Goal: Task Accomplishment & Management: Manage account settings

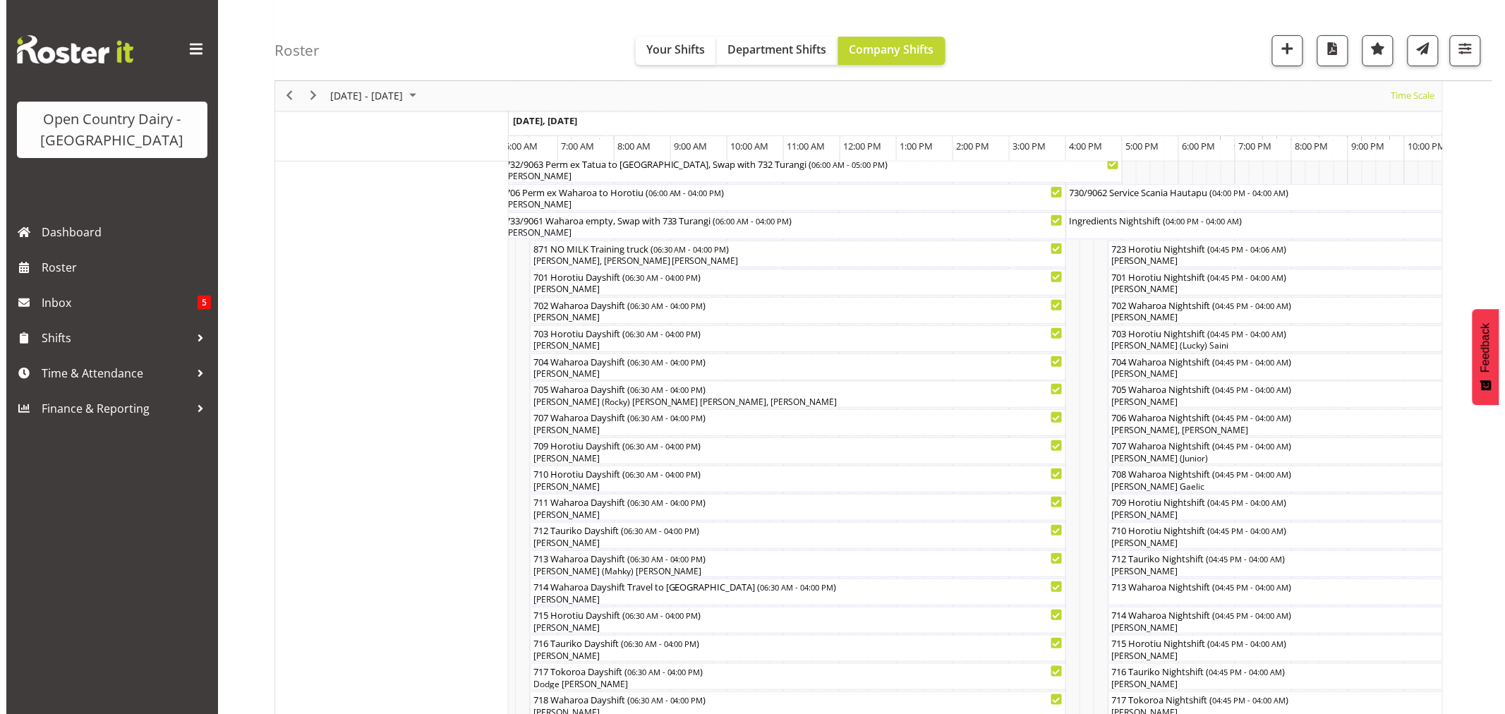
scroll to position [168, 0]
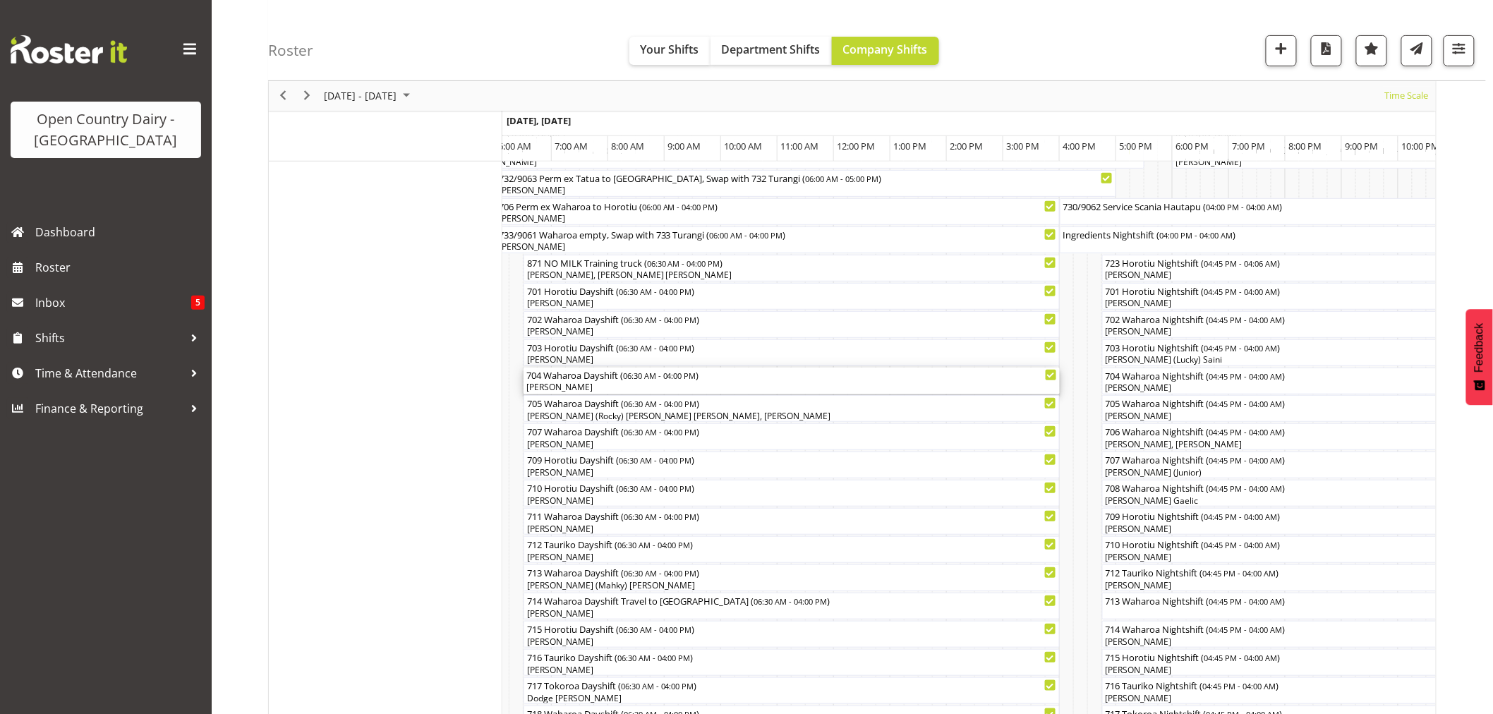
click at [584, 383] on div "[PERSON_NAME]" at bounding box center [792, 387] width 531 height 13
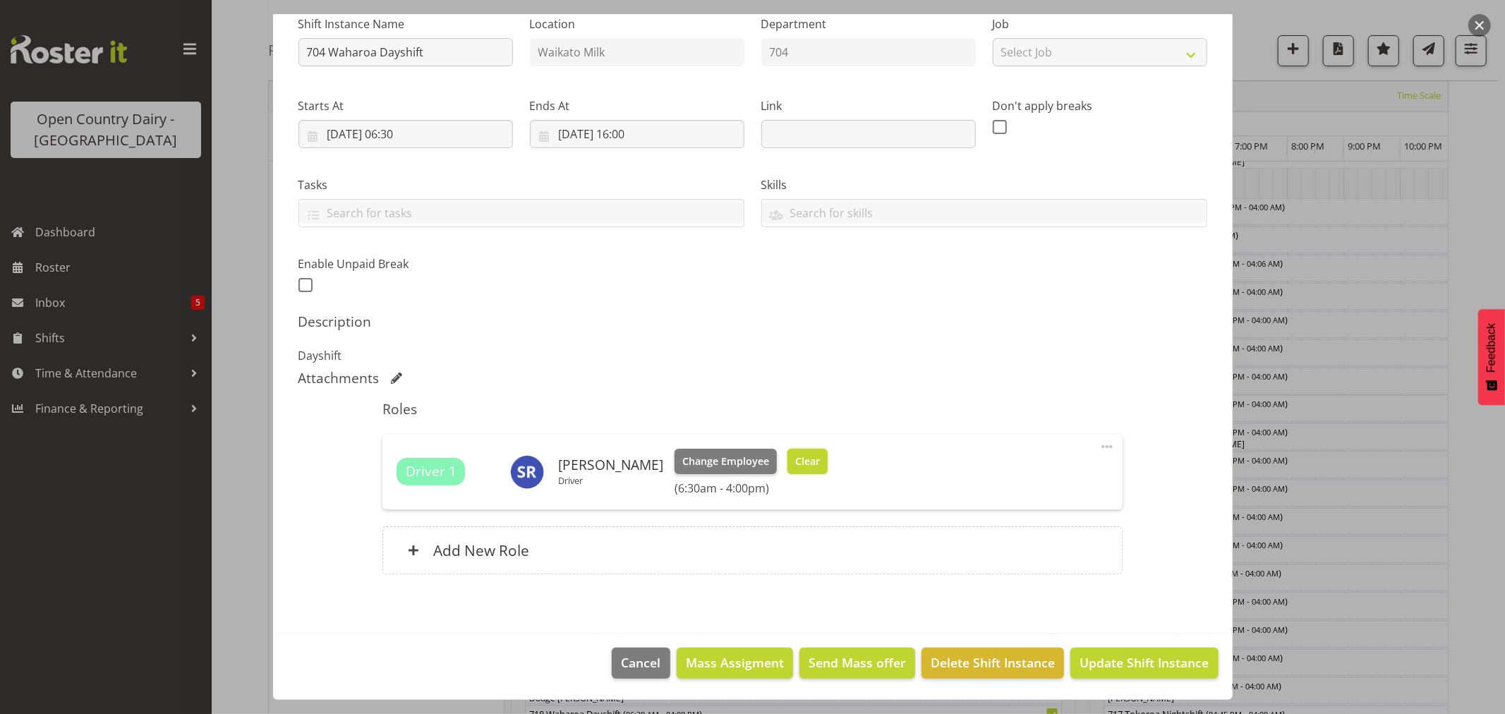
click at [795, 460] on span "Clear" at bounding box center [807, 462] width 25 height 16
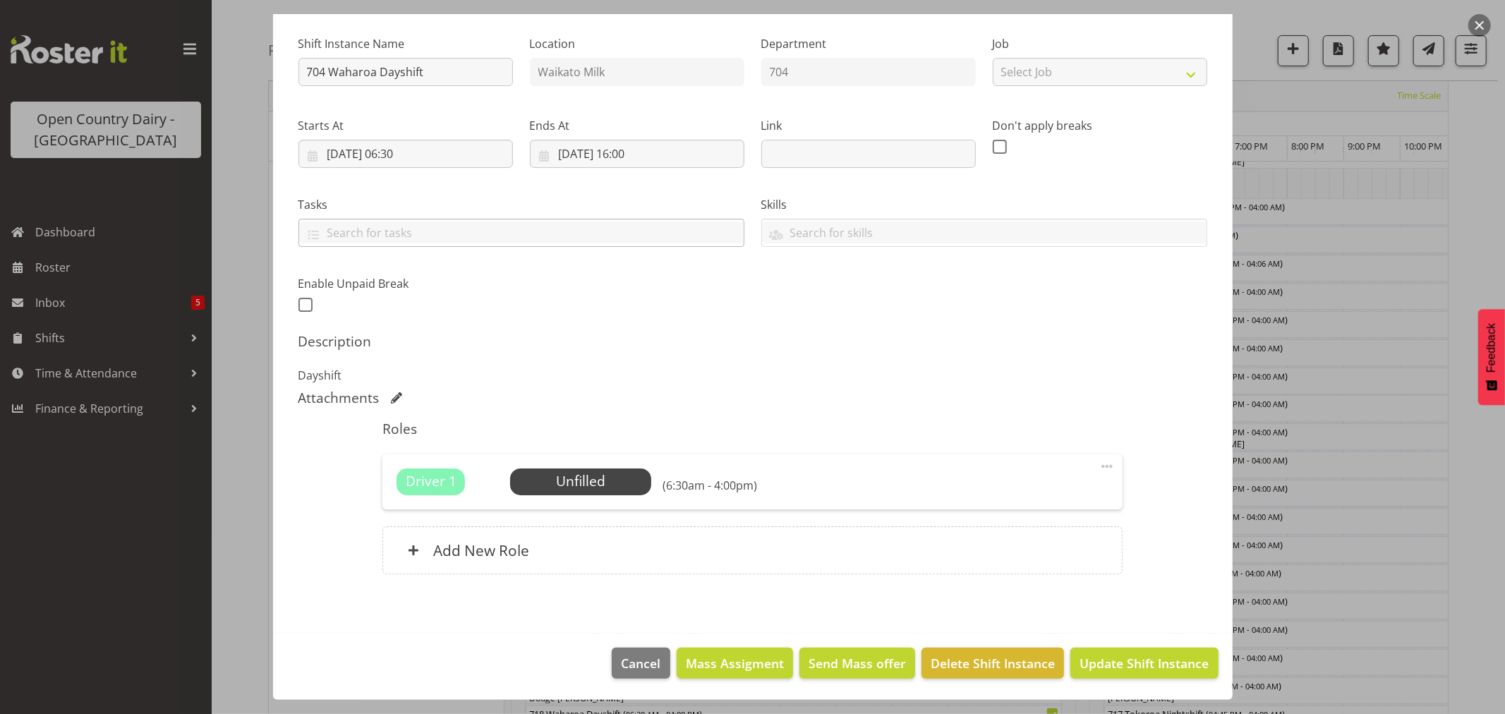
scroll to position [0, 0]
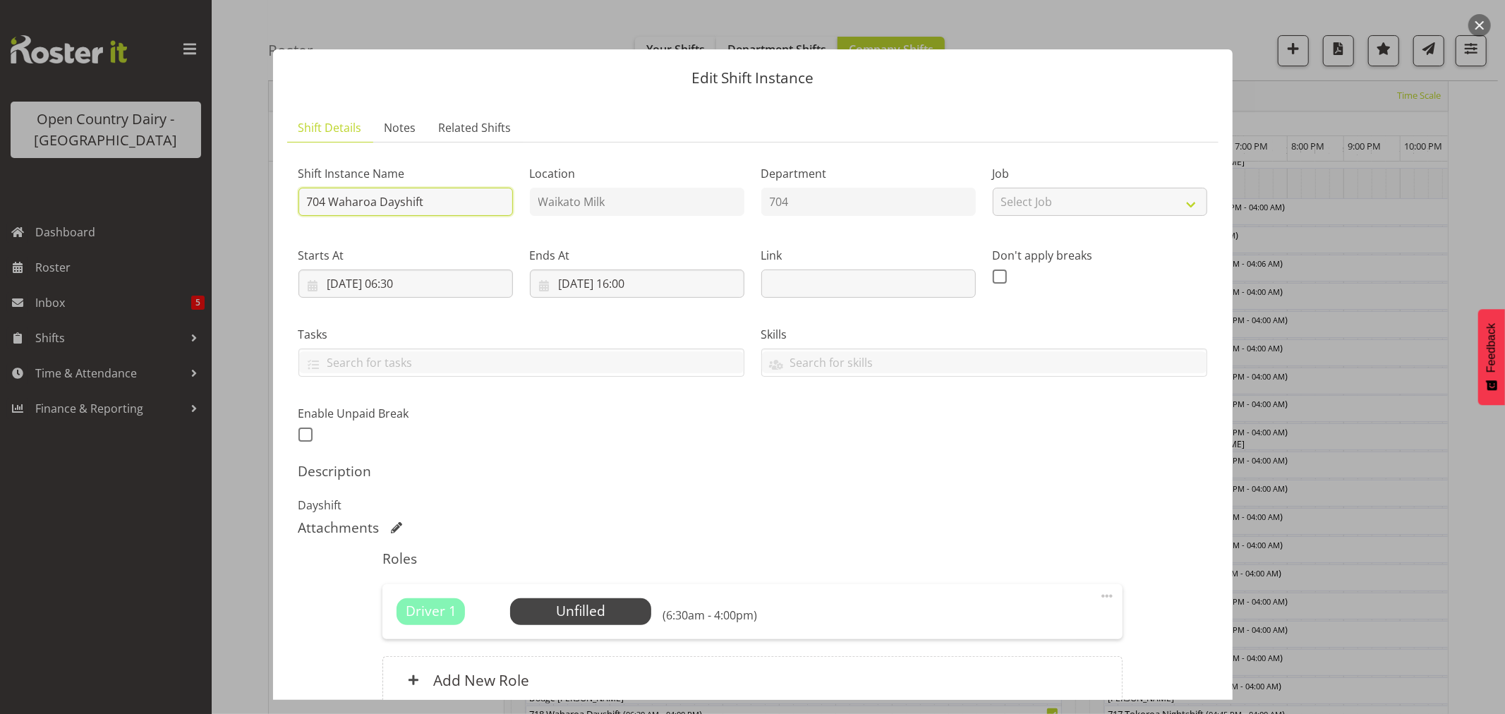
drag, startPoint x: 434, startPoint y: 200, endPoint x: 327, endPoint y: 202, distance: 106.6
click at [327, 202] on input "704 Waharoa Dayshift" at bounding box center [406, 202] width 215 height 28
type input "704 OFF ROAD"
click at [610, 433] on div "Shift Instance Name 704 OFF ROAD Location Waikato Milk Department 704 Job Selec…" at bounding box center [753, 299] width 926 height 309
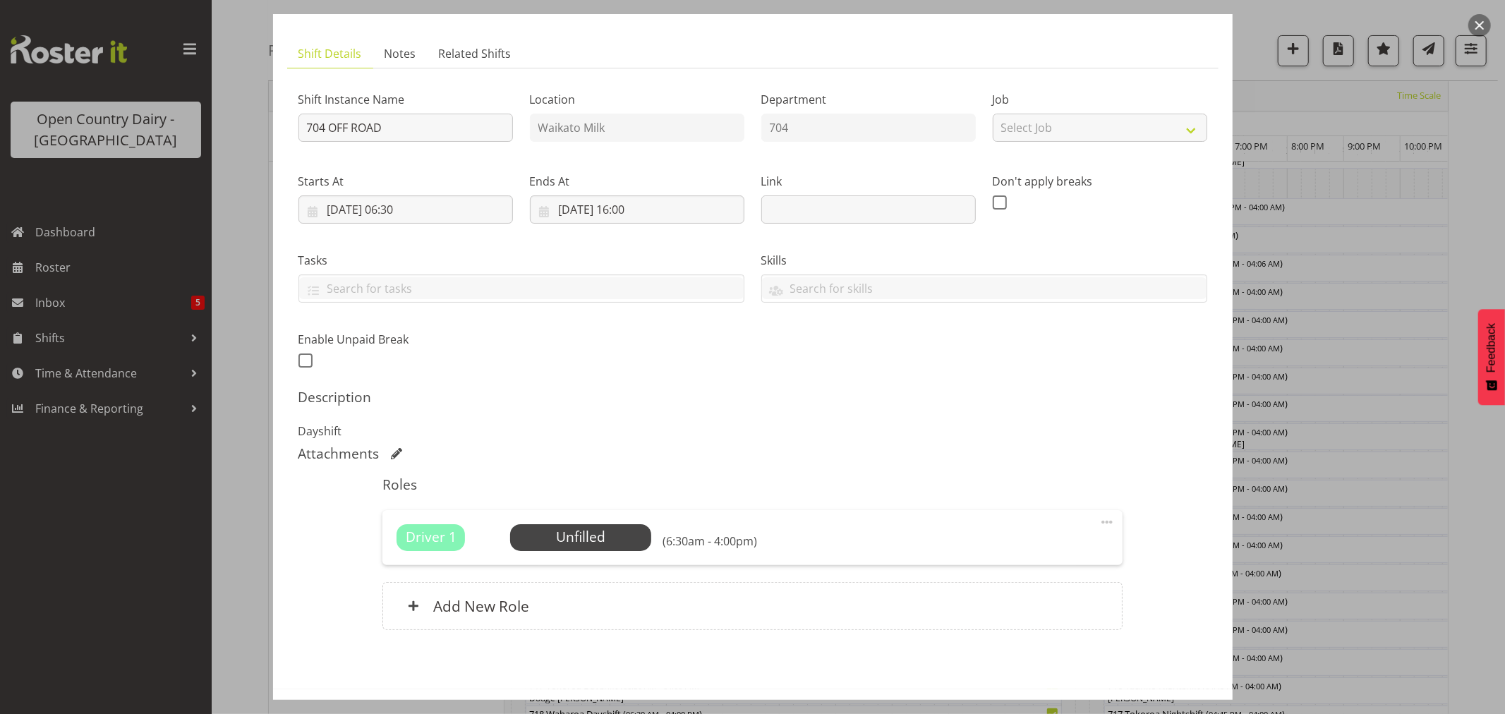
scroll to position [130, 0]
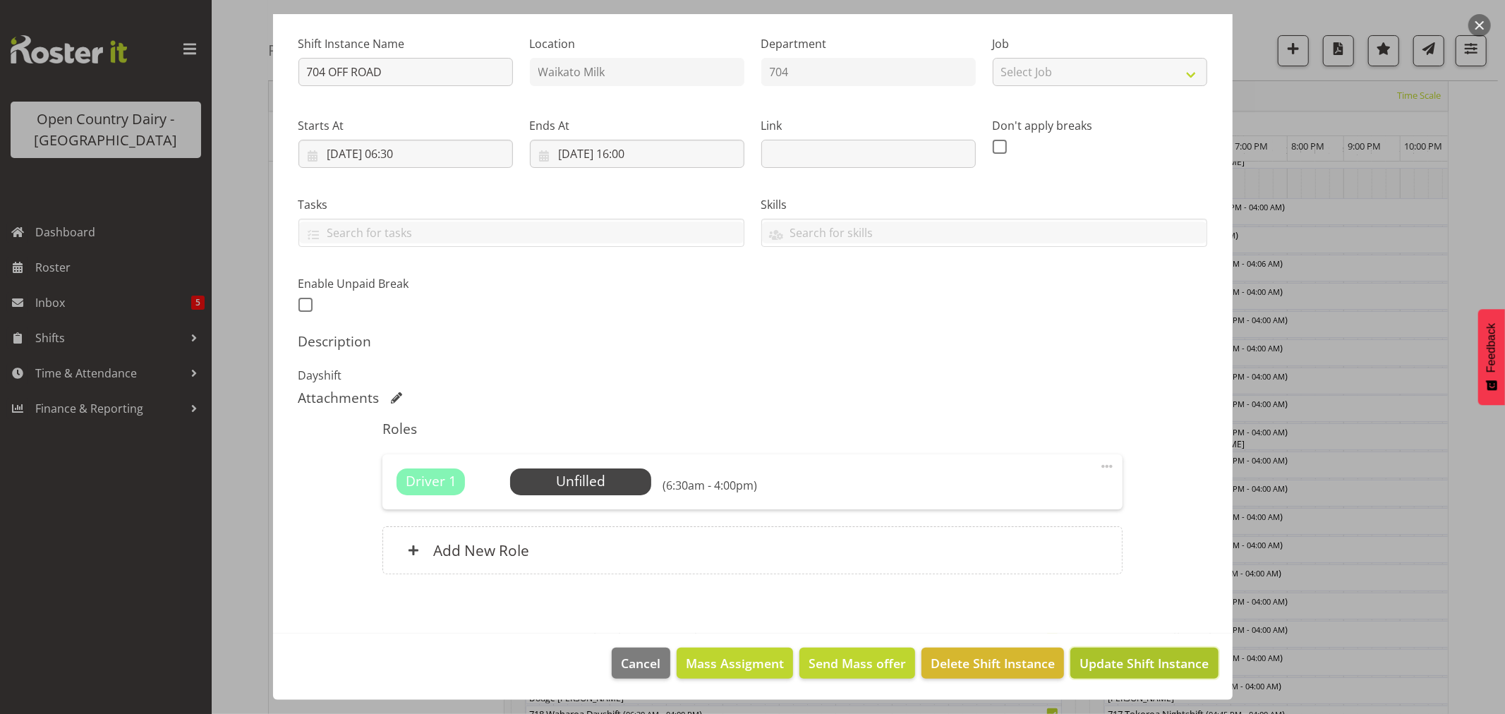
click at [1147, 659] on span "Update Shift Instance" at bounding box center [1144, 663] width 129 height 18
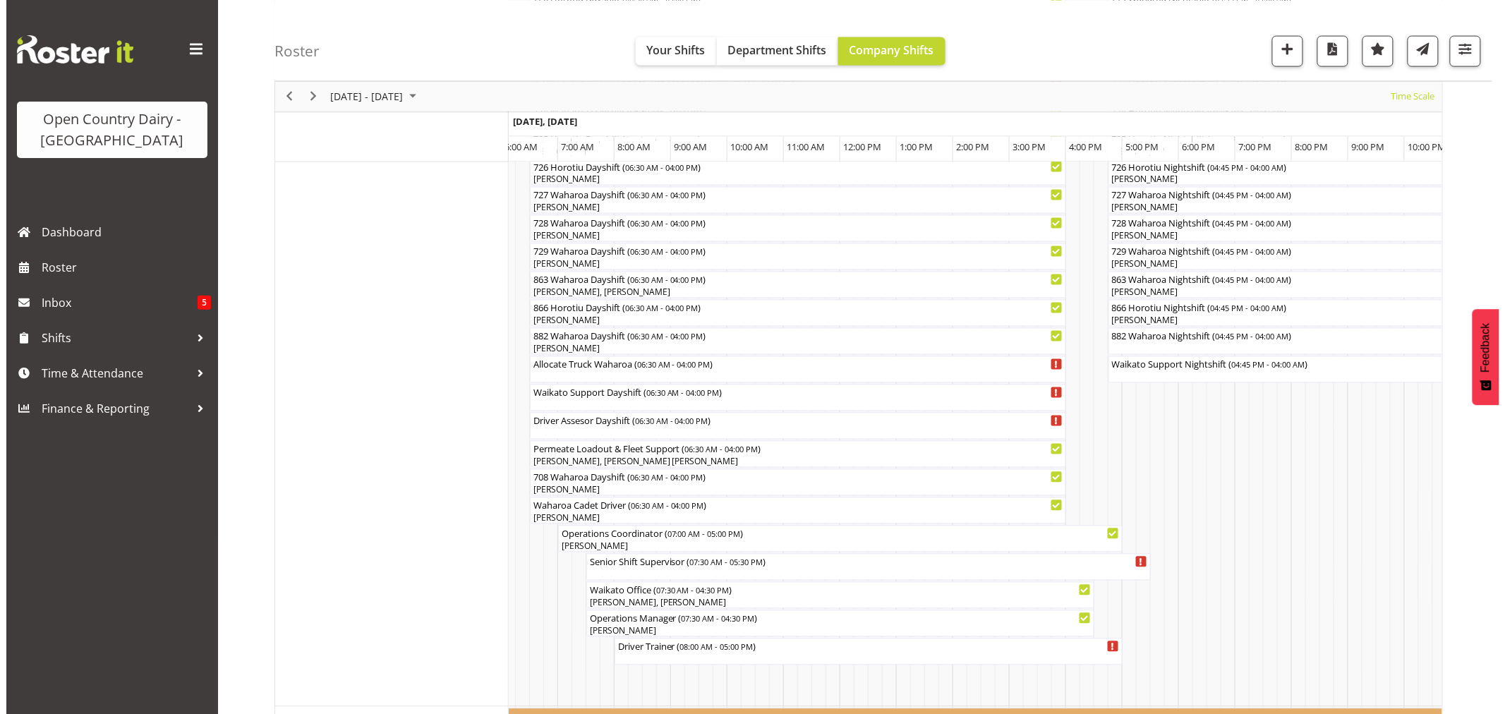
scroll to position [1019, 0]
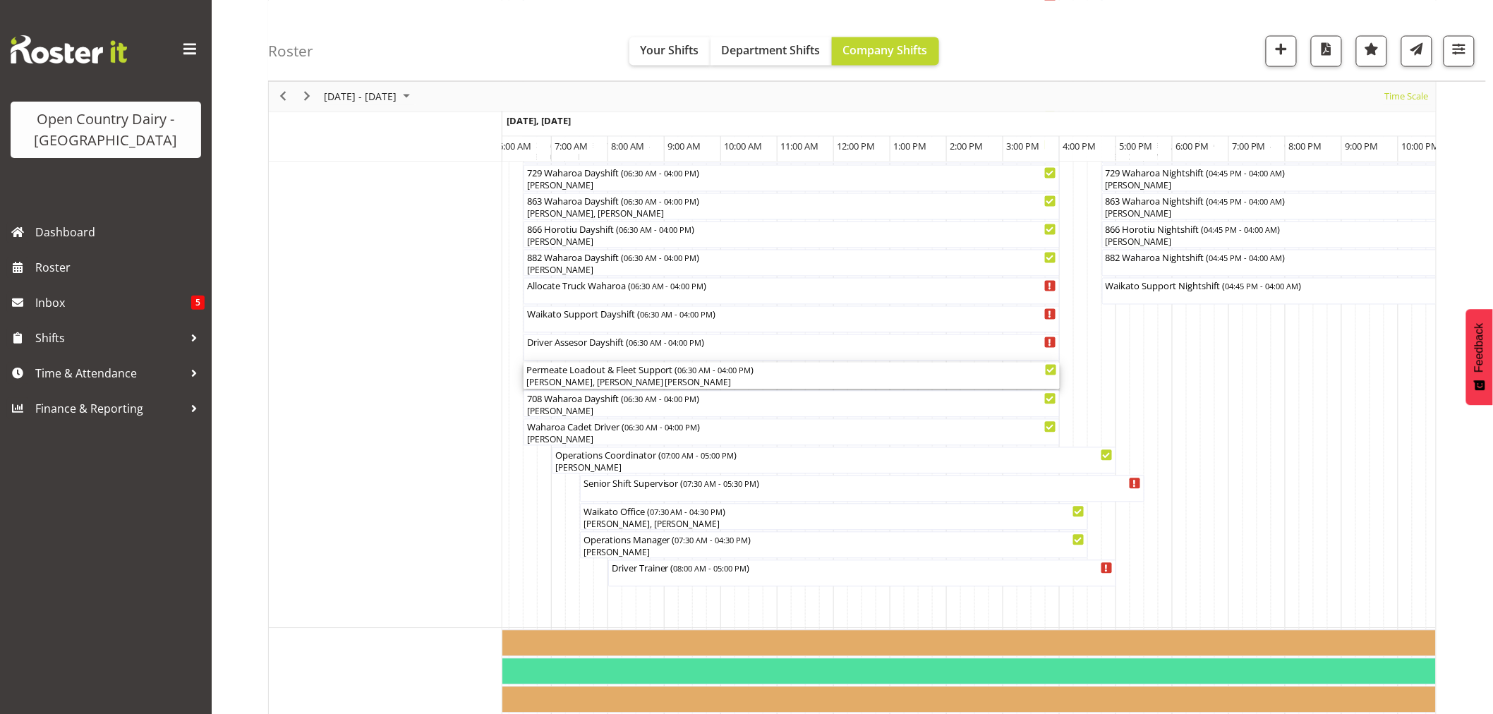
click at [704, 374] on span "06:30 AM - 04:00 PM" at bounding box center [714, 370] width 73 height 11
click at [0, 0] on div at bounding box center [0, 0] width 0 height 0
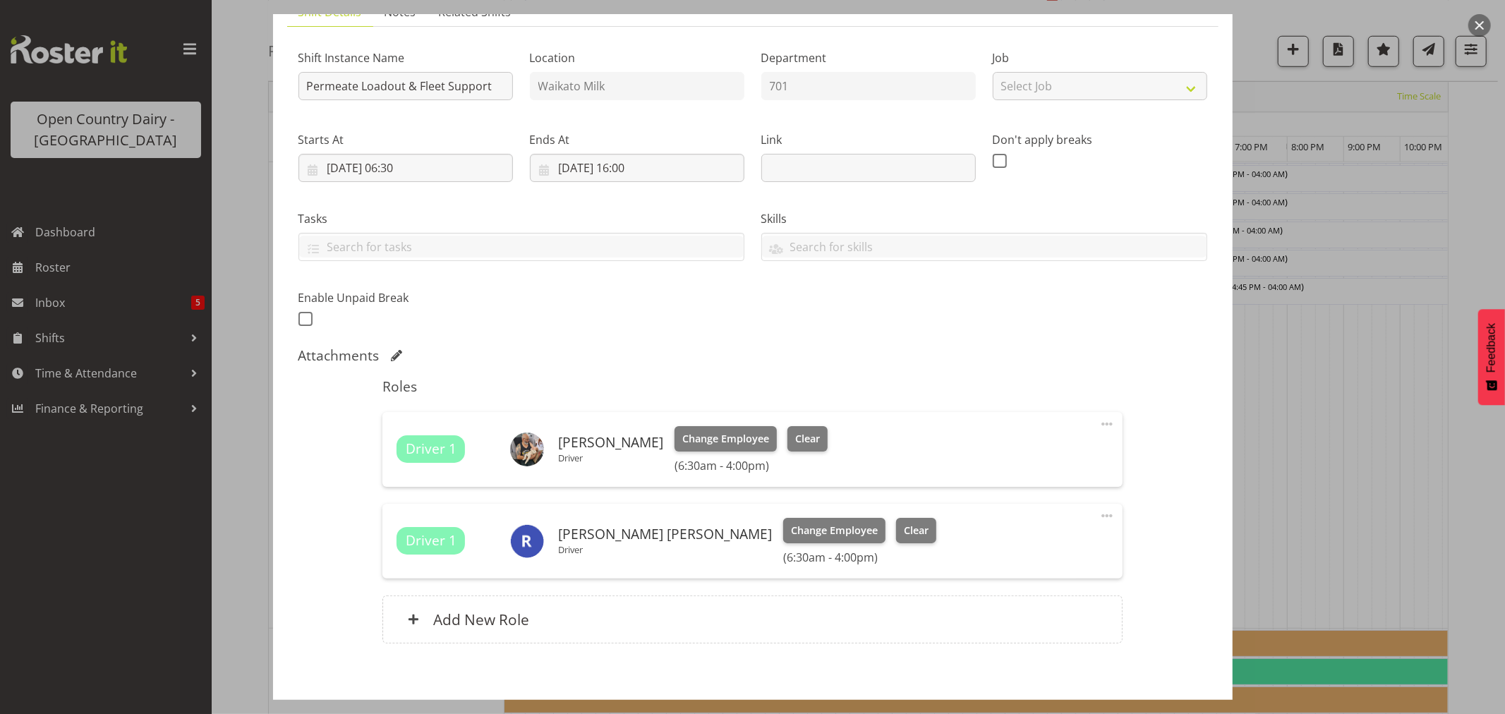
scroll to position [185, 0]
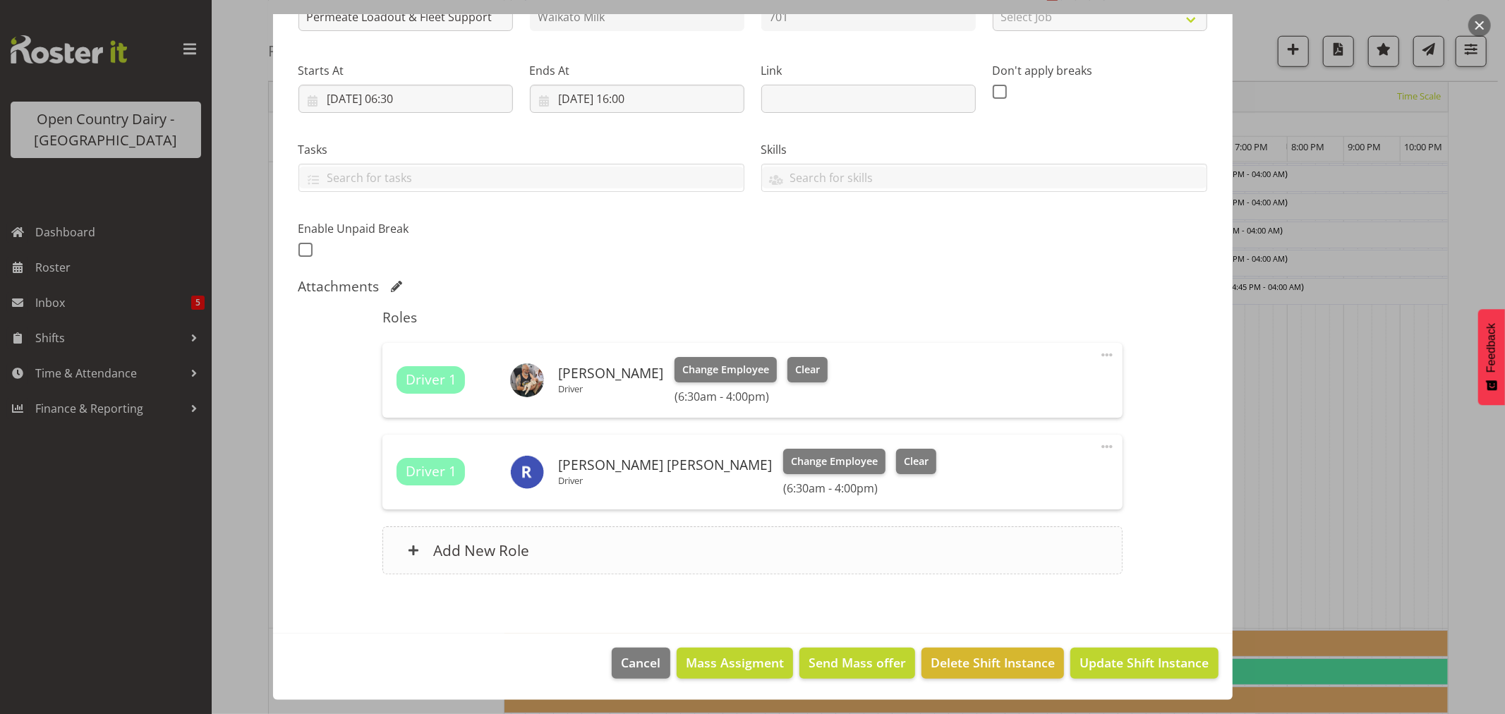
click at [528, 547] on div "Add New Role" at bounding box center [753, 551] width 740 height 48
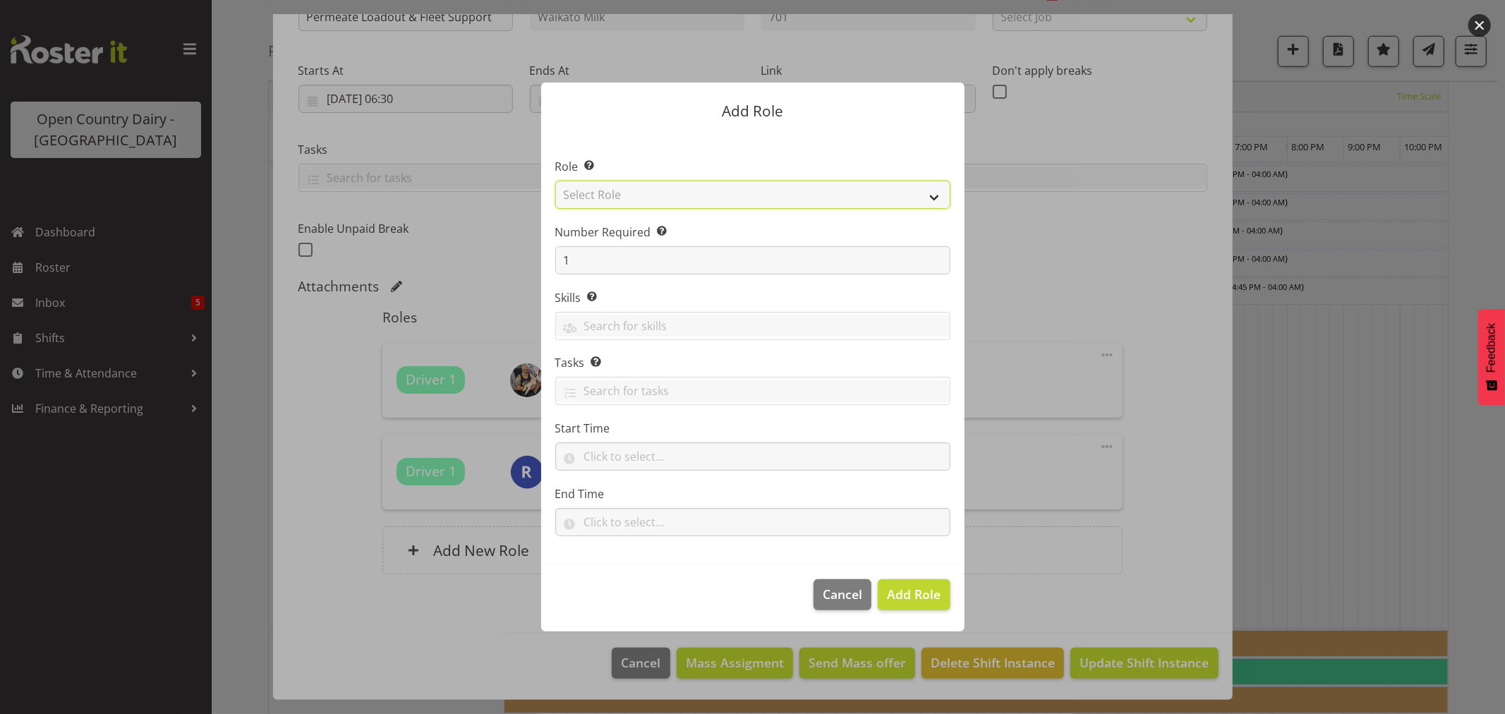
click at [633, 194] on select "Select Role Cadet Driver Crew Leader Driver Driver Buddy Driver Assessor Dayshi…" at bounding box center [752, 195] width 395 height 28
select select "1166"
click at [555, 181] on select "Select Role Cadet Driver Crew Leader Driver Driver Buddy Driver Assessor Dayshi…" at bounding box center [752, 195] width 395 height 28
click at [919, 591] on span "Add Role" at bounding box center [914, 594] width 54 height 17
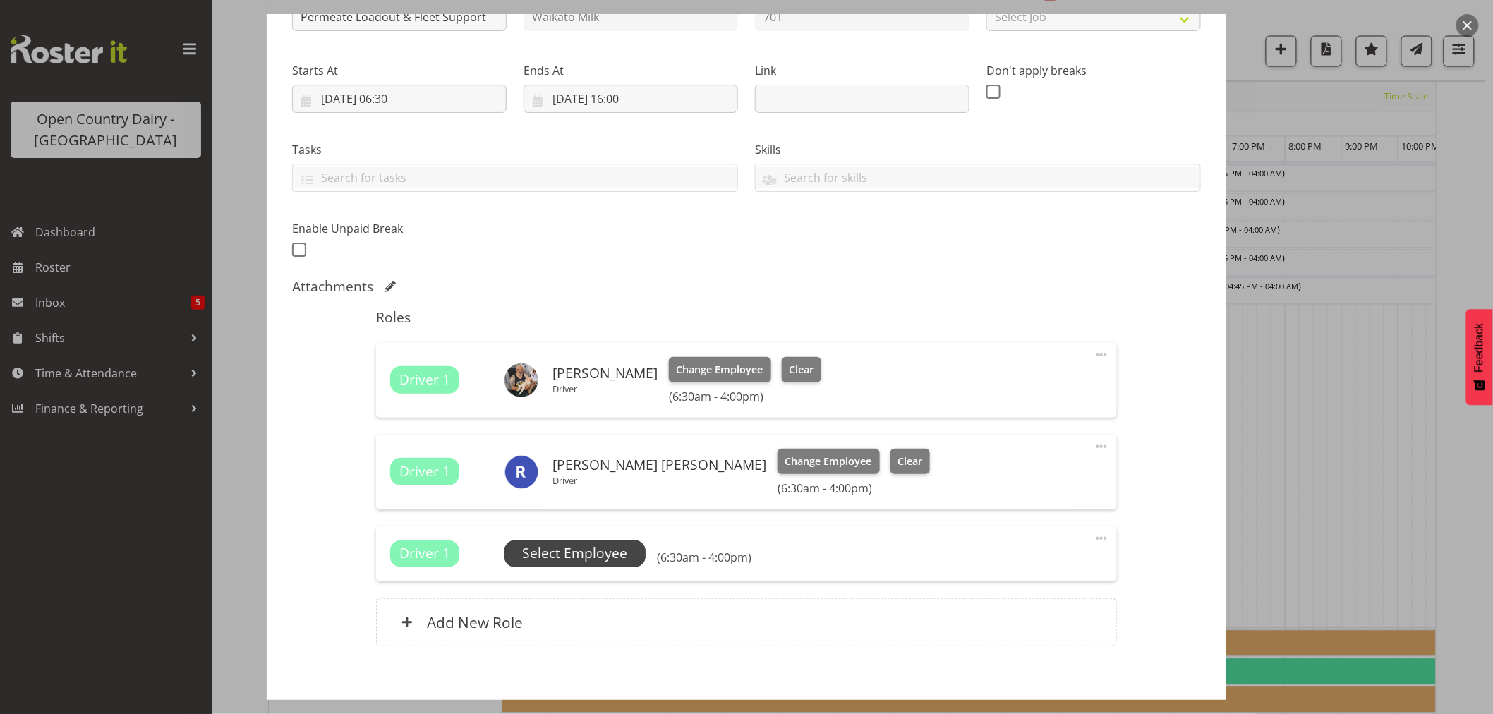
click at [626, 553] on span "Select Employee" at bounding box center [575, 554] width 141 height 27
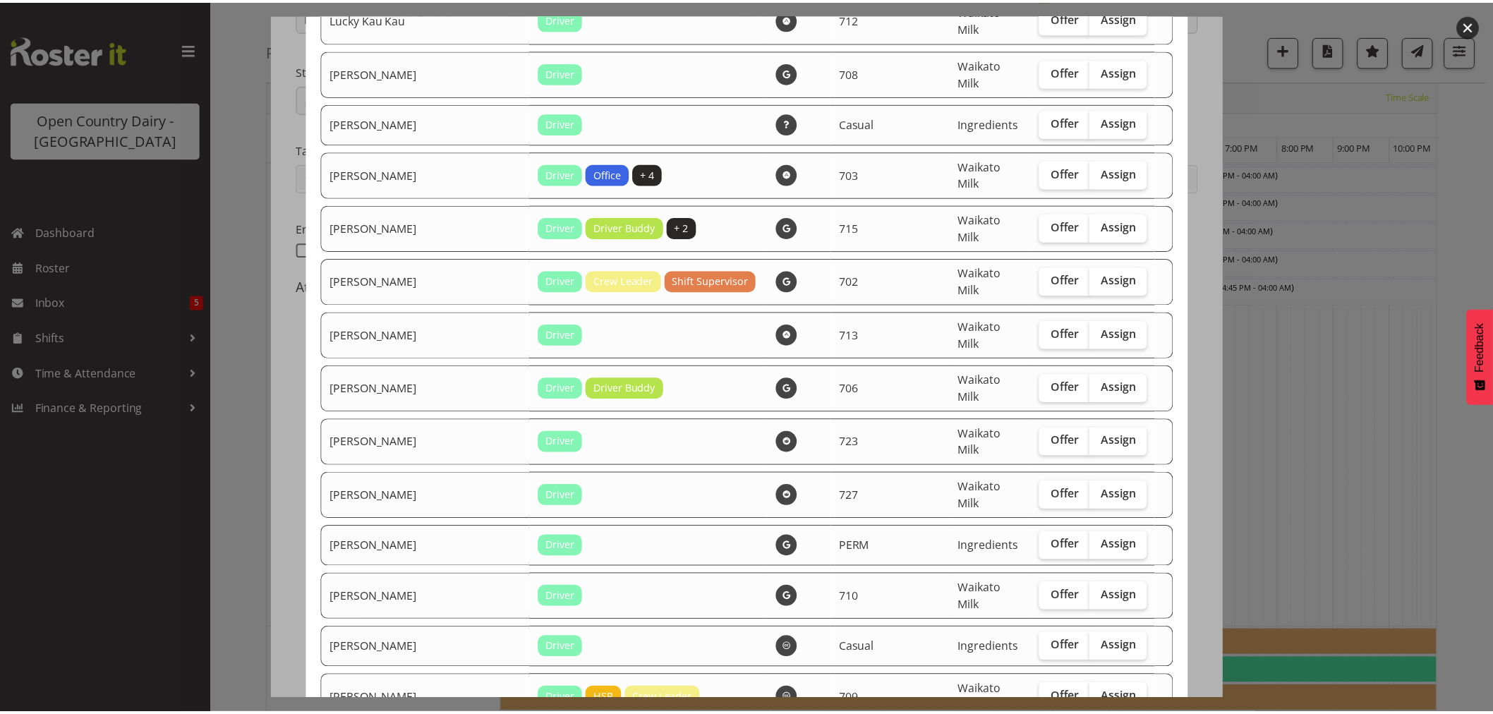
scroll to position [1320, 0]
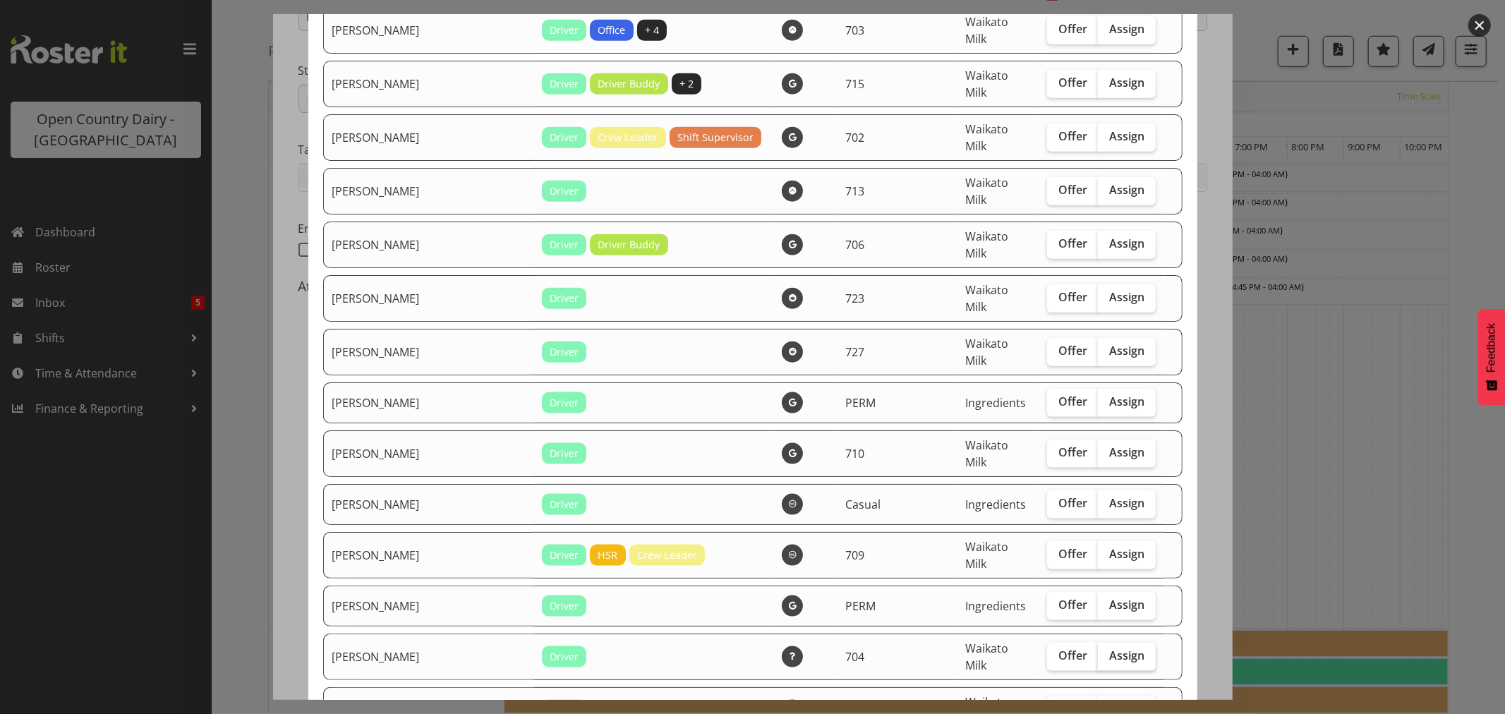
click at [1110, 649] on span "Assign" at bounding box center [1127, 656] width 35 height 14
click at [1098, 651] on input "Assign" at bounding box center [1102, 655] width 9 height 9
checkbox input "true"
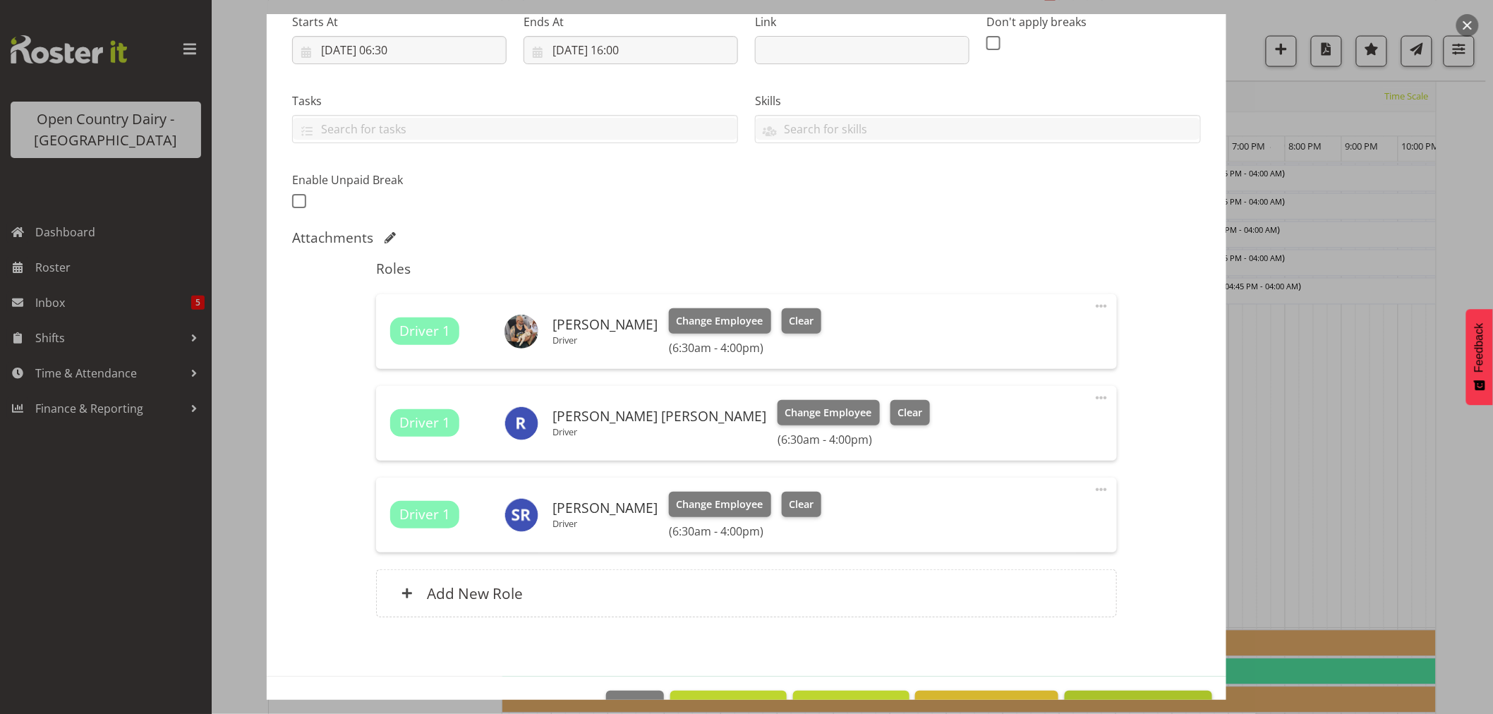
scroll to position [277, 0]
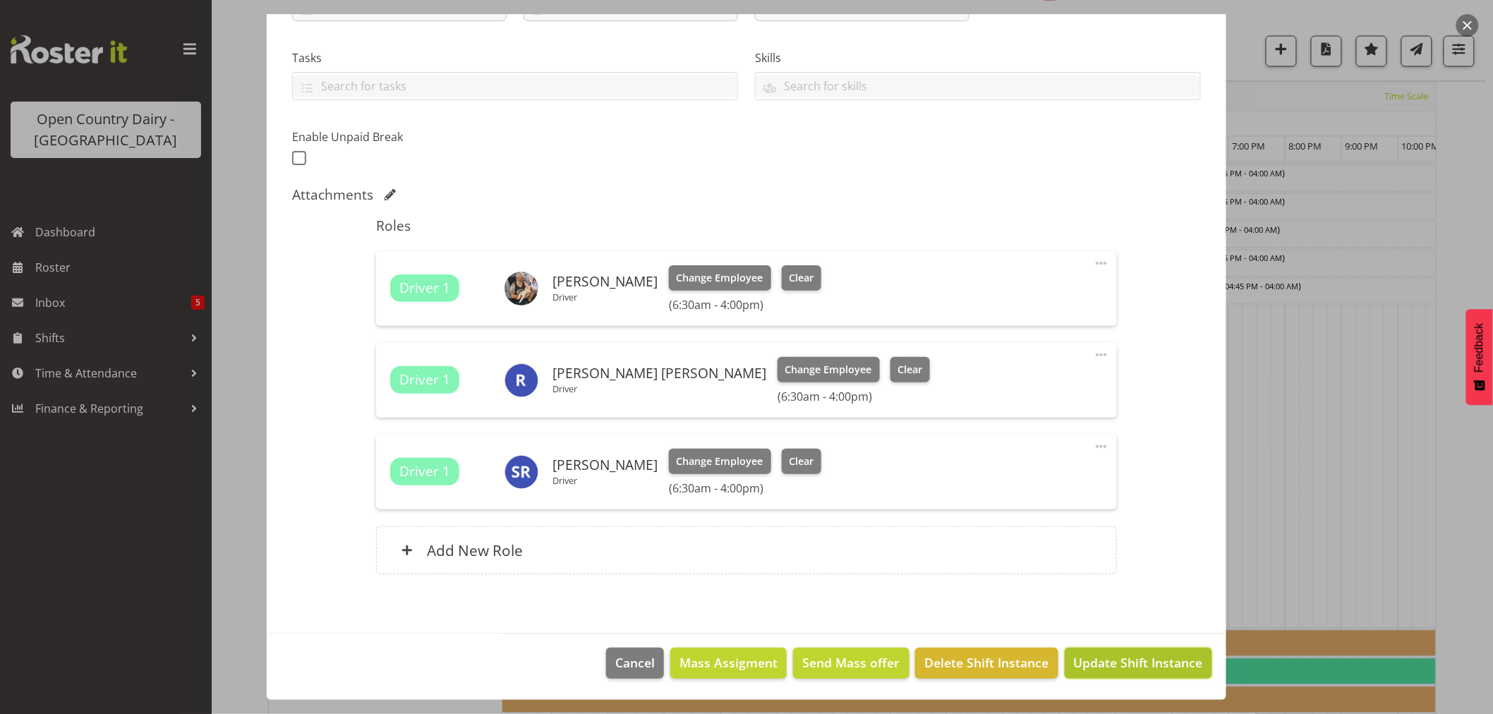
click at [1106, 660] on span "Update Shift Instance" at bounding box center [1138, 663] width 129 height 18
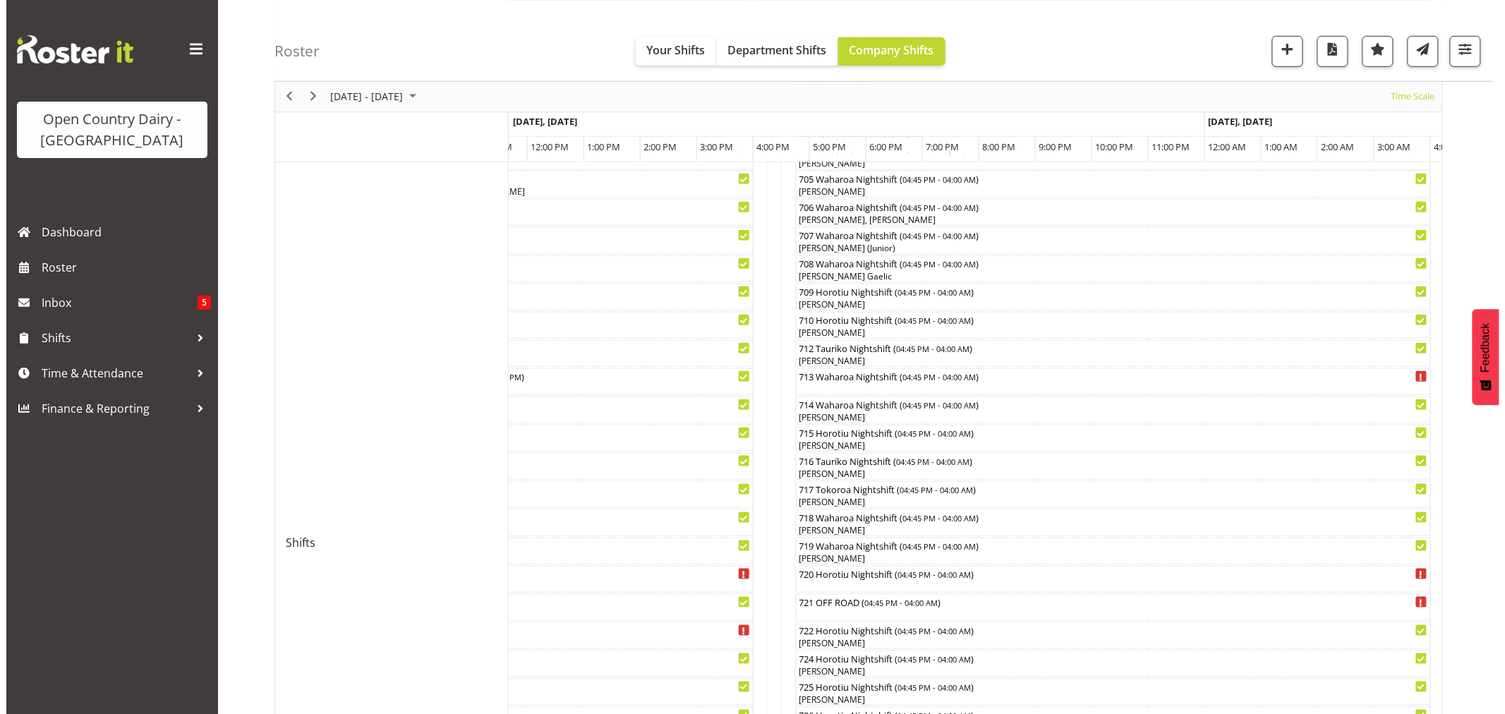
scroll to position [325, 0]
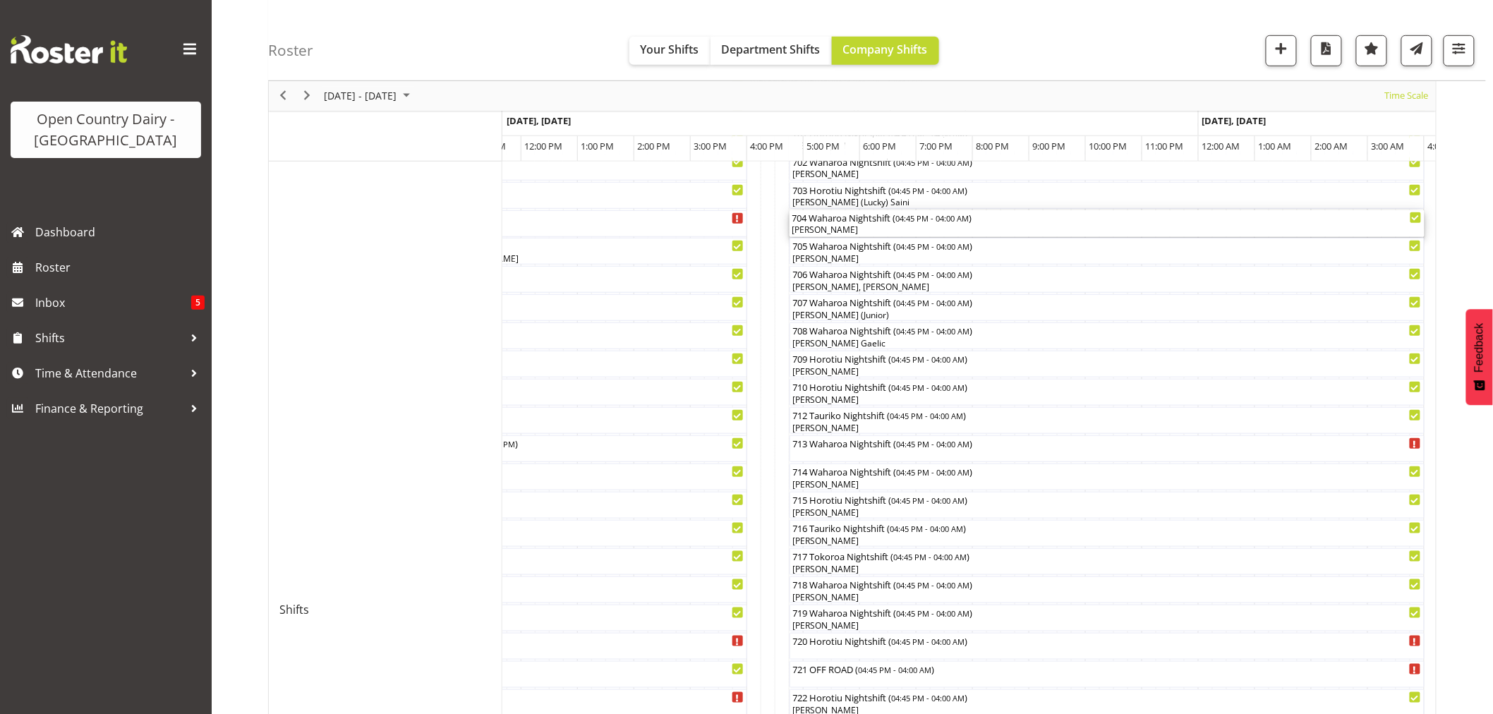
click at [834, 220] on div "704 Waharoa Nightshift ( 04:45 PM - 04:00 AM )" at bounding box center [1108, 217] width 630 height 14
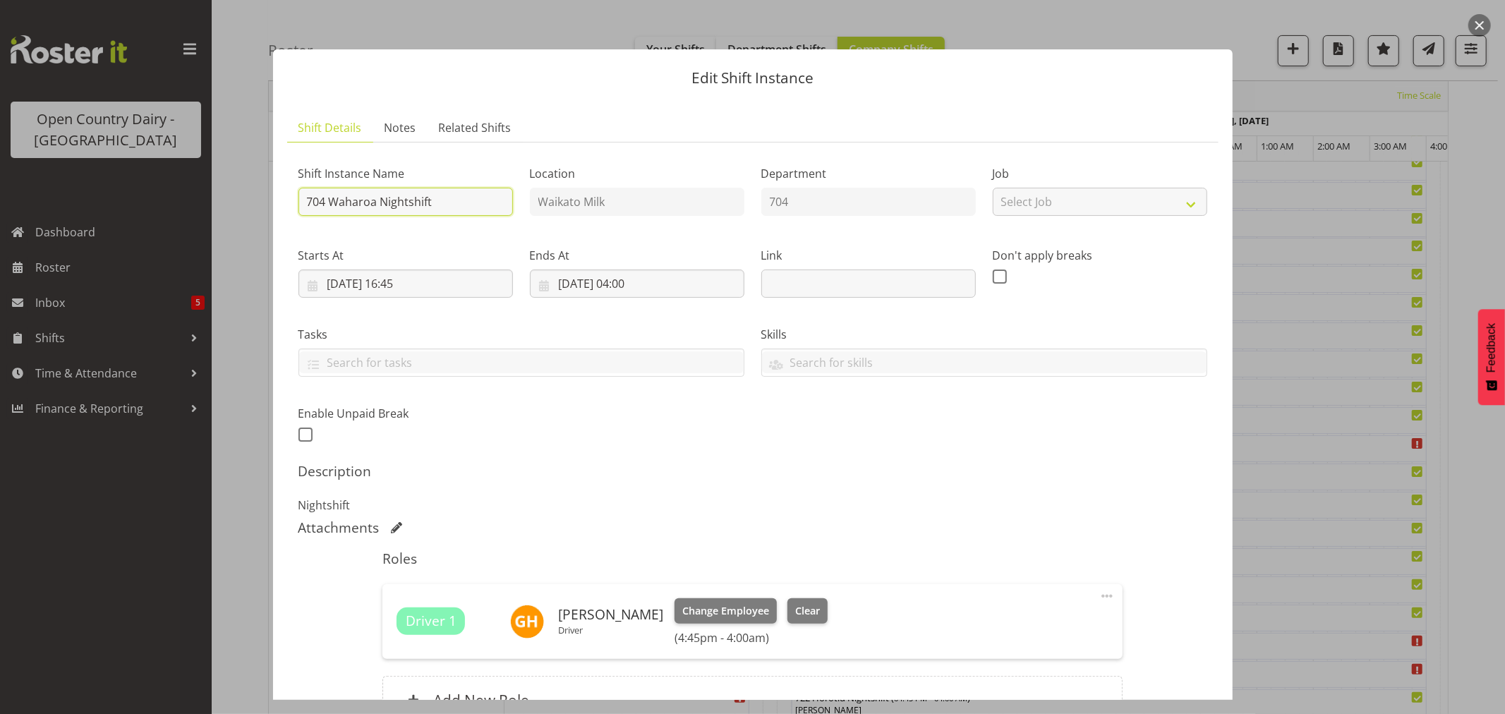
drag, startPoint x: 447, startPoint y: 196, endPoint x: 330, endPoint y: 200, distance: 118.0
click at [330, 200] on input "704 Waharoa Nightshift" at bounding box center [406, 202] width 215 height 28
type input "704 OFF ROAD"
click at [819, 611] on span "Clear" at bounding box center [807, 611] width 25 height 16
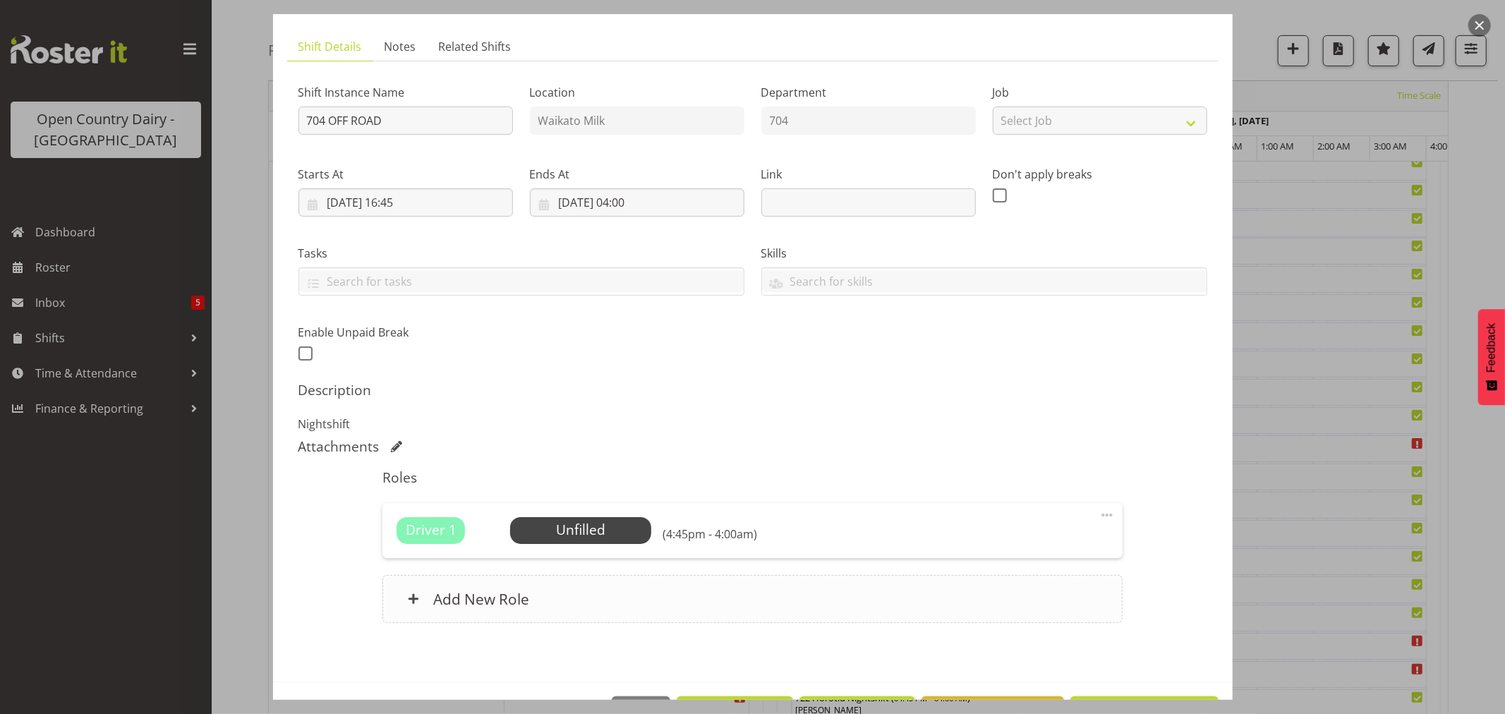
scroll to position [130, 0]
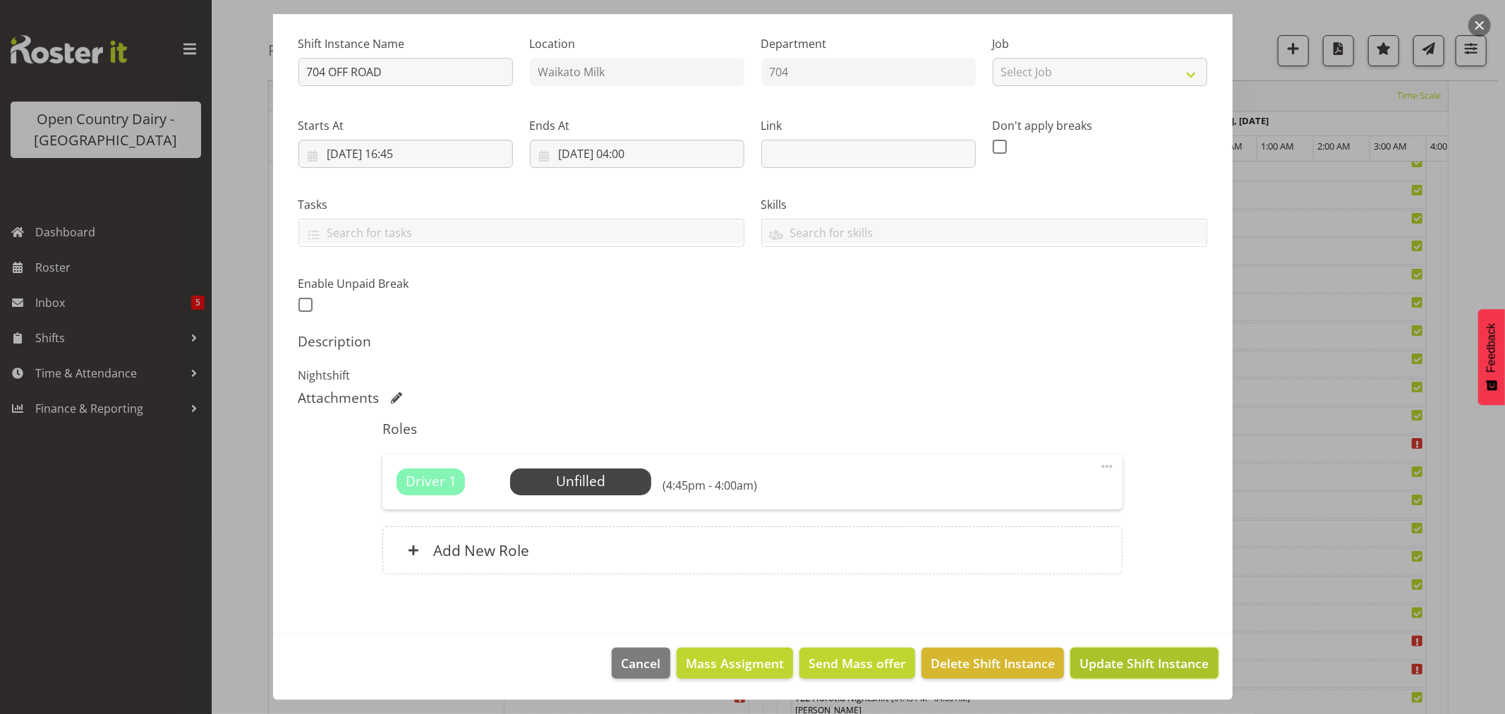
click at [1087, 653] on button "Update Shift Instance" at bounding box center [1145, 663] width 148 height 31
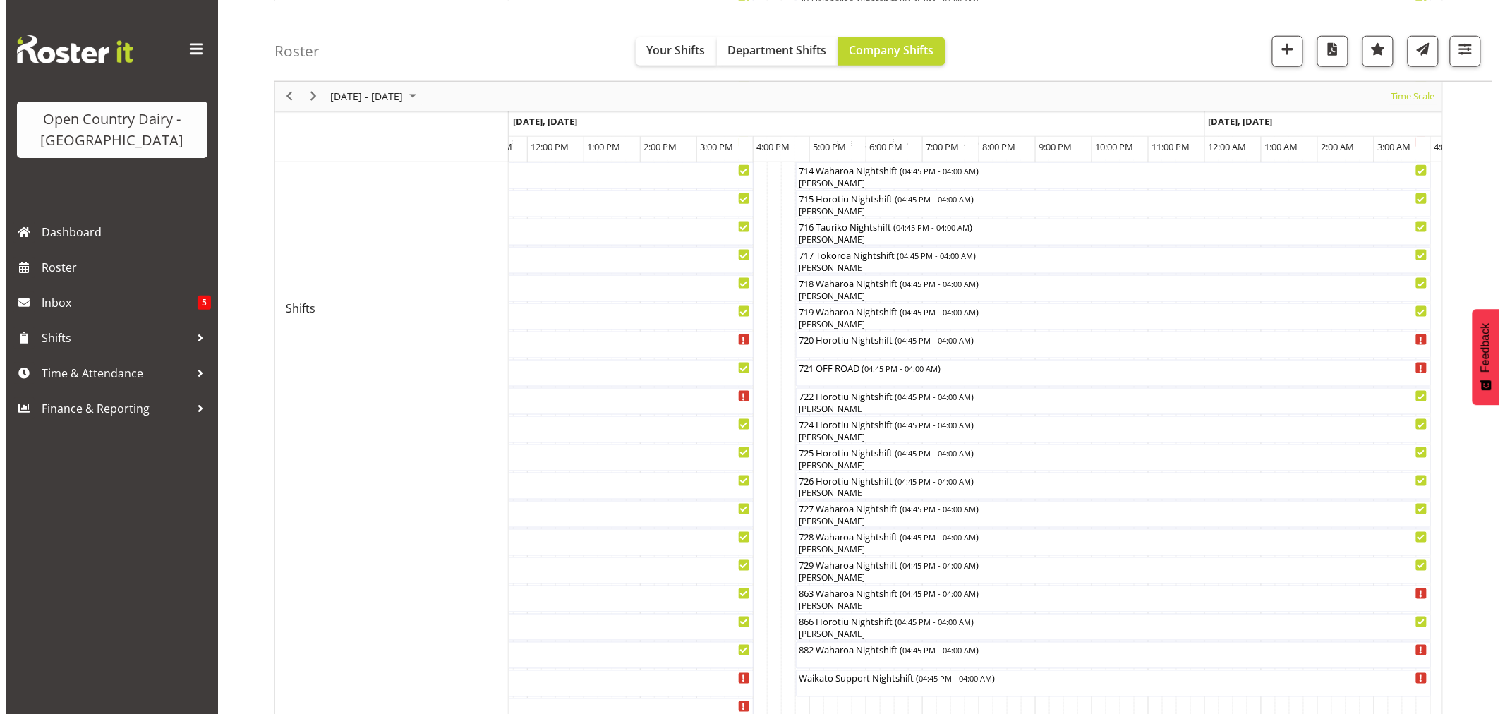
scroll to position [470, 0]
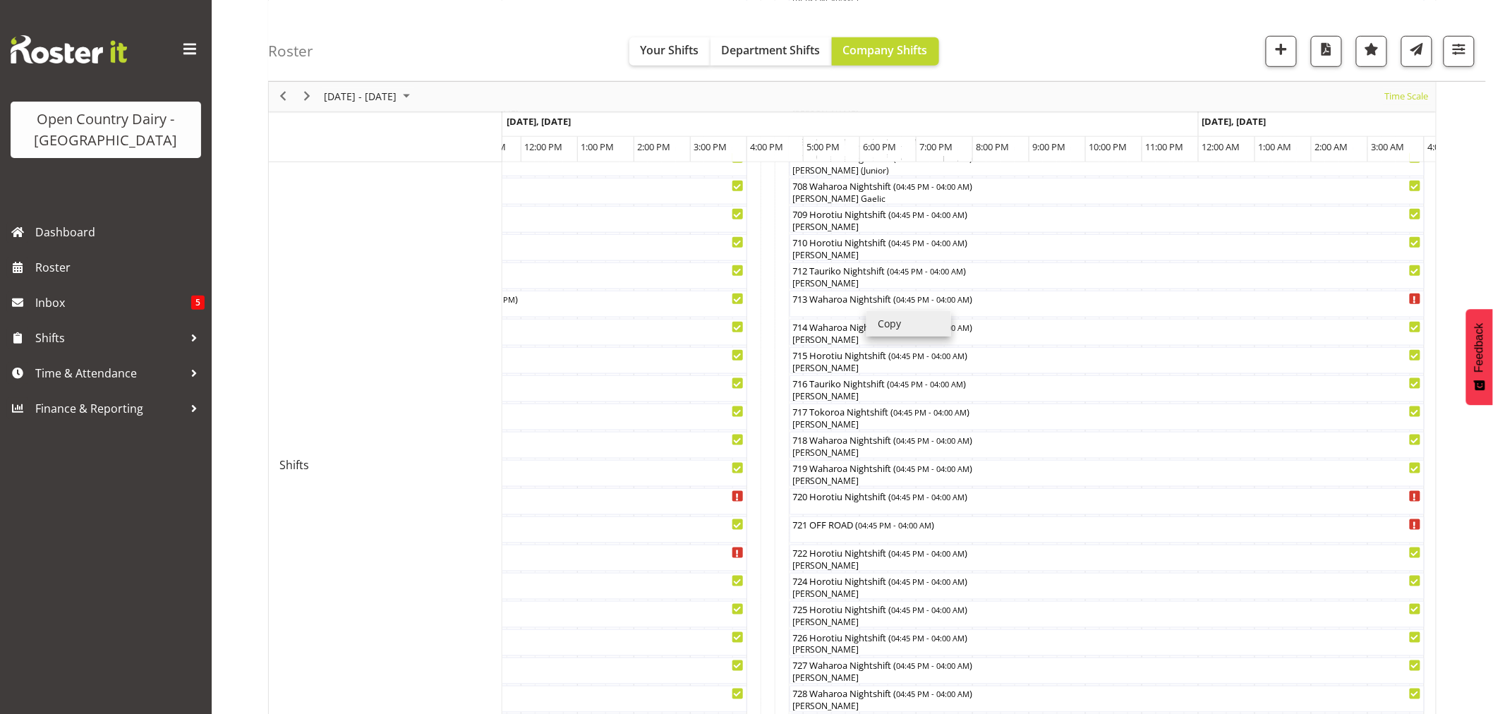
click at [812, 308] on div "713 Waharoa Nightshift ( 04:45 PM - 04:00 AM )" at bounding box center [1108, 304] width 630 height 27
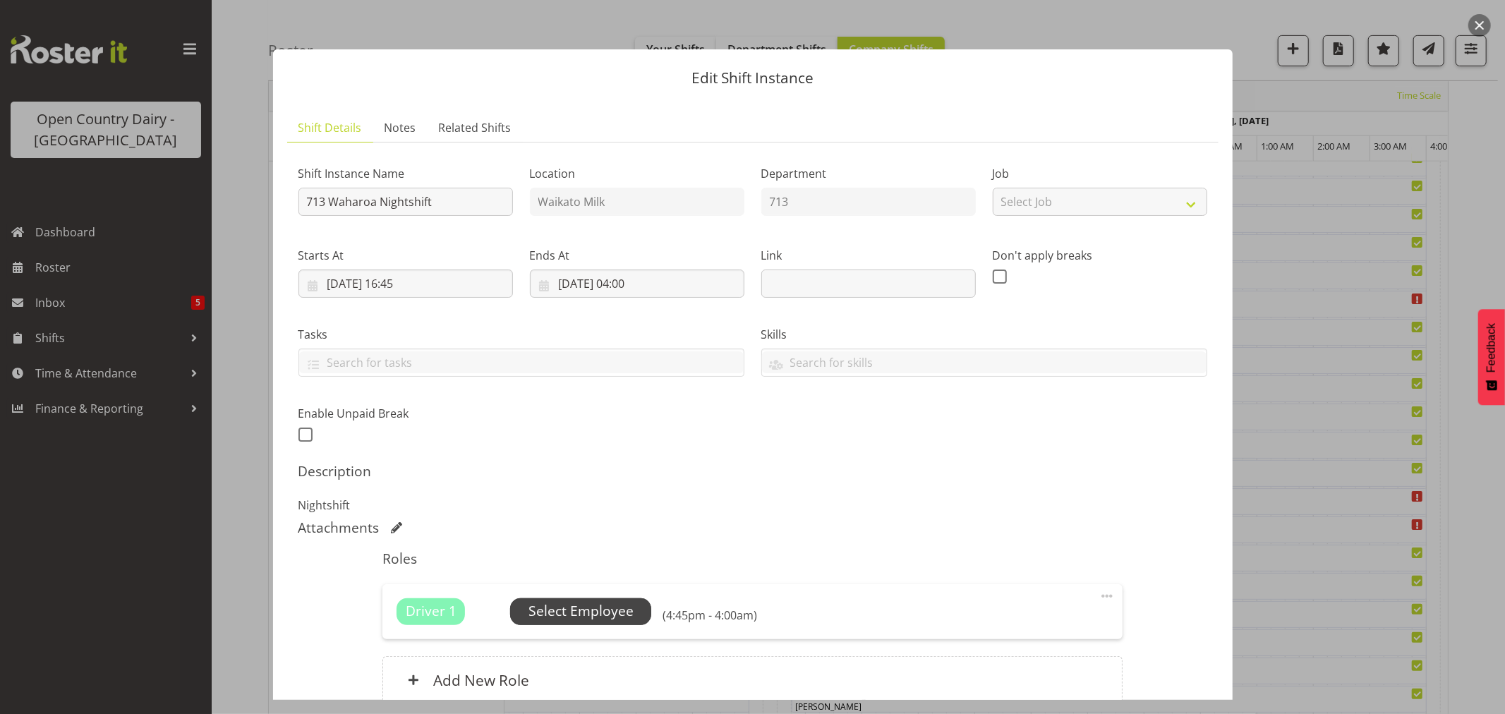
click at [608, 602] on span "Select Employee" at bounding box center [581, 611] width 105 height 20
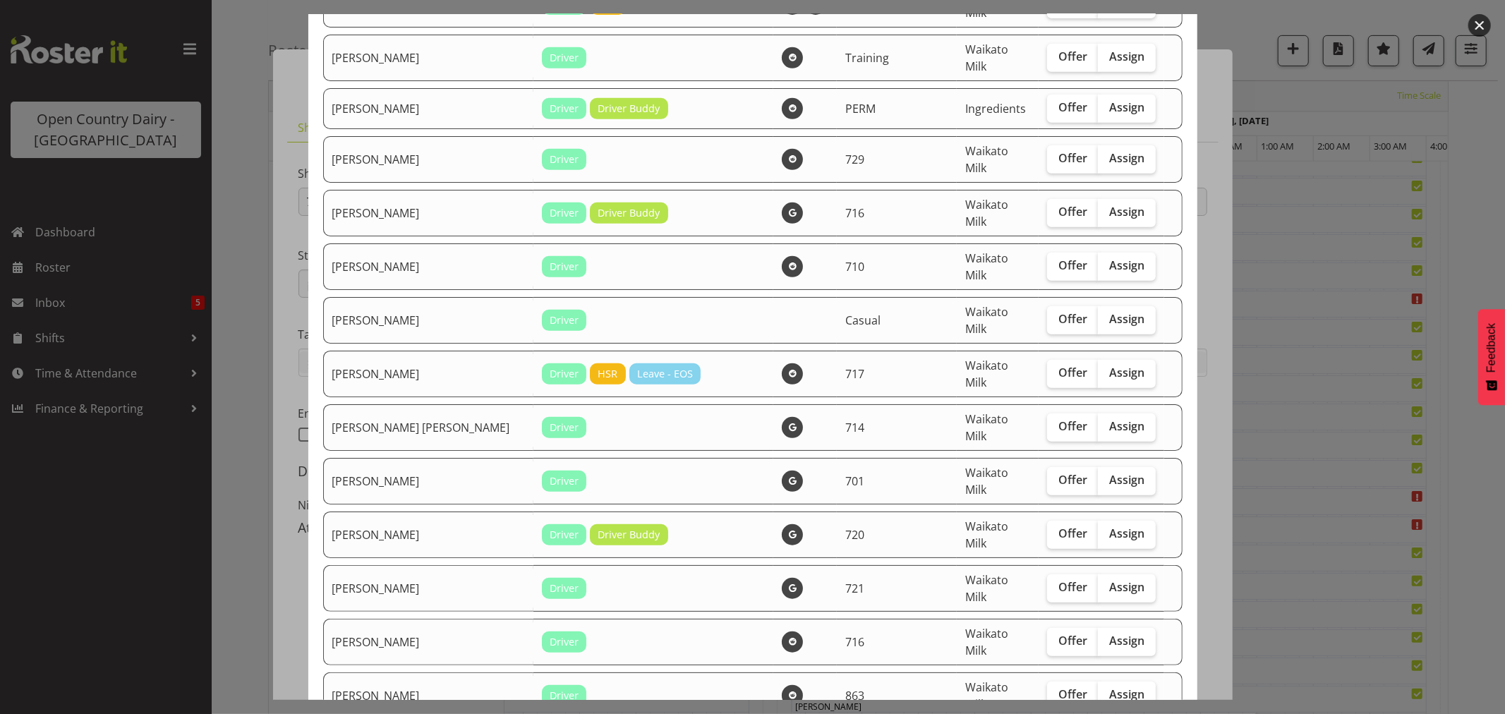
scroll to position [627, 0]
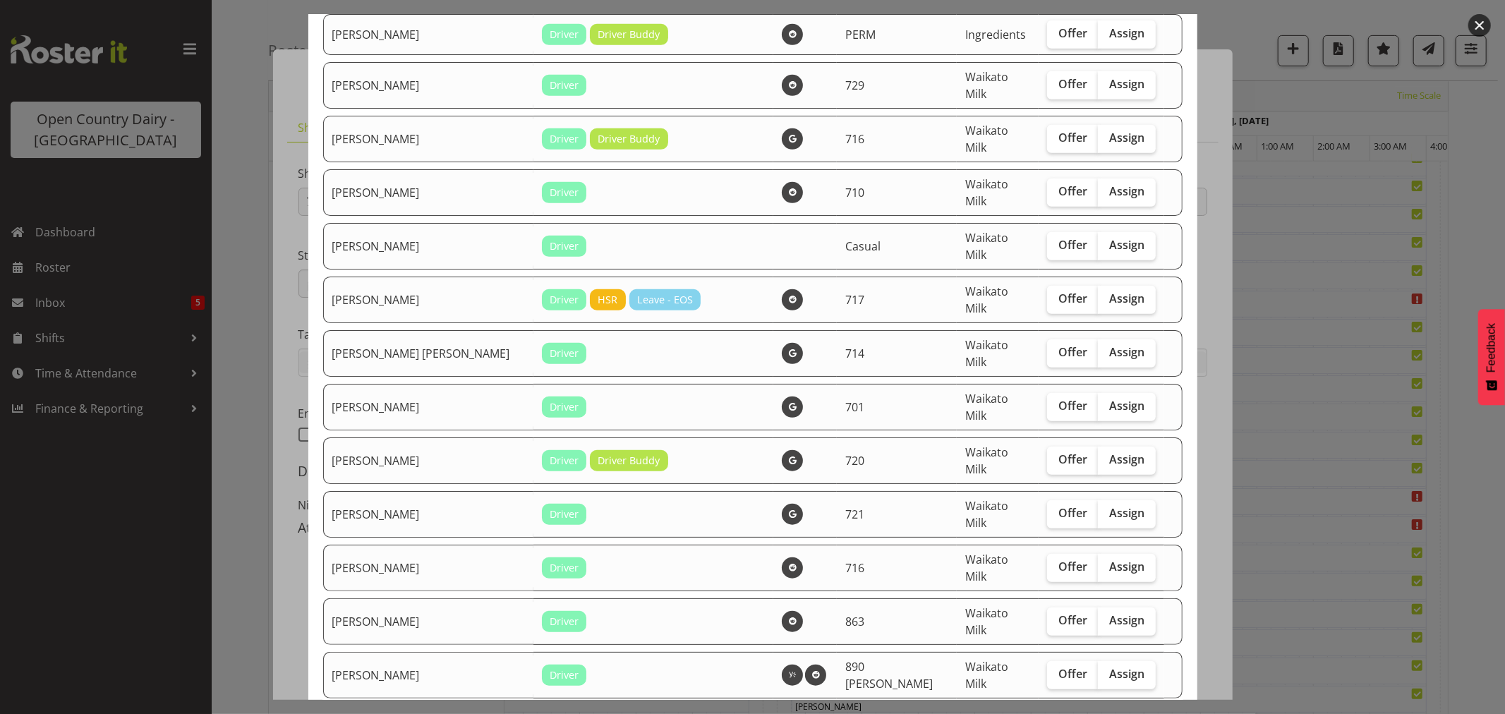
click at [1110, 714] on span "Assign" at bounding box center [1127, 728] width 35 height 14
click at [1102, 714] on input "Assign" at bounding box center [1102, 727] width 9 height 9
checkbox input "true"
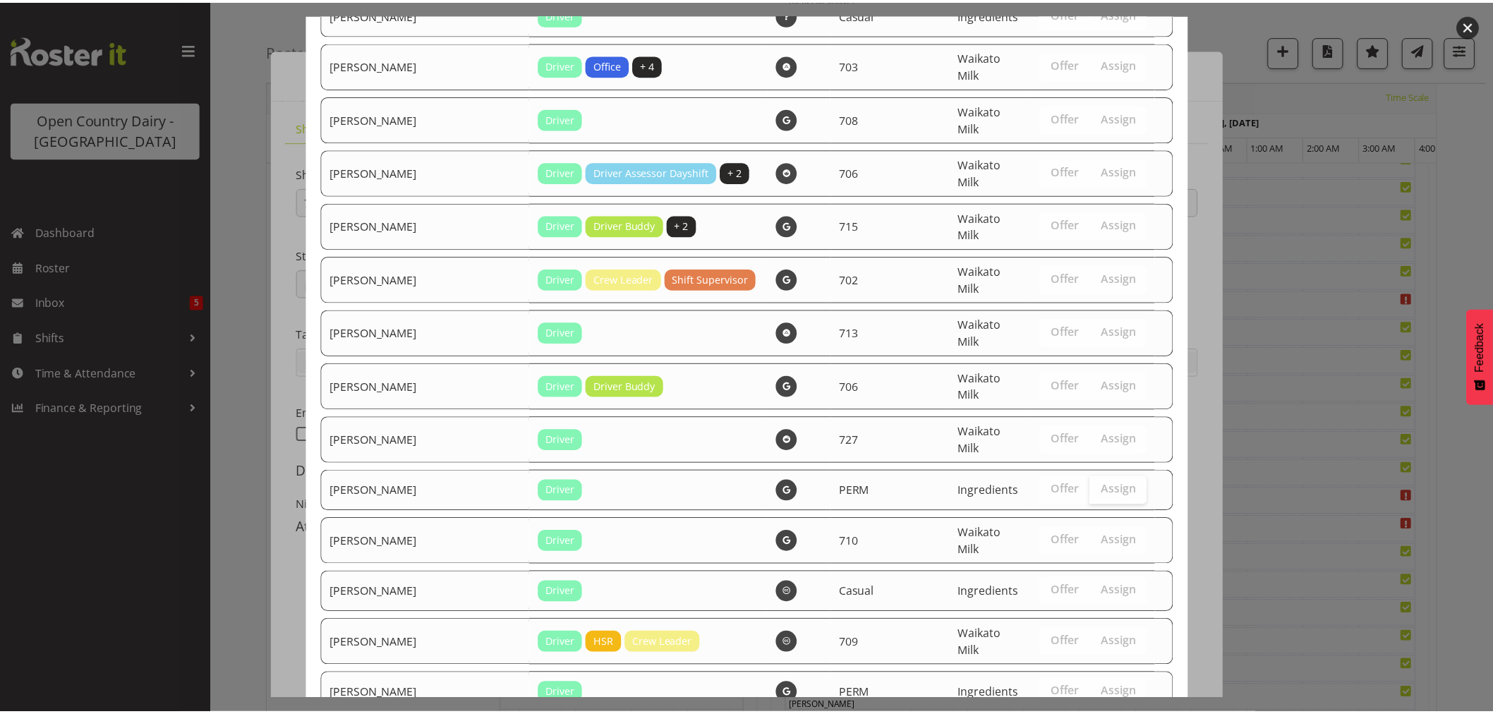
scroll to position [2379, 0]
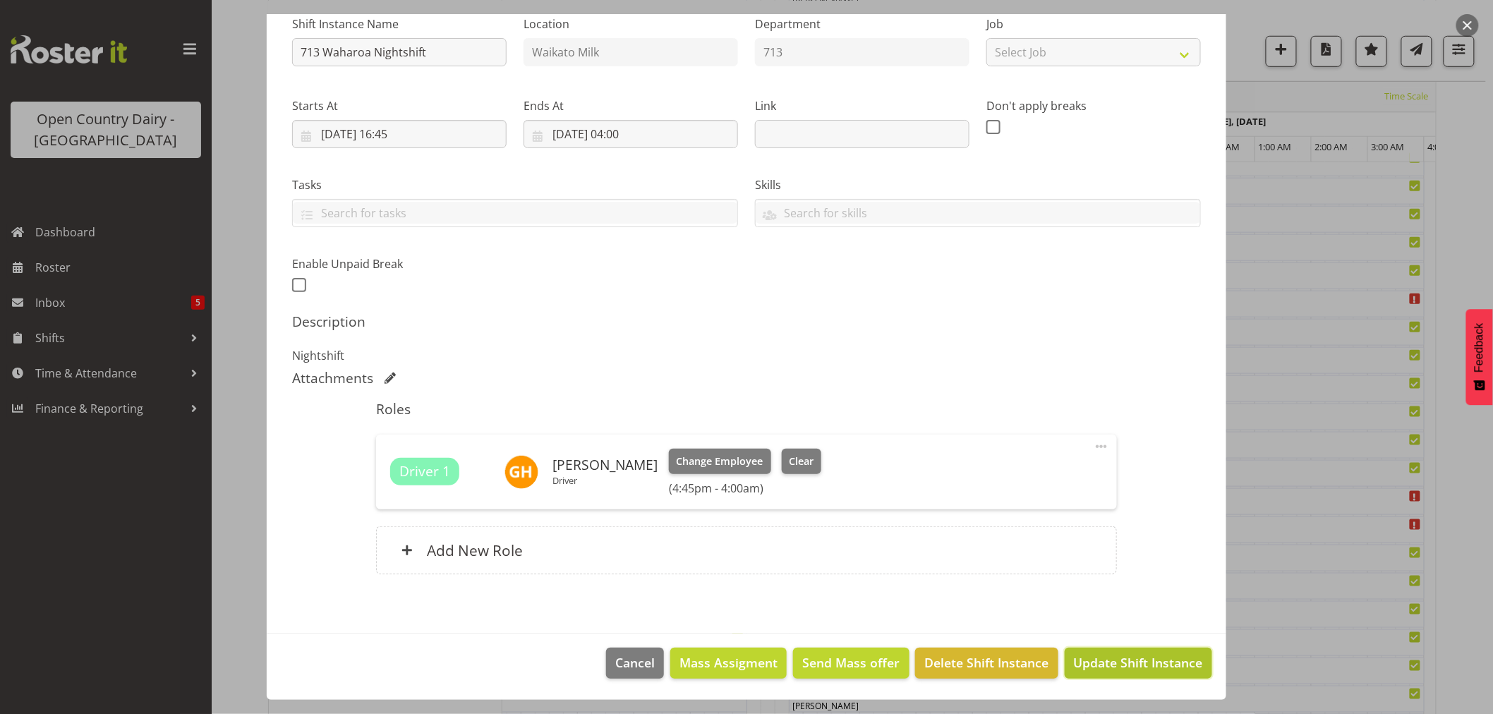
click at [1115, 671] on span "Update Shift Instance" at bounding box center [1138, 663] width 129 height 18
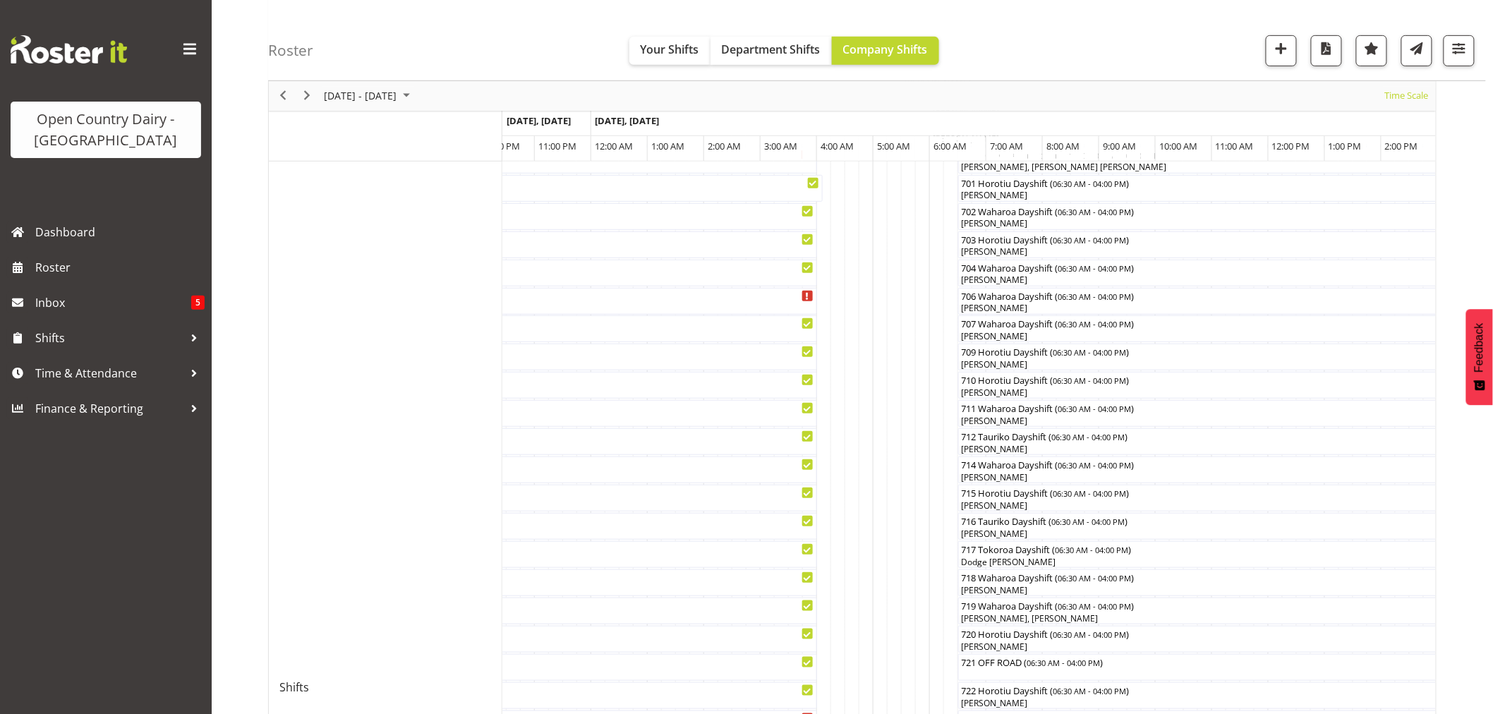
scroll to position [247, 0]
click at [0, 0] on div at bounding box center [0, 0] width 0 height 0
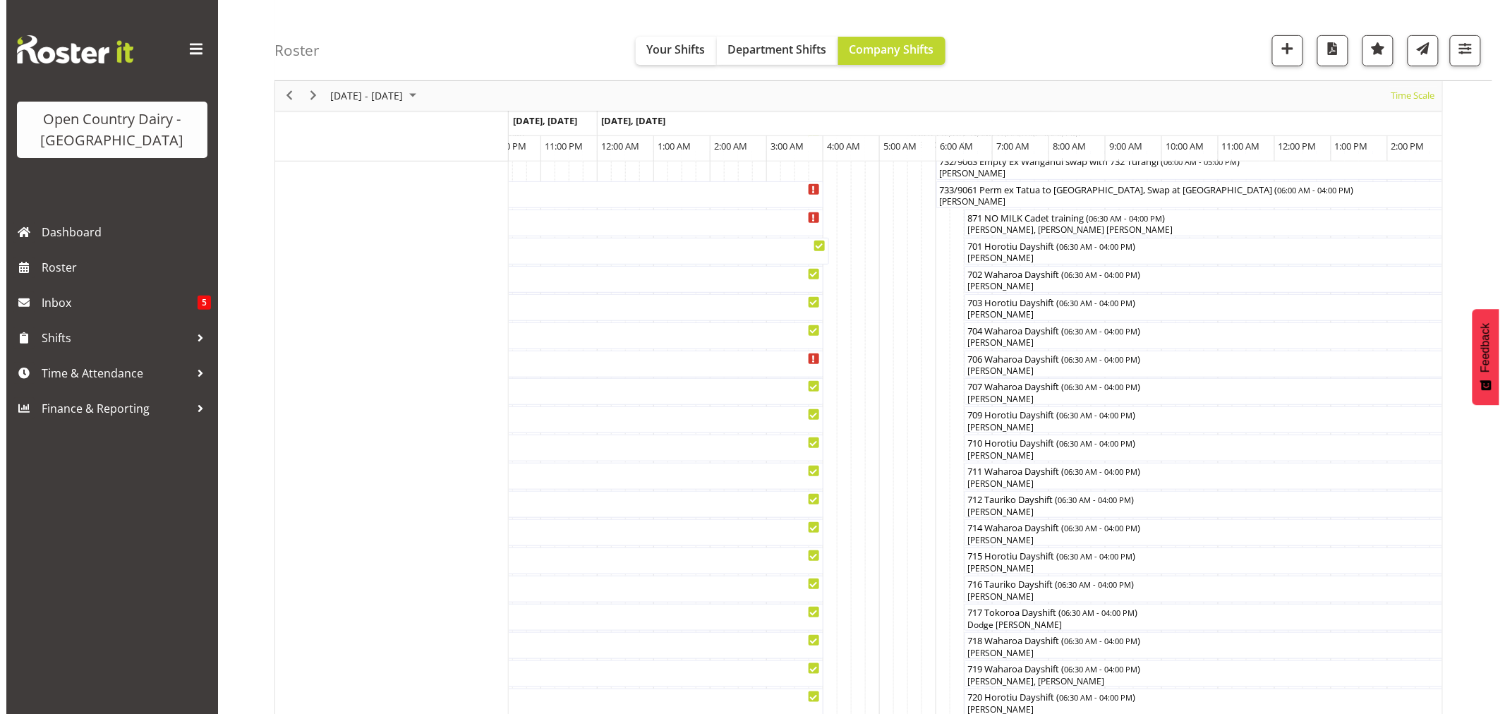
scroll to position [168, 0]
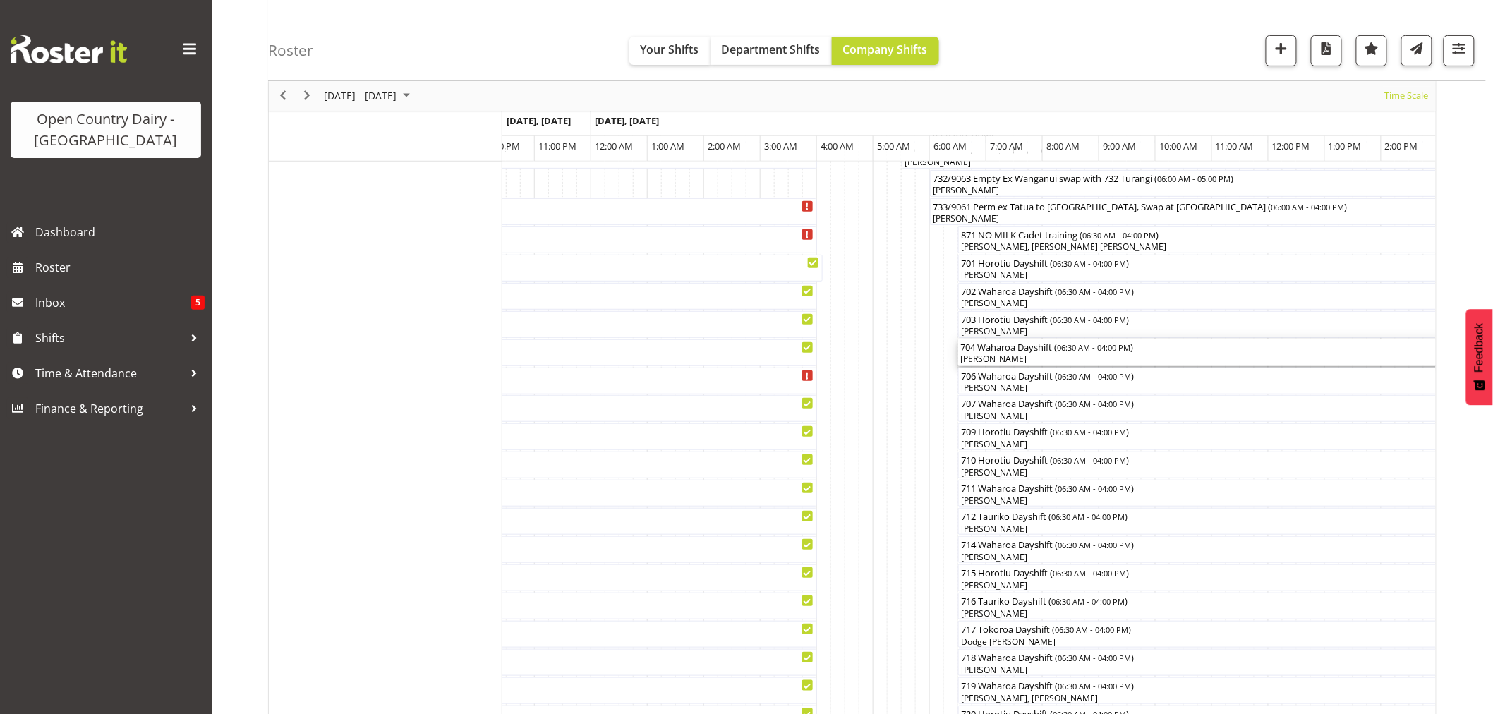
click at [1003, 355] on div "[PERSON_NAME]" at bounding box center [1226, 359] width 531 height 13
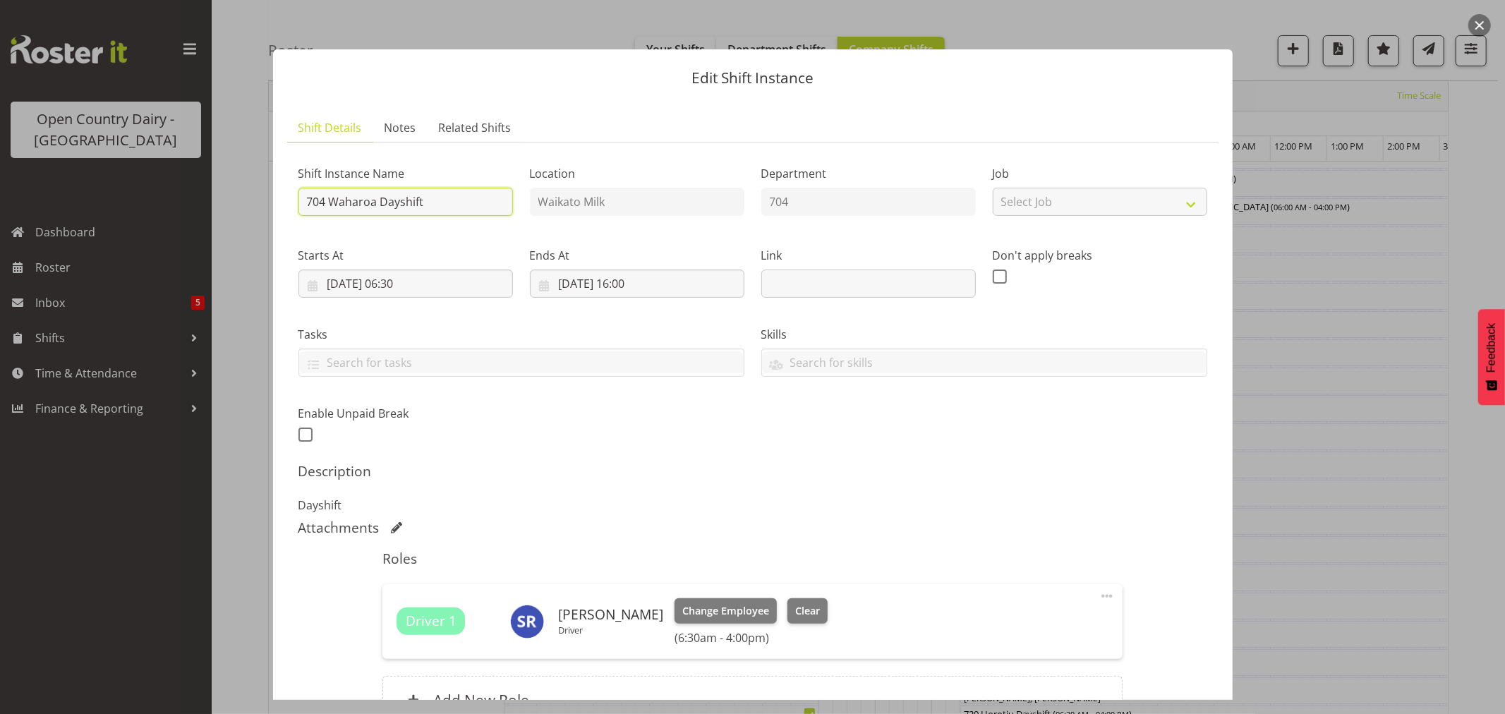
drag, startPoint x: 433, startPoint y: 202, endPoint x: 332, endPoint y: 201, distance: 100.2
click at [332, 201] on input "704 Waharoa Dayshift" at bounding box center [406, 202] width 215 height 28
type input "704 OFF ROAD"
click at [795, 607] on span "Clear" at bounding box center [807, 611] width 25 height 16
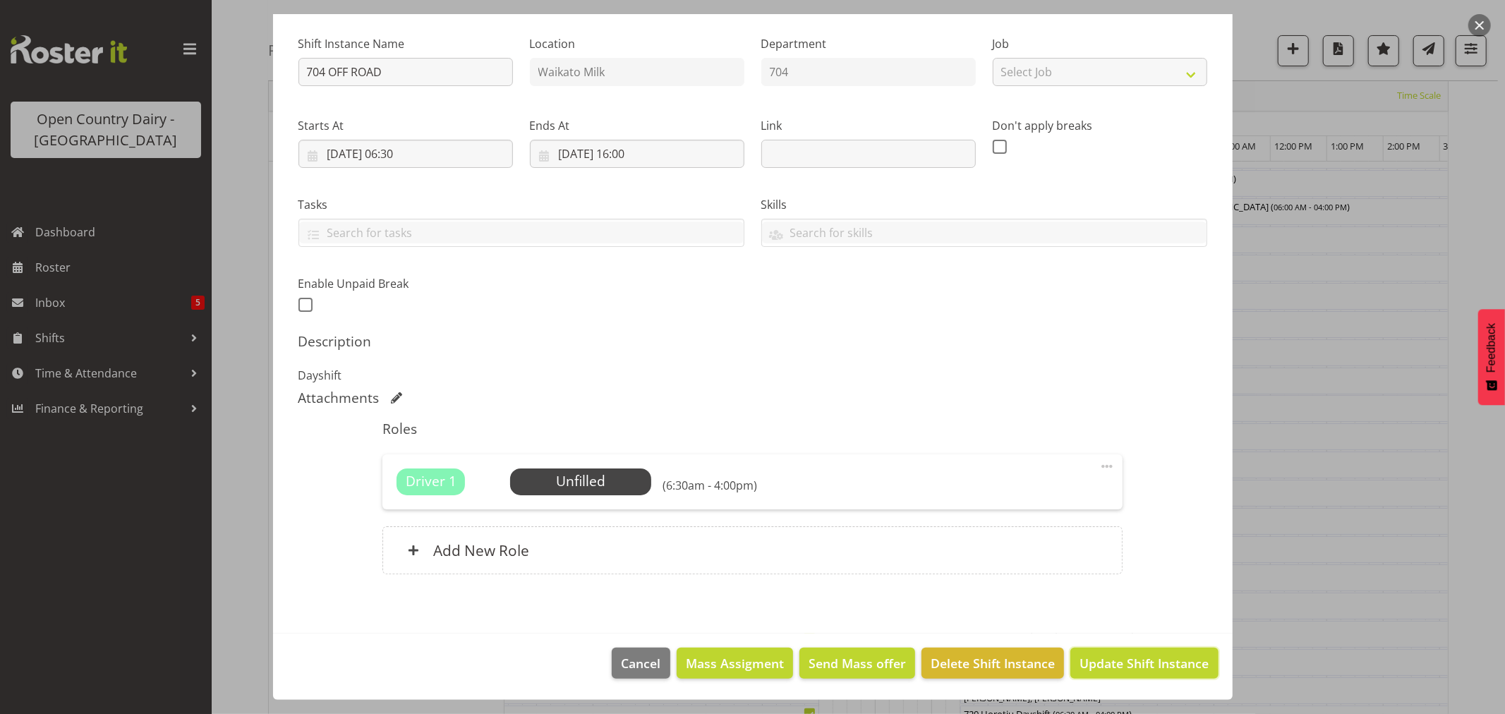
click at [1109, 661] on span "Update Shift Instance" at bounding box center [1144, 663] width 129 height 18
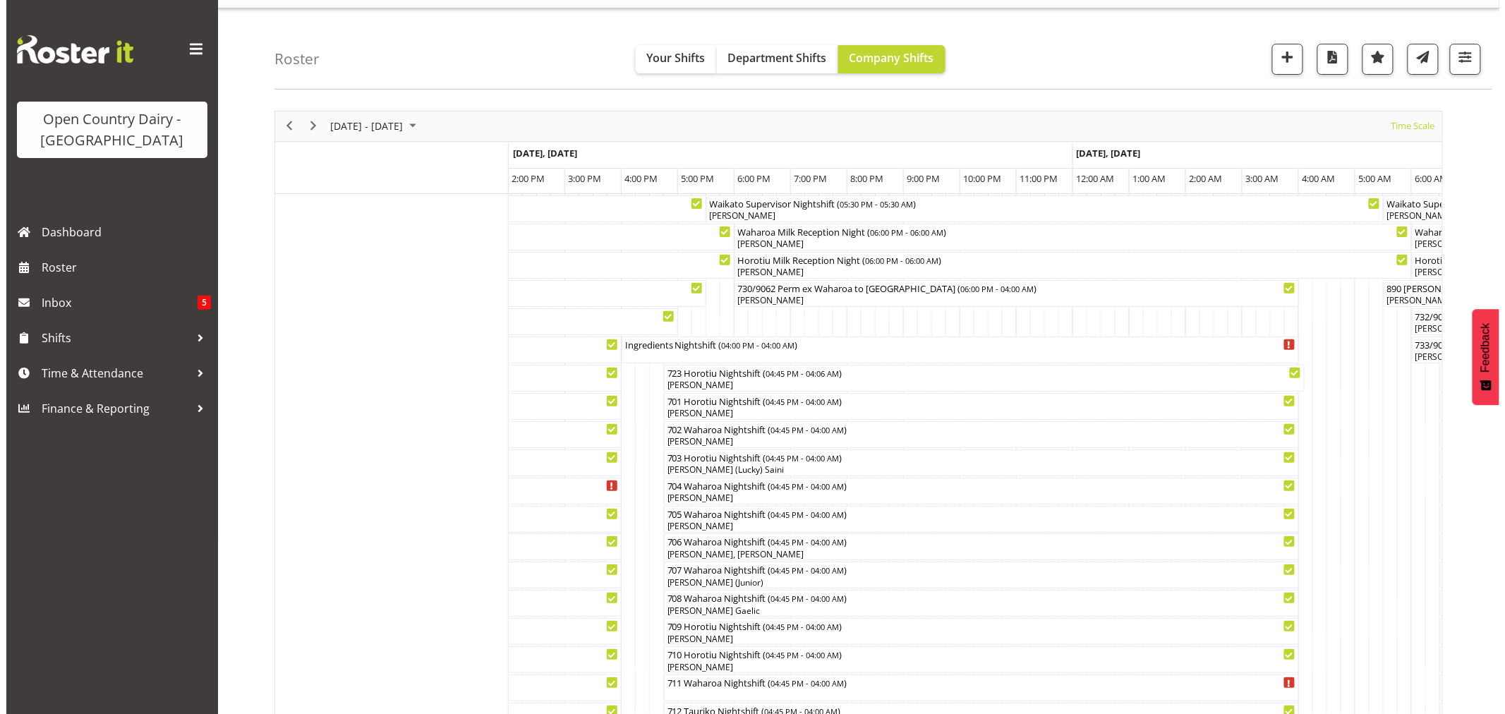
scroll to position [11, 0]
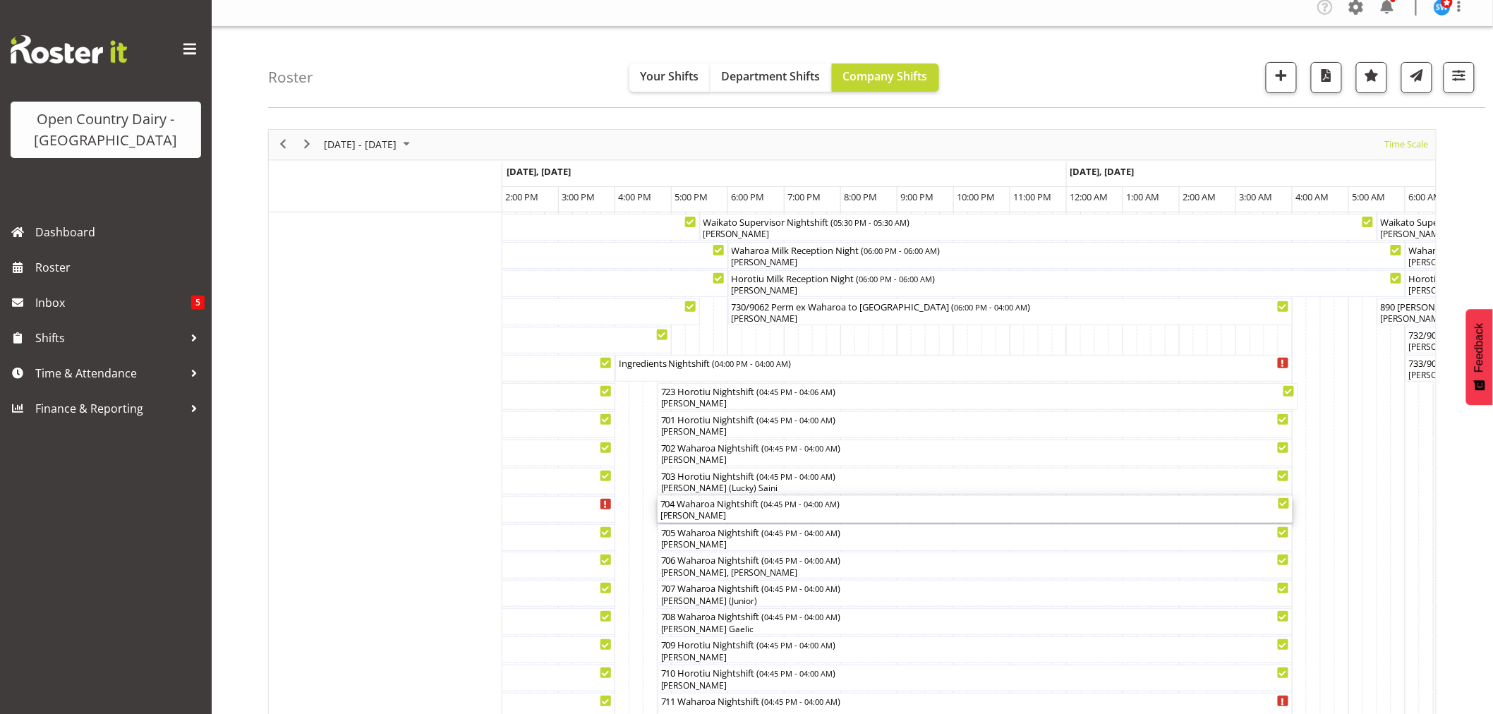
click at [709, 508] on div "704 Waharoa Nightshift ( 04:45 PM - 04:00 AM )" at bounding box center [976, 503] width 630 height 14
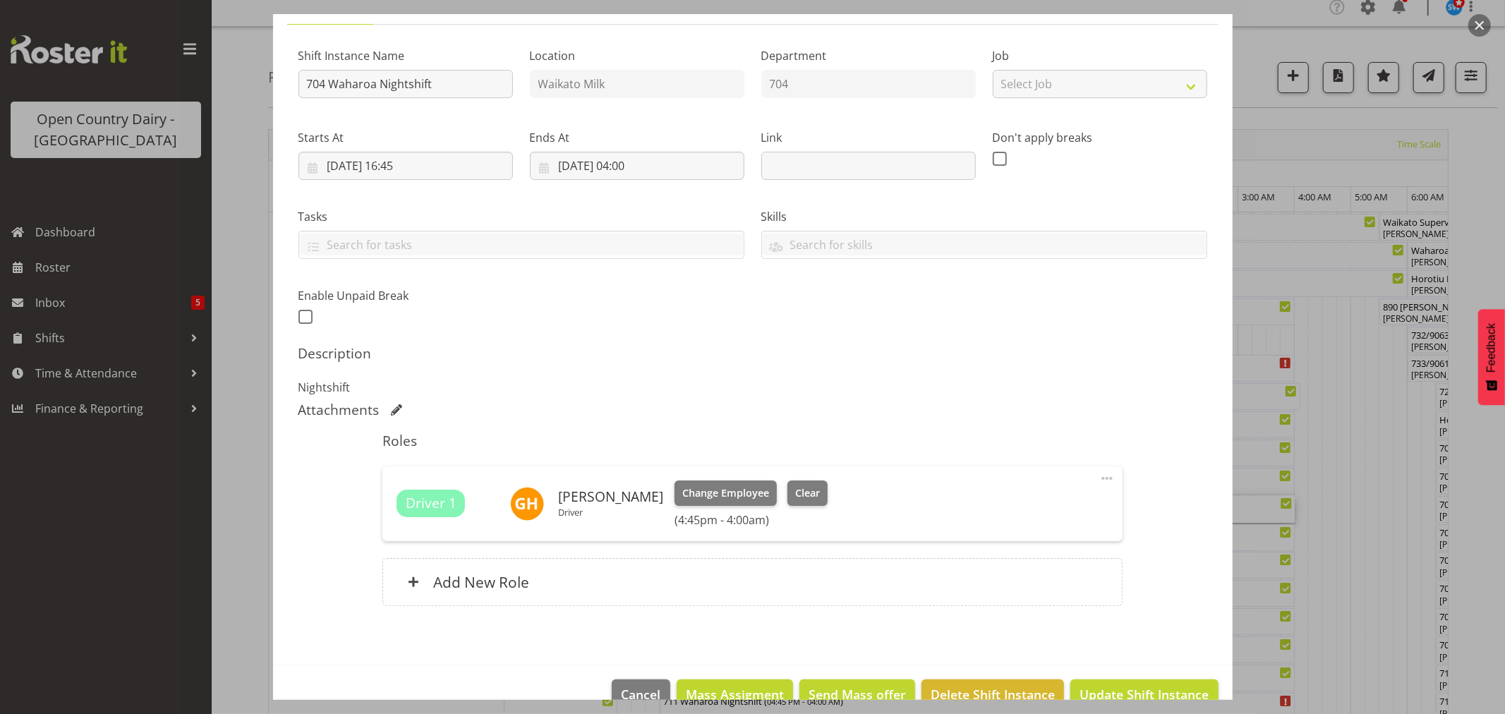
scroll to position [150, 0]
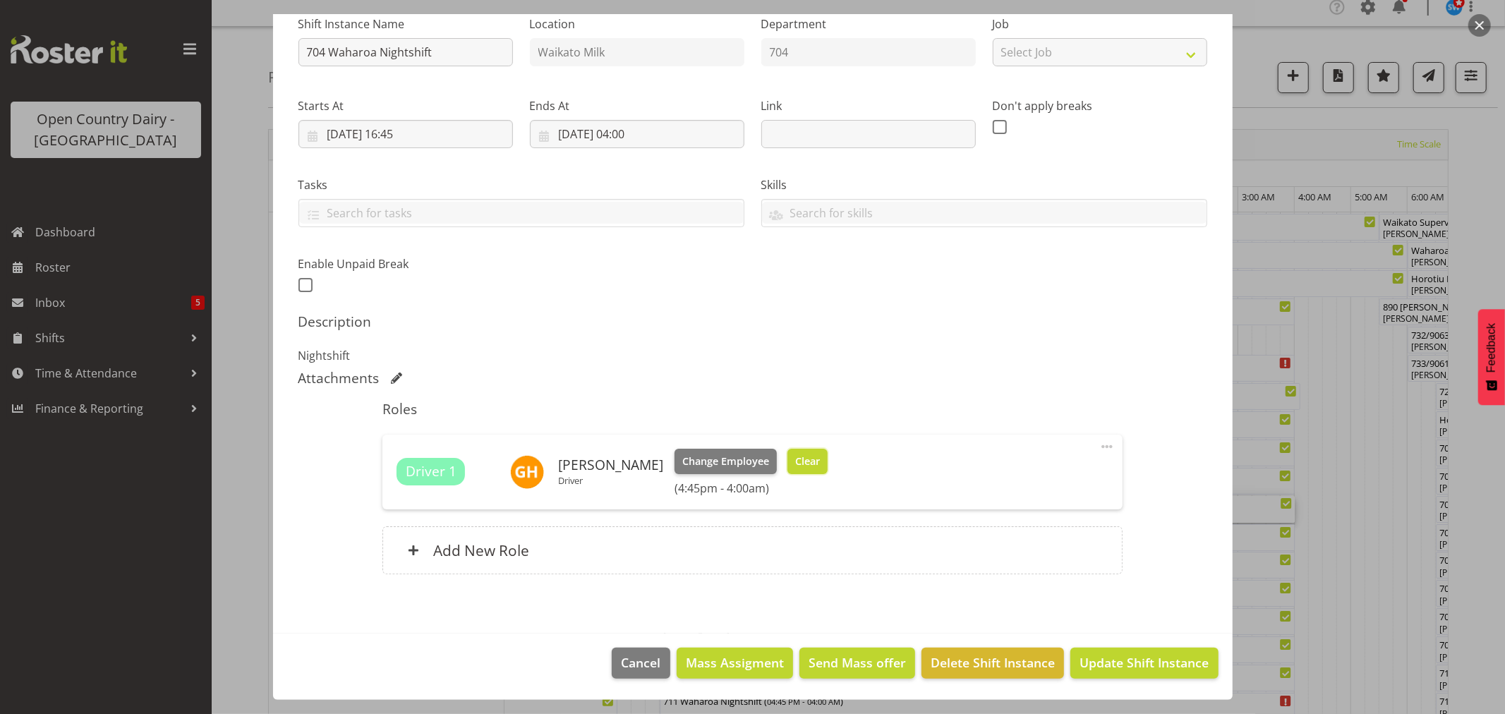
click at [820, 464] on span "Clear" at bounding box center [807, 462] width 25 height 16
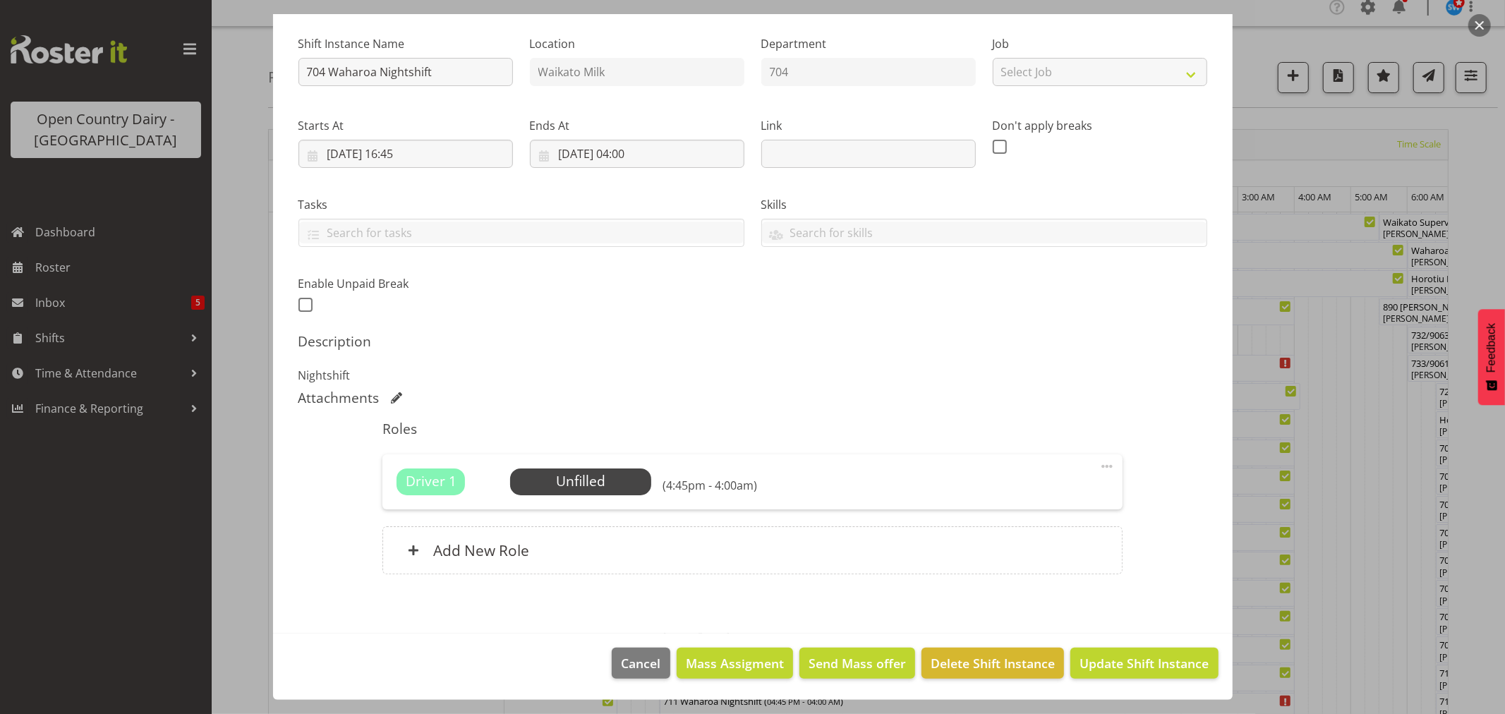
scroll to position [0, 0]
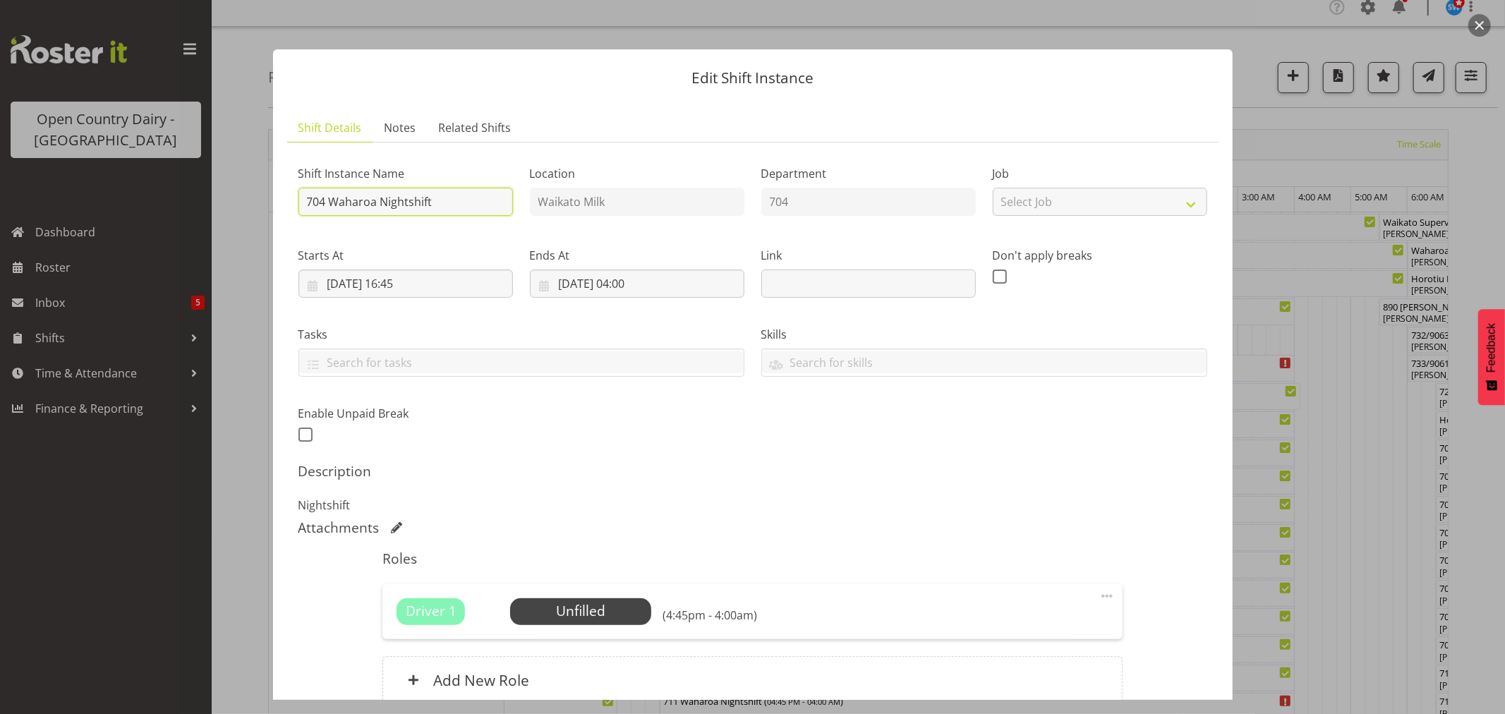
drag, startPoint x: 447, startPoint y: 198, endPoint x: 332, endPoint y: 198, distance: 115.0
click at [332, 198] on input "704 Waharoa Nightshift" at bounding box center [406, 202] width 215 height 28
type input "704 OFF ROAD"
click at [862, 474] on h5 "Description" at bounding box center [753, 471] width 909 height 17
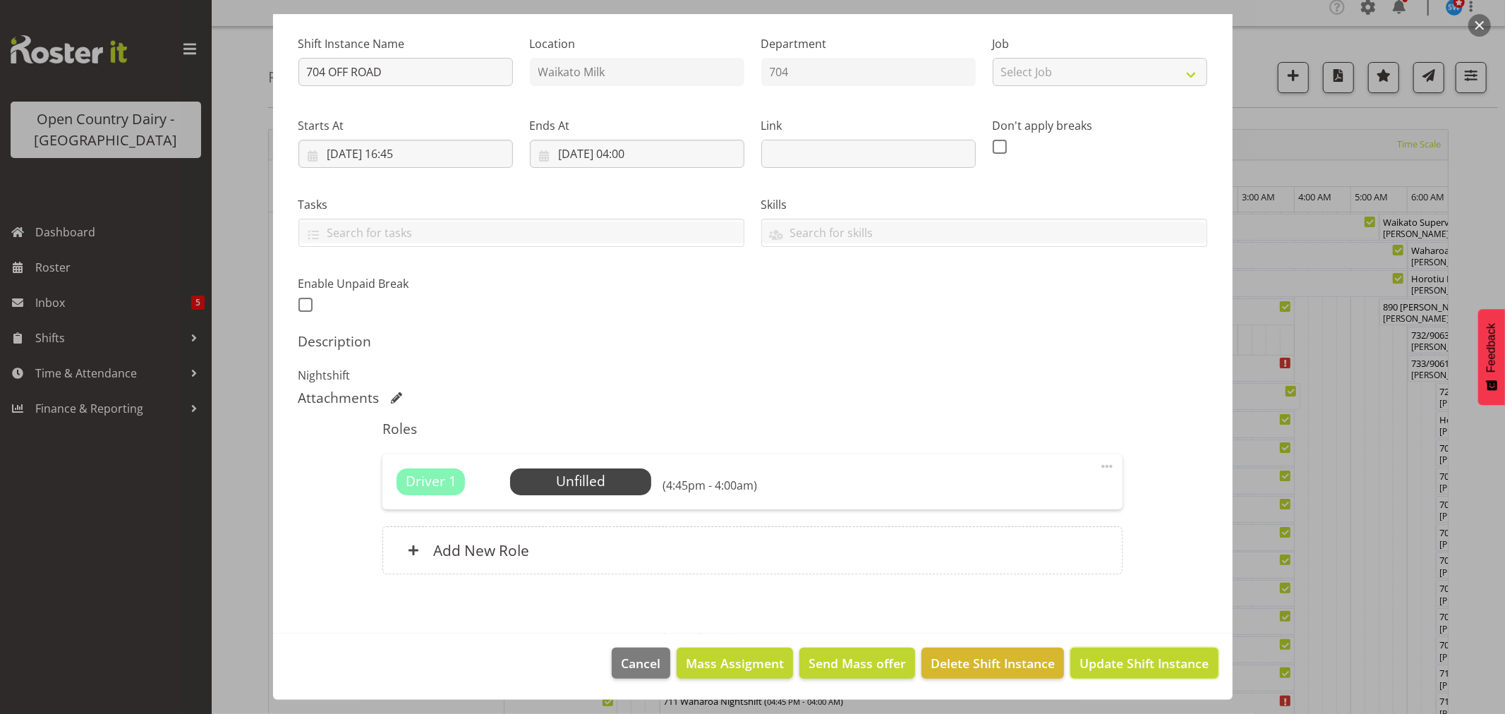
drag, startPoint x: 1095, startPoint y: 648, endPoint x: 1102, endPoint y: 658, distance: 12.1
click at [1098, 654] on button "Update Shift Instance" at bounding box center [1145, 663] width 148 height 31
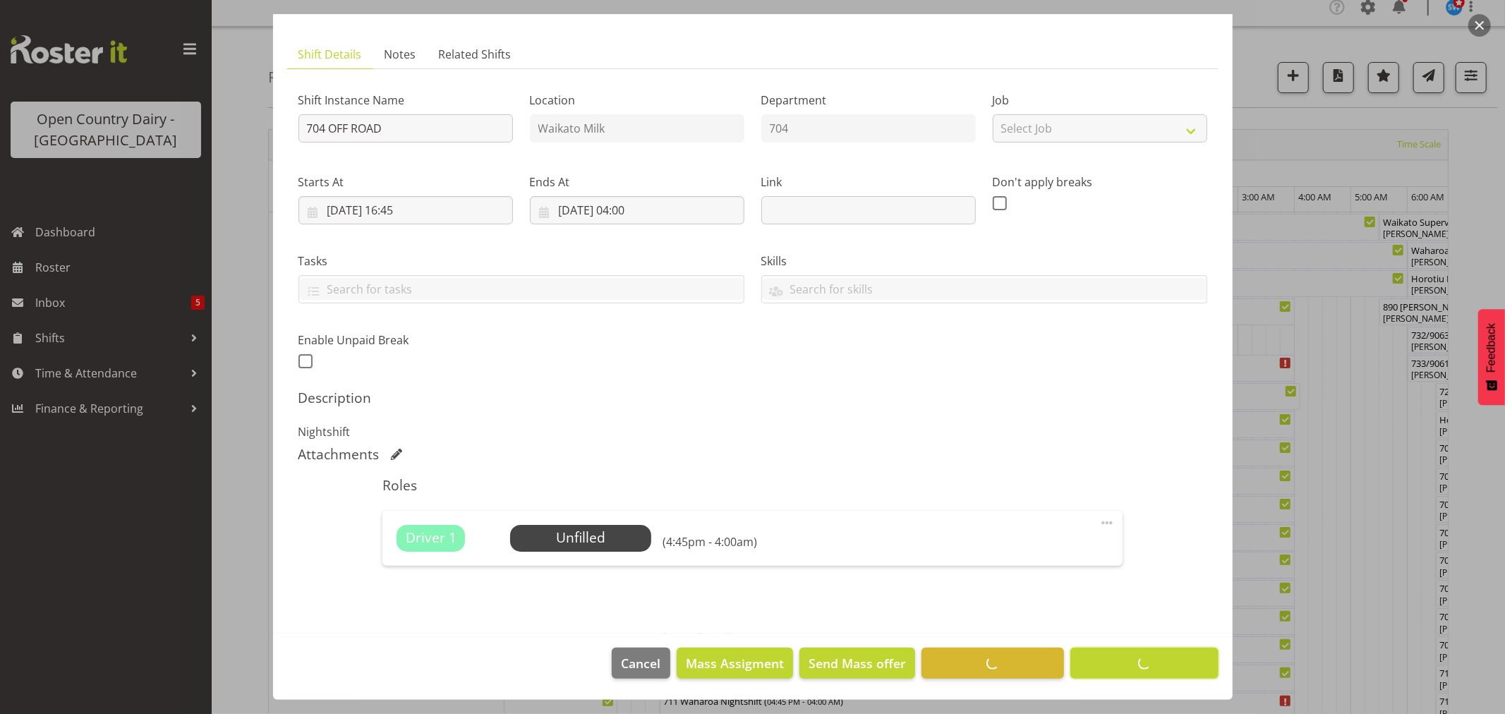
scroll to position [73, 0]
click at [1102, 658] on footer "Cancel Mass Assigment Send Mass offer Delete Shift Instance Update Shift Instan…" at bounding box center [753, 667] width 960 height 66
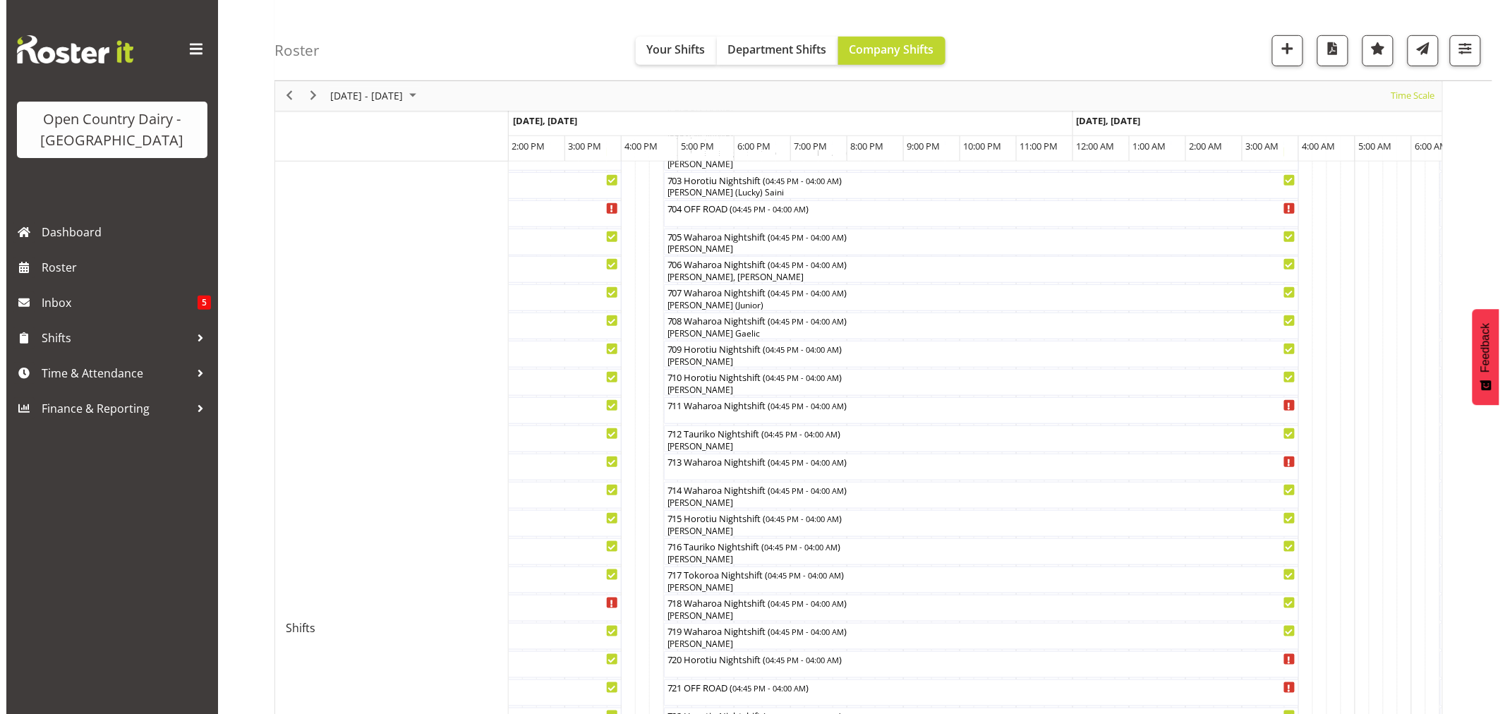
scroll to position [313, 0]
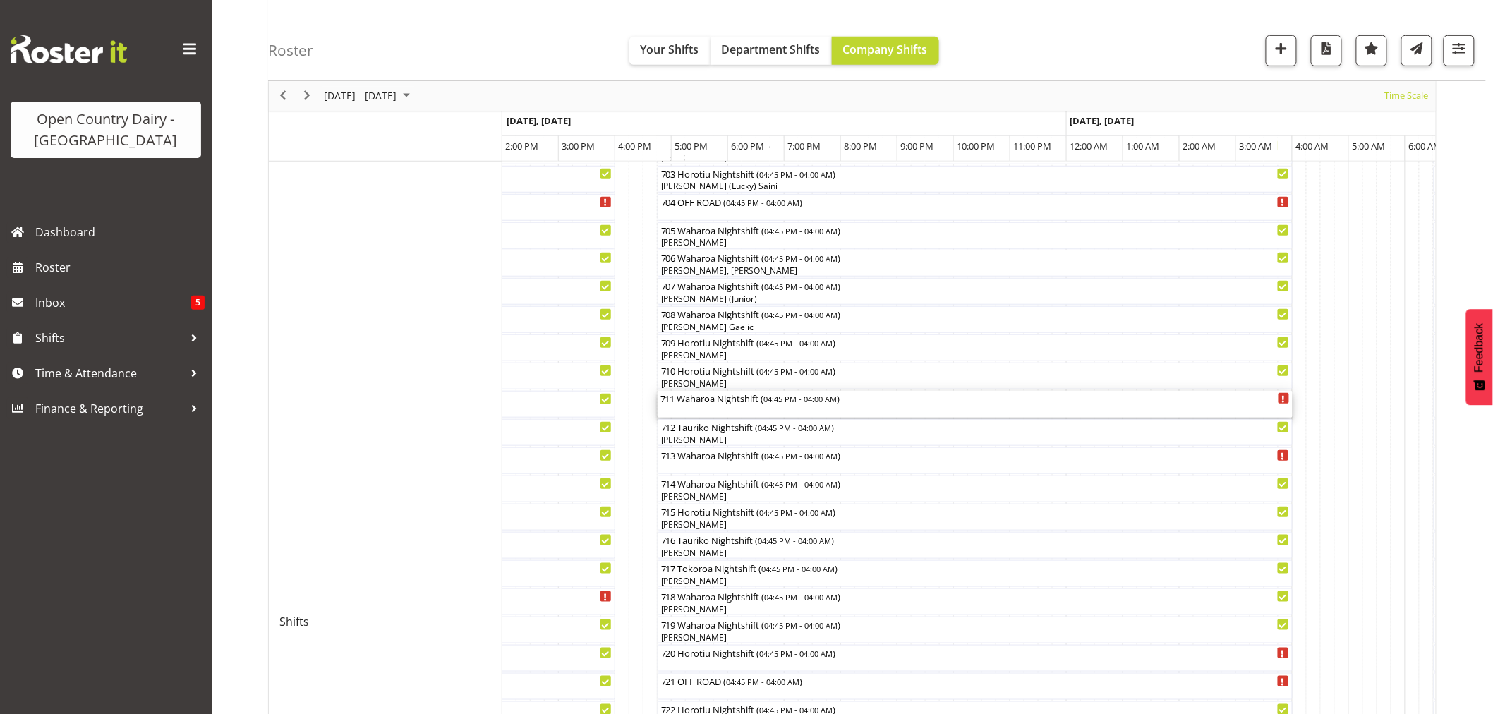
click at [769, 407] on div "711 Waharoa Nightshift ( 04:45 PM - 04:00 AM )" at bounding box center [976, 404] width 630 height 27
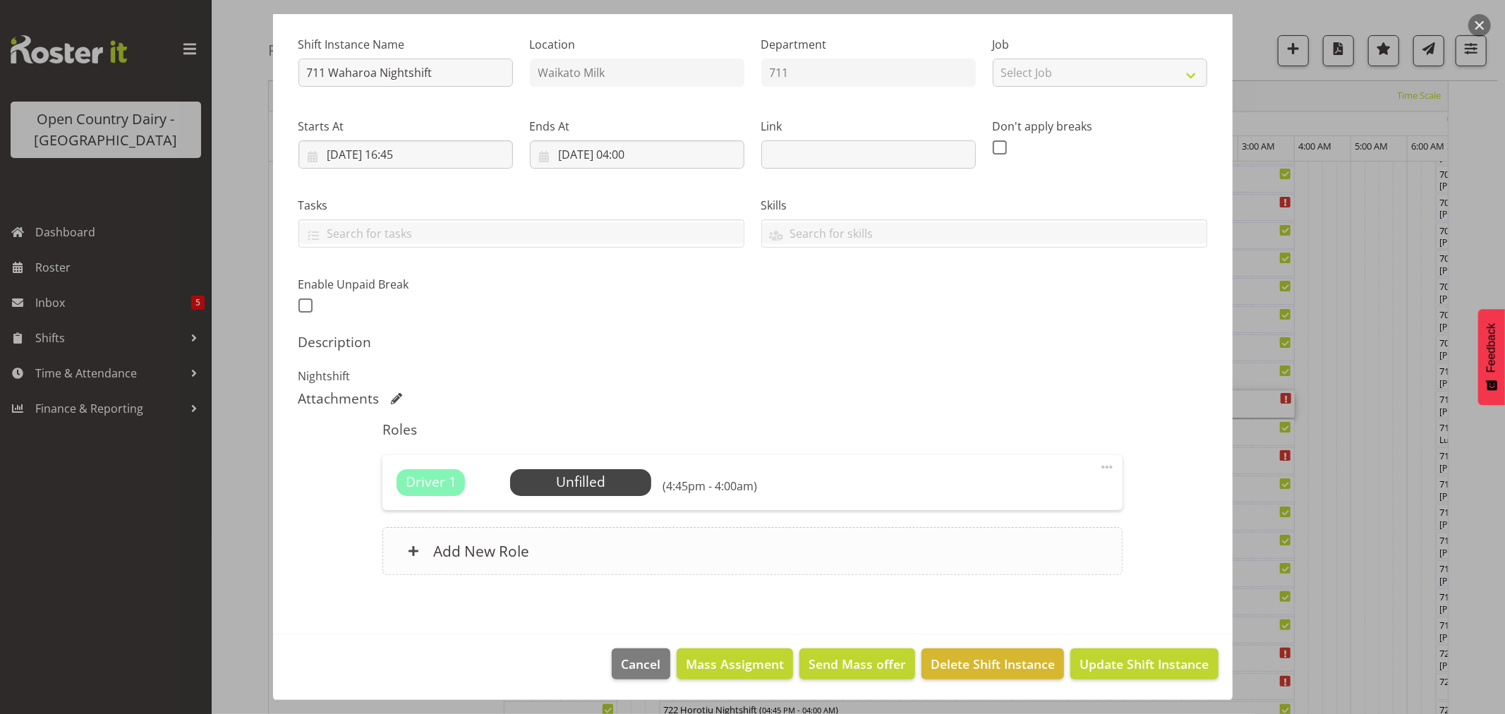
scroll to position [130, 0]
click at [598, 476] on span "Select Employee" at bounding box center [581, 481] width 105 height 20
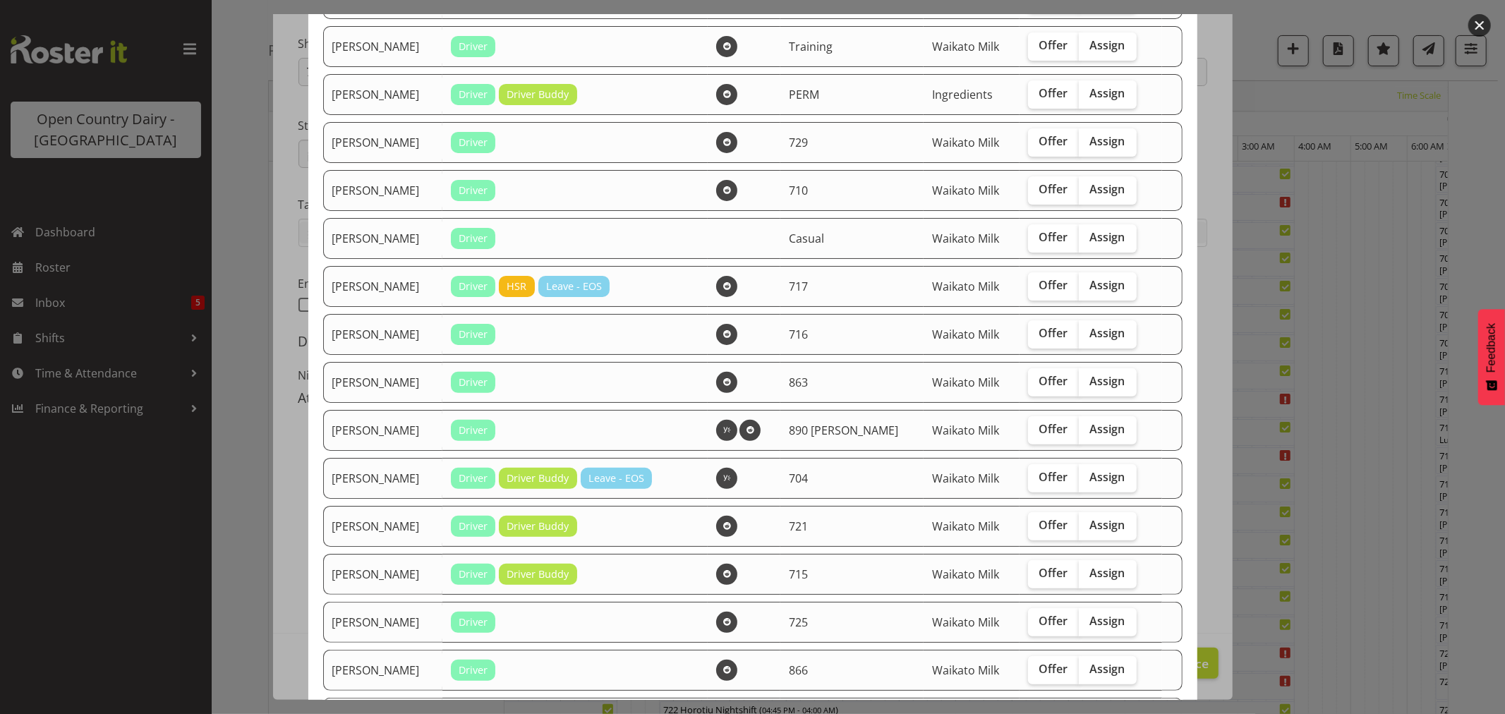
scroll to position [235, 0]
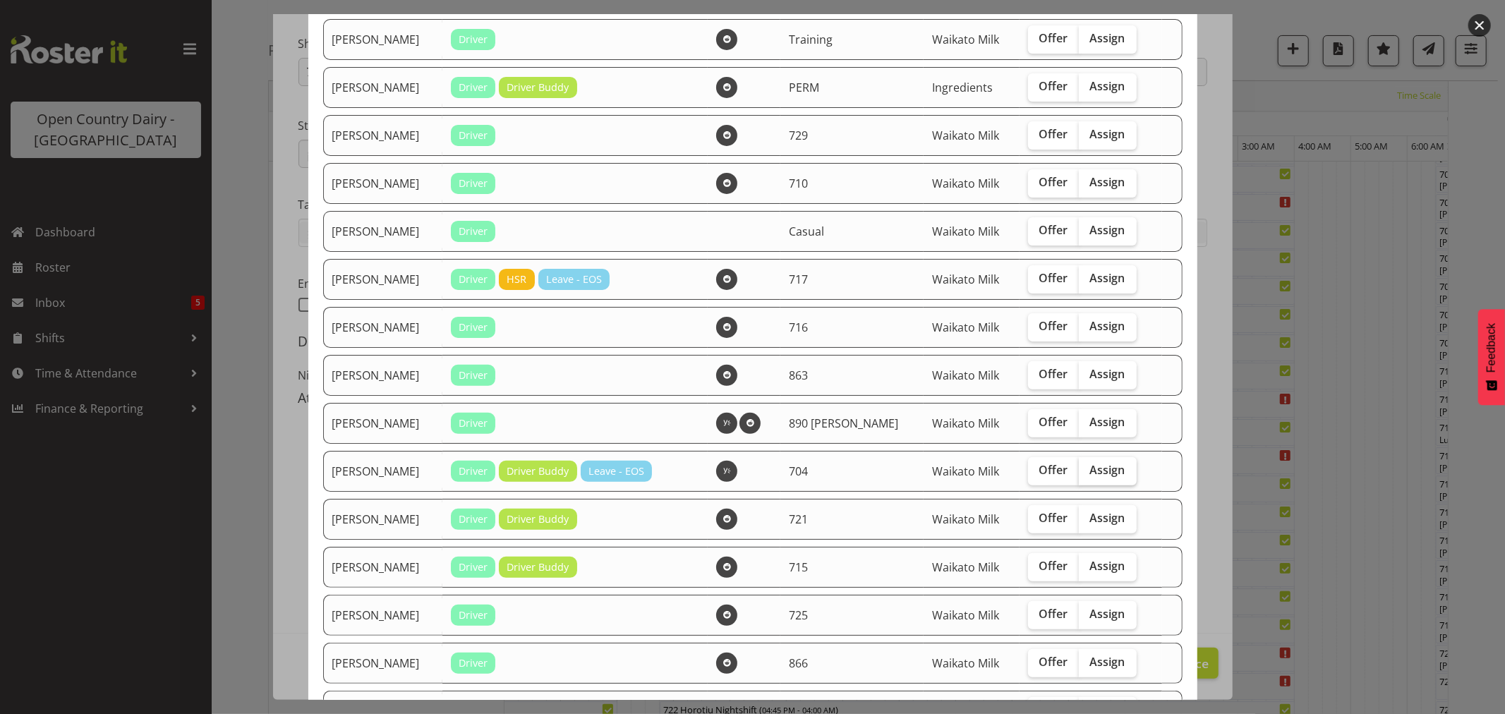
click at [1099, 466] on span "Assign" at bounding box center [1107, 470] width 35 height 14
click at [1088, 466] on input "Assign" at bounding box center [1083, 470] width 9 height 9
checkbox input "true"
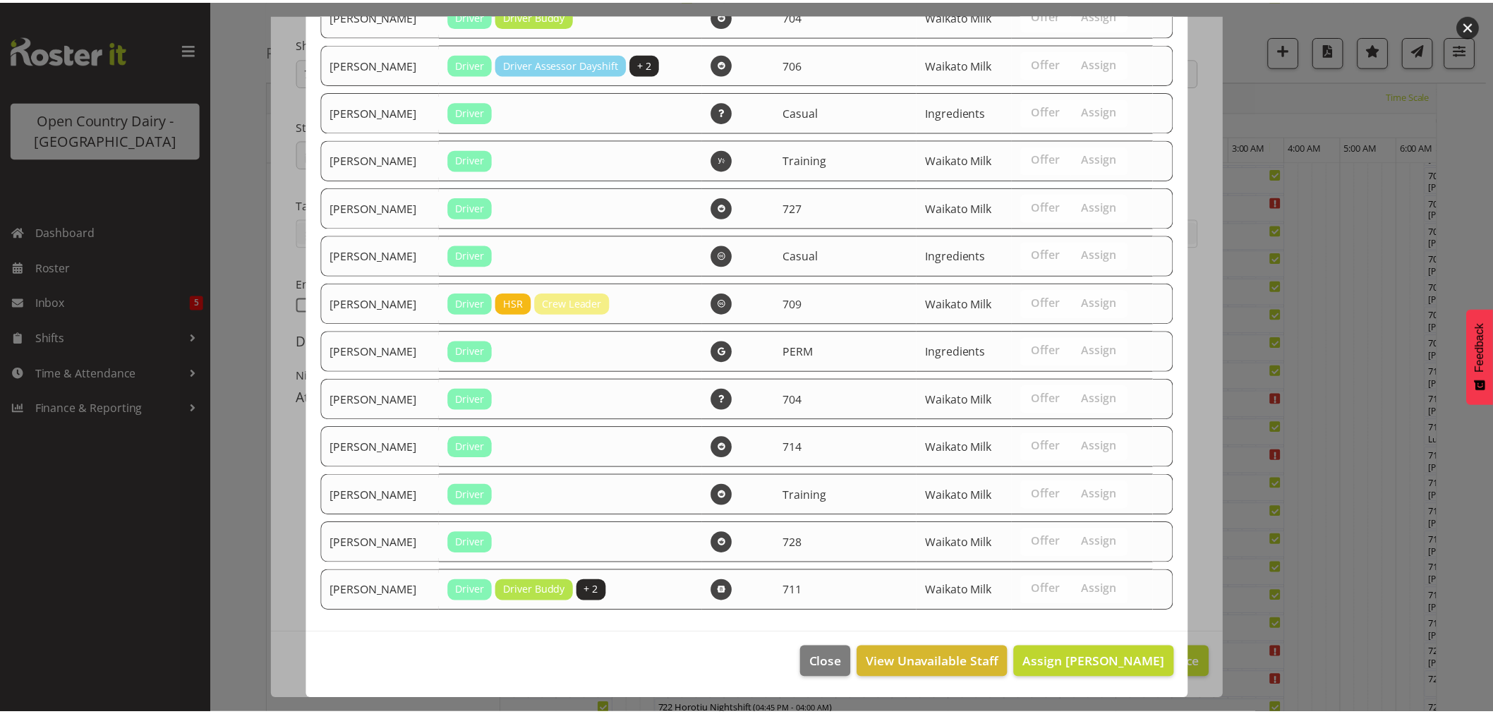
scroll to position [1031, 0]
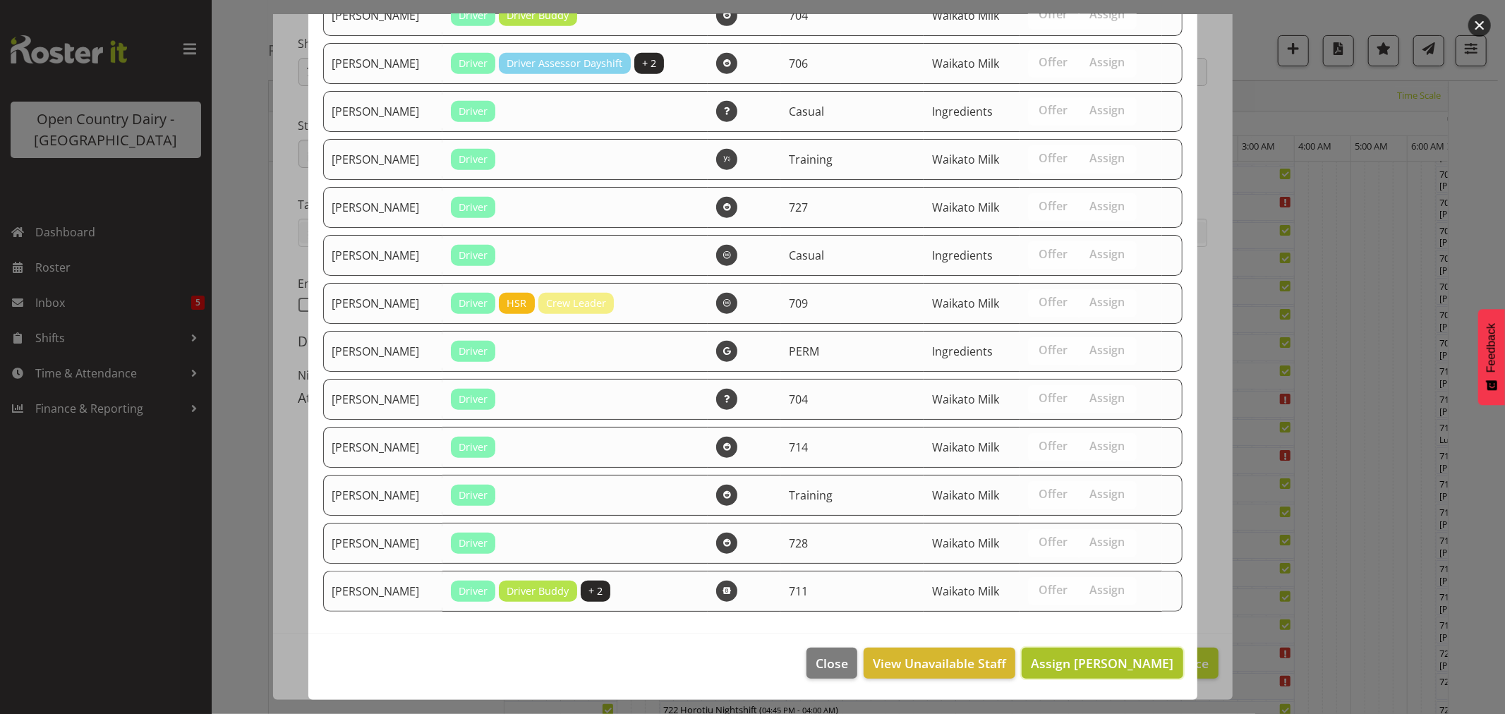
click at [1098, 662] on span "Assign Graham Houghton" at bounding box center [1102, 663] width 143 height 17
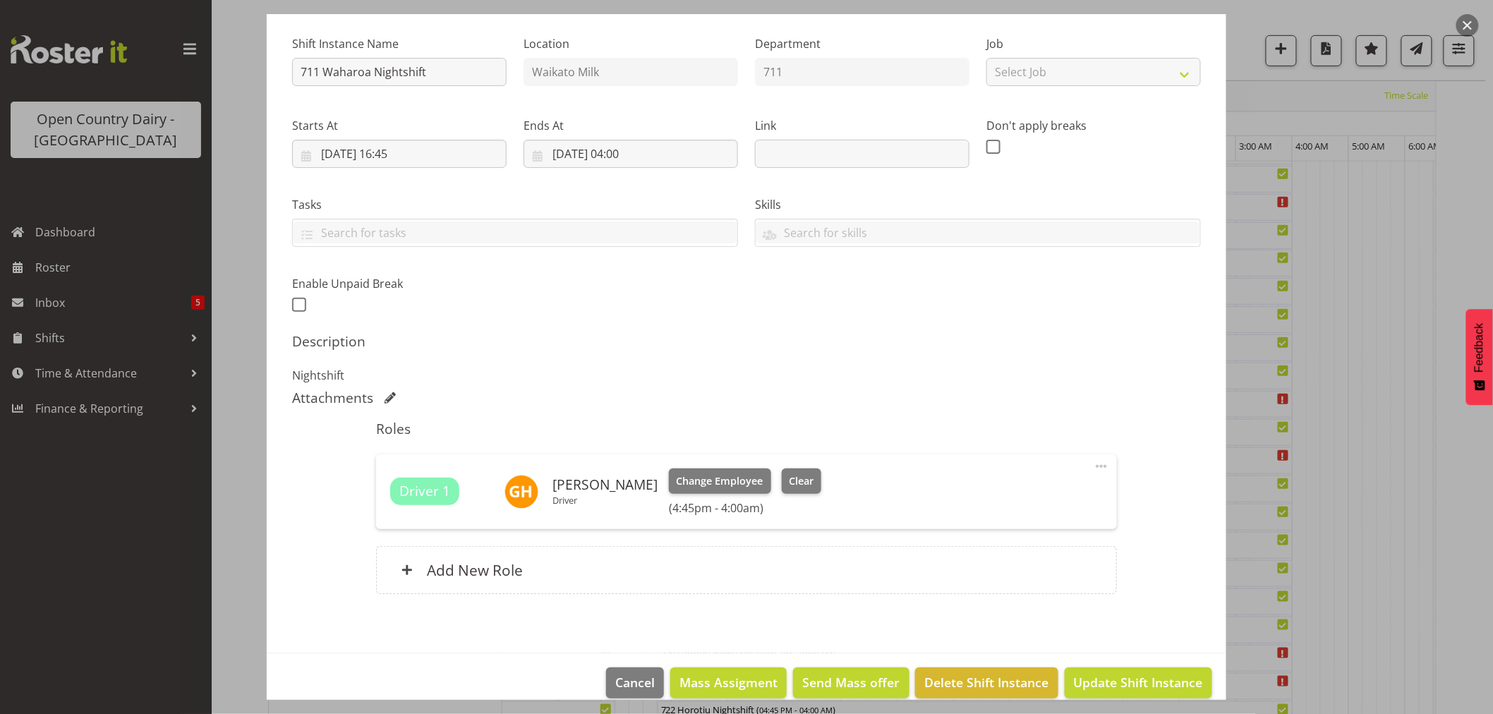
scroll to position [150, 0]
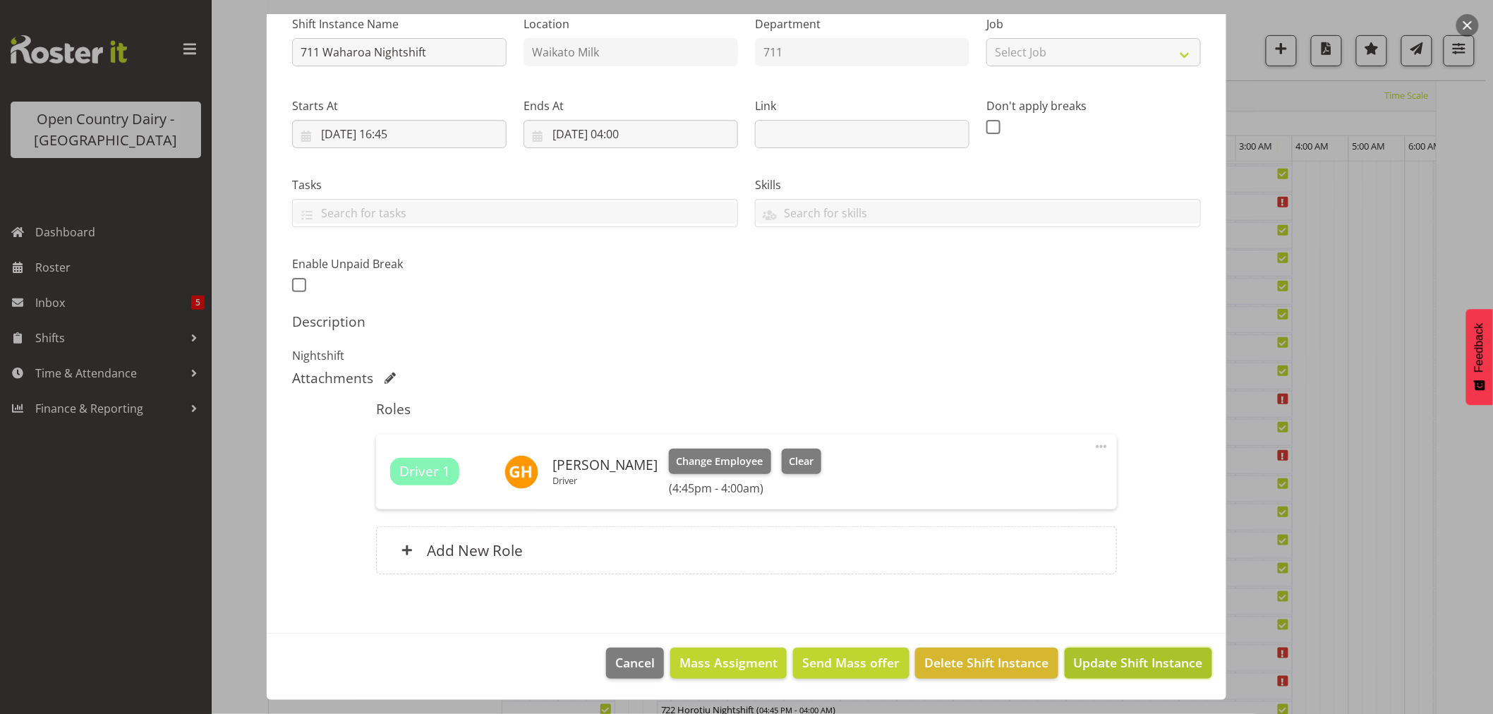
click at [1107, 664] on span "Update Shift Instance" at bounding box center [1138, 663] width 129 height 18
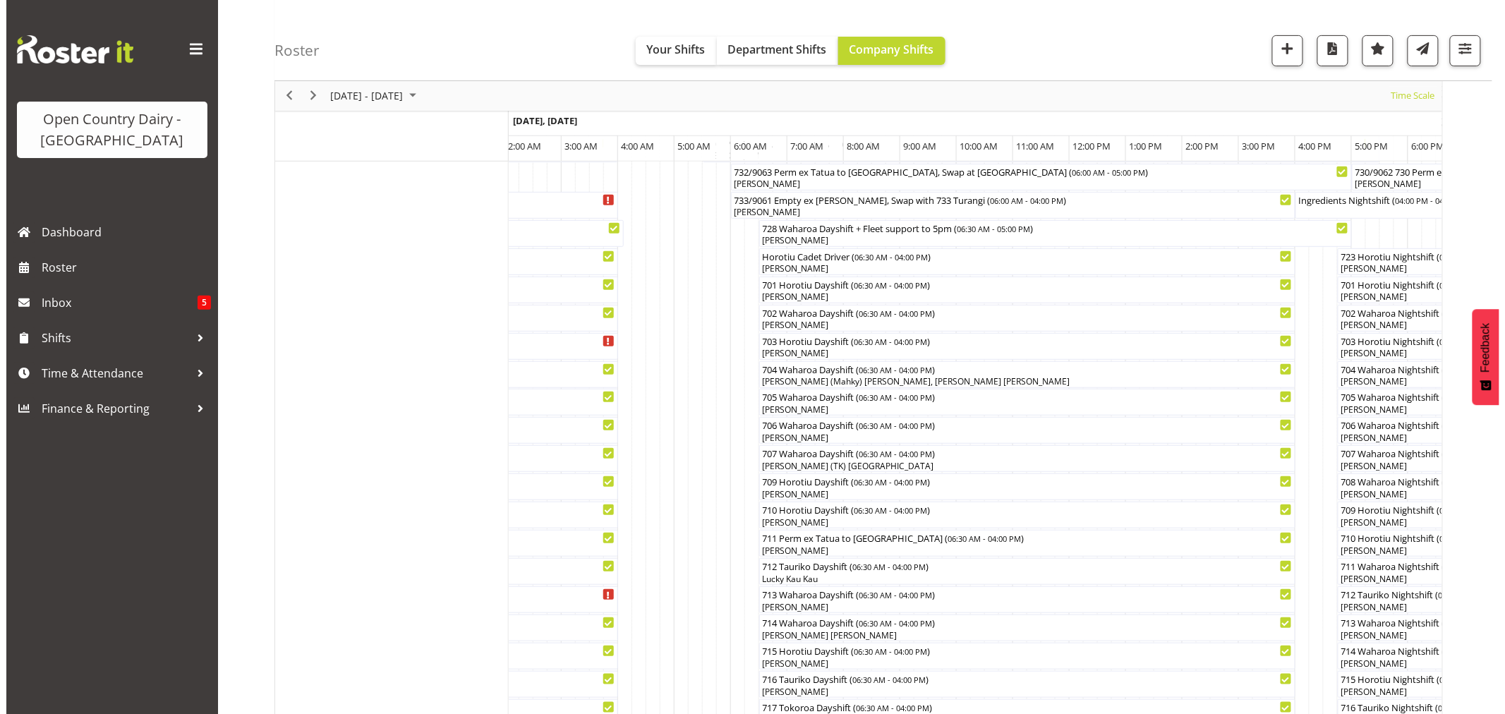
scroll to position [157, 0]
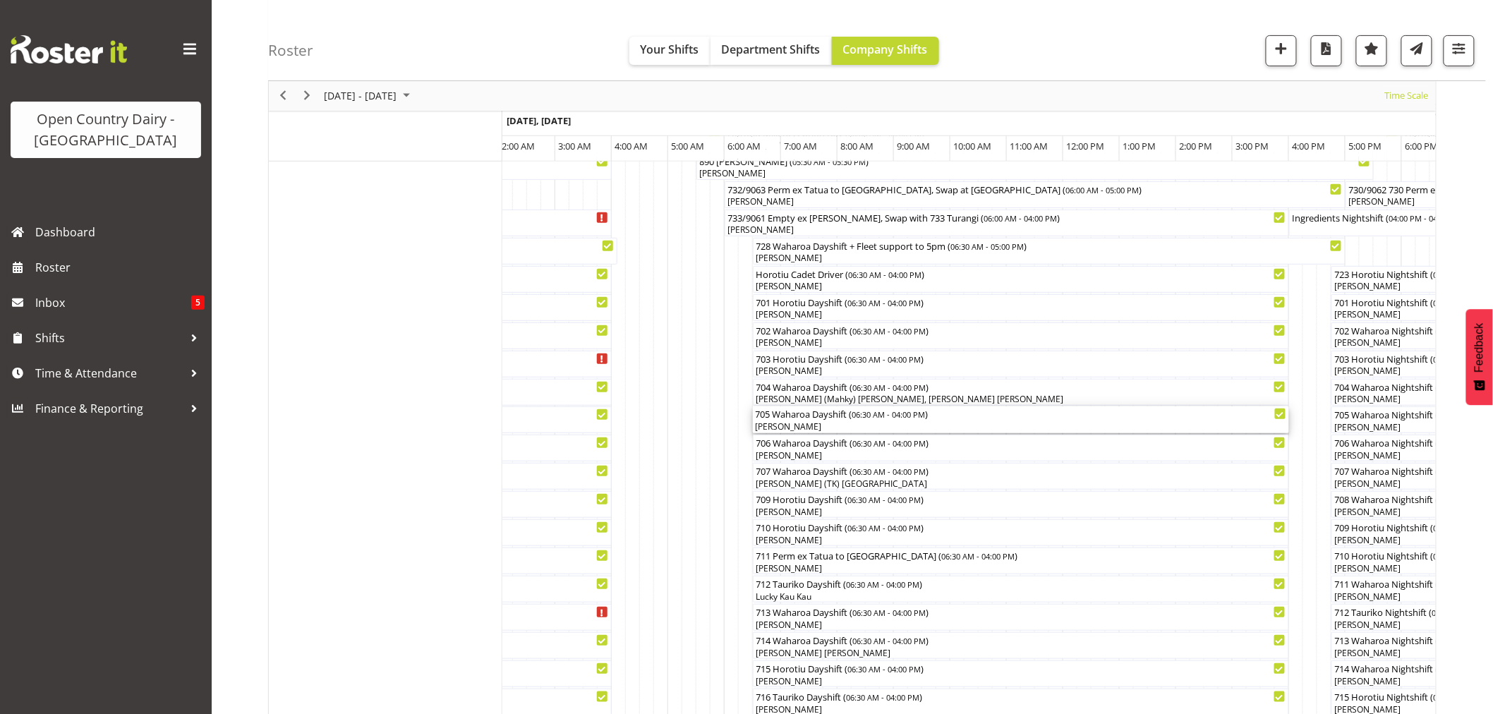
click at [792, 418] on div "705 Waharoa Dayshift ( 06:30 AM - 04:00 PM )" at bounding box center [1021, 414] width 531 height 14
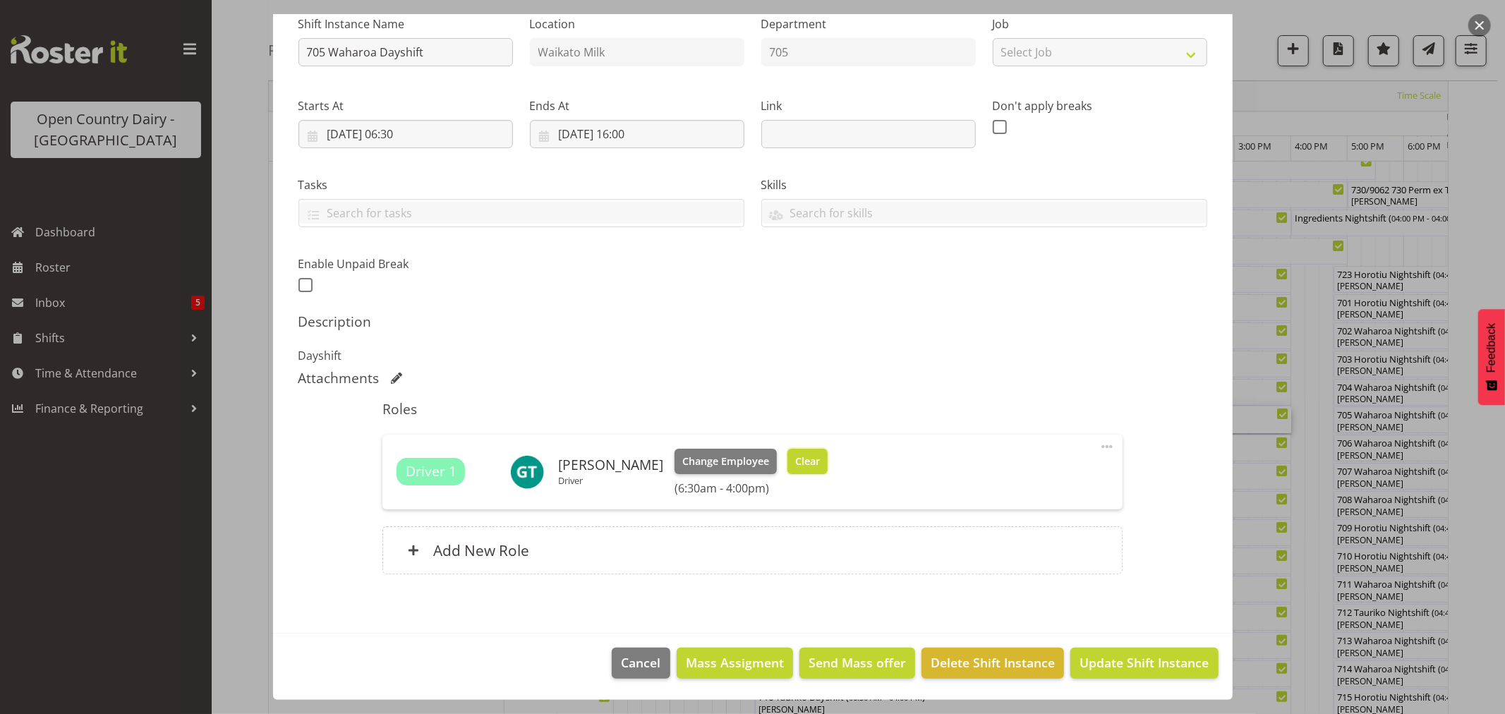
click at [795, 462] on span "Clear" at bounding box center [807, 462] width 25 height 16
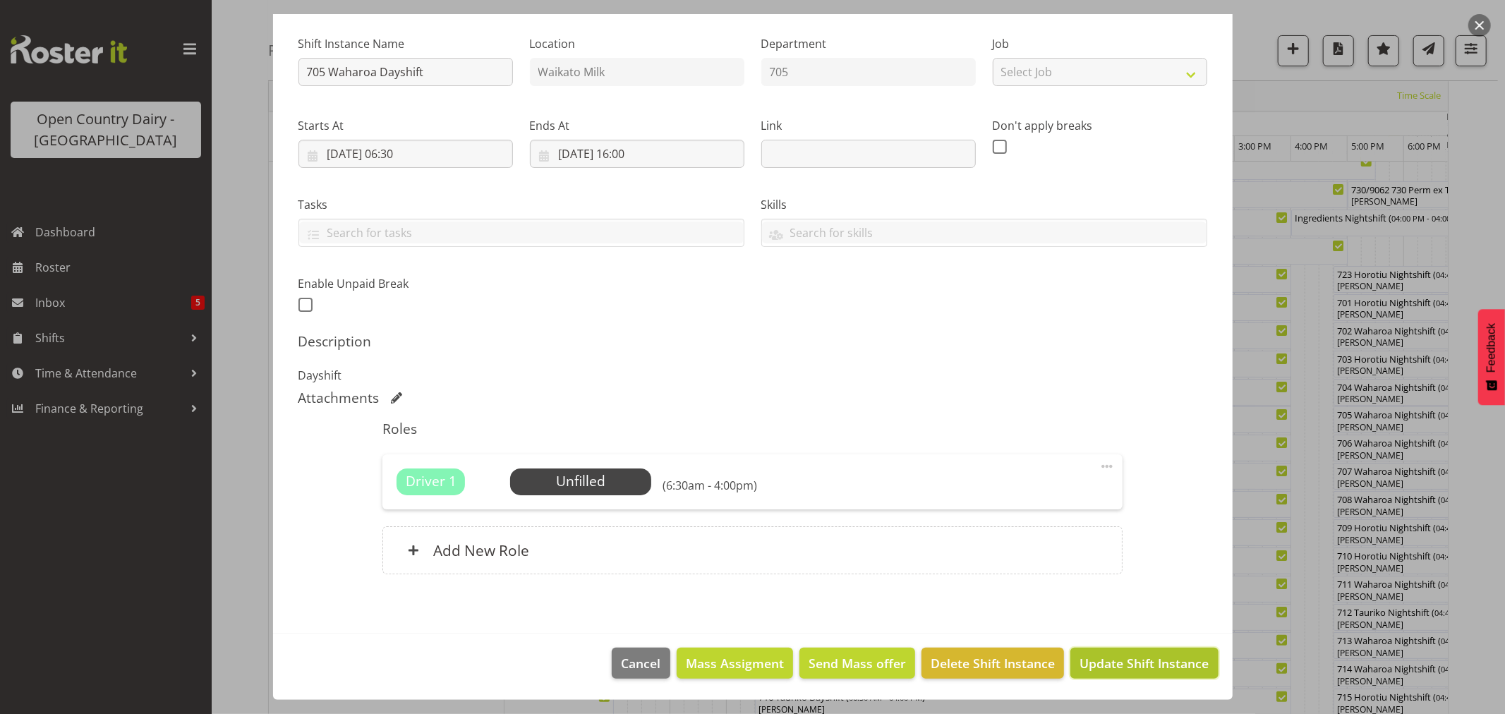
click at [1151, 665] on span "Update Shift Instance" at bounding box center [1144, 663] width 129 height 18
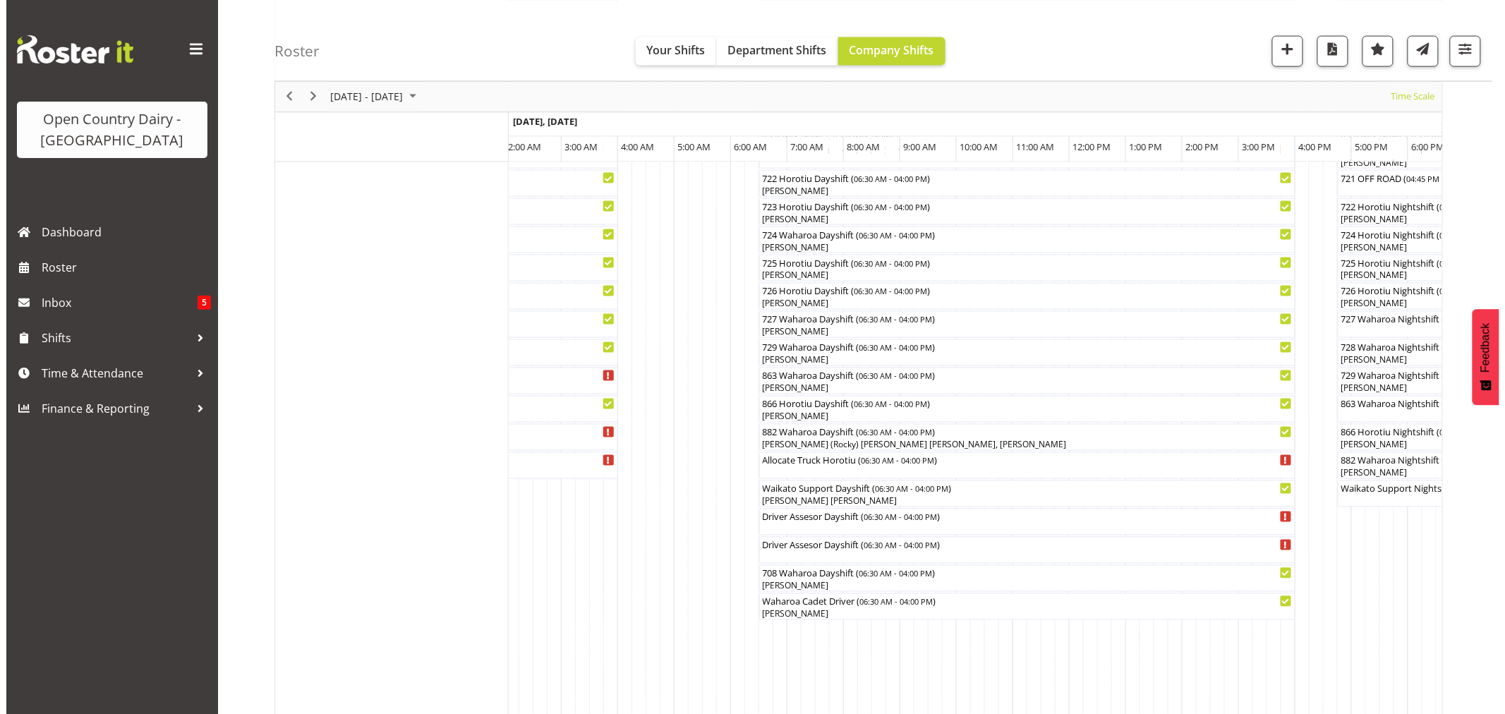
scroll to position [862, 0]
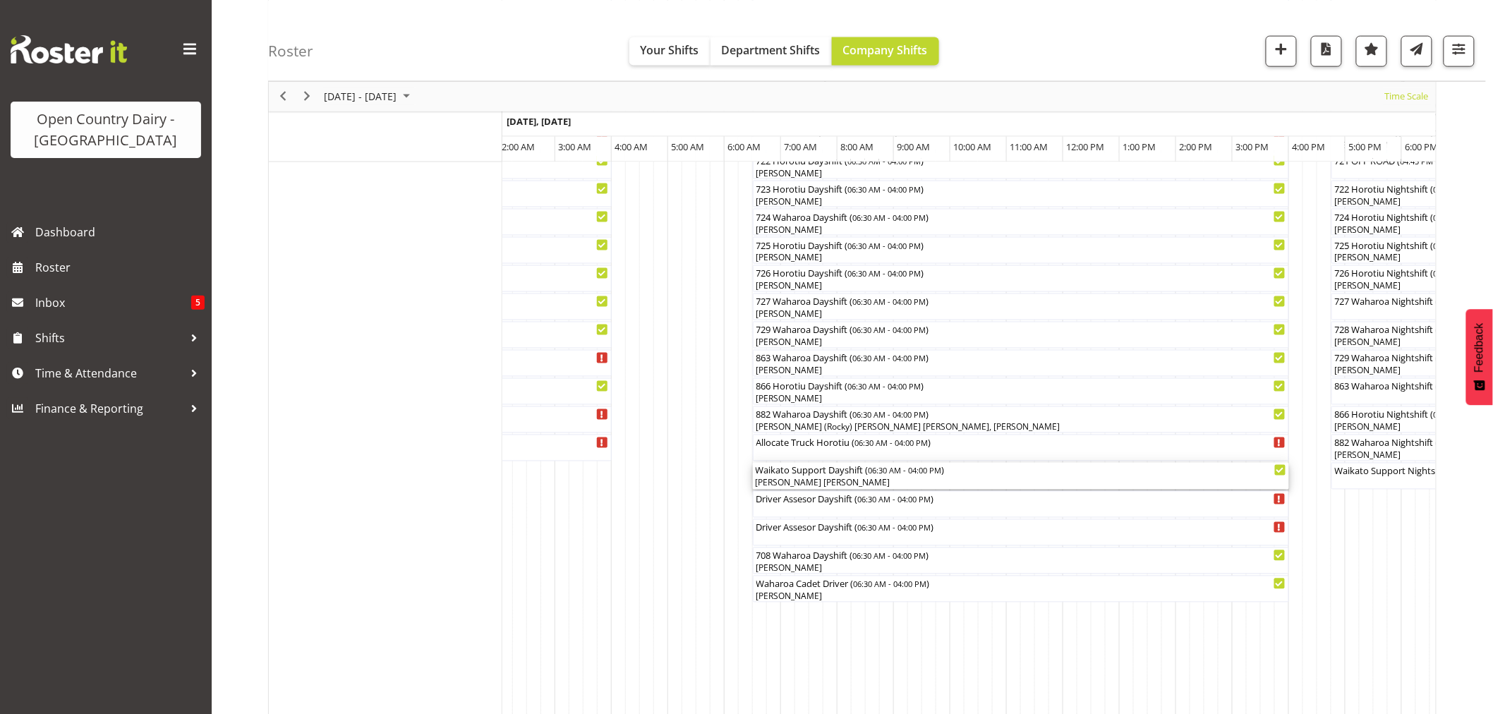
click at [812, 471] on div "Waikato Support Dayshift ( 06:30 AM - 04:00 PM )" at bounding box center [1021, 470] width 531 height 14
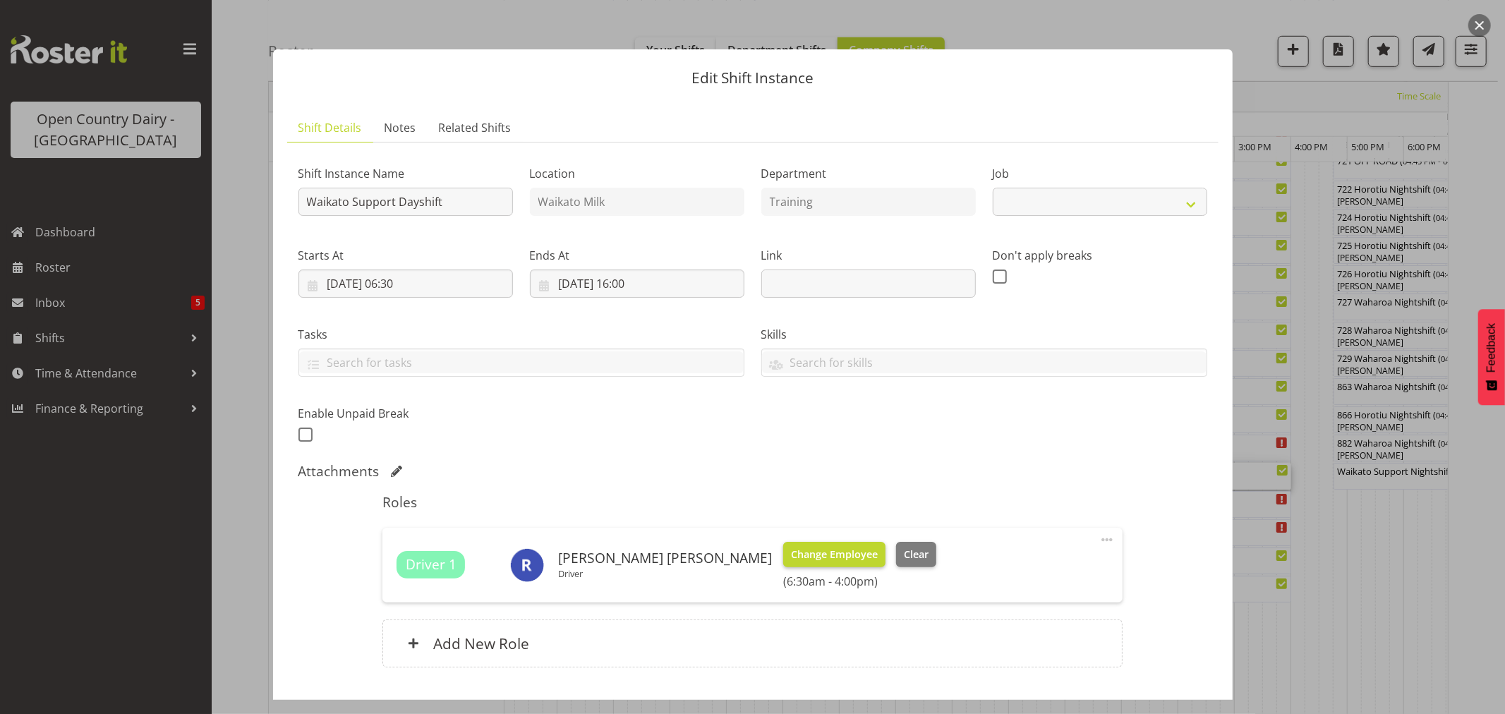
select select "9052"
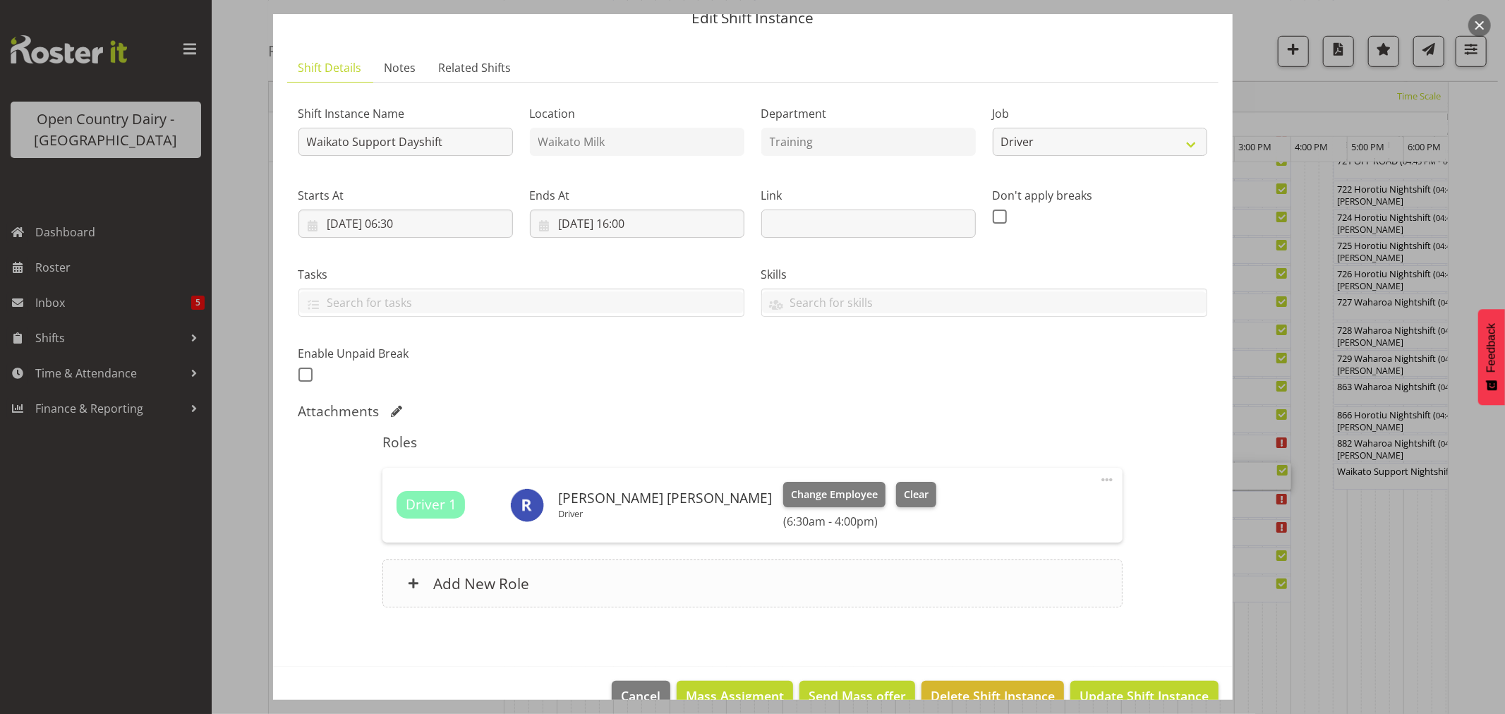
scroll to position [93, 0]
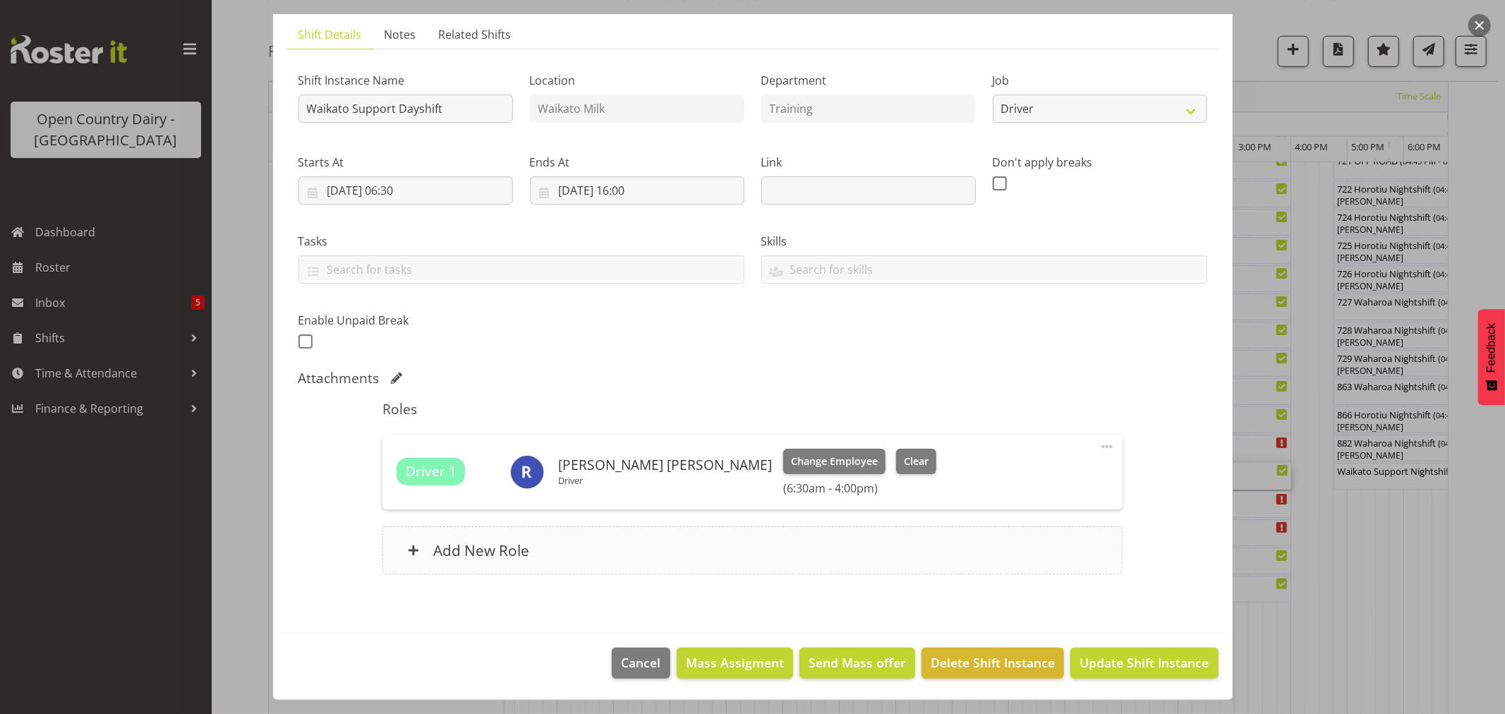
click at [580, 546] on div "Add New Role" at bounding box center [753, 551] width 740 height 48
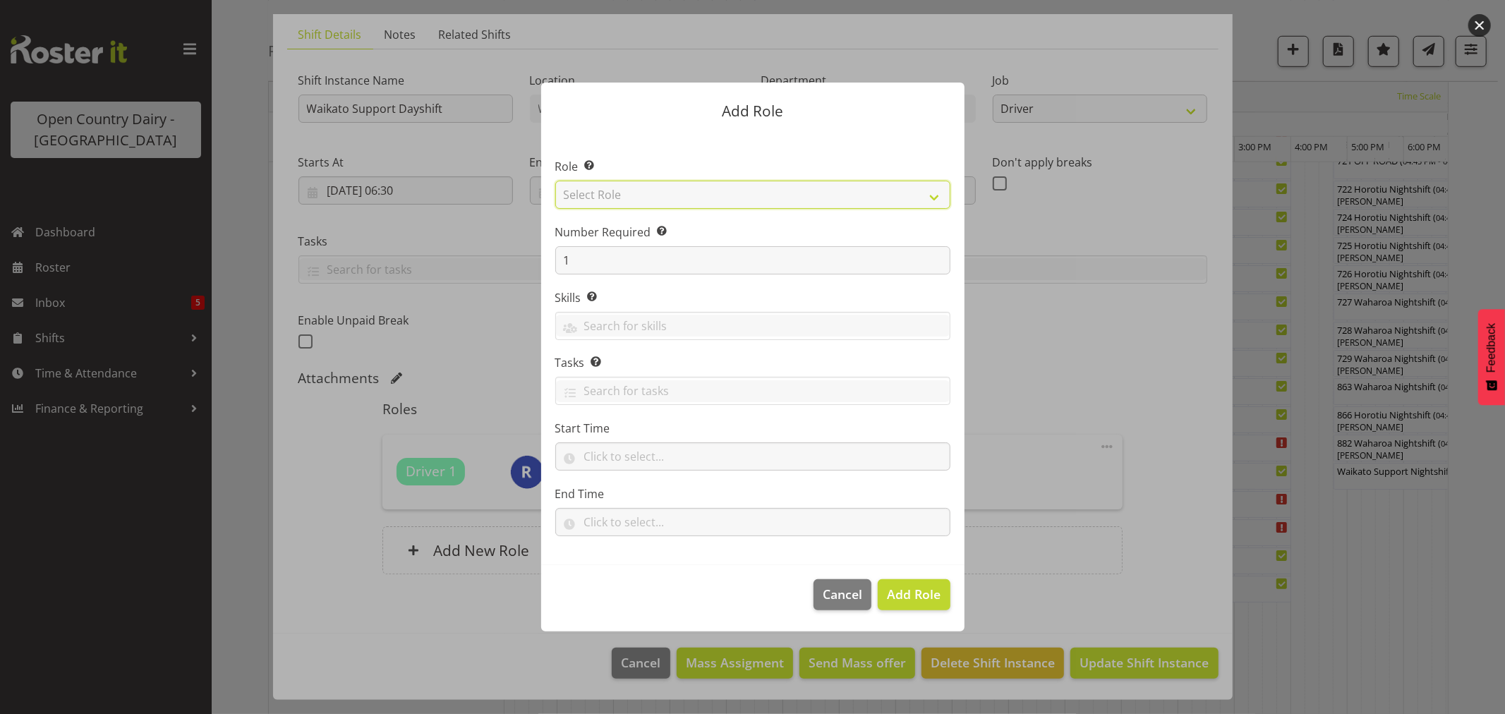
click at [623, 203] on select "Select Role Cadet Driver Crew Leader Driver Driver Buddy Driver Assessor Dayshi…" at bounding box center [752, 195] width 395 height 28
select select "1166"
click at [555, 181] on select "Select Role Cadet Driver Crew Leader Driver Driver Buddy Driver Assessor Dayshi…" at bounding box center [752, 195] width 395 height 28
click at [927, 591] on span "Add Role" at bounding box center [914, 594] width 54 height 17
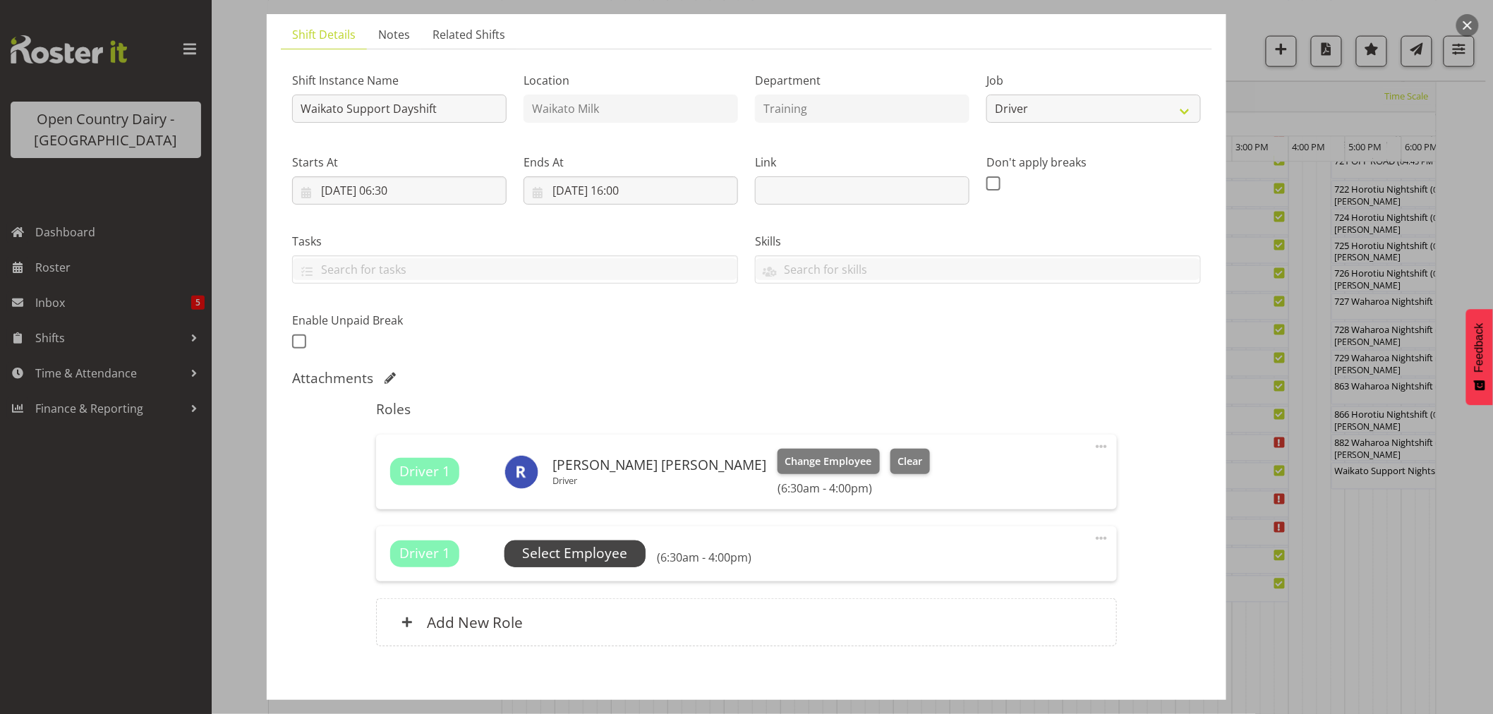
click at [556, 549] on span "Select Employee" at bounding box center [574, 553] width 105 height 20
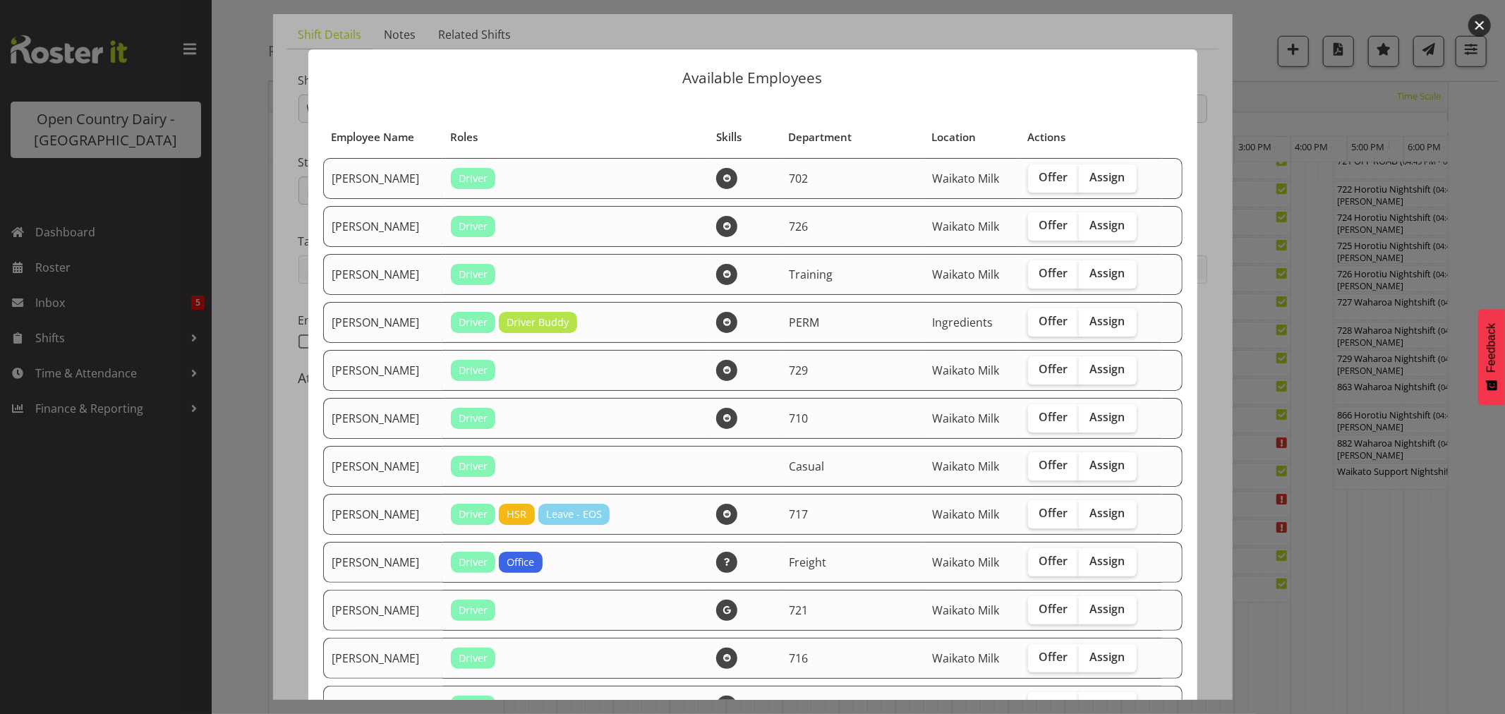
scroll to position [157, 0]
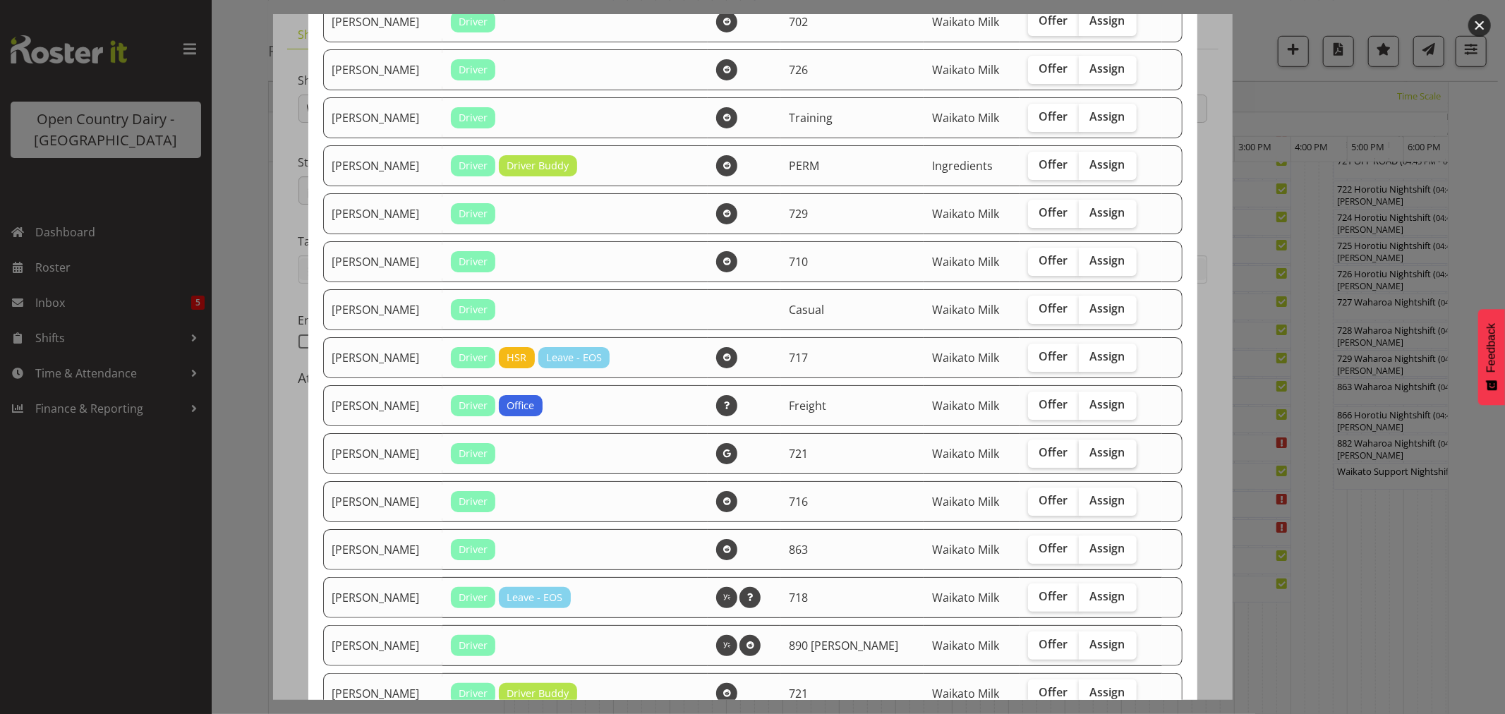
click at [1103, 452] on span "Assign" at bounding box center [1107, 452] width 35 height 14
click at [1088, 452] on input "Assign" at bounding box center [1083, 452] width 9 height 9
checkbox input "true"
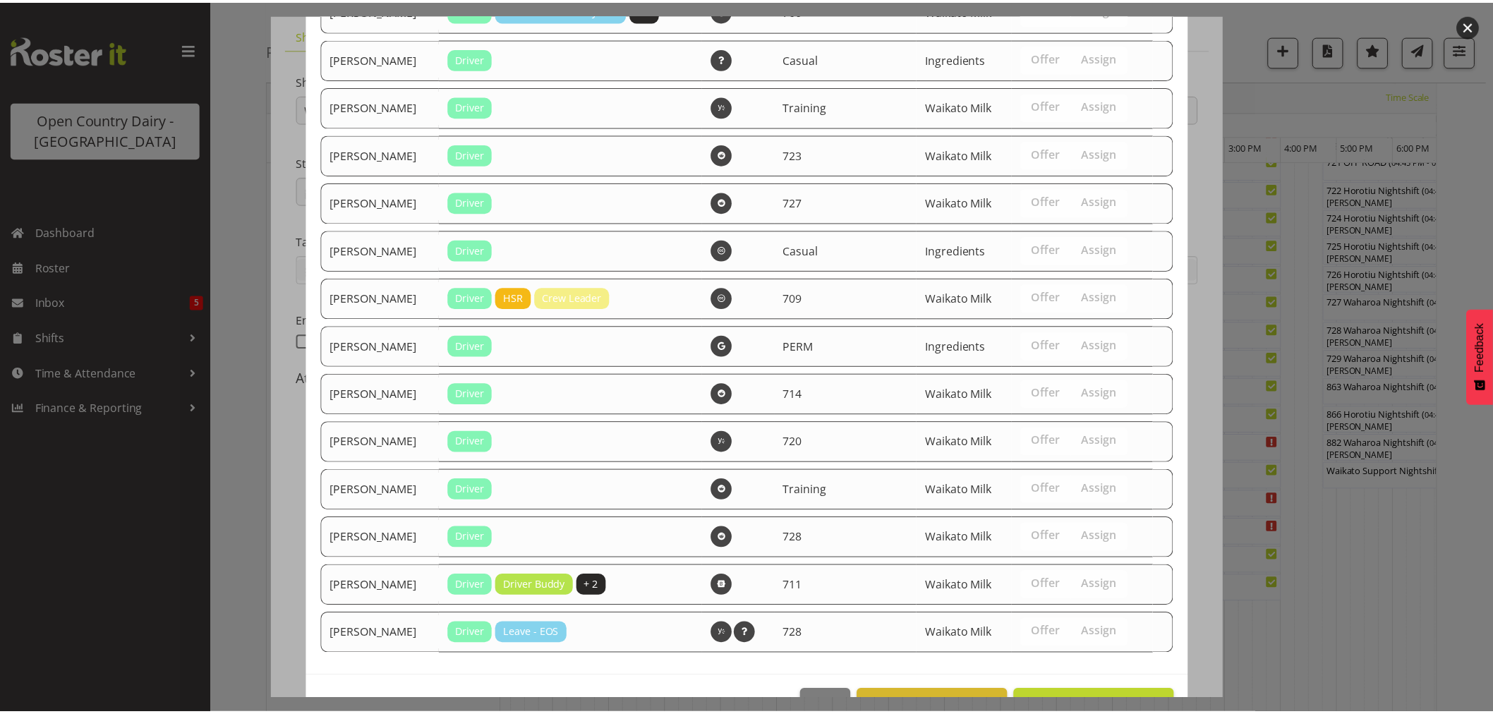
scroll to position [1223, 0]
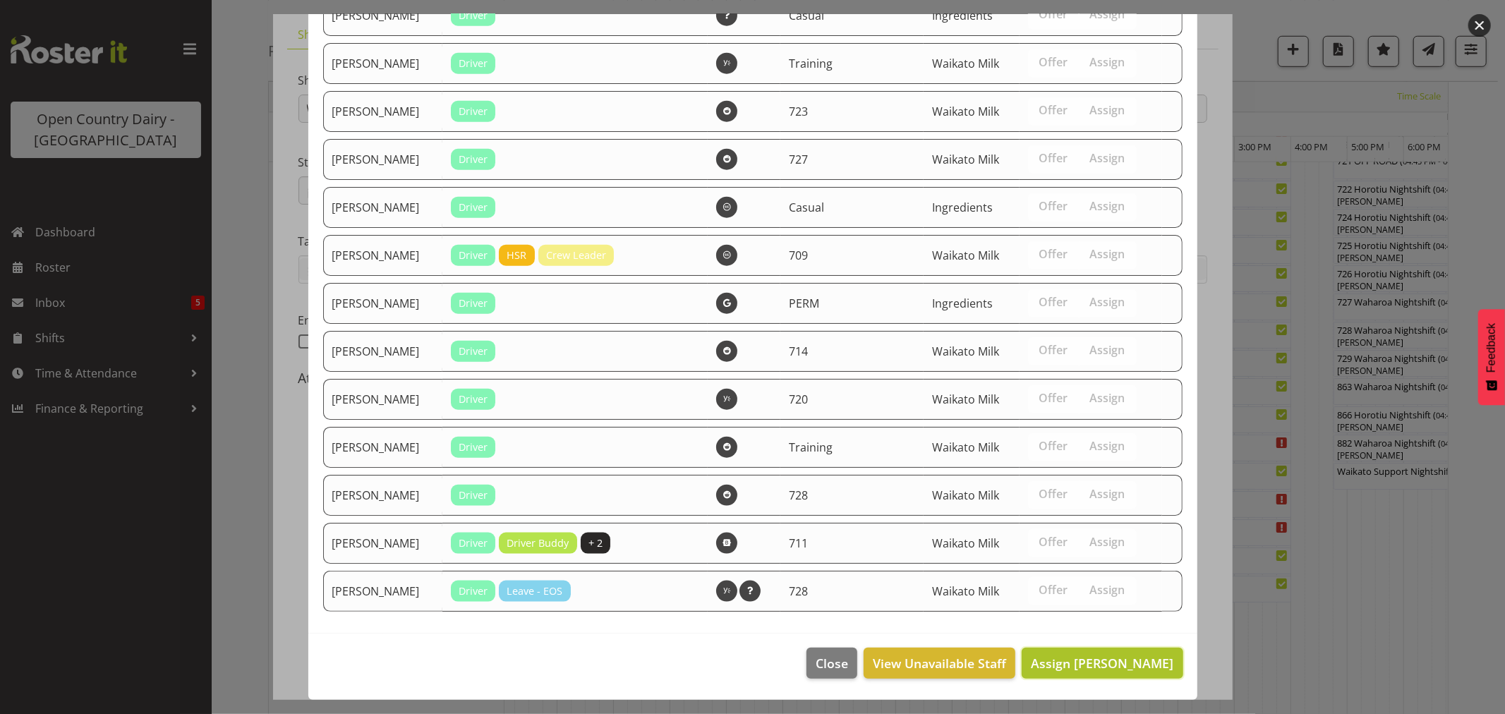
click at [1124, 656] on span "Assign George Taylor" at bounding box center [1102, 663] width 143 height 17
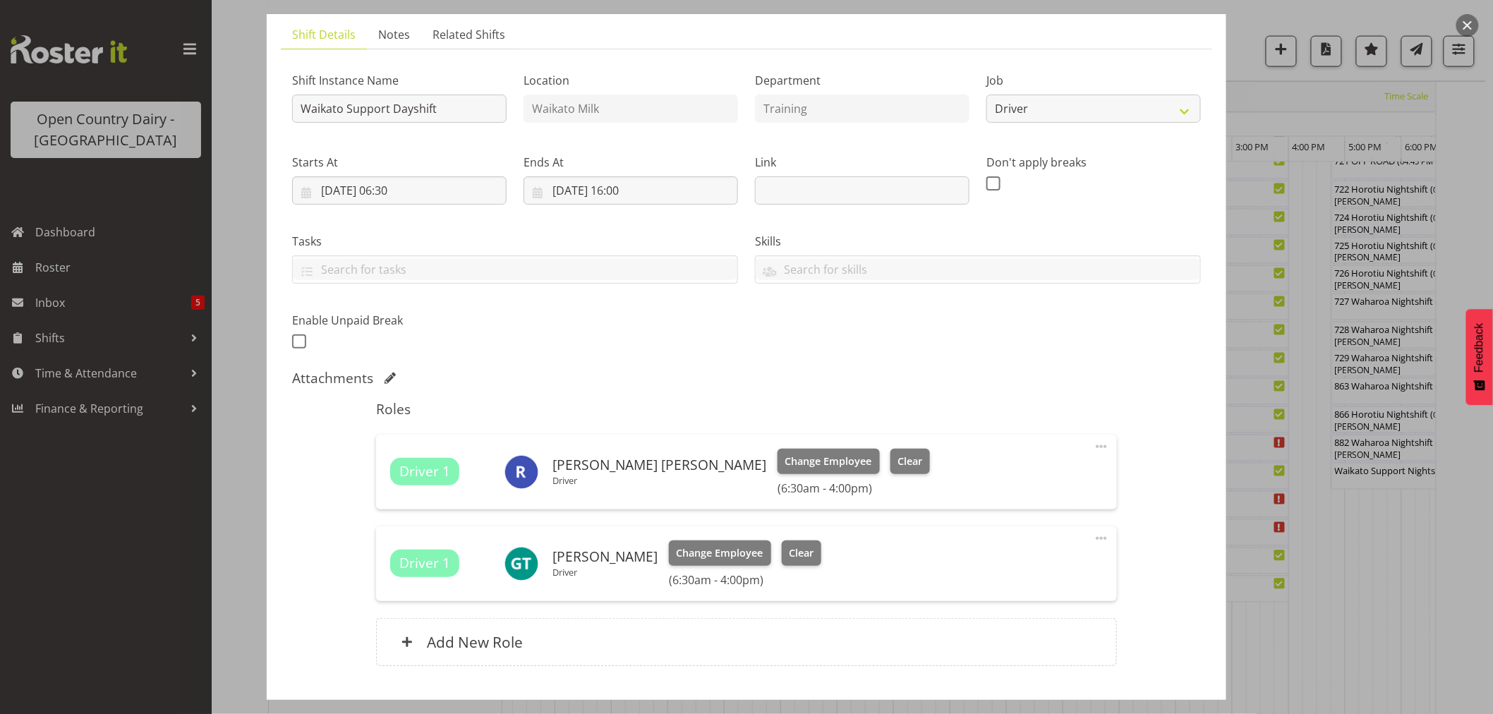
scroll to position [185, 0]
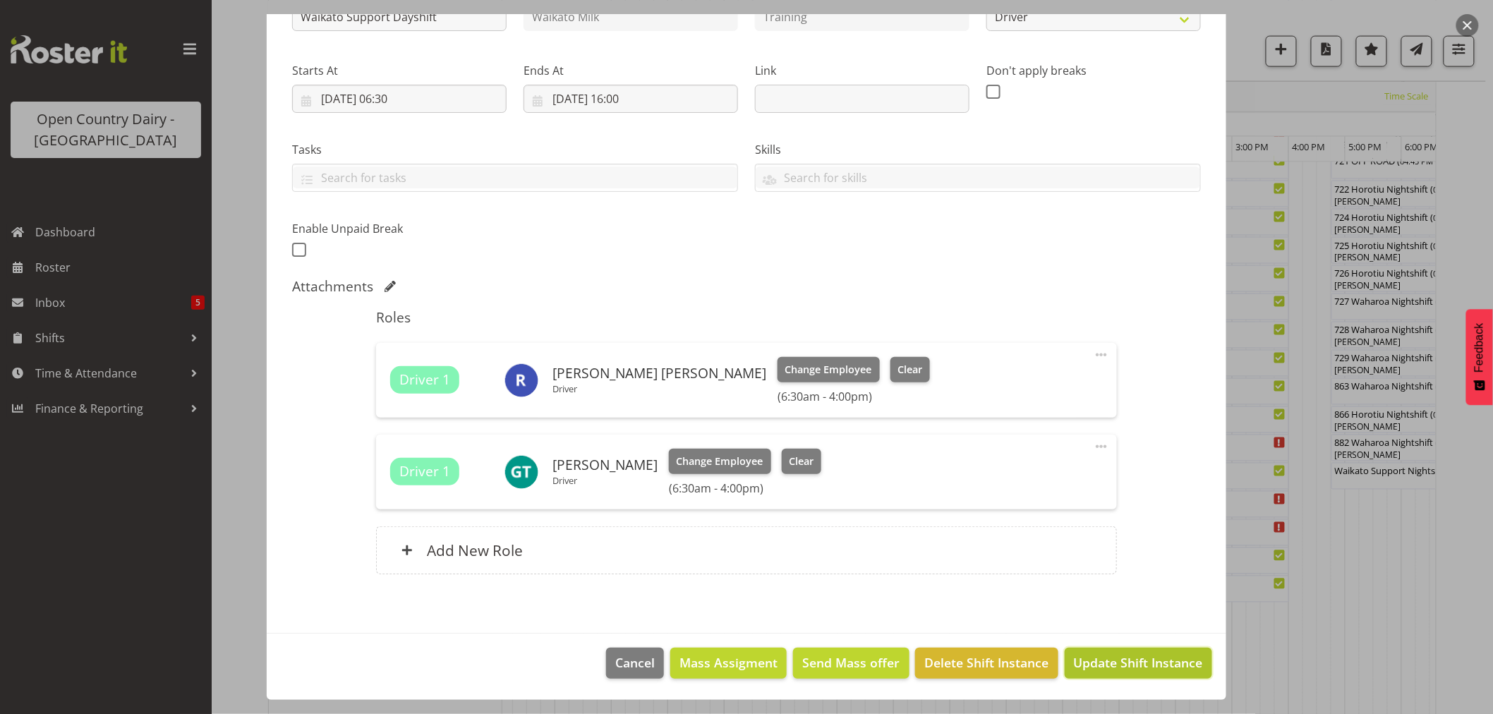
click at [1132, 657] on span "Update Shift Instance" at bounding box center [1138, 663] width 129 height 18
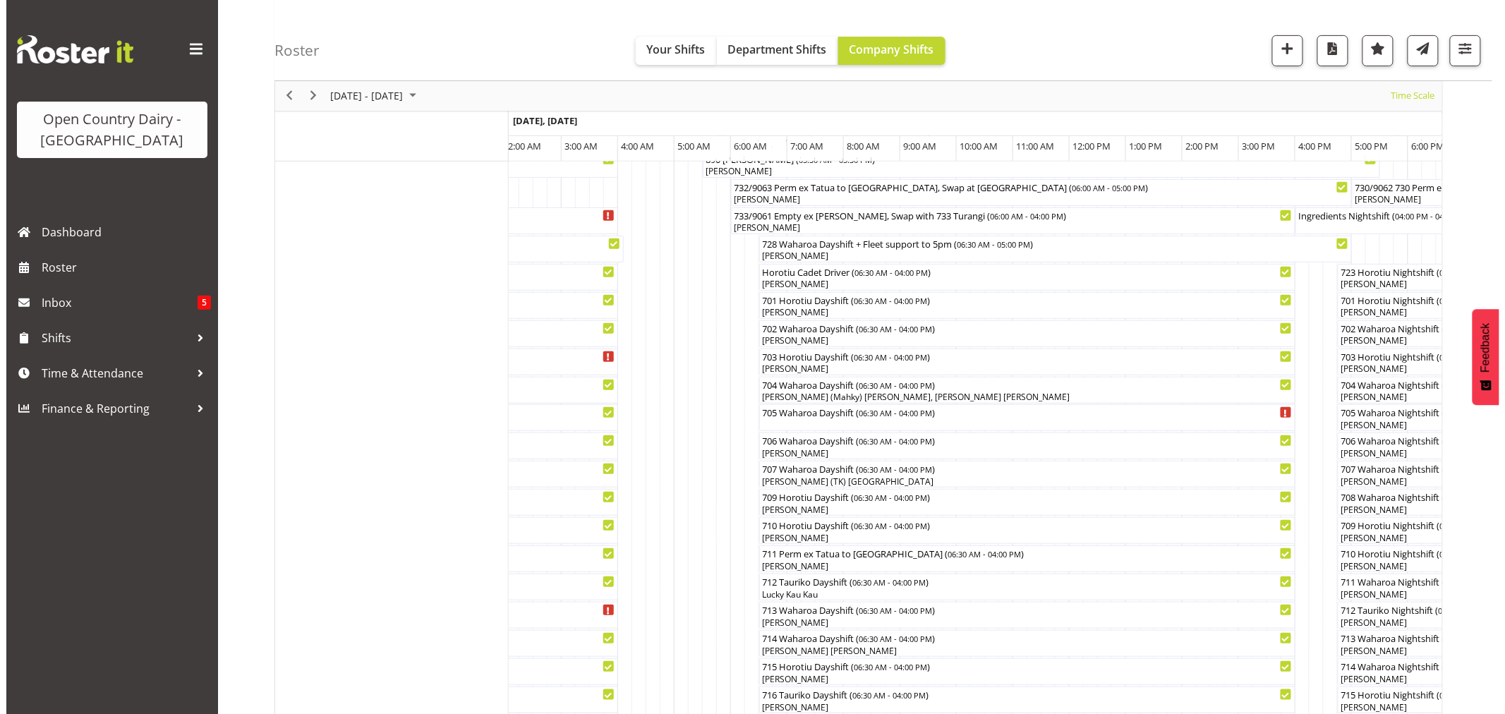
scroll to position [235, 0]
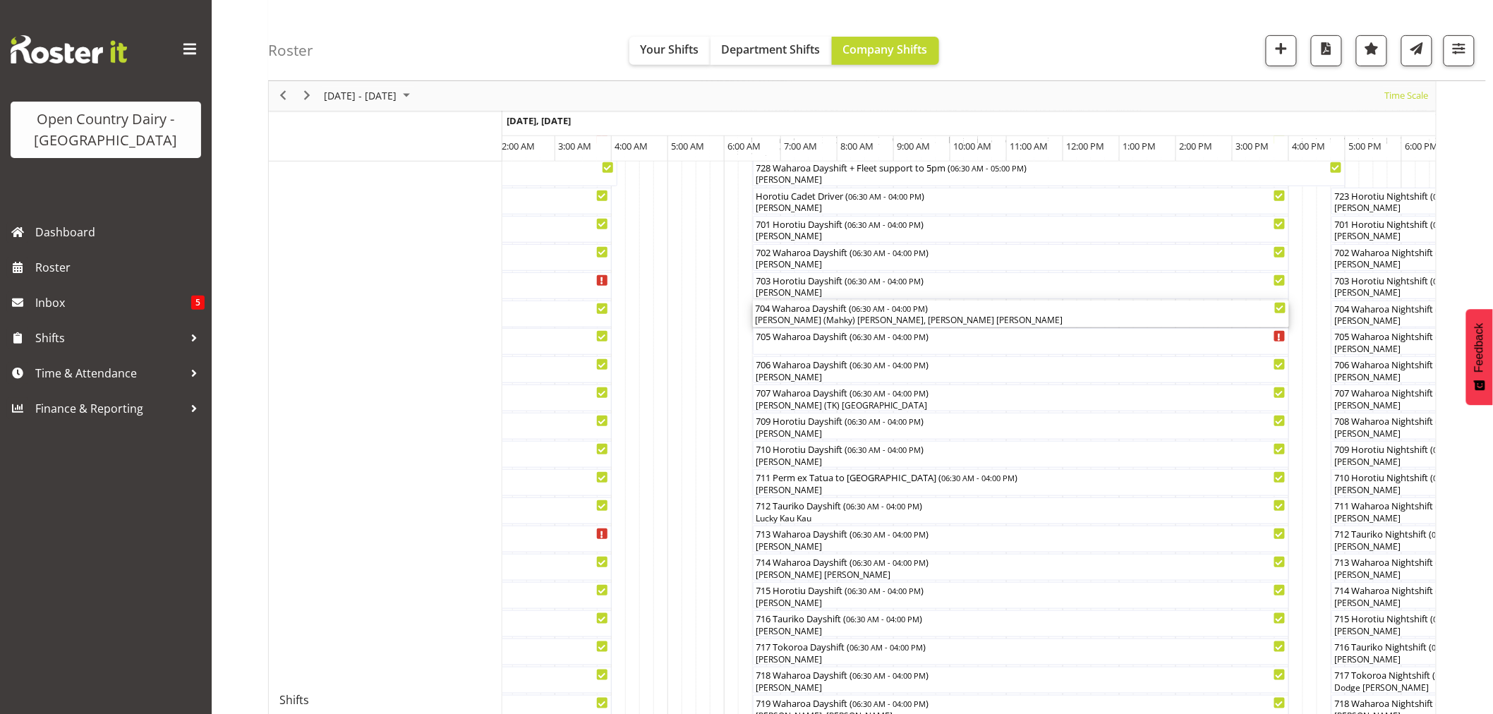
click at [798, 315] on div "Harmanpreet (Mahky) Dhillon, Gurpreet Singh Kahlon" at bounding box center [1021, 320] width 531 height 13
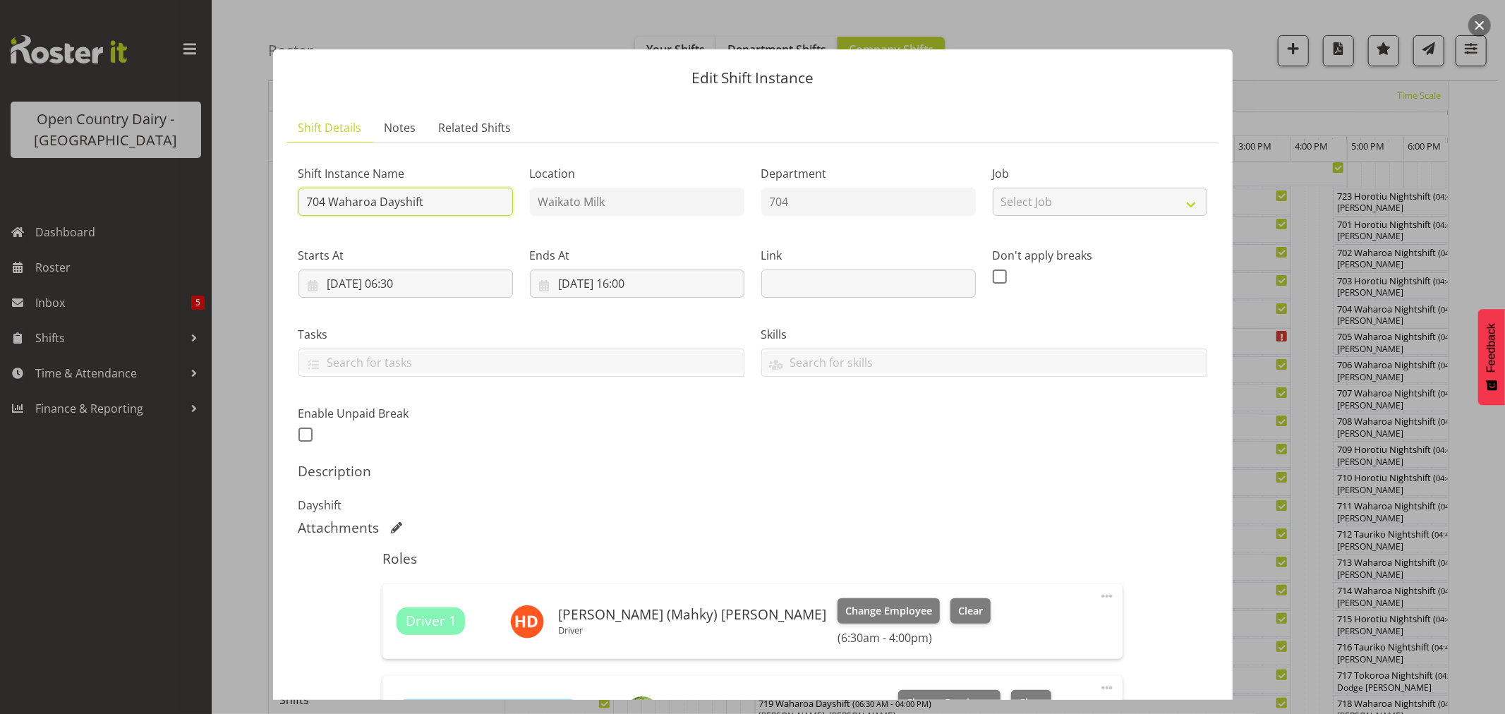
drag, startPoint x: 438, startPoint y: 205, endPoint x: 329, endPoint y: 207, distance: 108.7
click at [329, 207] on input "704 Waharoa Dayshift" at bounding box center [406, 202] width 215 height 28
type input "704 OFF ROAD"
click at [951, 601] on button "Clear" at bounding box center [971, 611] width 40 height 25
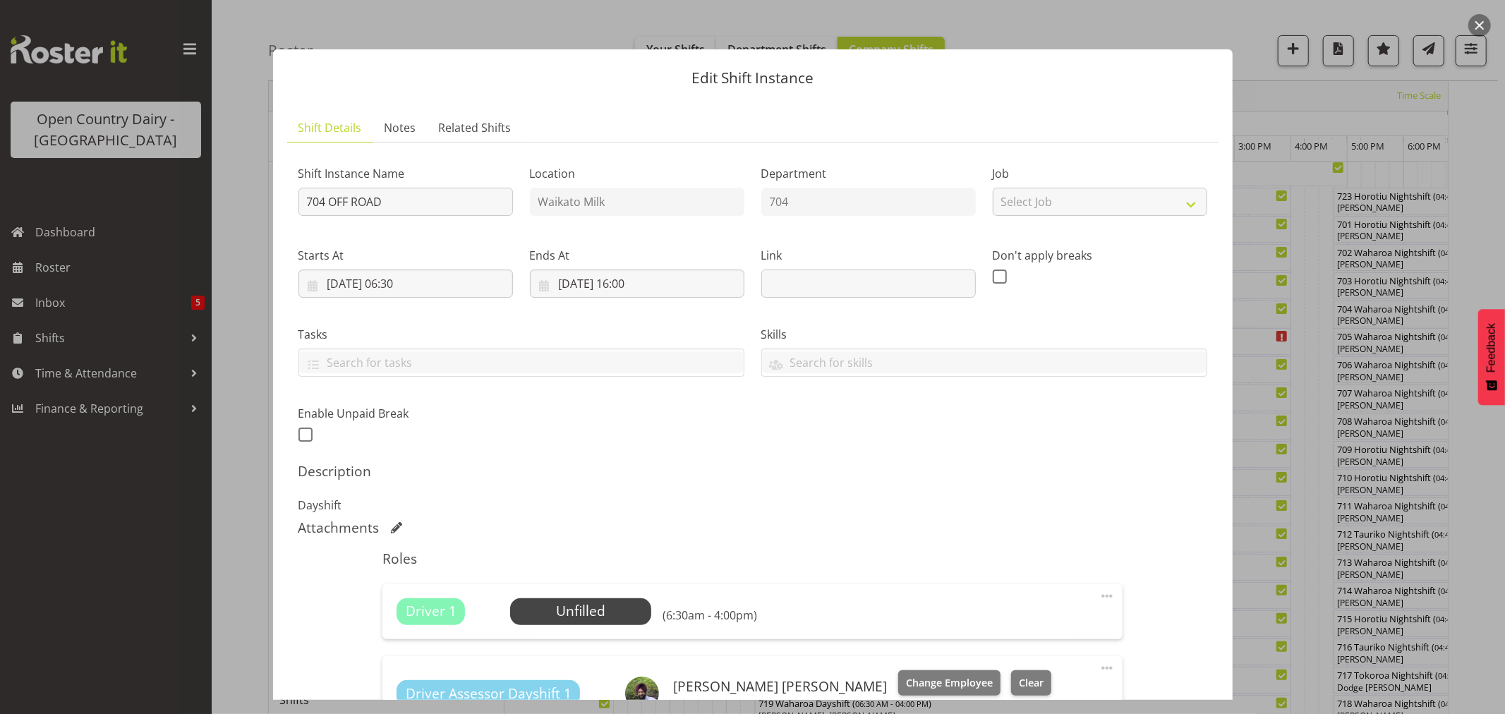
scroll to position [222, 0]
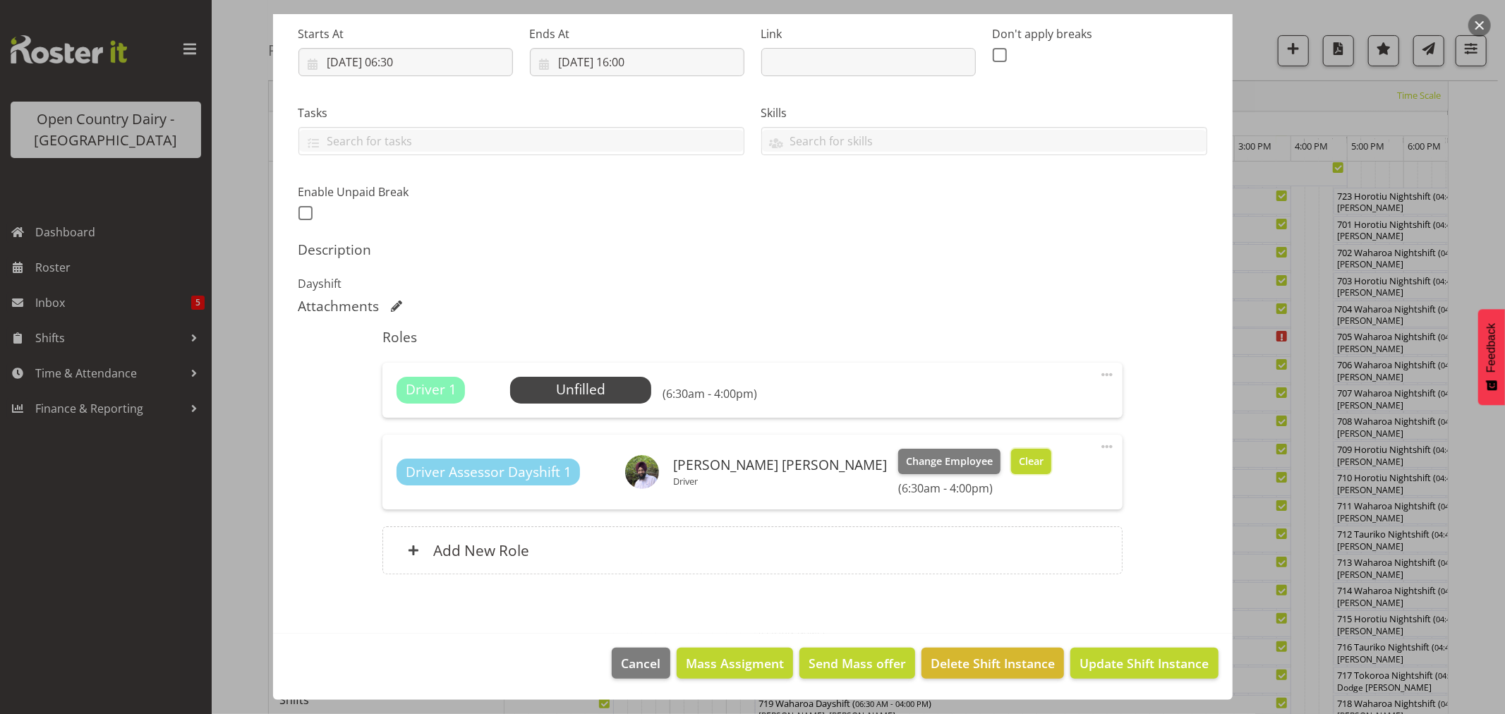
click at [1019, 457] on span "Clear" at bounding box center [1031, 462] width 25 height 16
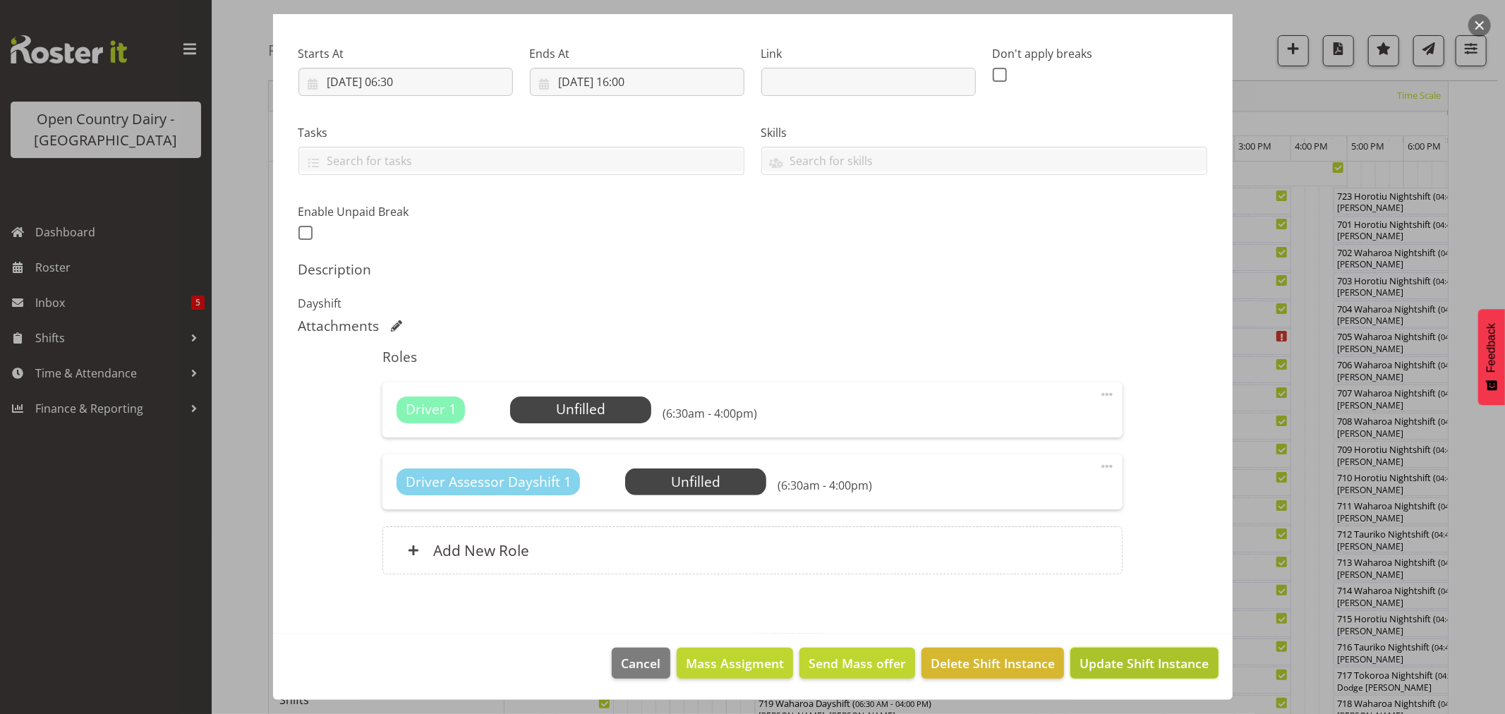
click at [1089, 651] on button "Update Shift Instance" at bounding box center [1145, 663] width 148 height 31
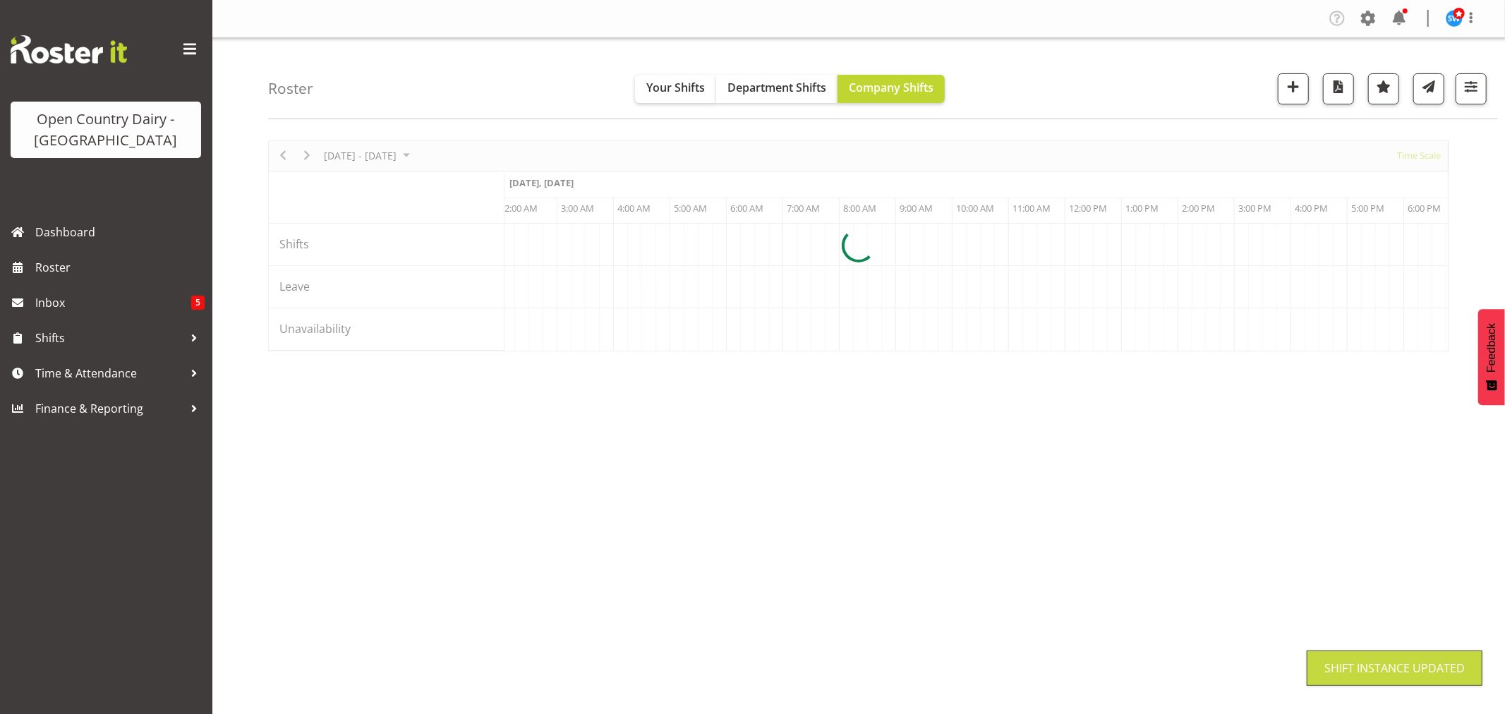
scroll to position [0, 0]
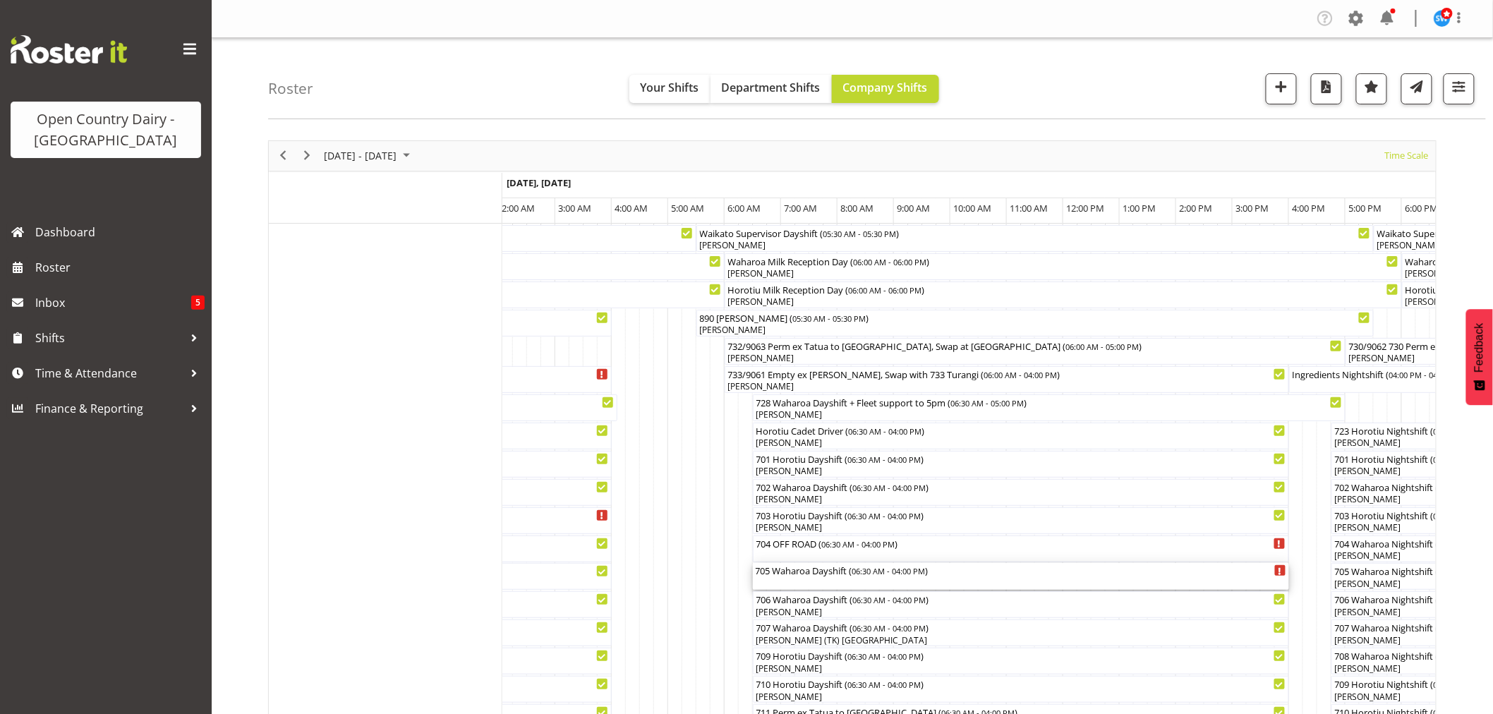
click at [841, 577] on div "705 Waharoa Dayshift ( 06:30 AM - 04:00 PM )" at bounding box center [1021, 576] width 531 height 27
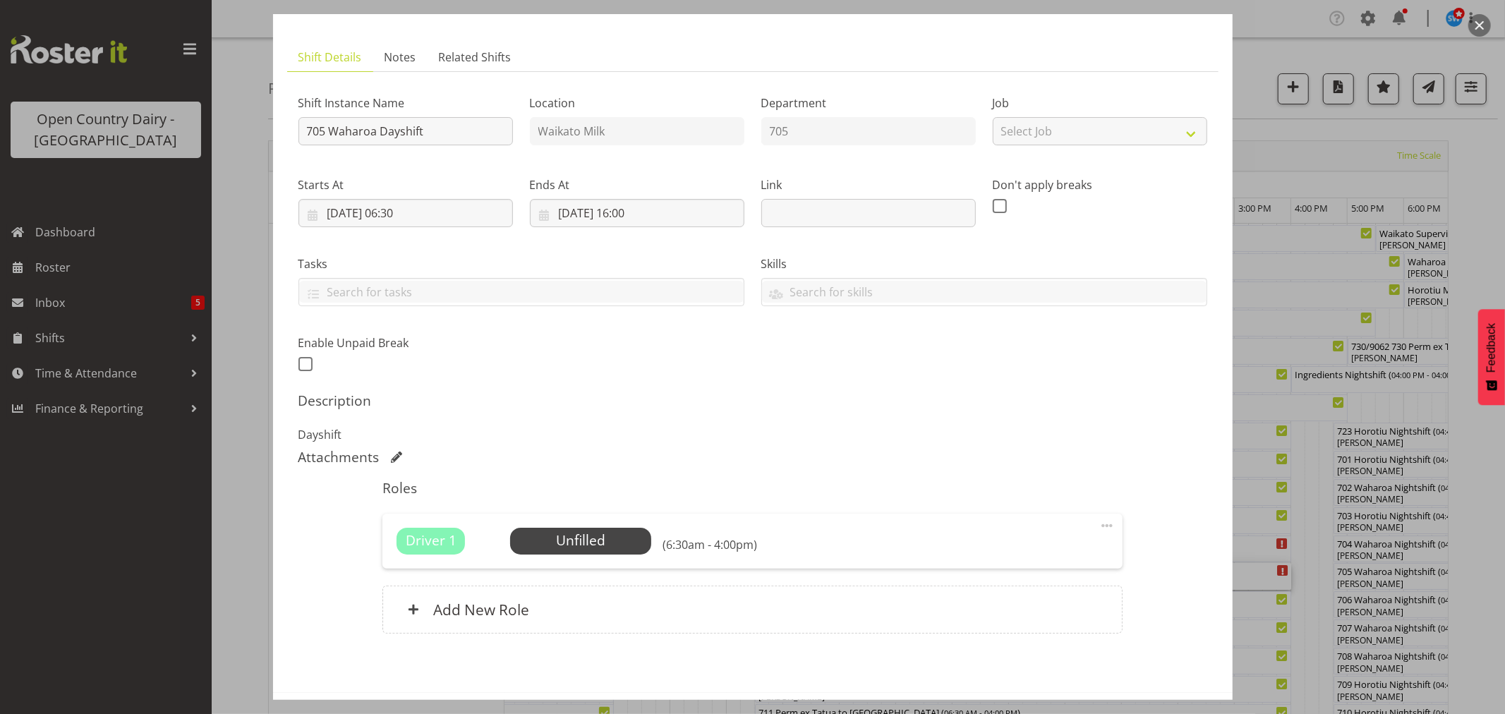
scroll to position [130, 0]
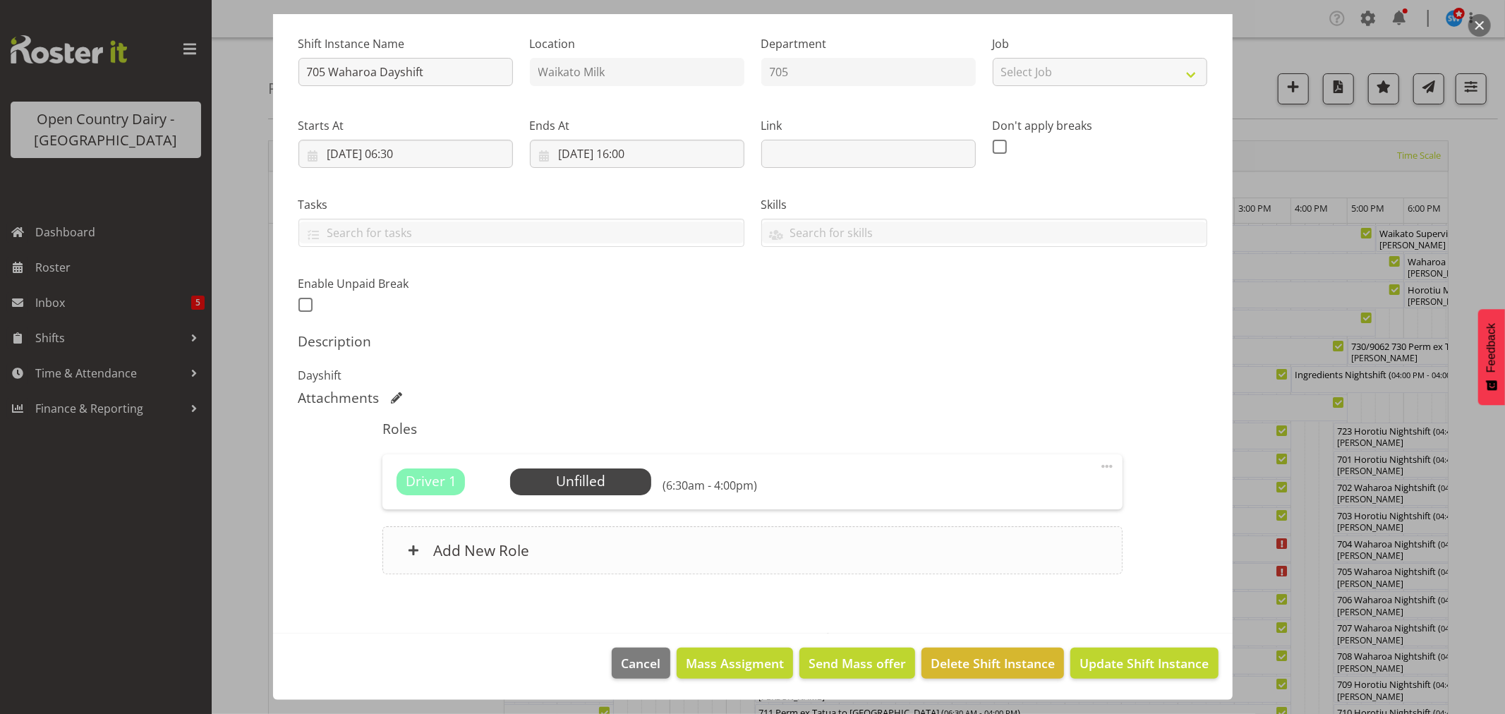
click at [512, 565] on div "Add New Role" at bounding box center [753, 551] width 740 height 48
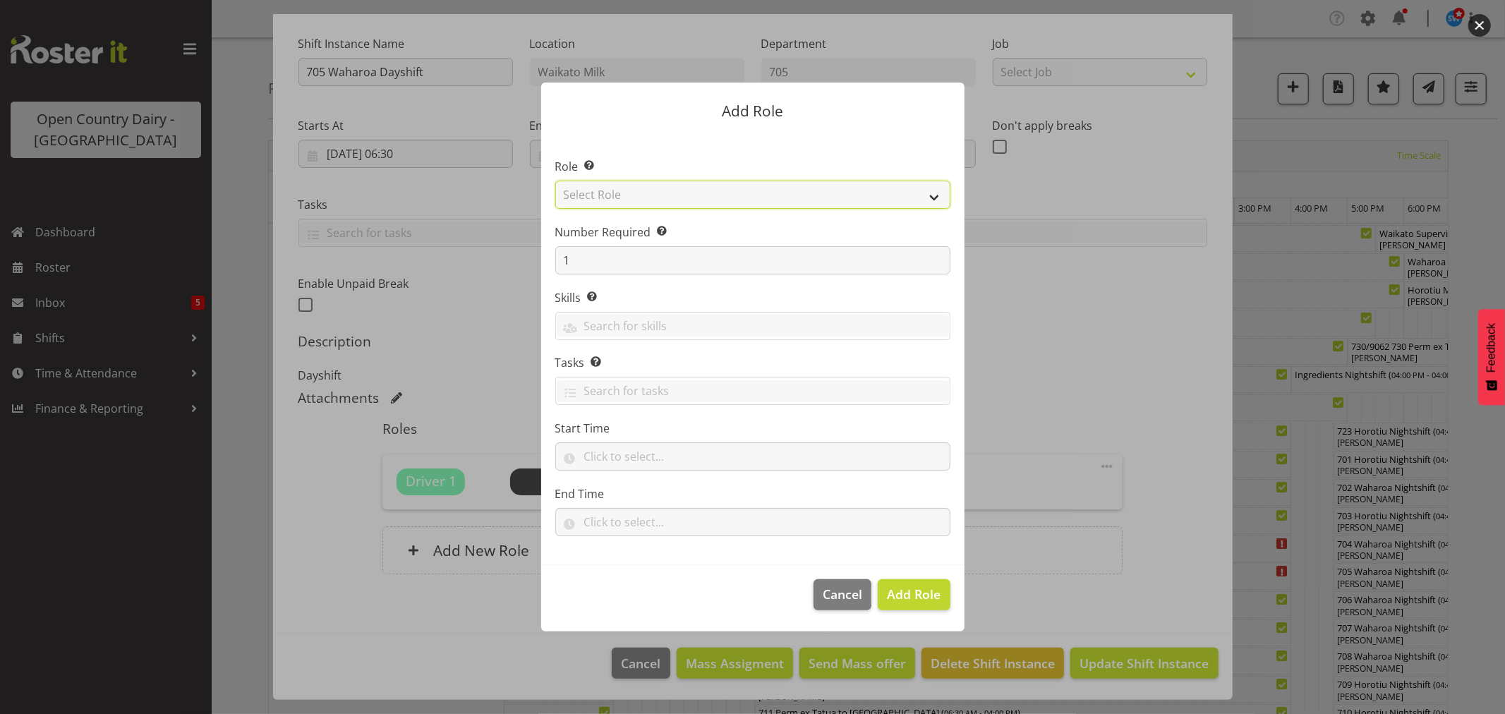
click at [668, 202] on select "Select Role Cadet Driver Crew Leader Driver Driver Buddy Driver Assessor Dayshi…" at bounding box center [752, 195] width 395 height 28
select select "1386"
click at [555, 181] on select "Select Role Cadet Driver Crew Leader Driver Driver Buddy Driver Assessor Dayshi…" at bounding box center [752, 195] width 395 height 28
click at [920, 589] on span "Add Role" at bounding box center [914, 594] width 54 height 17
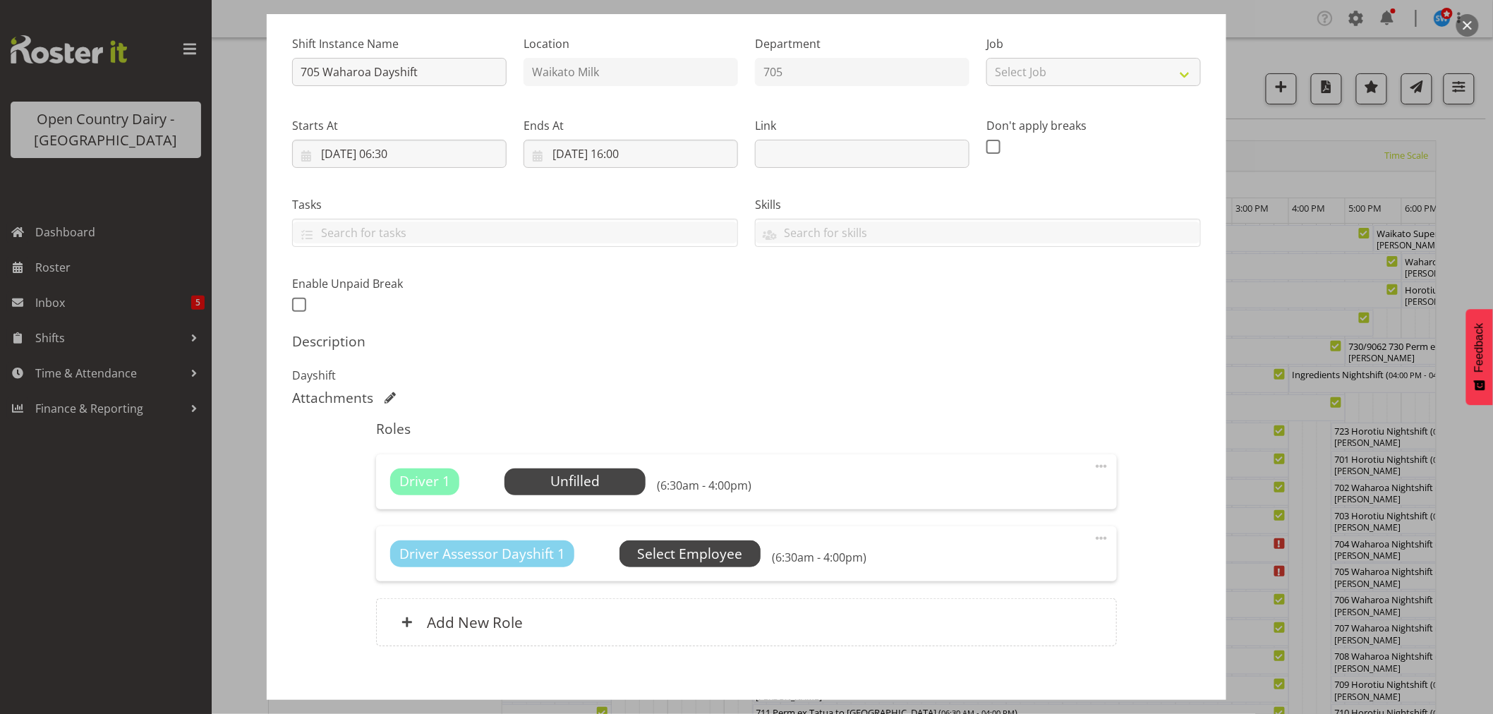
click at [0, 0] on span "Select Employee" at bounding box center [0, 0] width 0 height 0
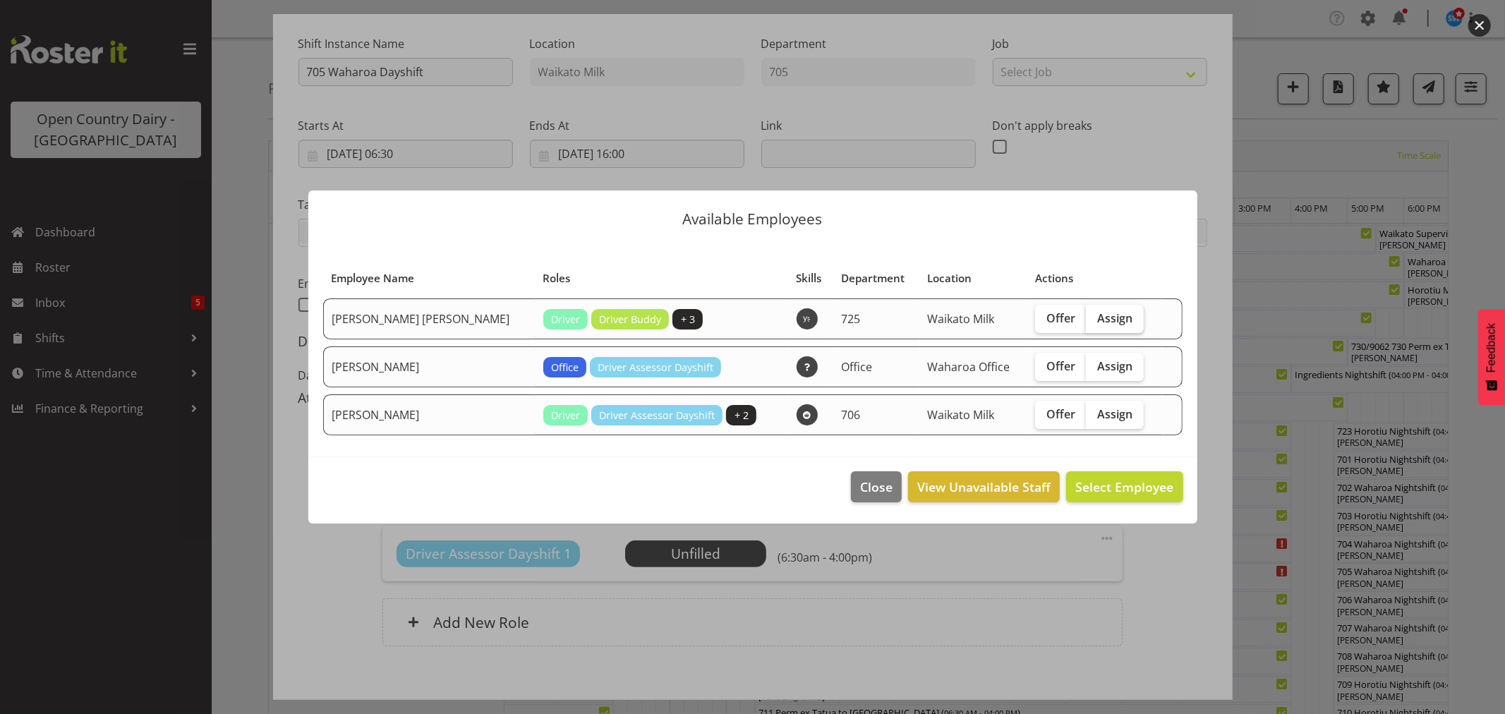
click at [1098, 323] on span "Assign" at bounding box center [1115, 318] width 35 height 14
click at [1095, 323] on input "Assign" at bounding box center [1090, 317] width 9 height 9
checkbox input "true"
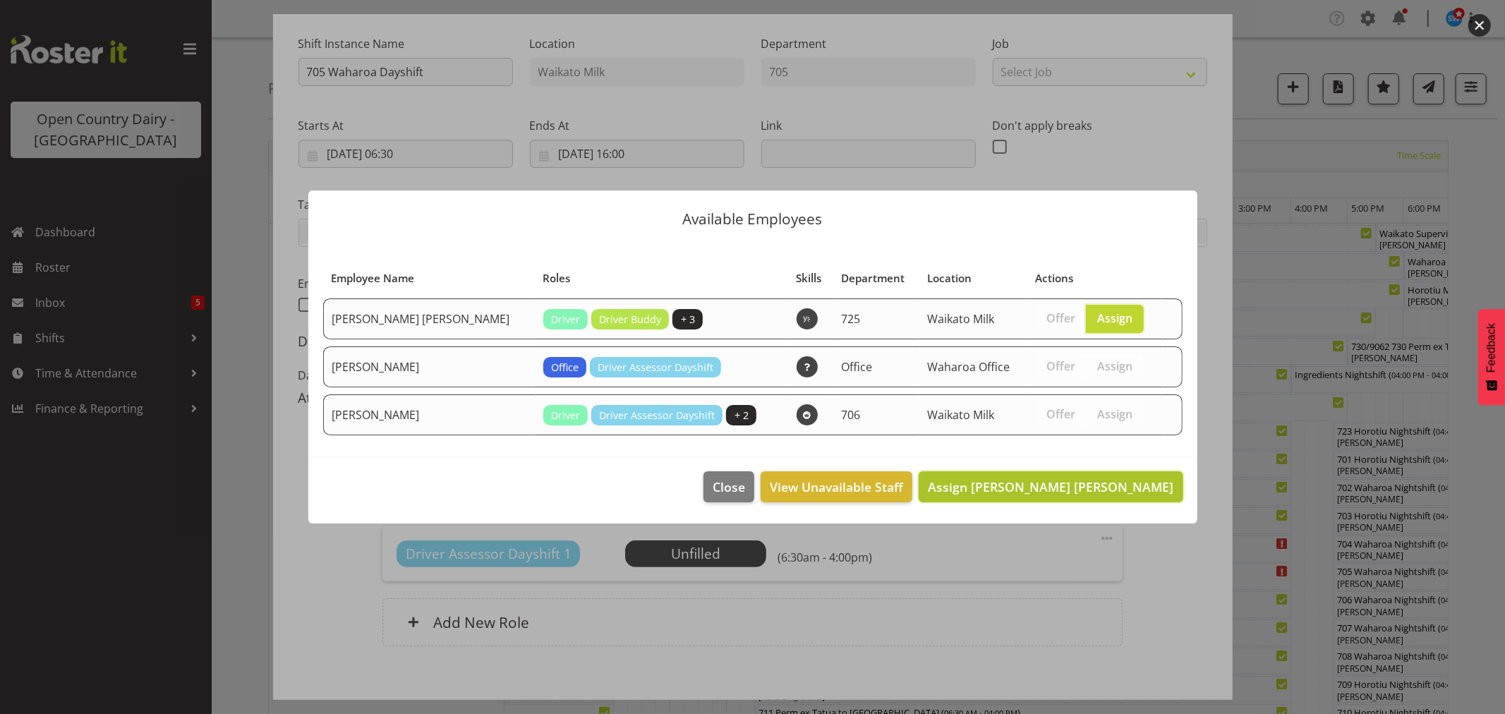
click at [1126, 491] on span "Assign Gurpreet Singh Kahlon" at bounding box center [1051, 487] width 246 height 17
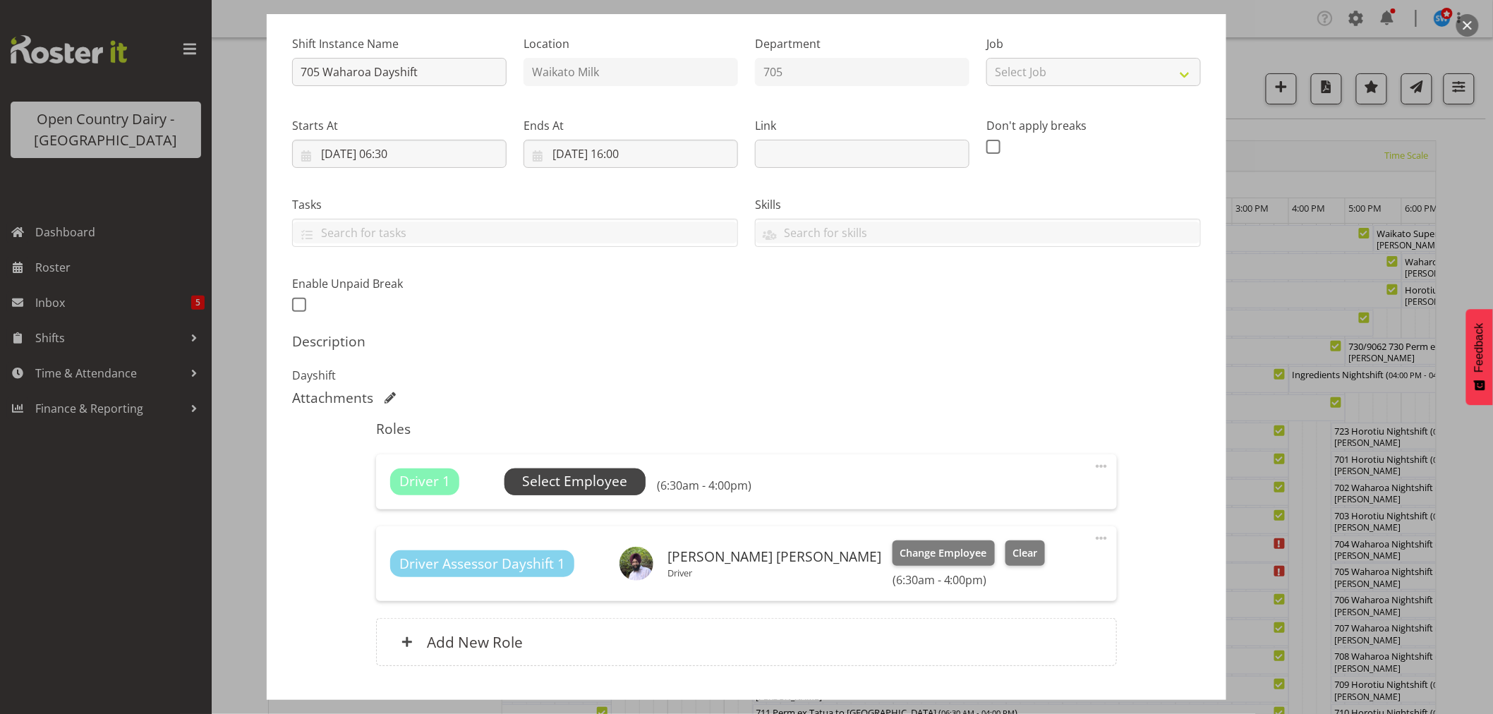
click at [587, 479] on span "Select Employee" at bounding box center [574, 481] width 105 height 20
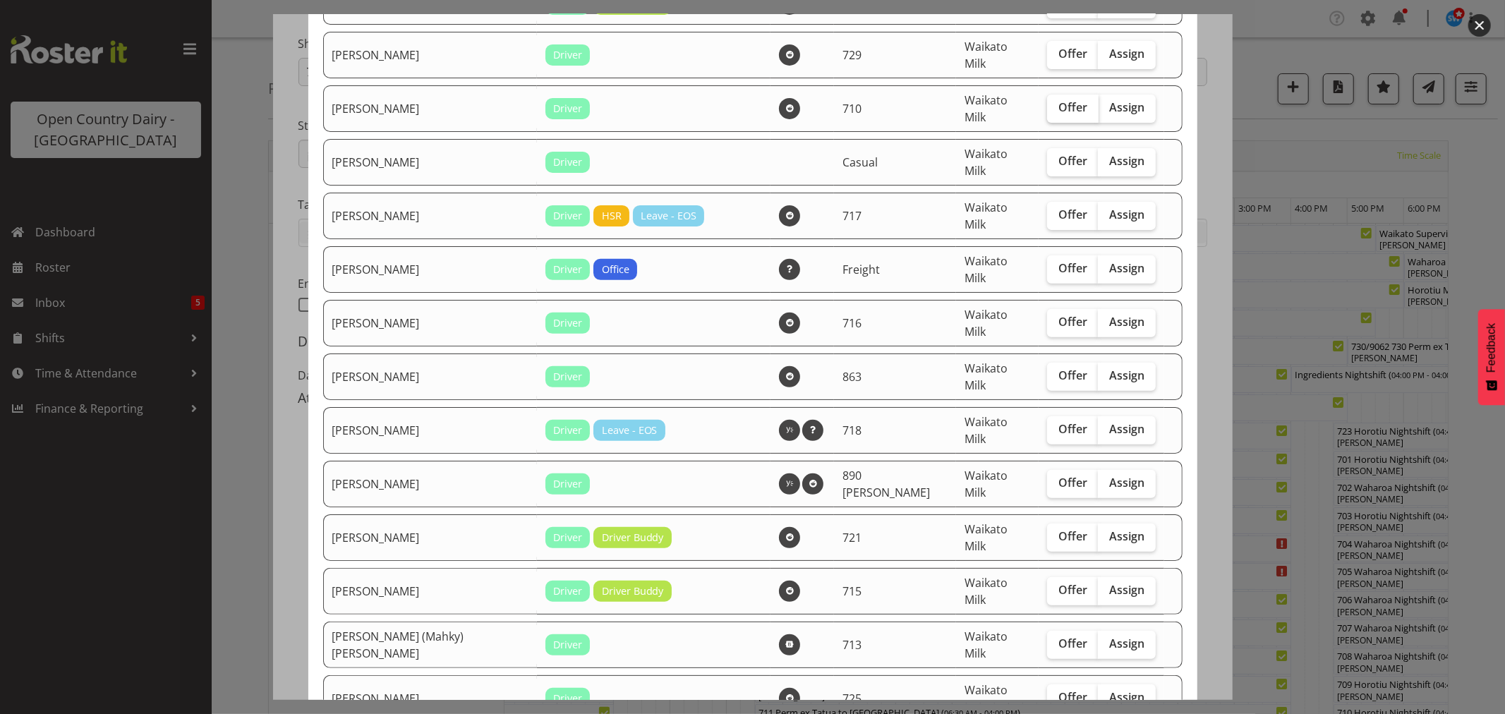
scroll to position [392, 0]
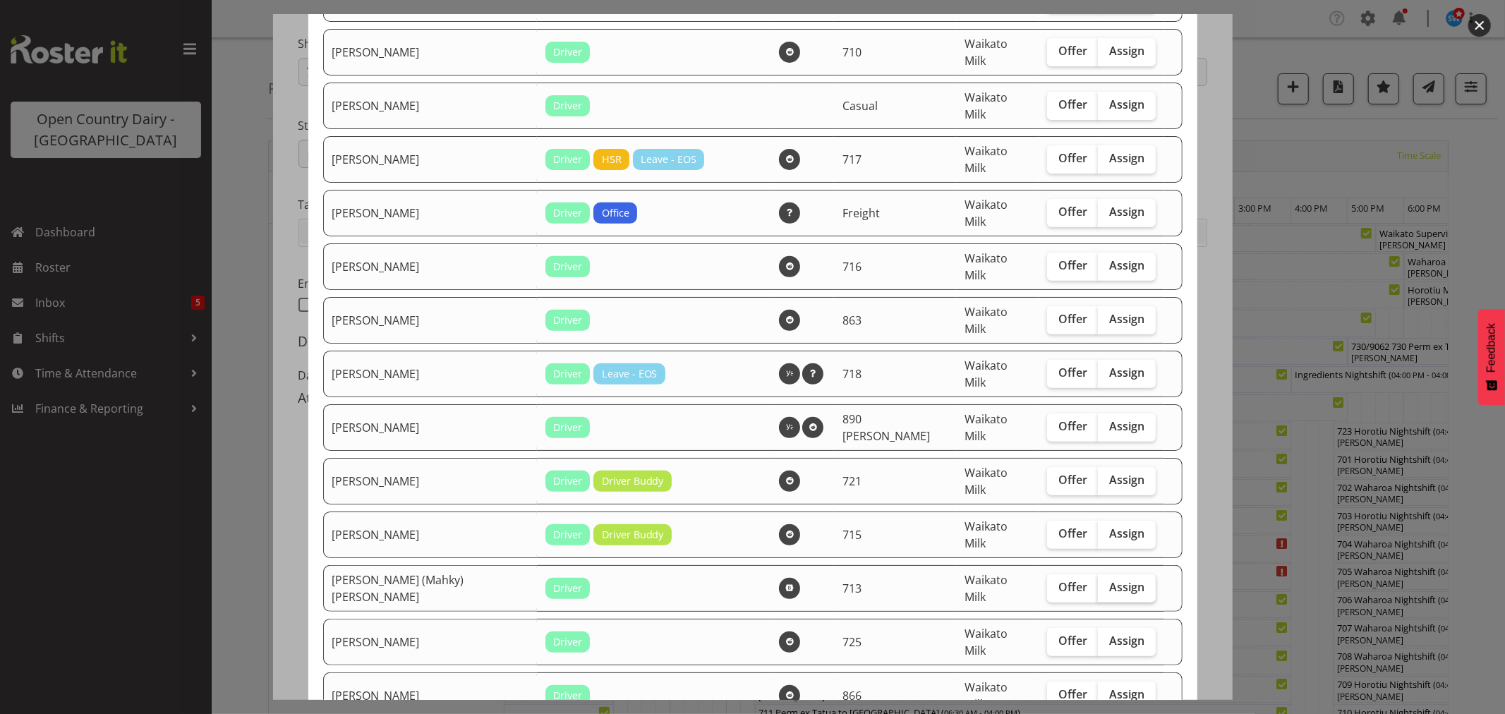
click at [1113, 580] on span "Assign" at bounding box center [1127, 587] width 35 height 14
click at [1107, 583] on input "Assign" at bounding box center [1102, 587] width 9 height 9
checkbox input "true"
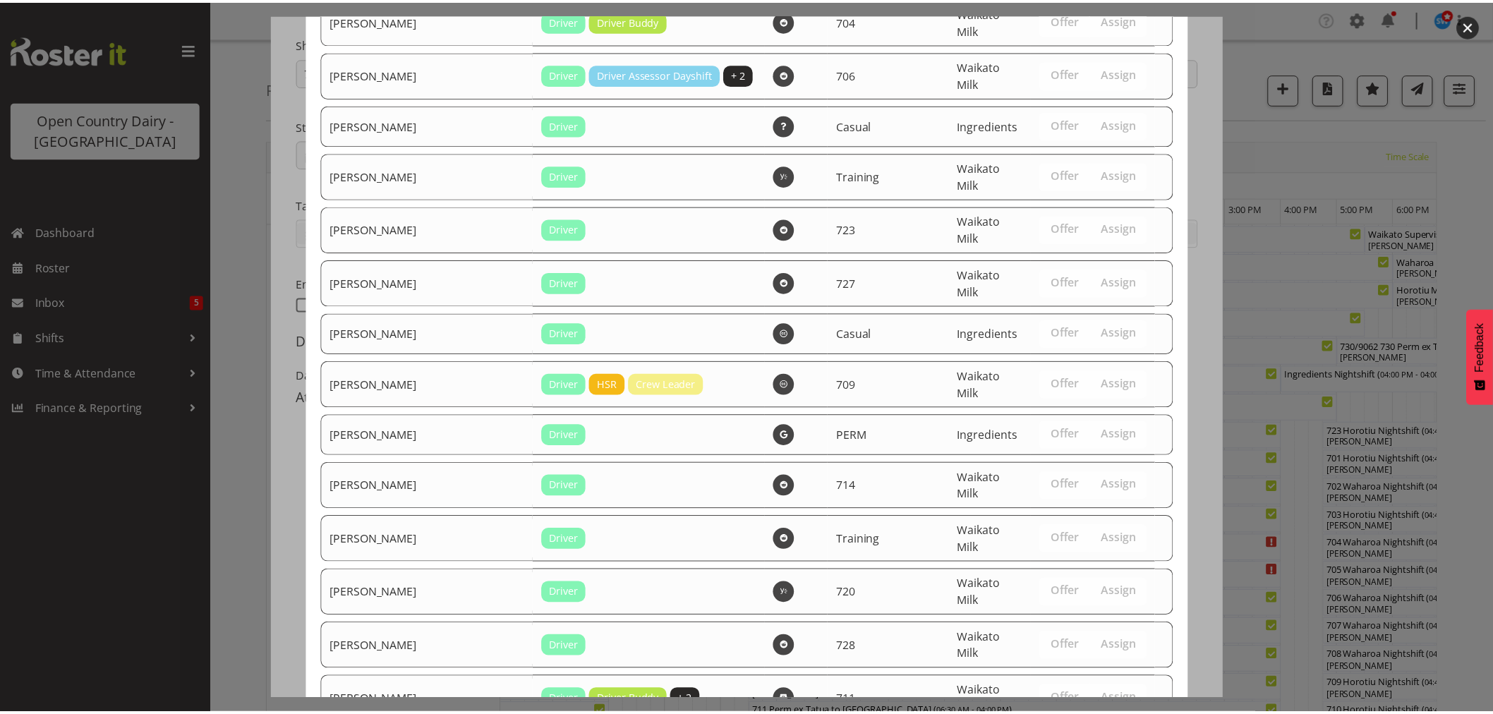
scroll to position [1223, 0]
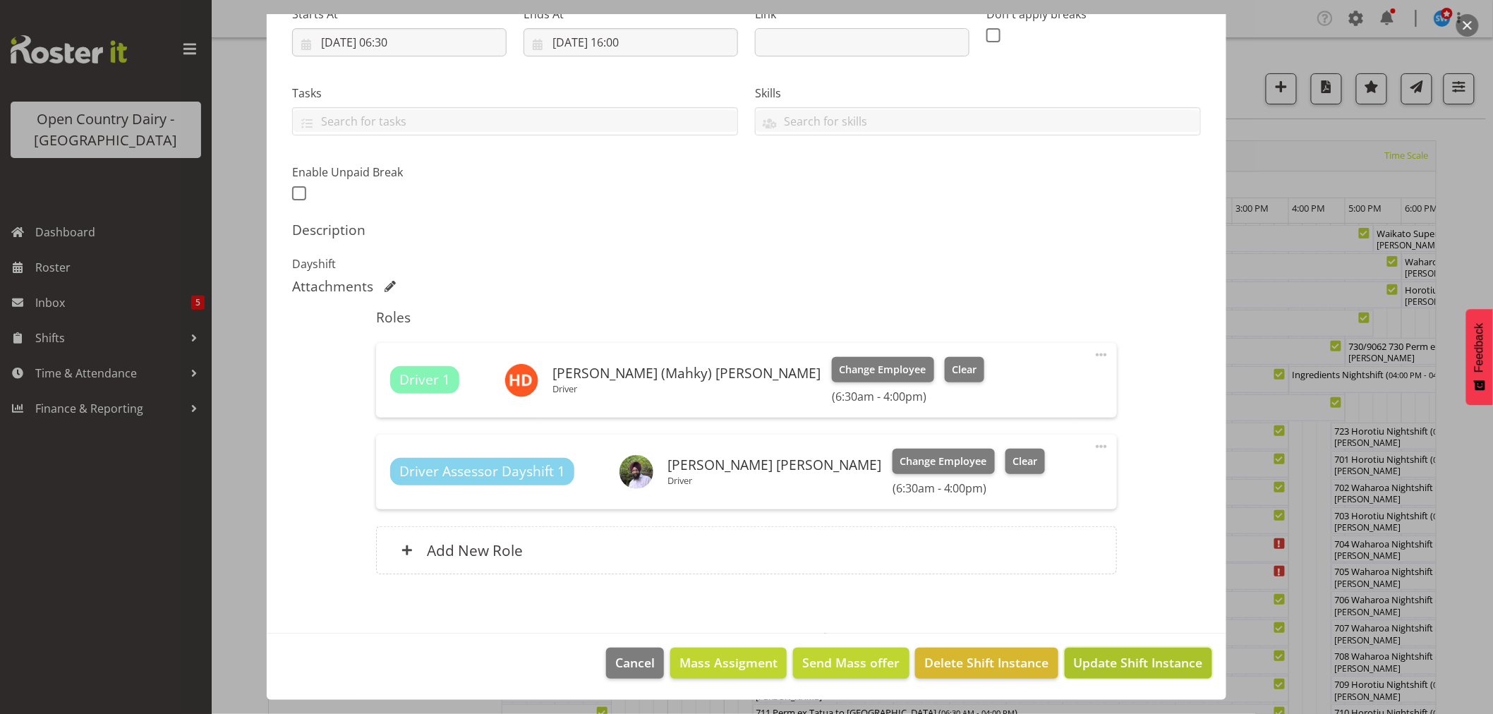
click at [1088, 660] on span "Update Shift Instance" at bounding box center [1138, 663] width 129 height 18
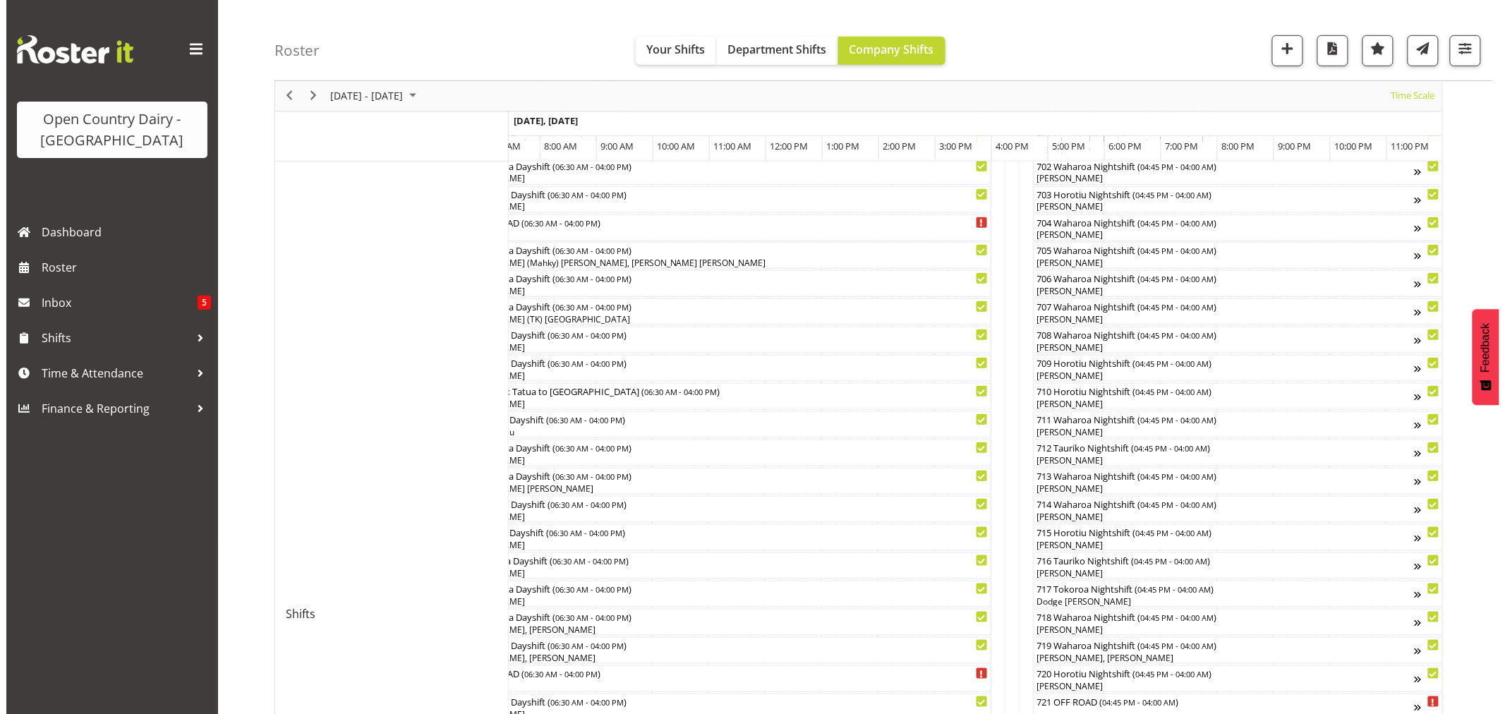
scroll to position [235, 0]
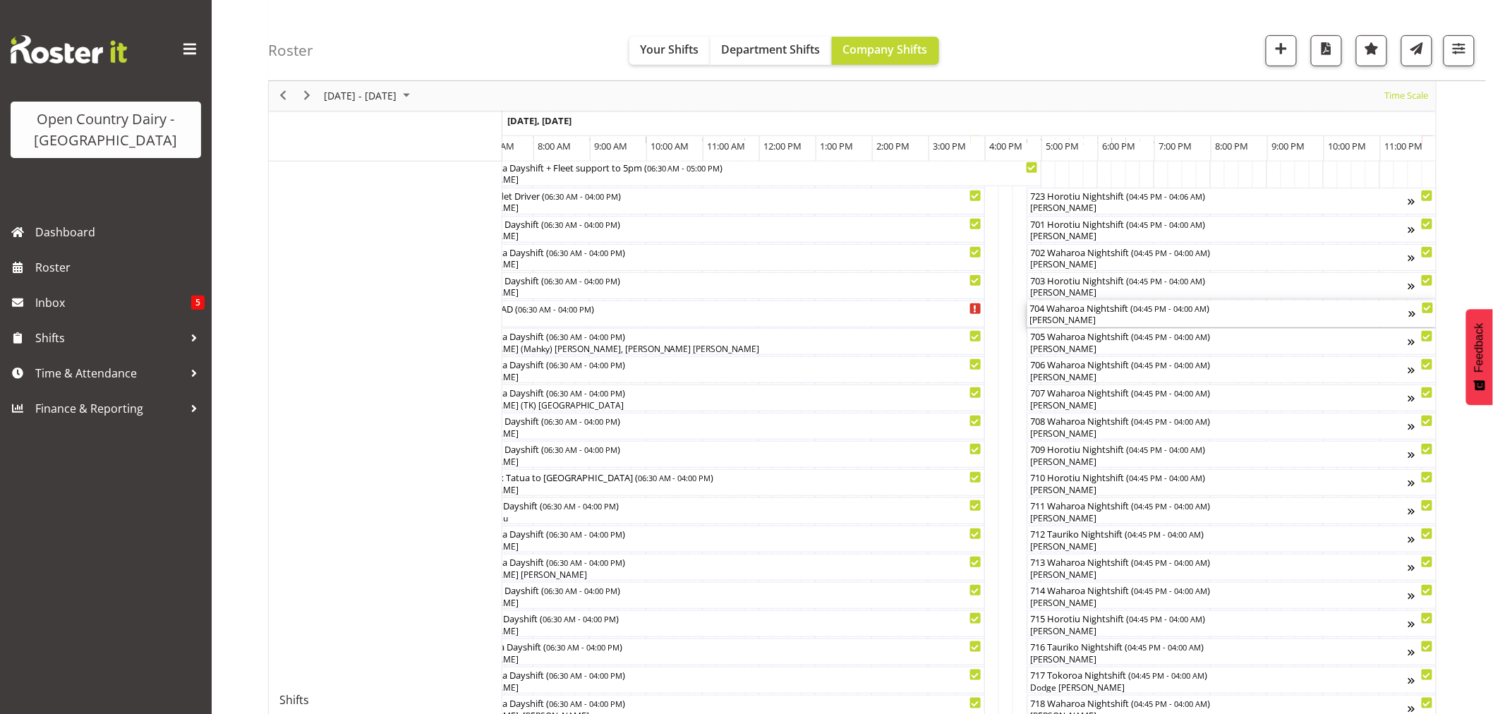
click at [1069, 312] on div "704 Waharoa Nightshift ( 04:45 PM - 04:00 AM )" at bounding box center [1219, 308] width 379 height 14
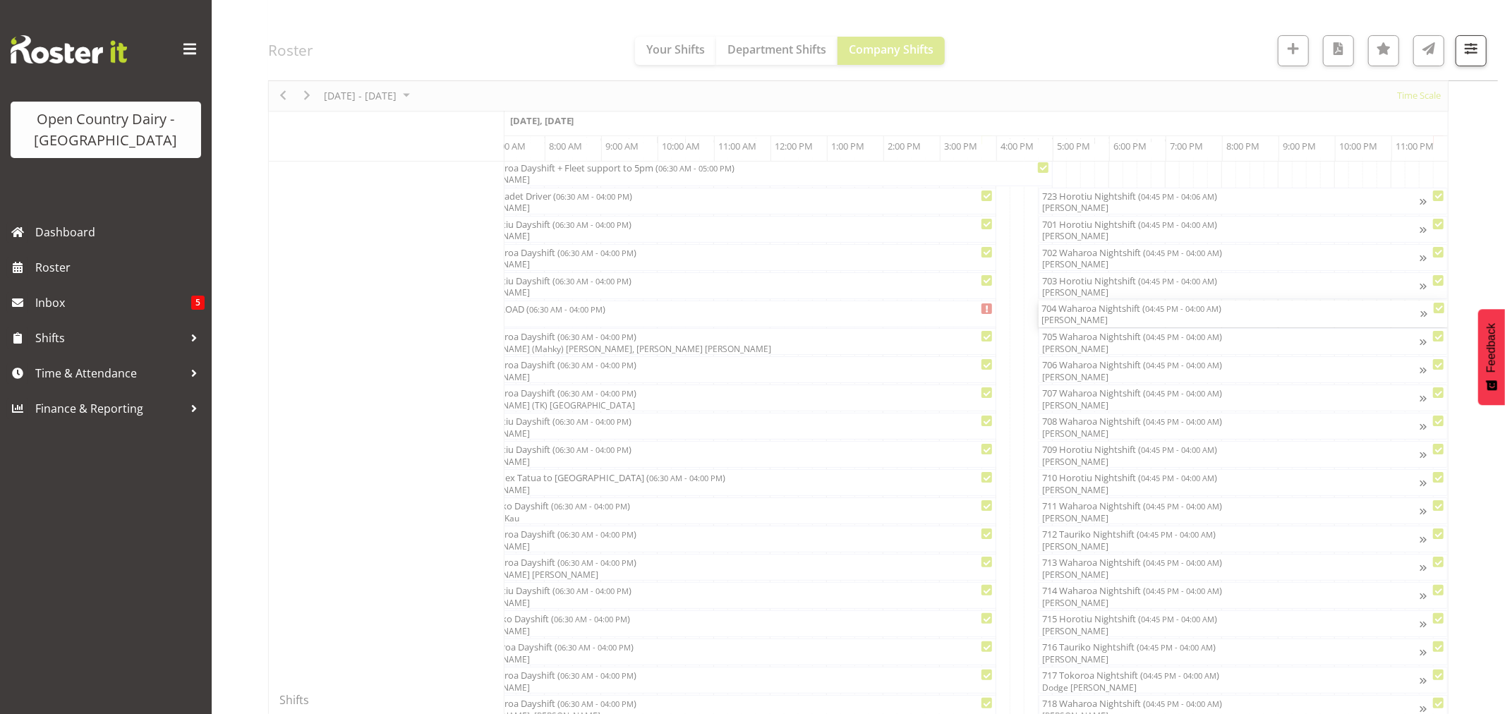
scroll to position [0, 8543]
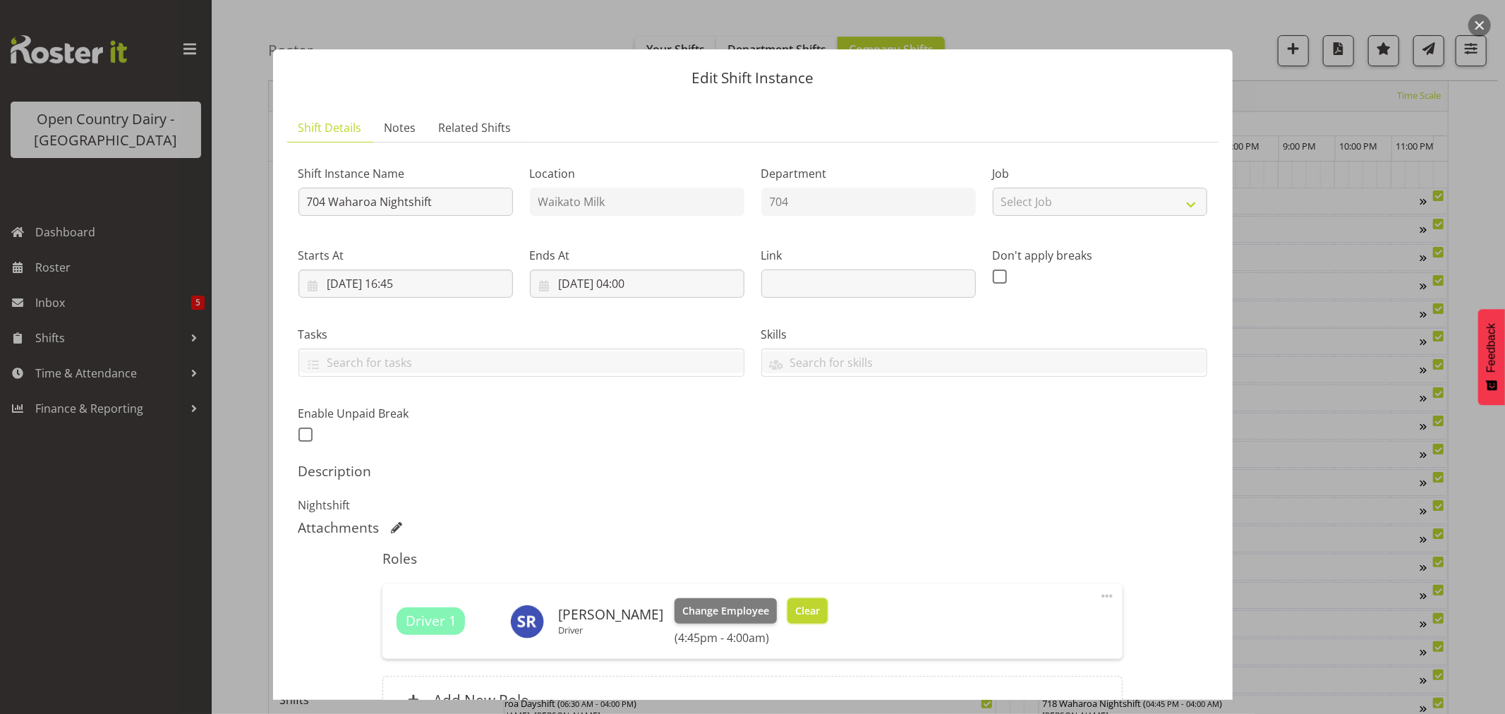
click at [795, 608] on span "Clear" at bounding box center [807, 611] width 25 height 16
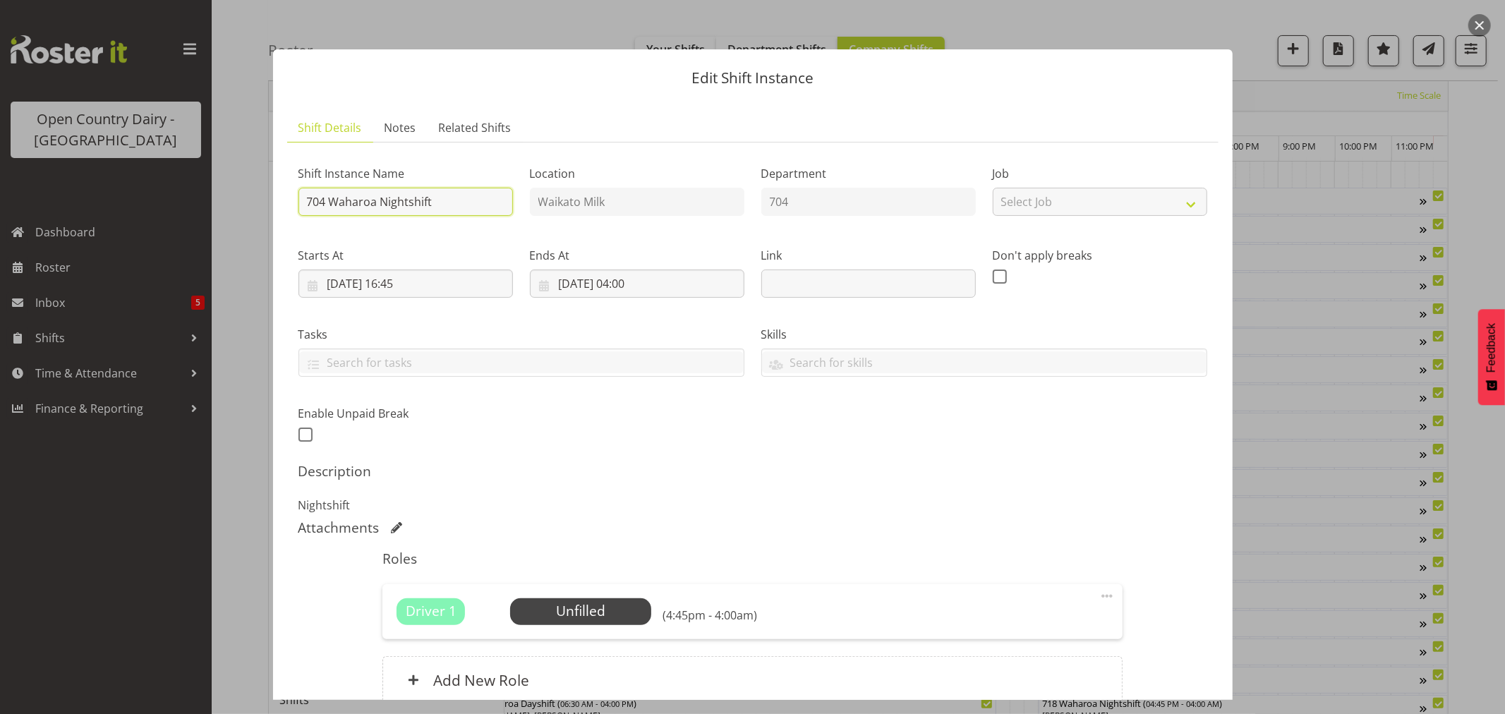
drag, startPoint x: 442, startPoint y: 199, endPoint x: 332, endPoint y: 202, distance: 109.4
click at [332, 202] on input "704 Waharoa Nightshift" at bounding box center [406, 202] width 215 height 28
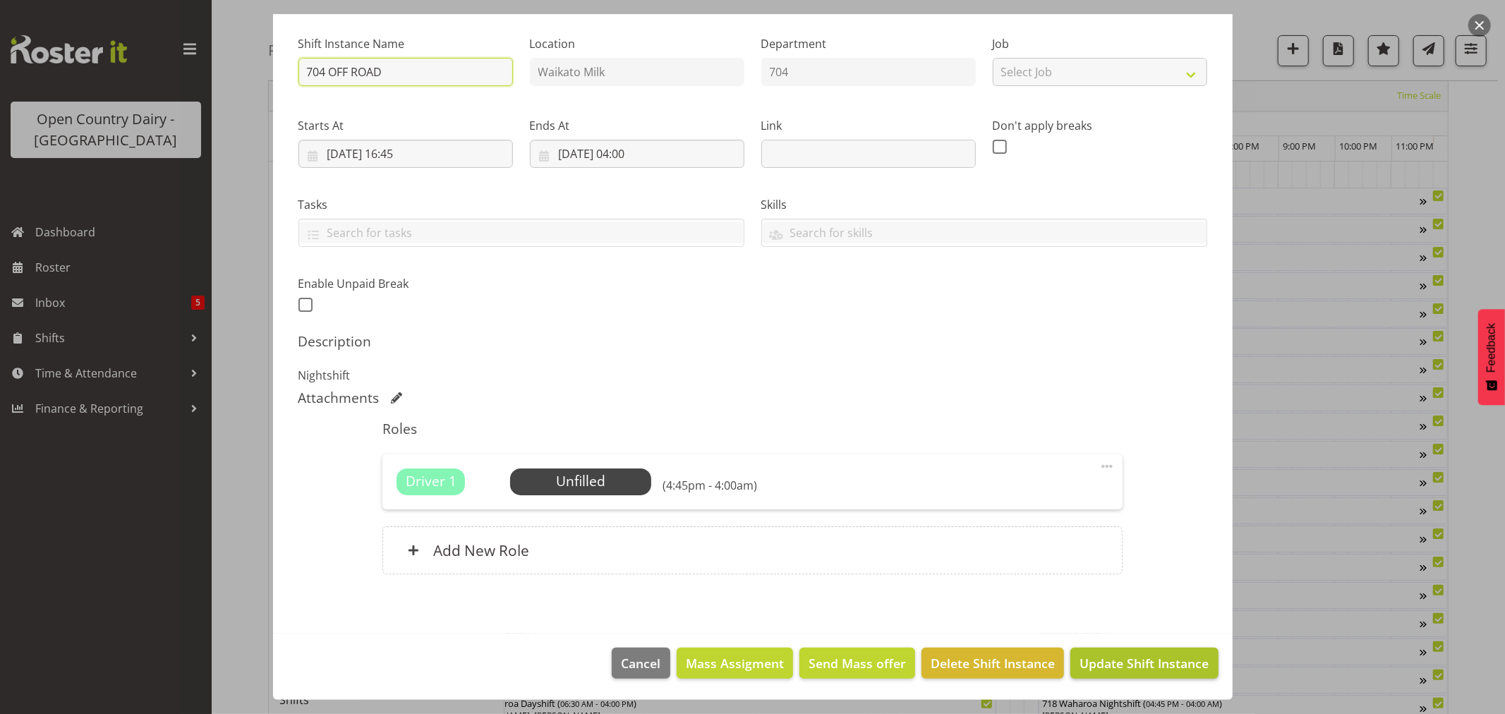
type input "704 OFF ROAD"
click at [1083, 654] on span "Update Shift Instance" at bounding box center [1144, 663] width 129 height 18
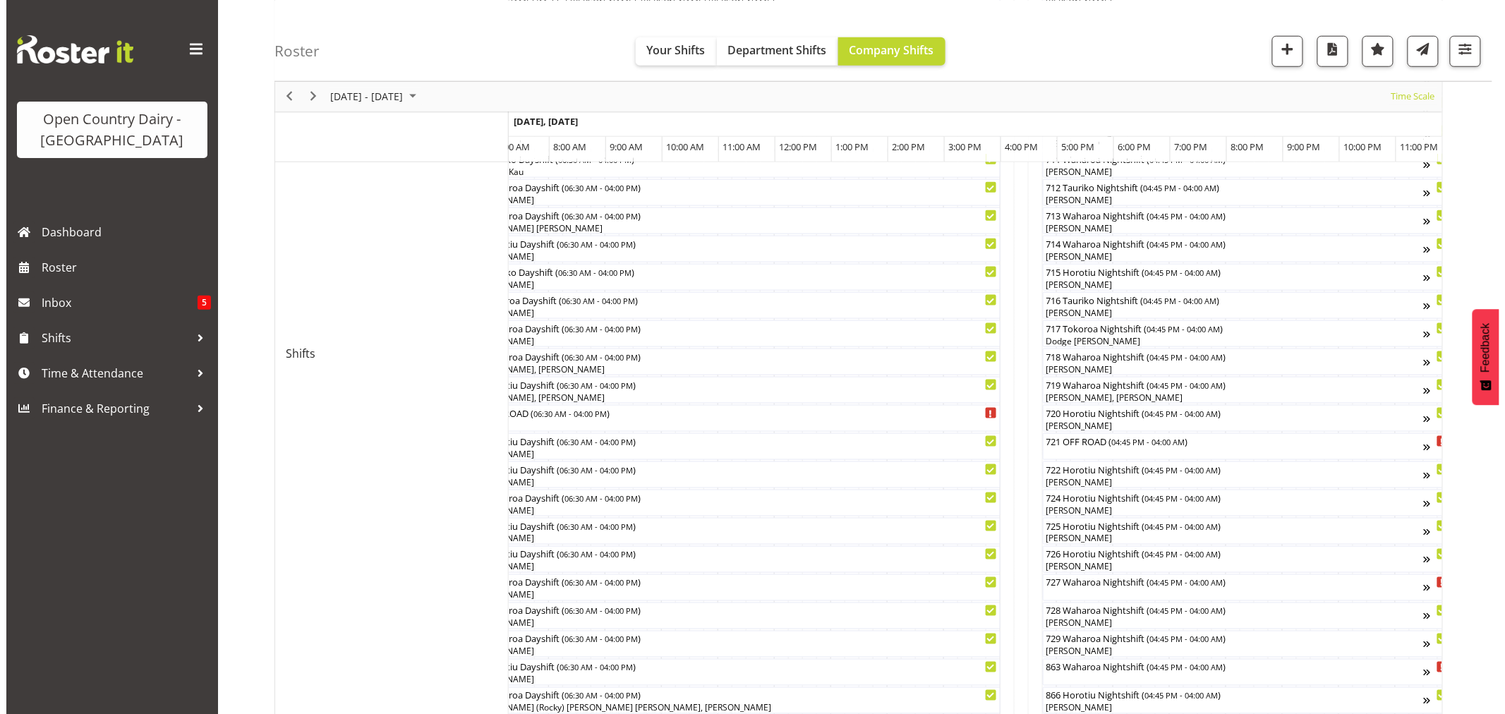
scroll to position [784, 0]
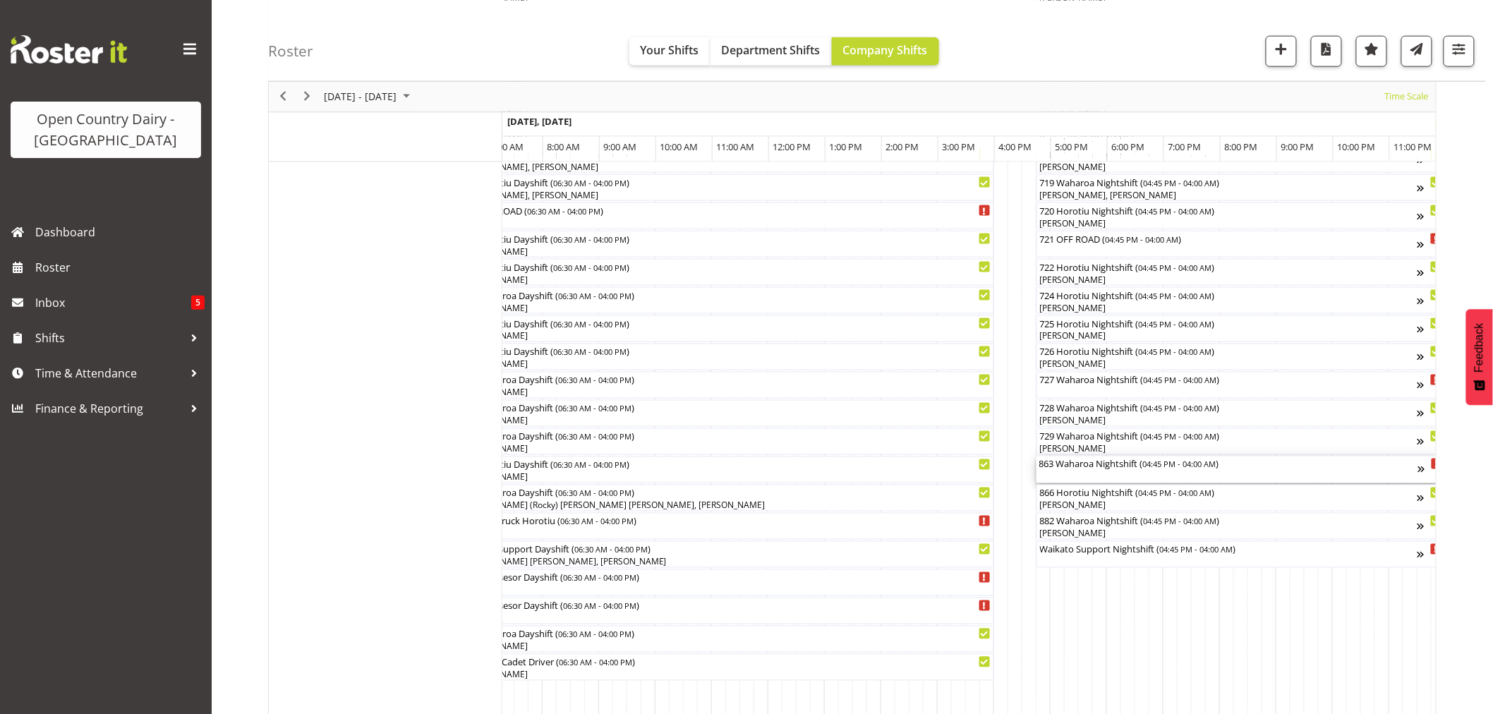
click at [1102, 464] on div "863 Waharoa Nightshift ( 04:45 PM - 04:00 AM )" at bounding box center [1229, 464] width 379 height 14
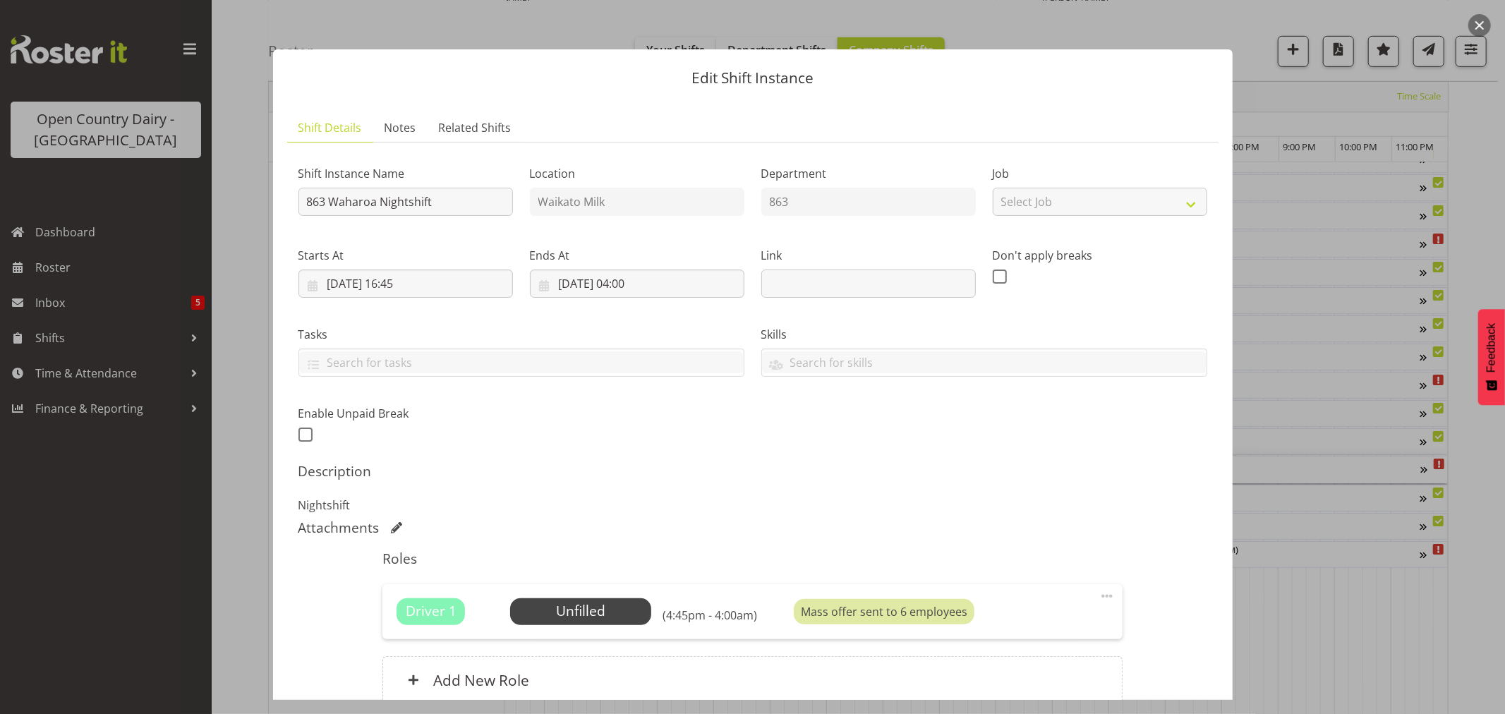
scroll to position [130, 0]
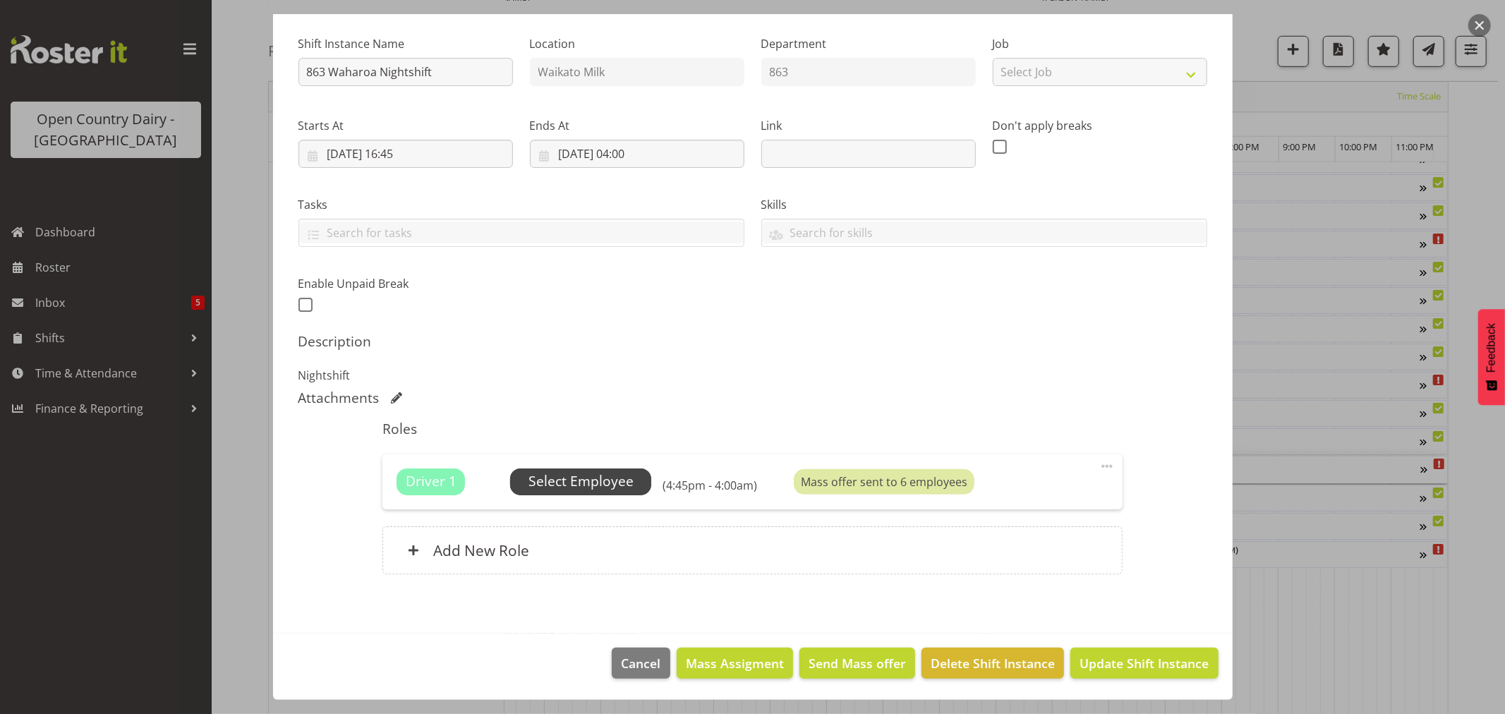
click at [581, 488] on span "Select Employee" at bounding box center [581, 481] width 105 height 20
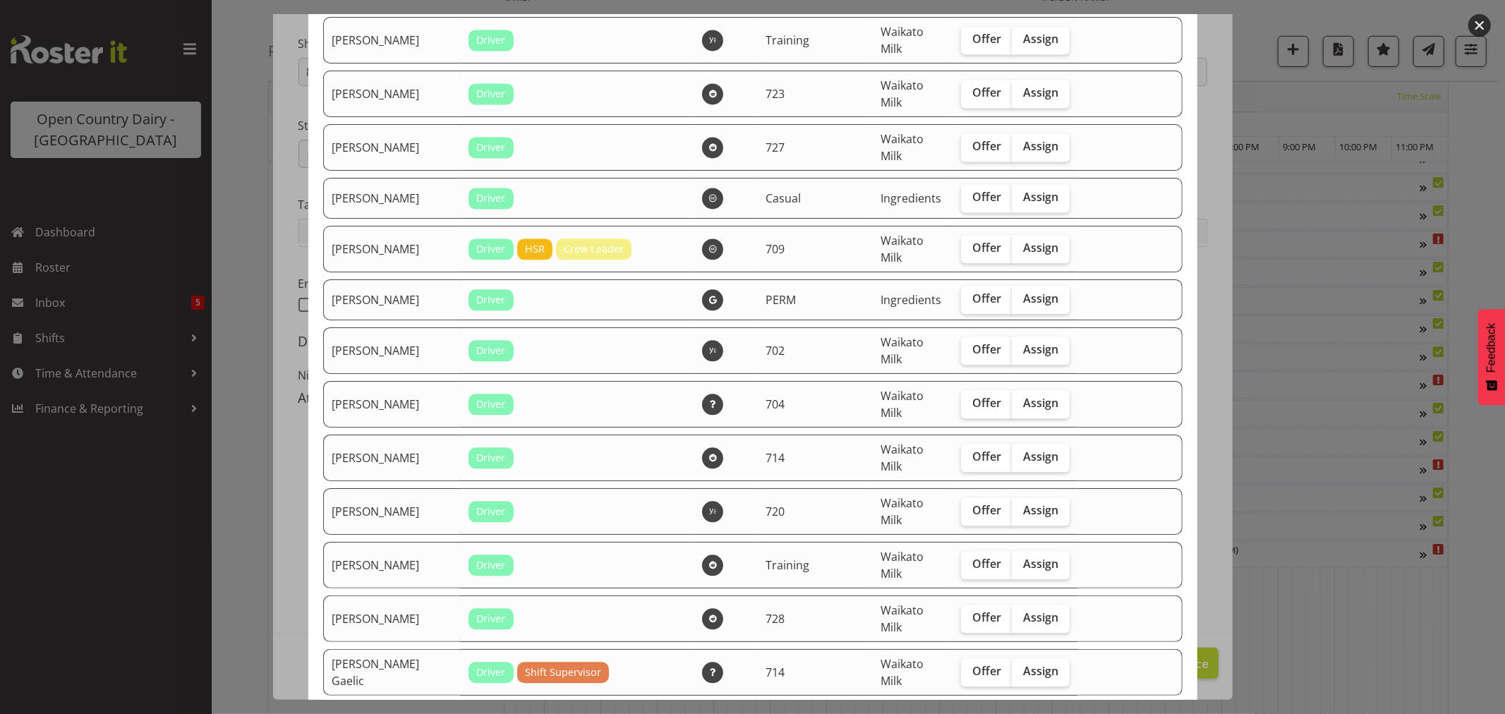
scroll to position [2587, 0]
click at [1033, 409] on span "Assign" at bounding box center [1040, 402] width 35 height 14
click at [1021, 407] on input "Assign" at bounding box center [1016, 401] width 9 height 9
checkbox input "true"
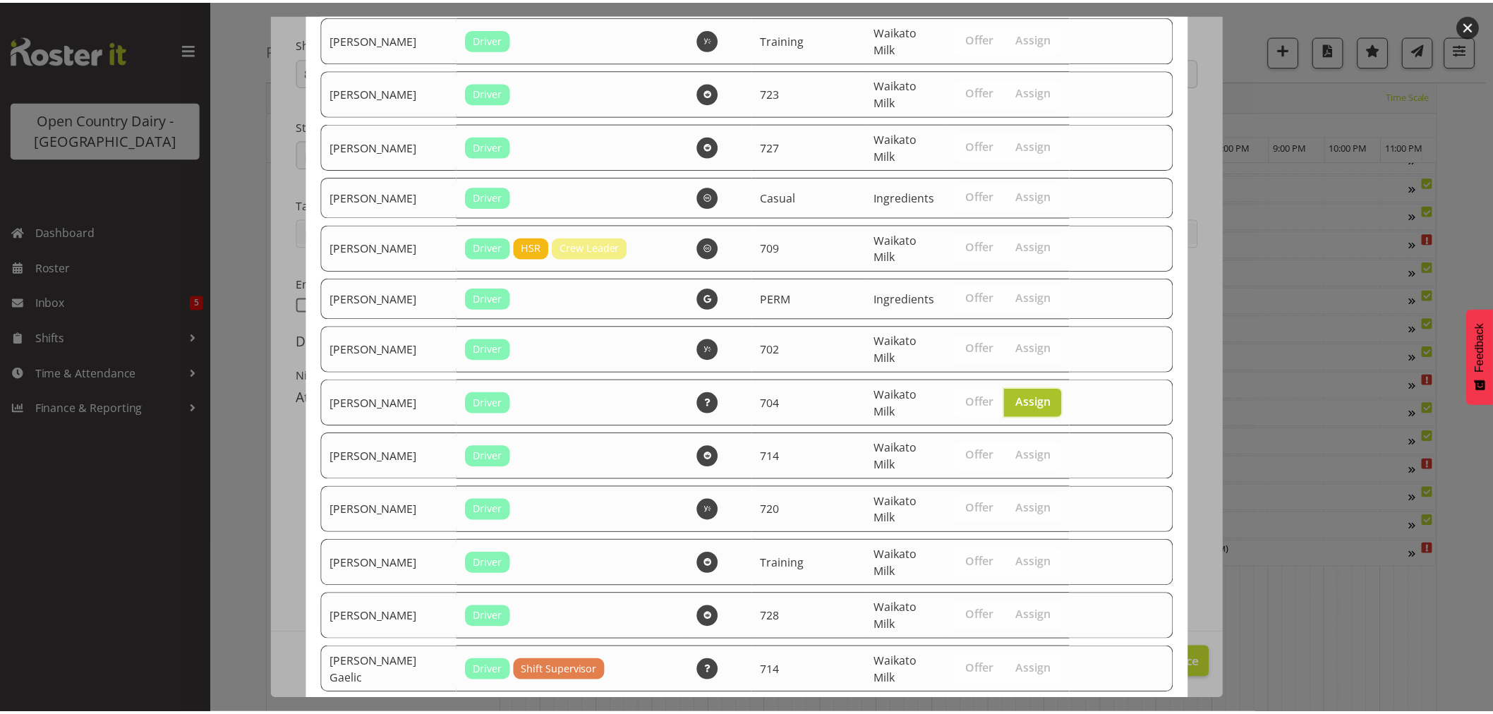
scroll to position [2786, 0]
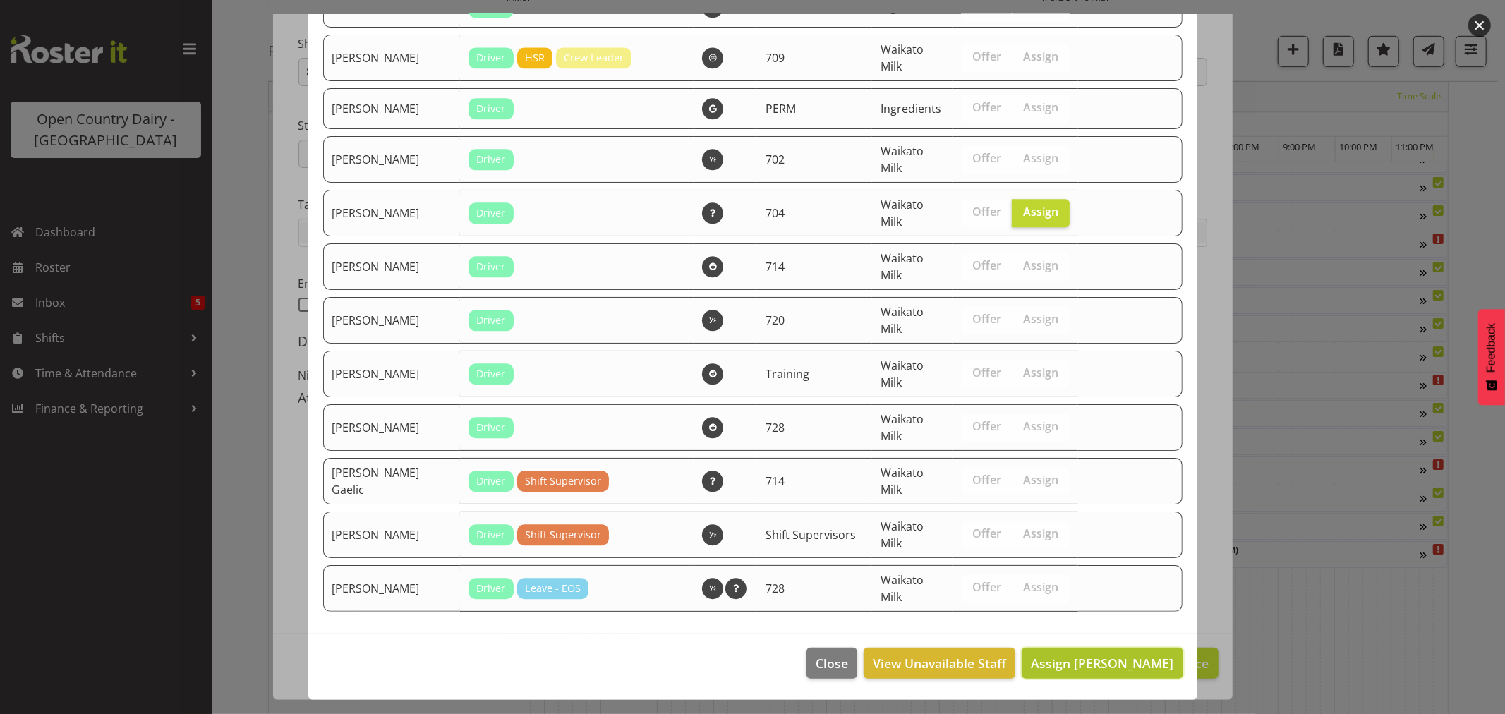
click at [1091, 663] on span "Assign Stephen Rae" at bounding box center [1102, 663] width 143 height 17
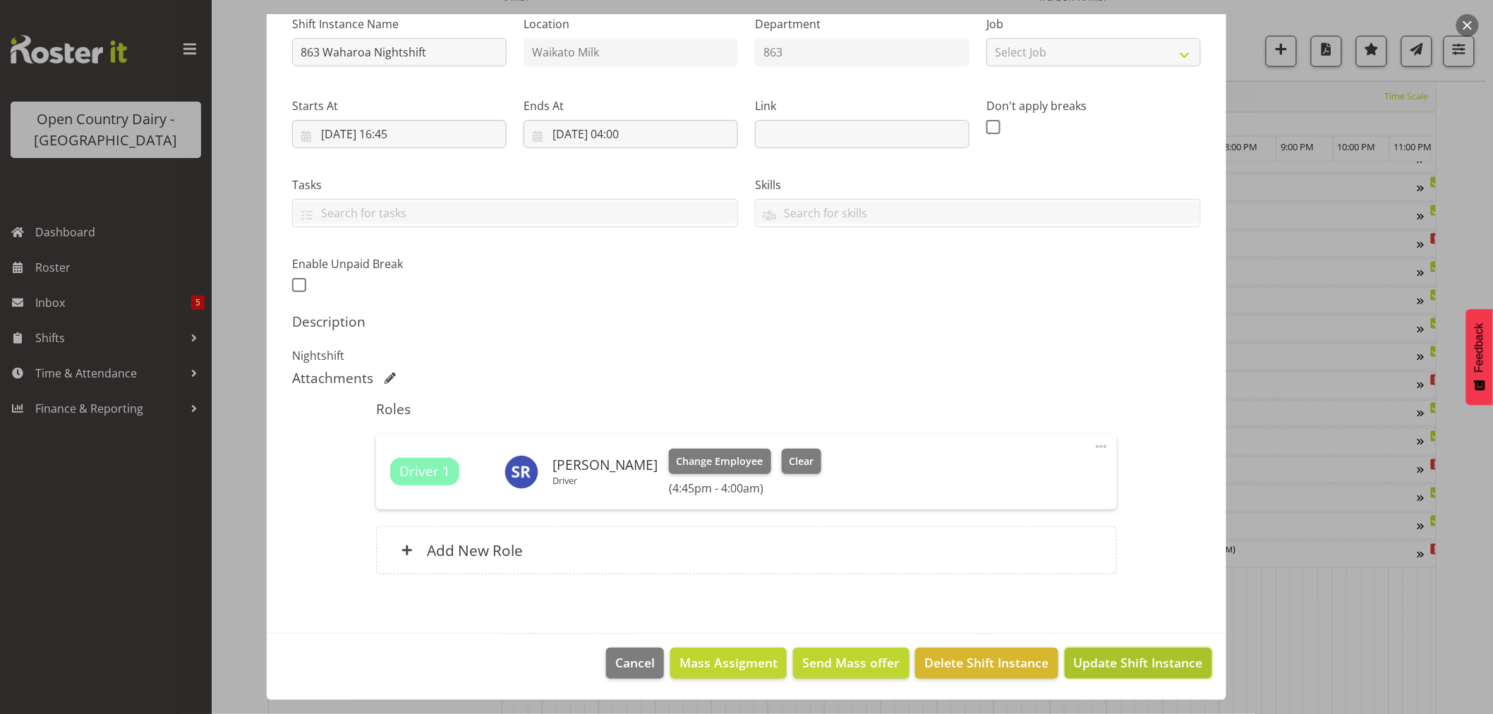
click at [1156, 668] on span "Update Shift Instance" at bounding box center [1138, 663] width 129 height 18
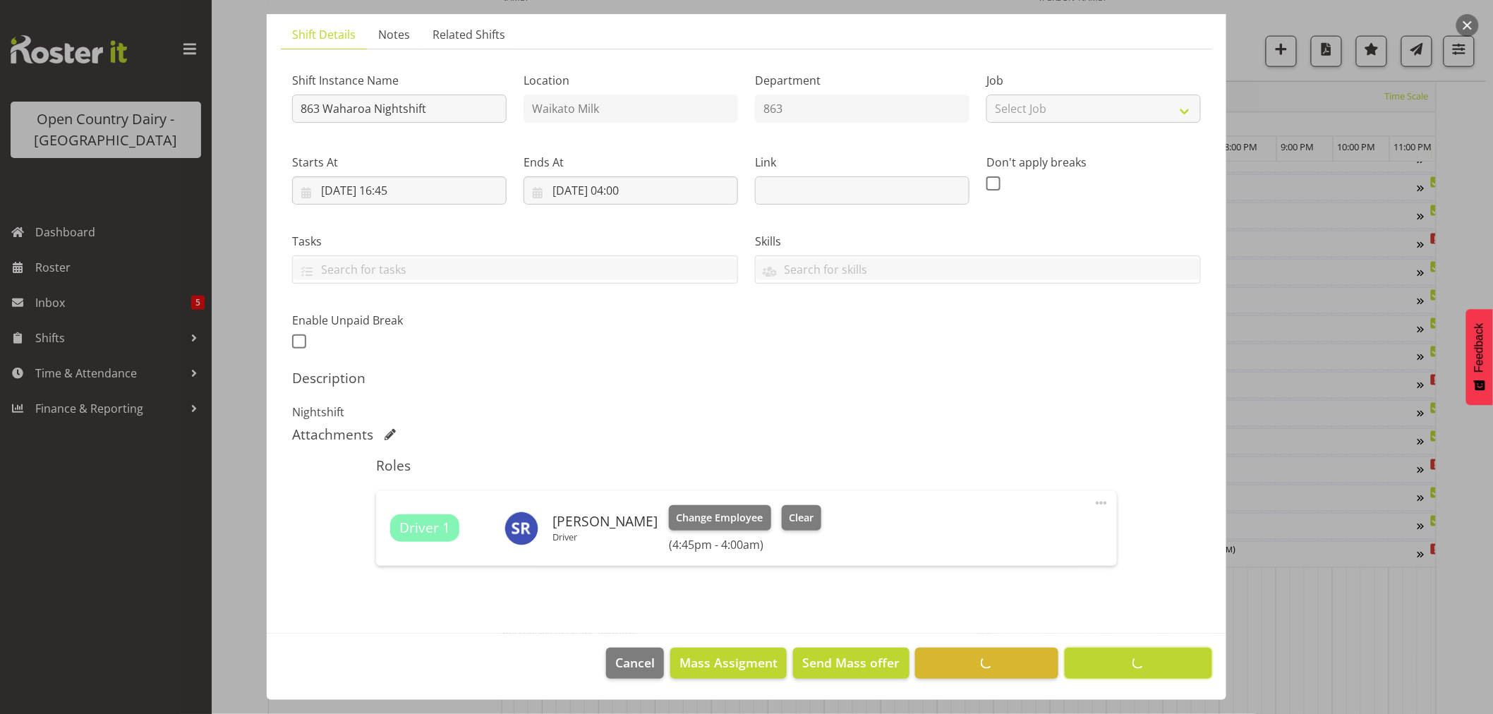
scroll to position [0, 0]
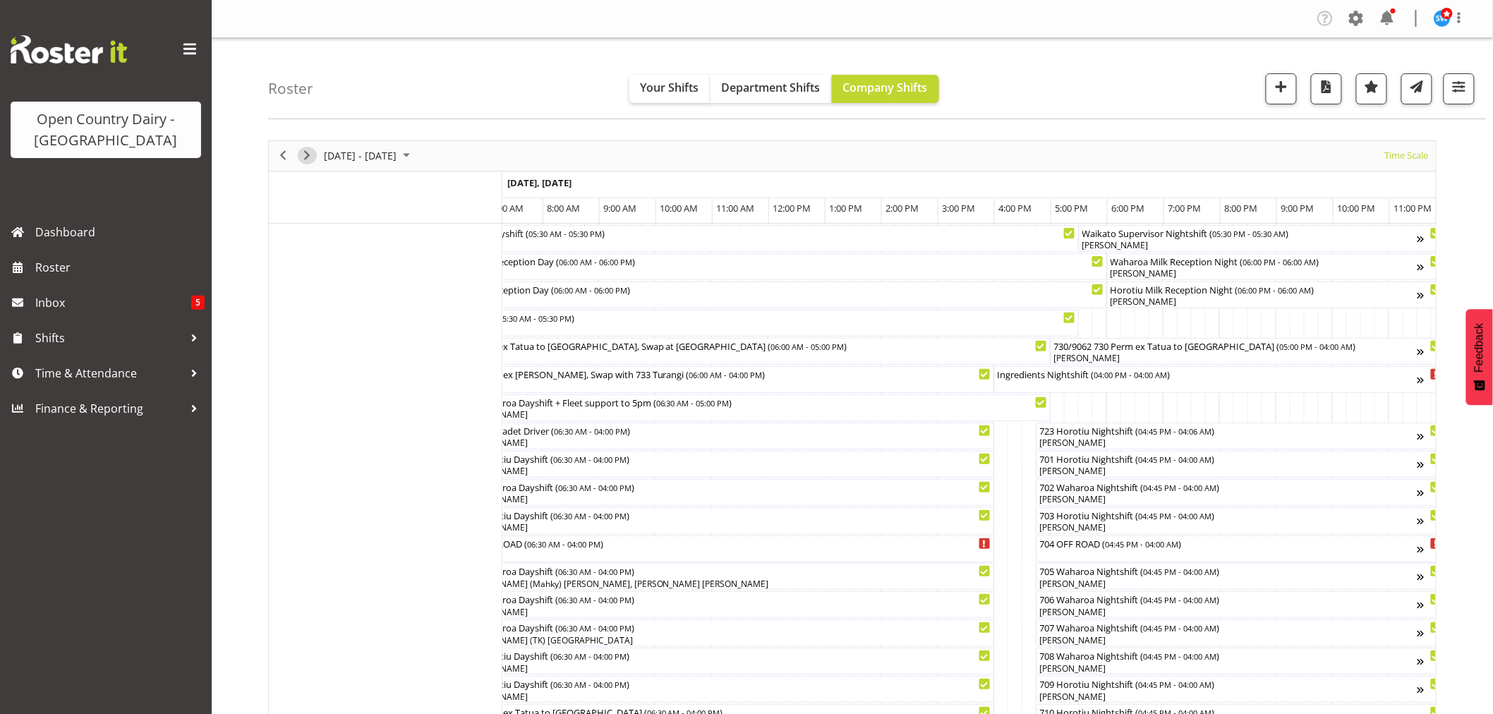
drag, startPoint x: 309, startPoint y: 152, endPoint x: 1117, endPoint y: 332, distance: 827.2
click at [309, 152] on span "Next" at bounding box center [307, 156] width 17 height 18
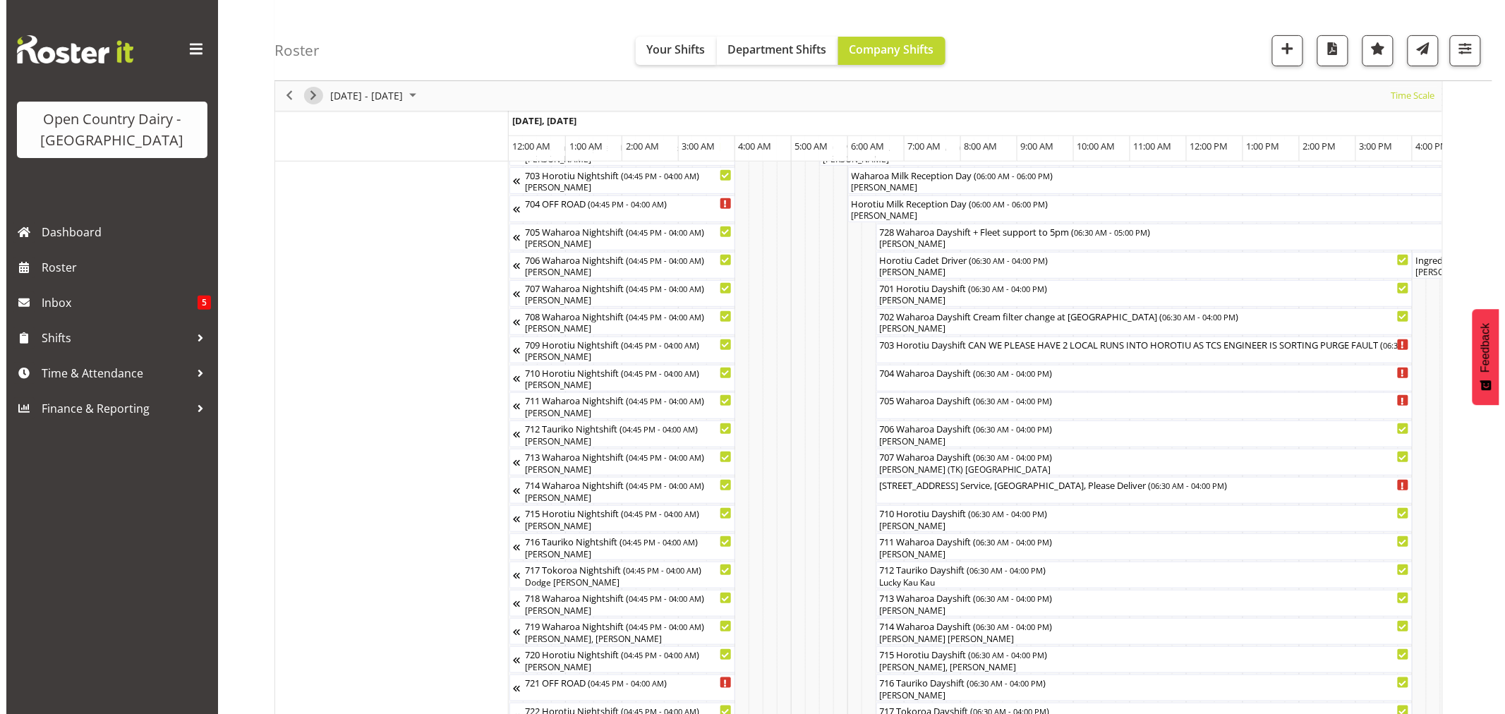
scroll to position [157, 0]
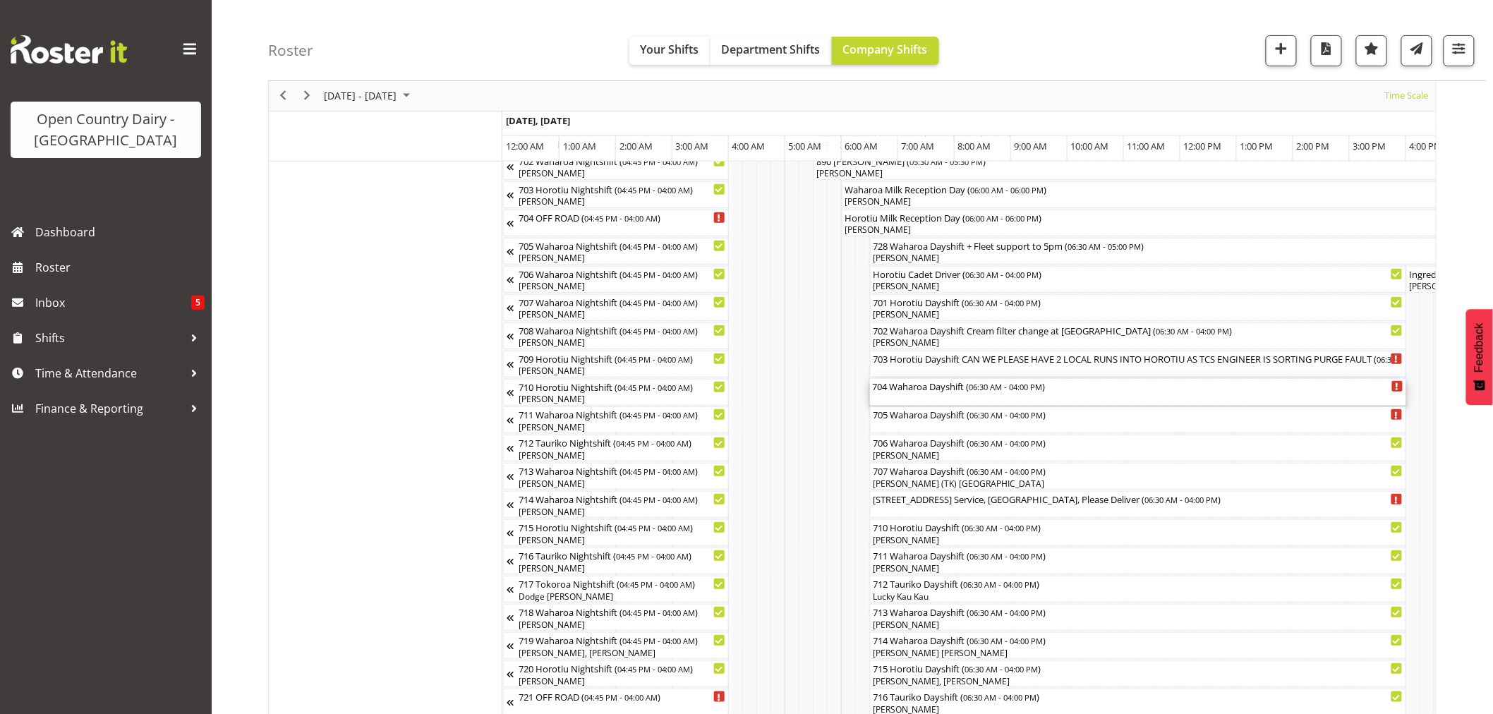
click at [904, 395] on div "704 Waharoa Dayshift ( 06:30 AM - 04:00 PM )" at bounding box center [1138, 392] width 531 height 27
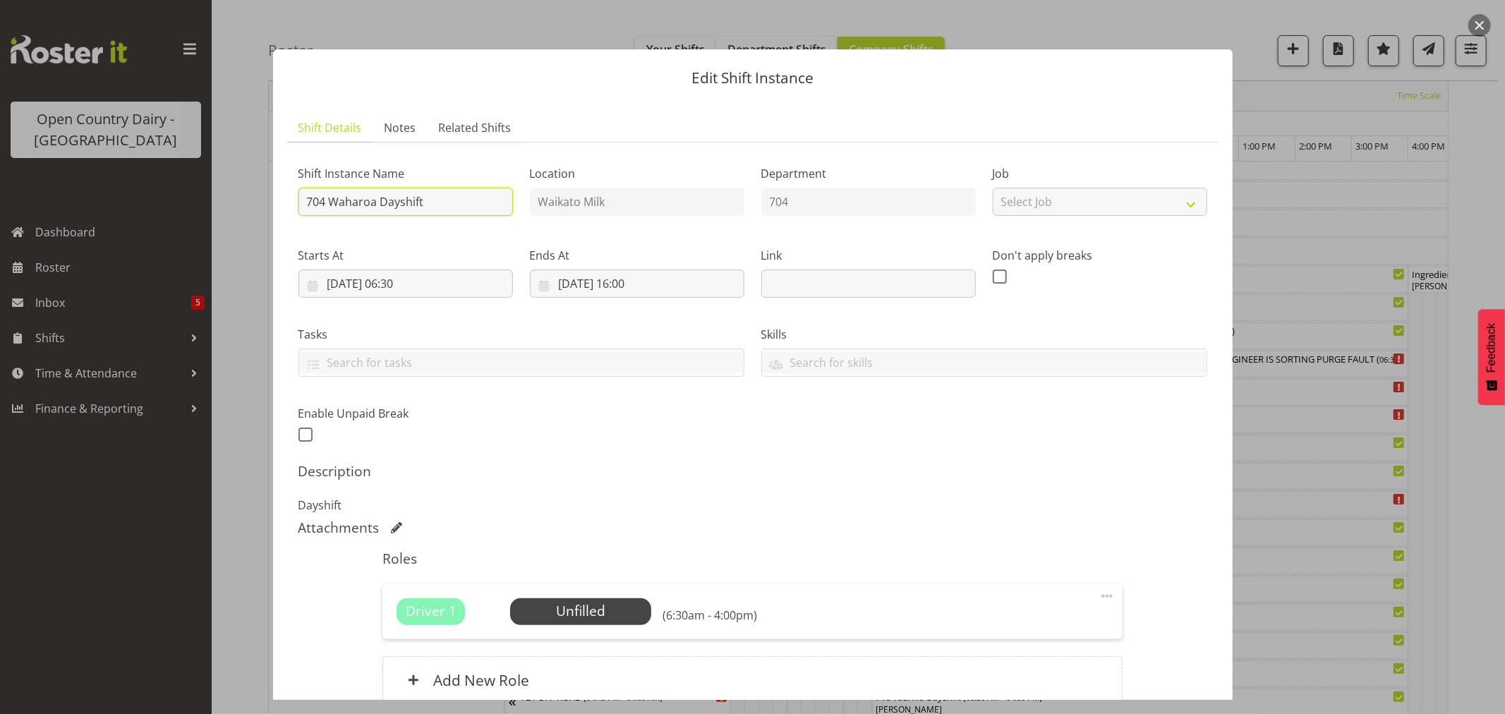
drag, startPoint x: 433, startPoint y: 201, endPoint x: 329, endPoint y: 206, distance: 104.6
click at [329, 206] on input "704 Waharoa Dayshift" at bounding box center [406, 202] width 215 height 28
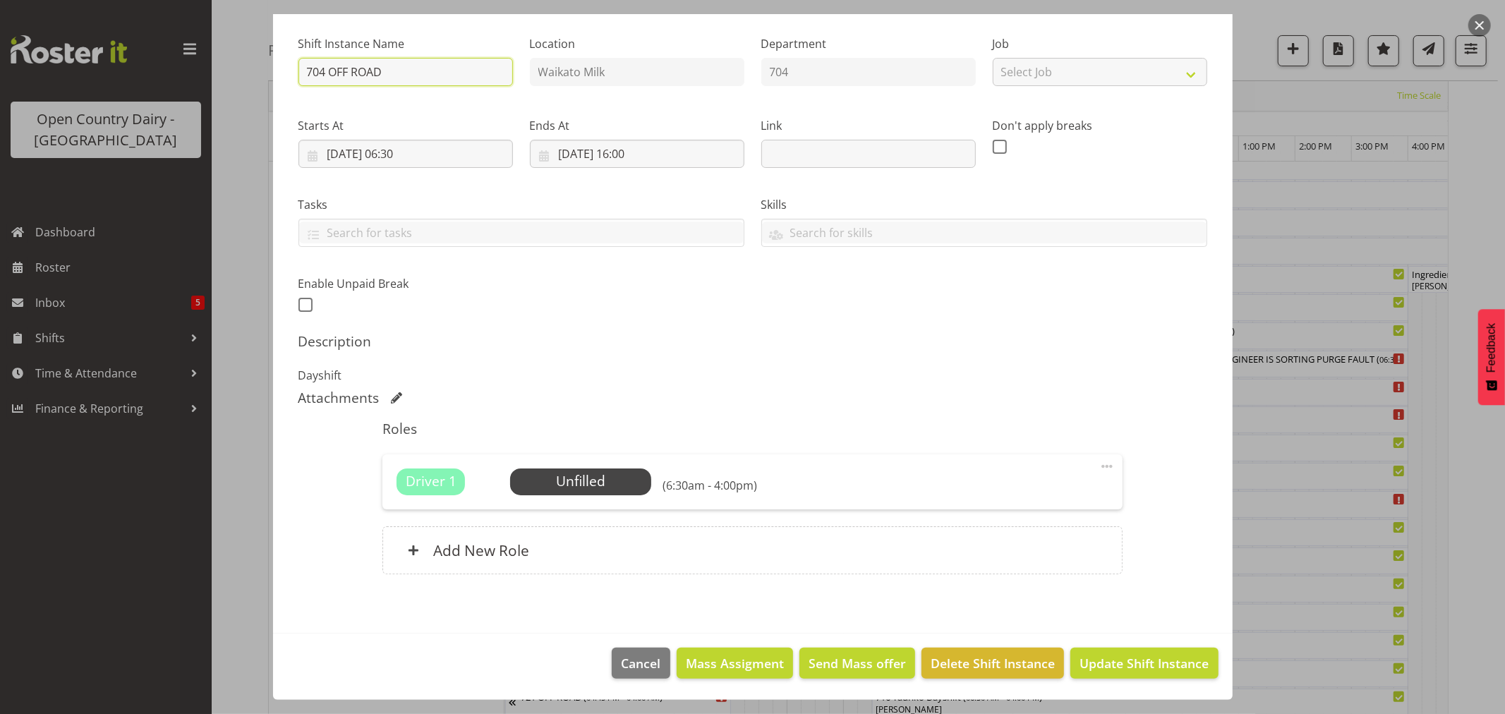
type input "704 OFF ROAD"
click at [1087, 661] on span "Update Shift Instance" at bounding box center [1144, 663] width 129 height 18
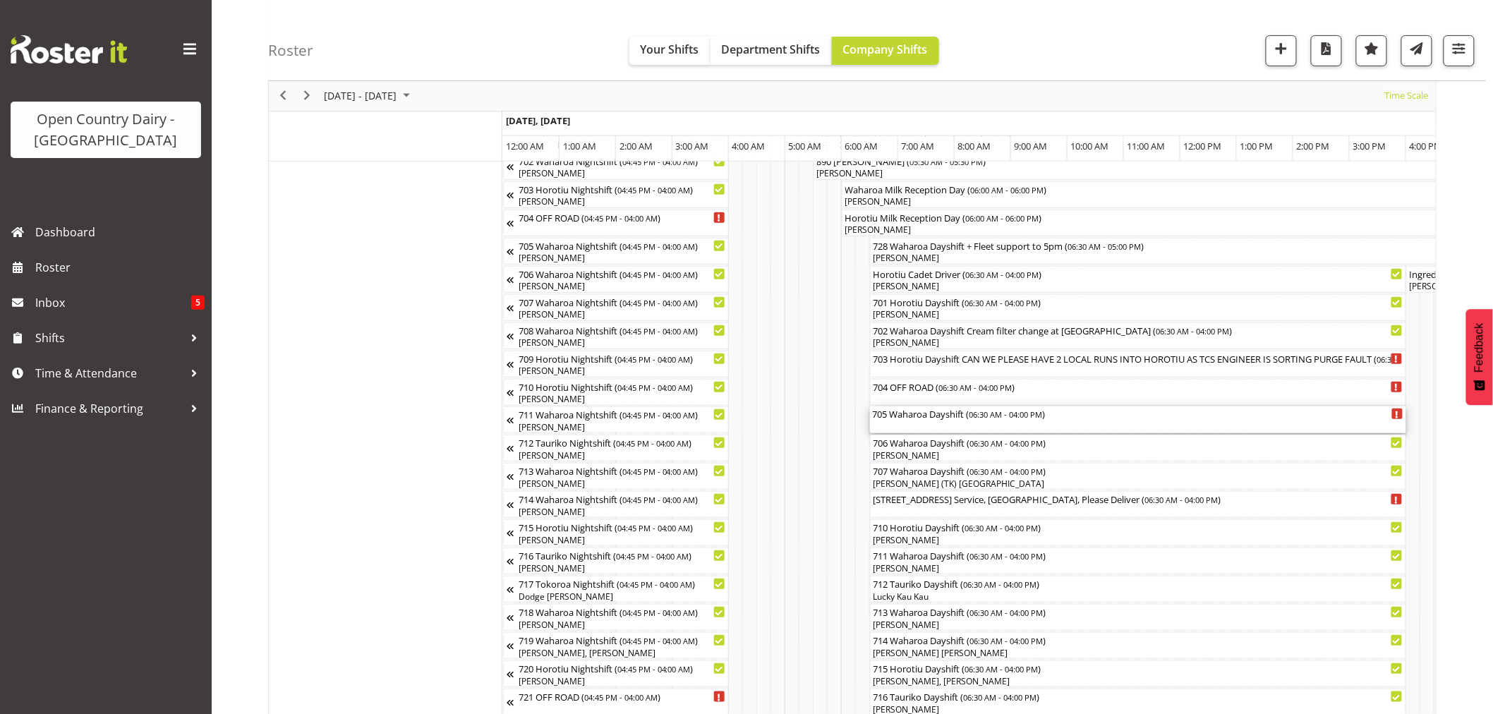
click at [921, 421] on div "705 Waharoa Dayshift ( 06:30 AM - 04:00 PM )" at bounding box center [1138, 420] width 531 height 27
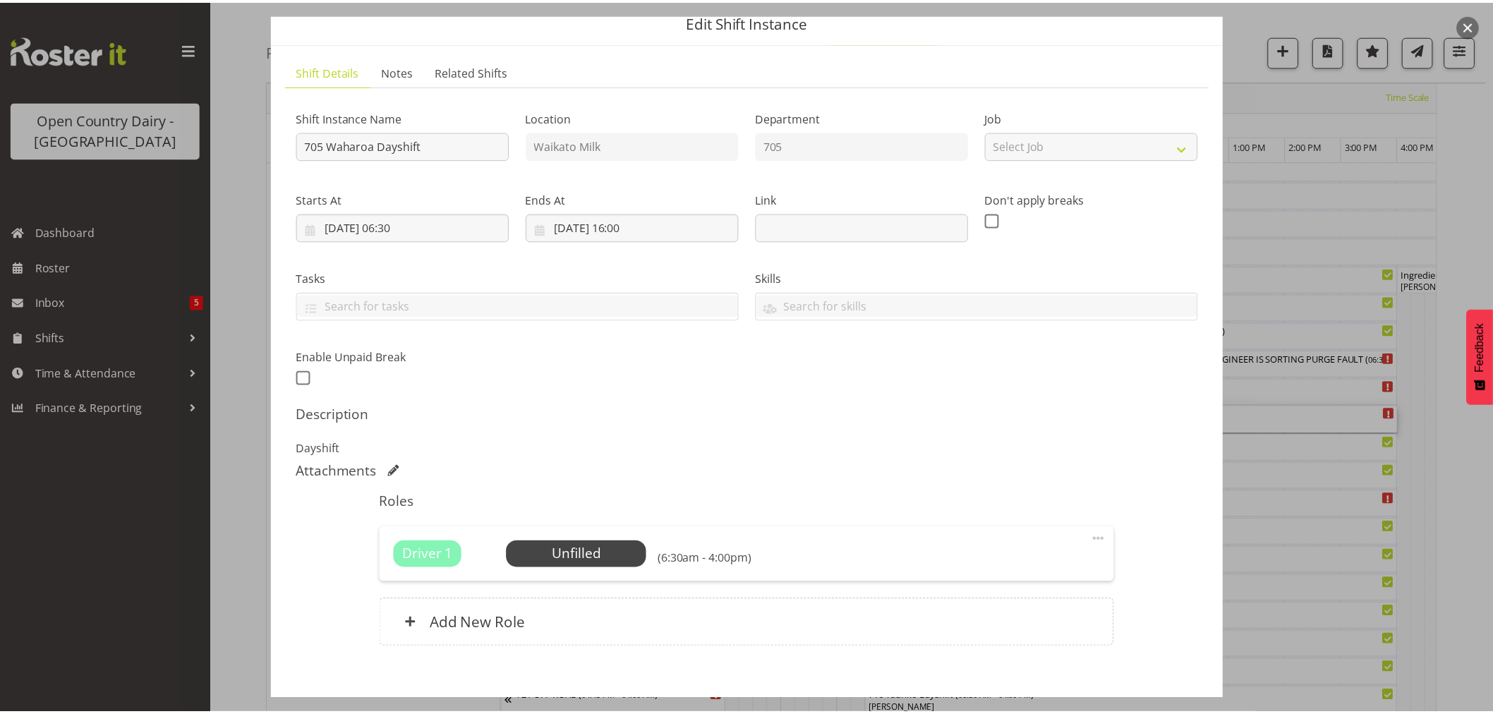
scroll to position [0, 0]
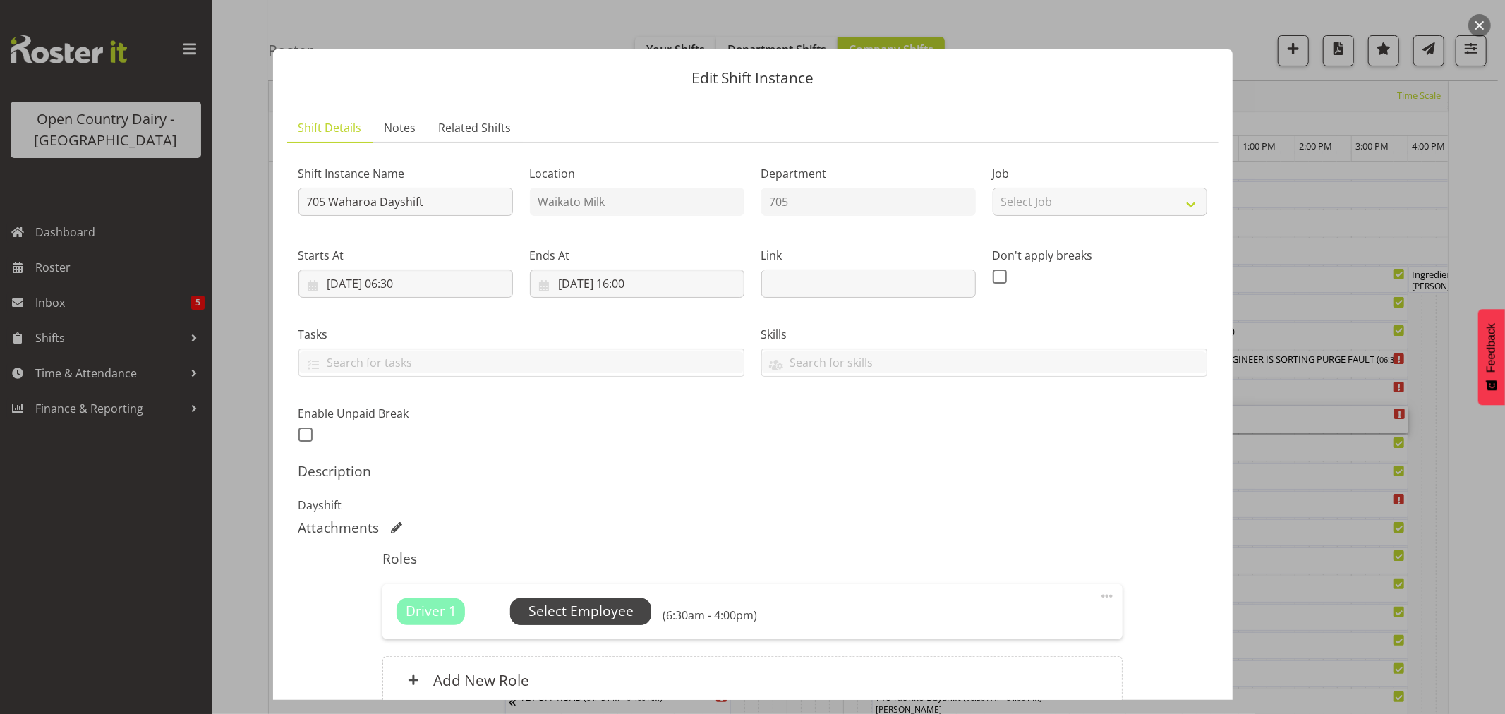
click at [611, 615] on span "Select Employee" at bounding box center [581, 611] width 105 height 20
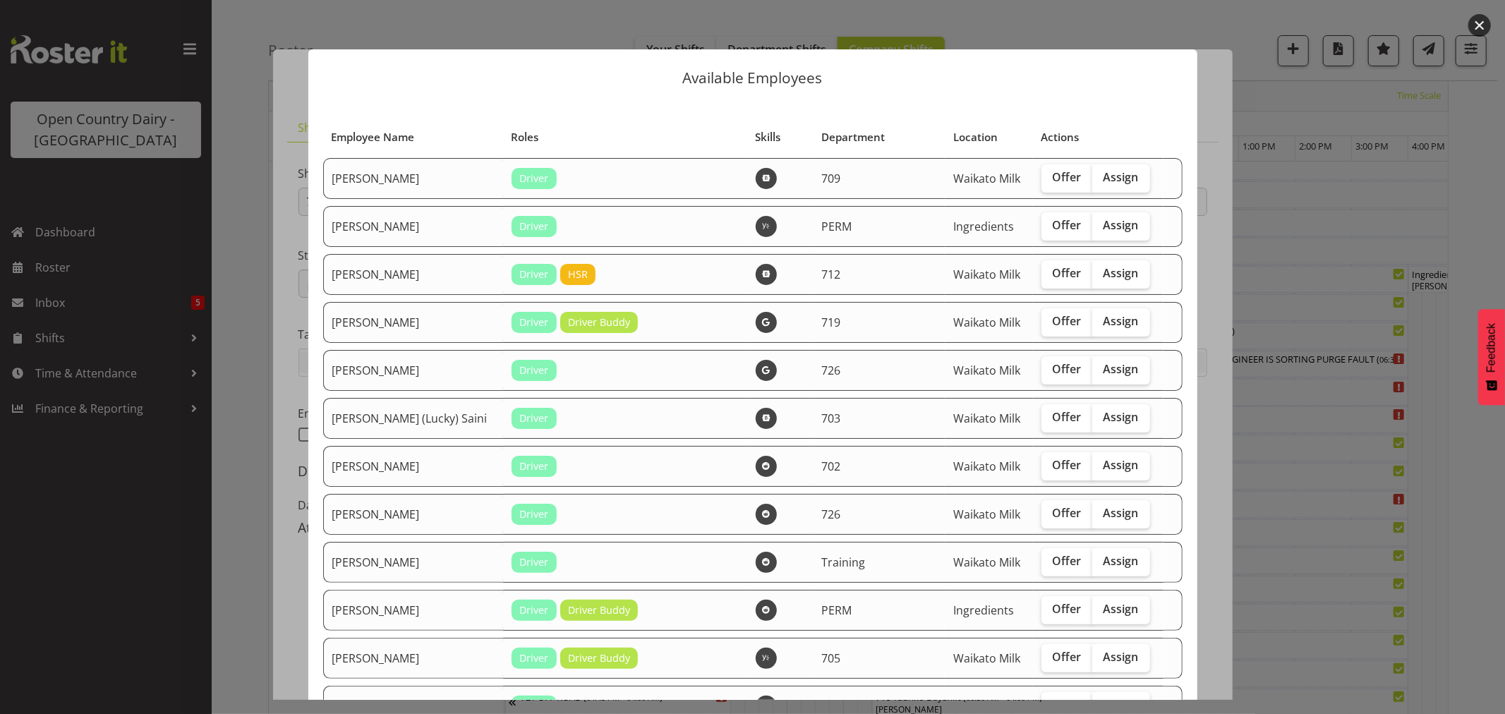
click at [1478, 23] on button "button" at bounding box center [1480, 25] width 23 height 23
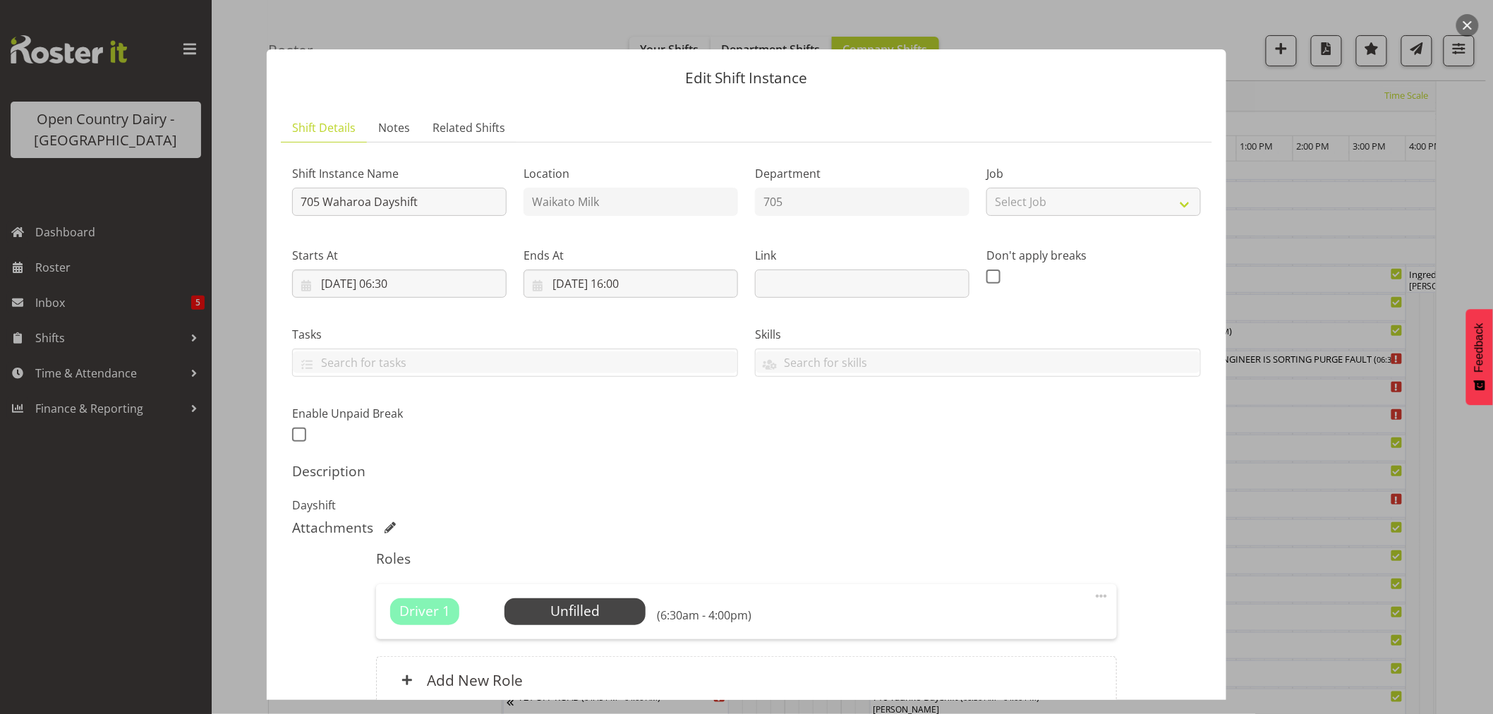
click at [1470, 22] on button "button" at bounding box center [1468, 25] width 23 height 23
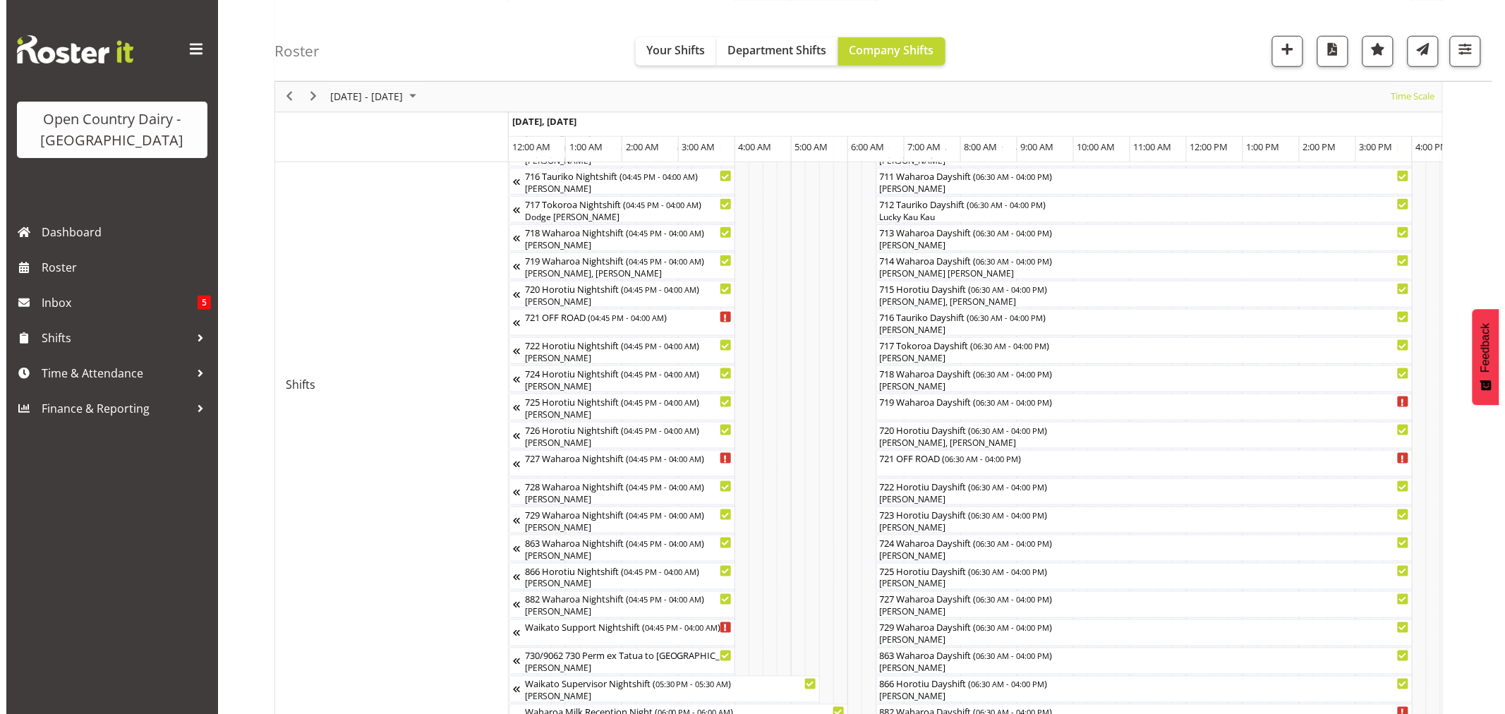
scroll to position [548, 0]
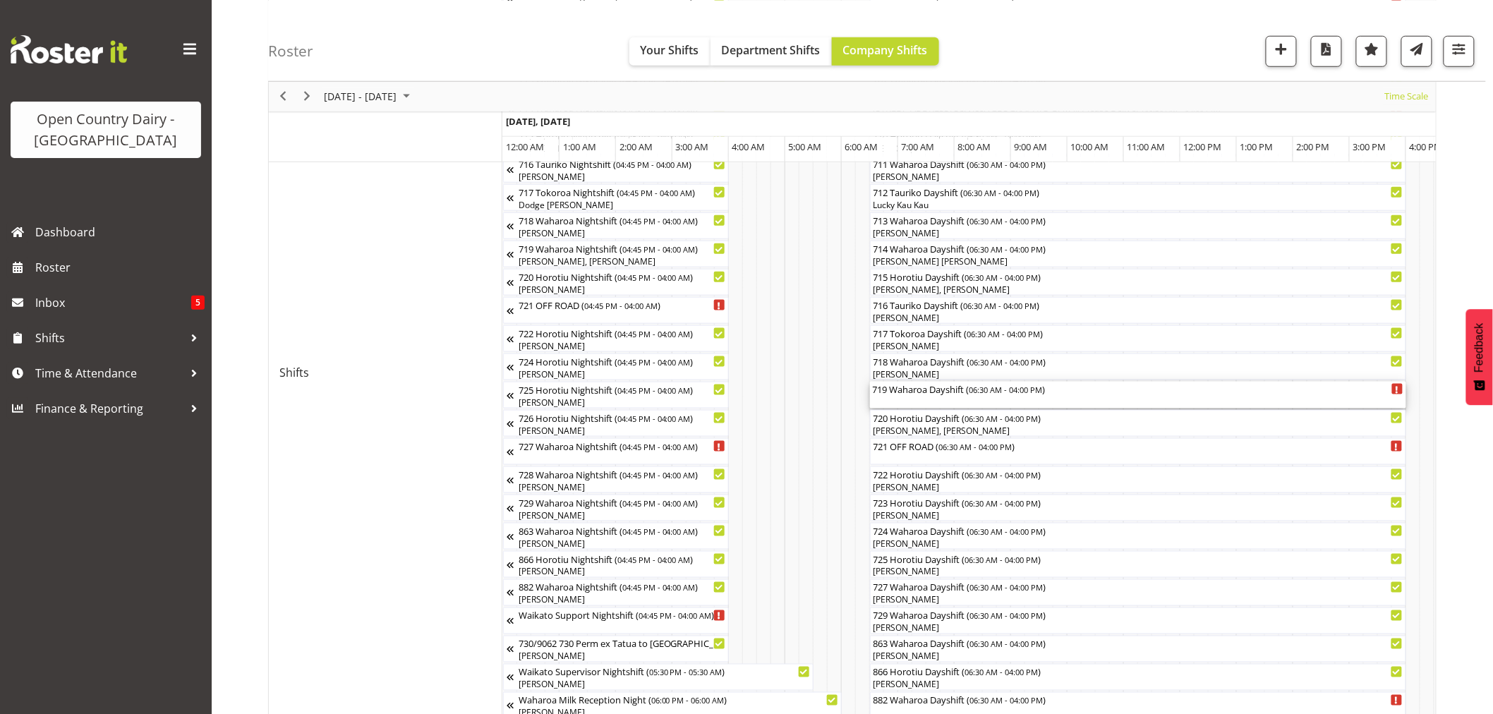
click at [974, 392] on div "719 Waharoa Dayshift ( 06:30 AM - 04:00 PM )" at bounding box center [1138, 389] width 531 height 14
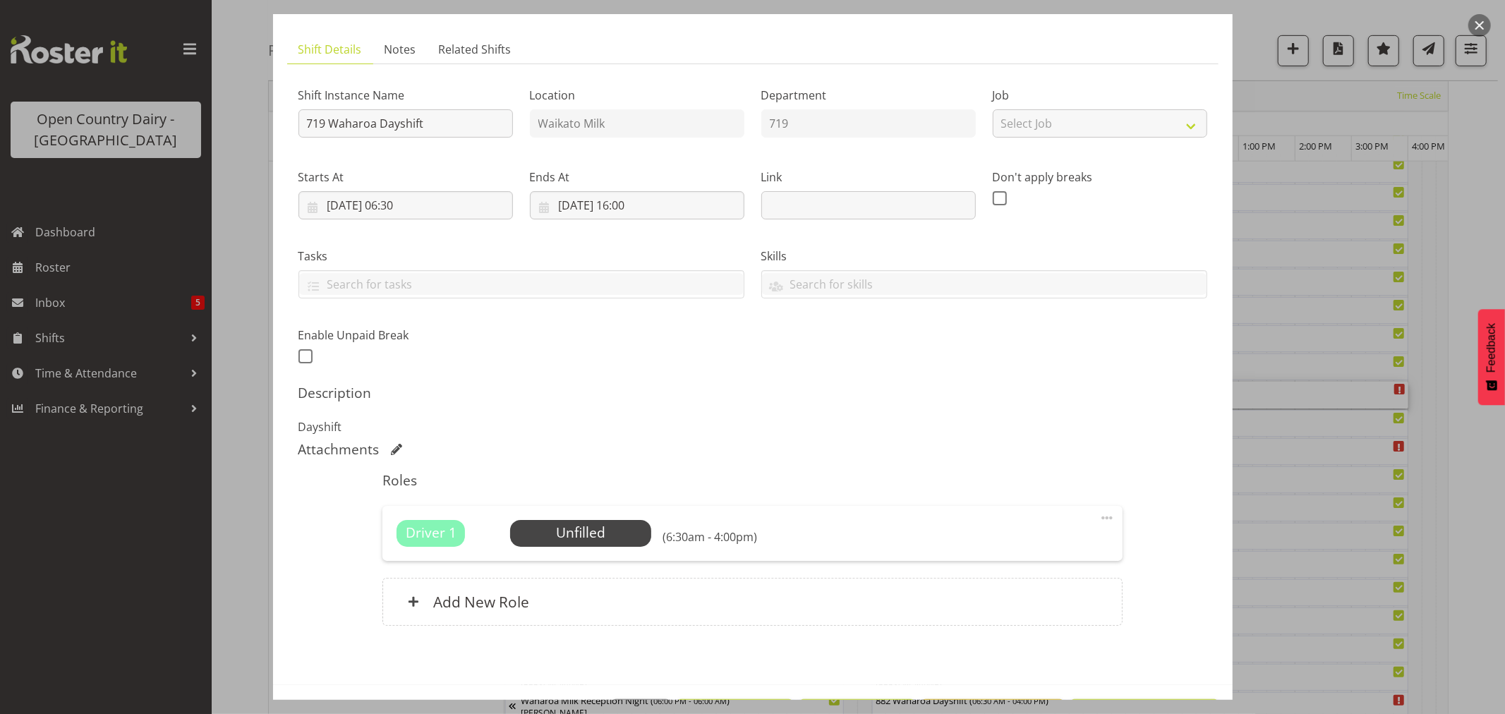
scroll to position [130, 0]
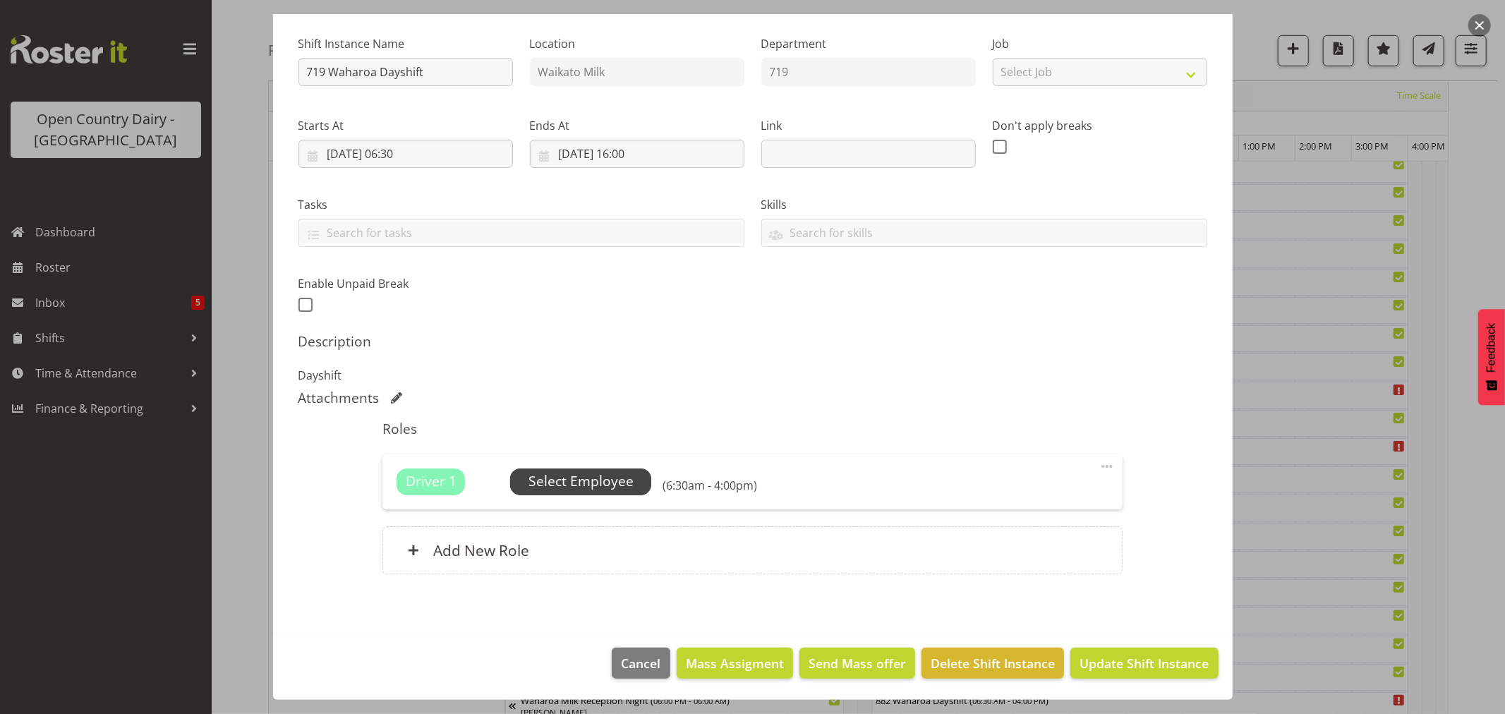
click at [604, 482] on span "Select Employee" at bounding box center [581, 481] width 105 height 20
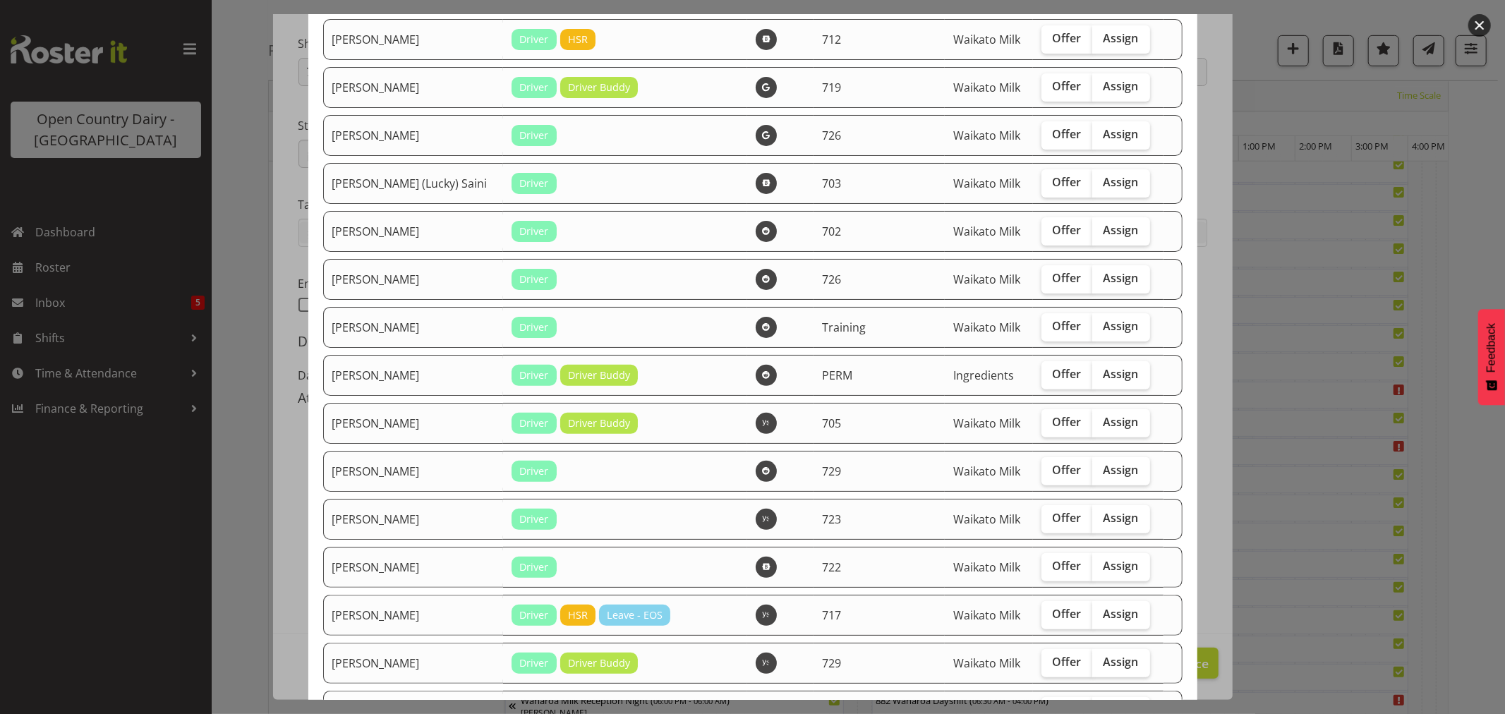
scroll to position [0, 0]
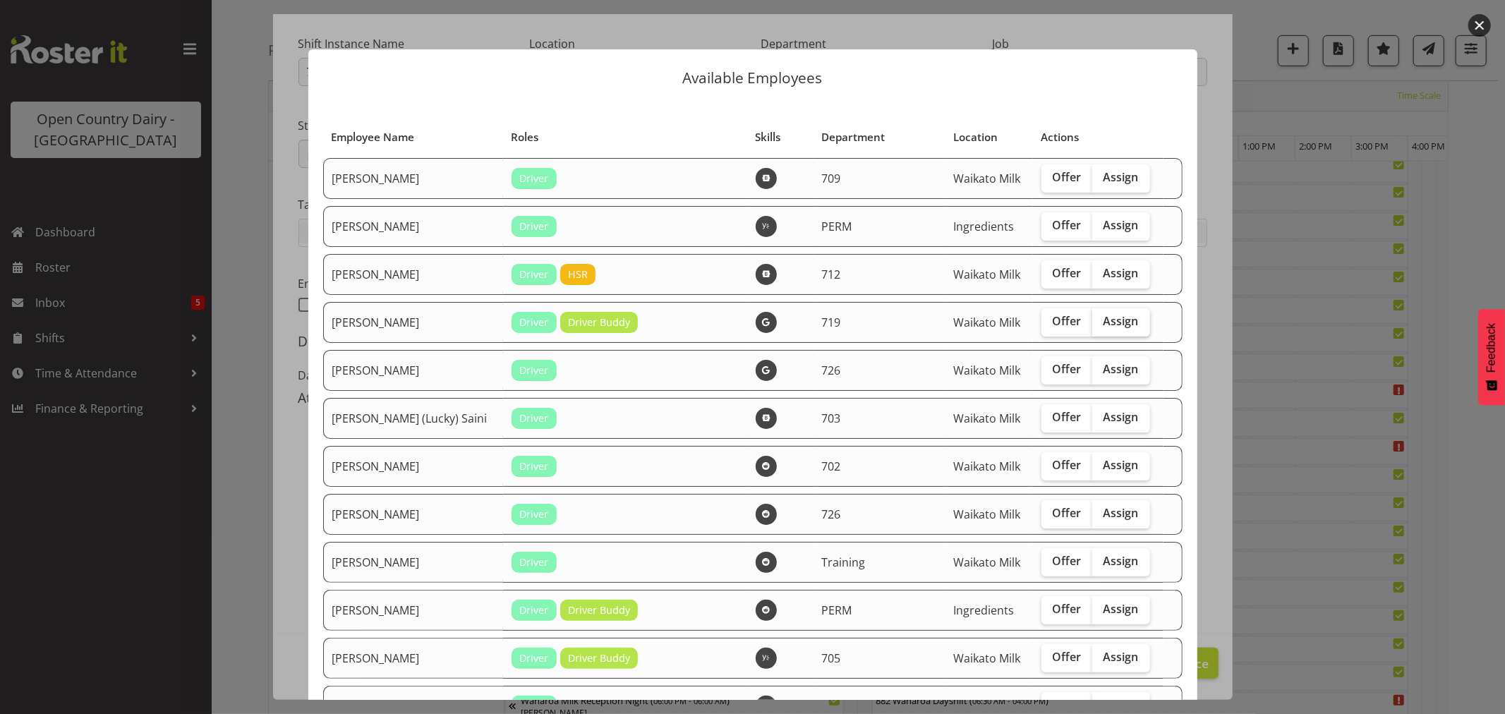
click at [1104, 318] on span "Assign" at bounding box center [1121, 321] width 35 height 14
click at [1093, 318] on input "Assign" at bounding box center [1097, 321] width 9 height 9
checkbox input "true"
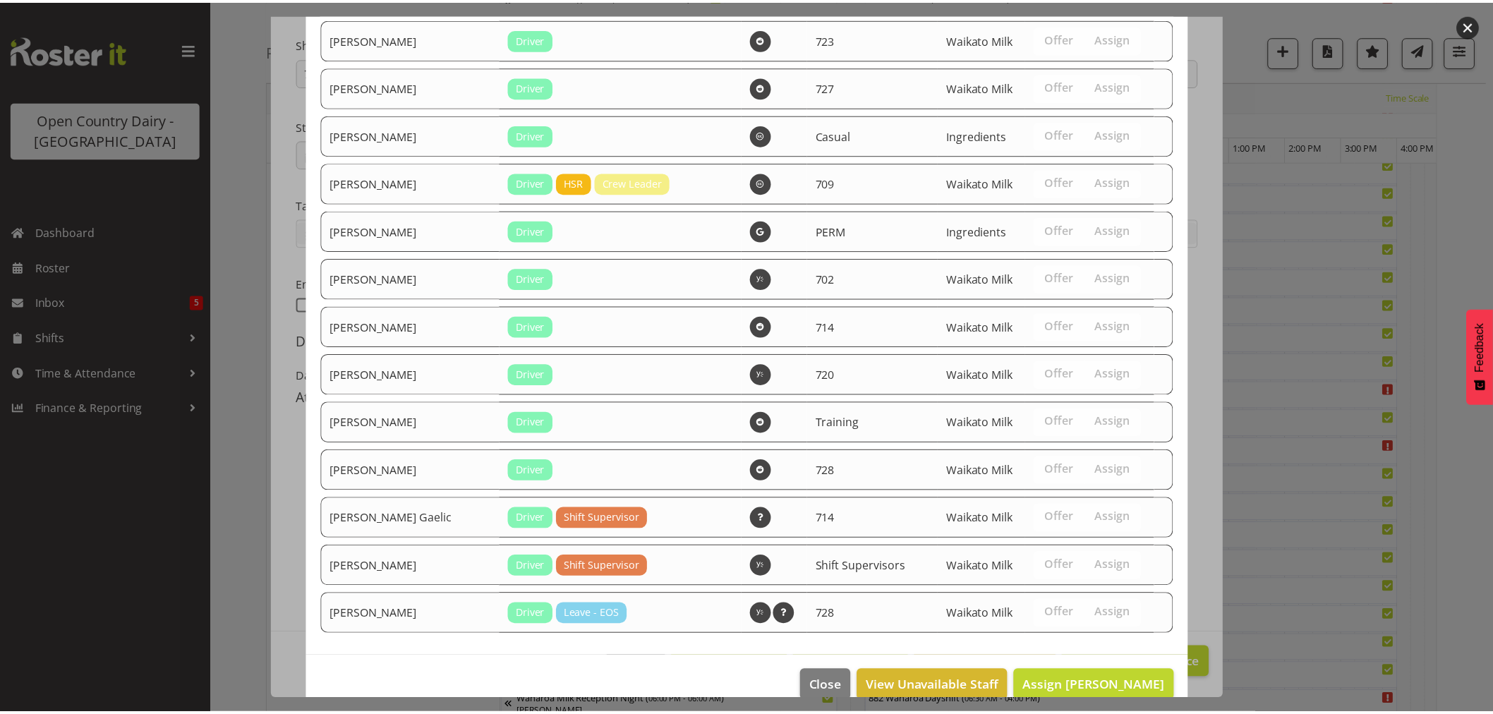
scroll to position [2619, 0]
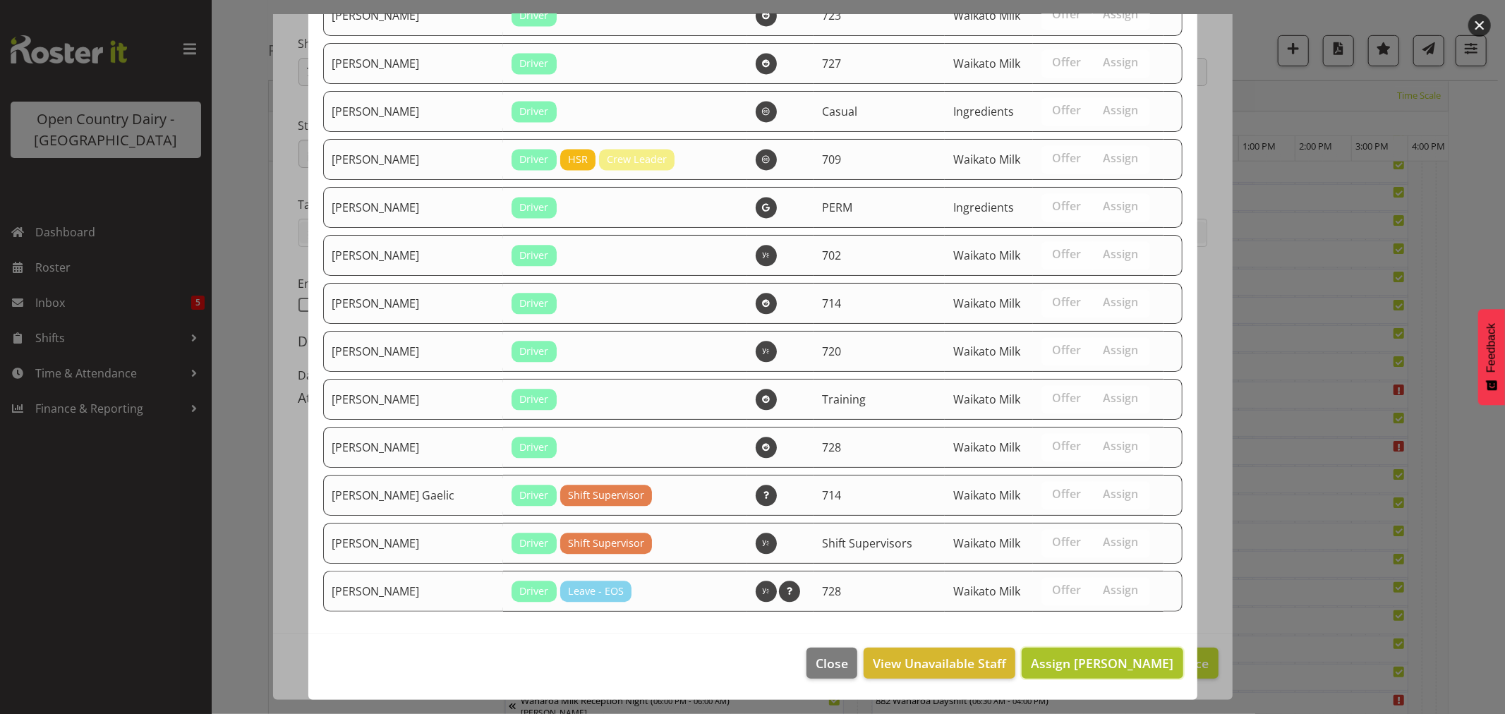
click at [1107, 657] on span "Assign Andrew de Lautour" at bounding box center [1102, 663] width 143 height 17
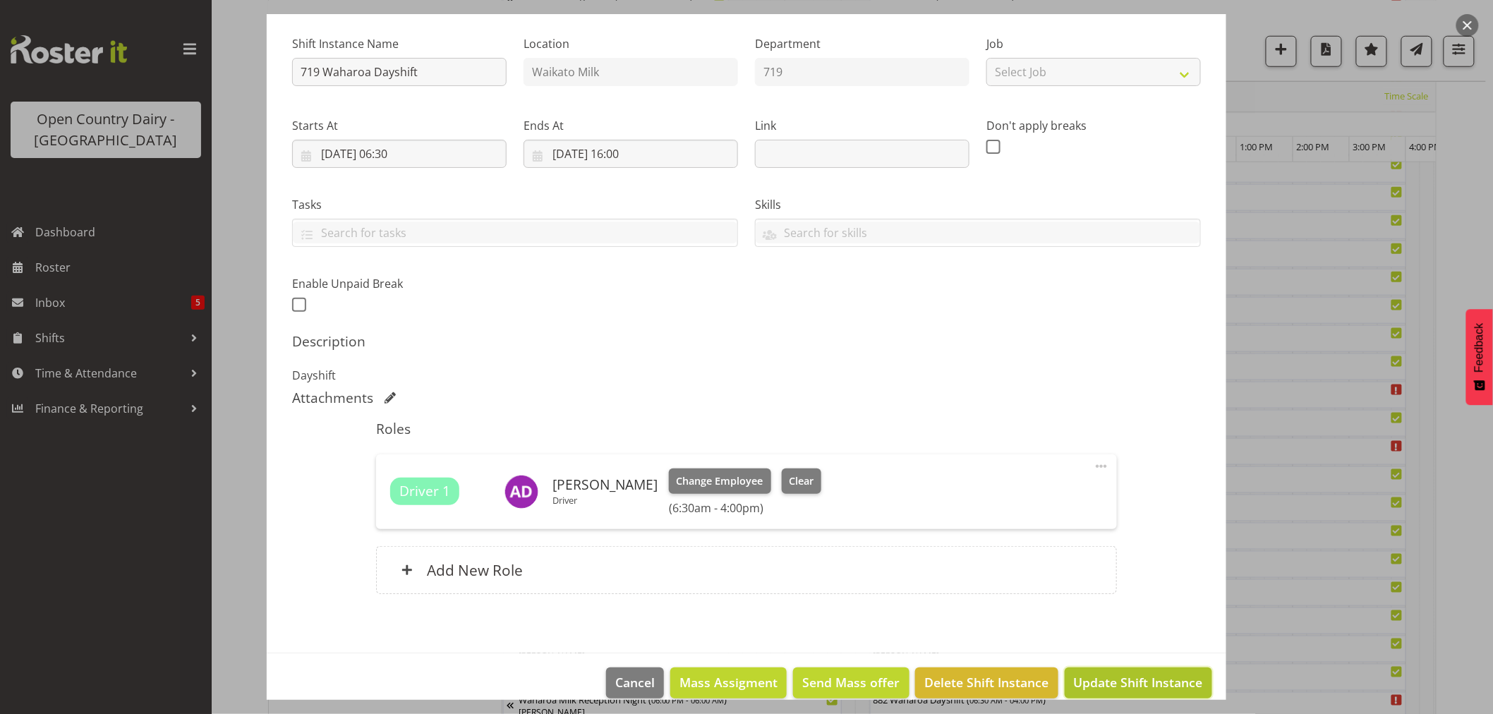
click at [1118, 675] on span "Update Shift Instance" at bounding box center [1138, 682] width 129 height 18
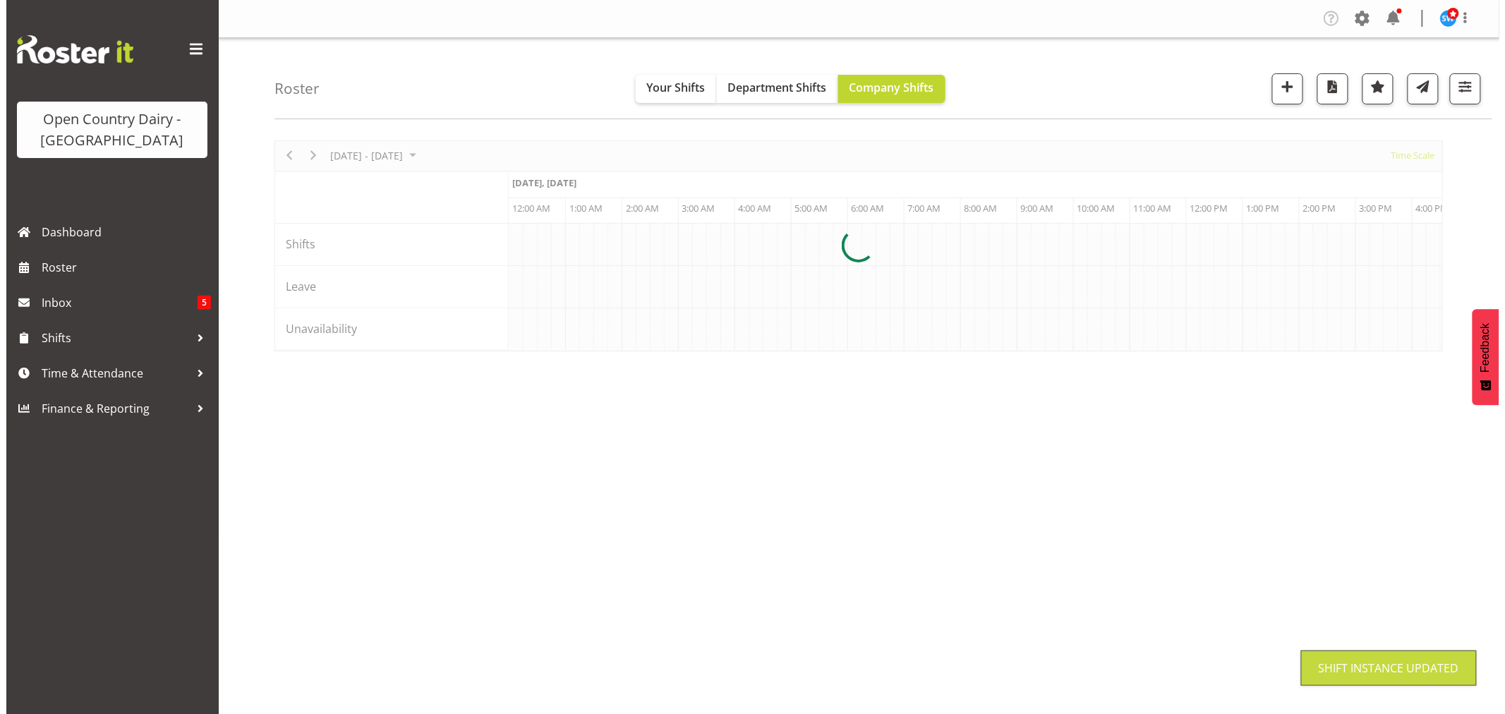
scroll to position [0, 0]
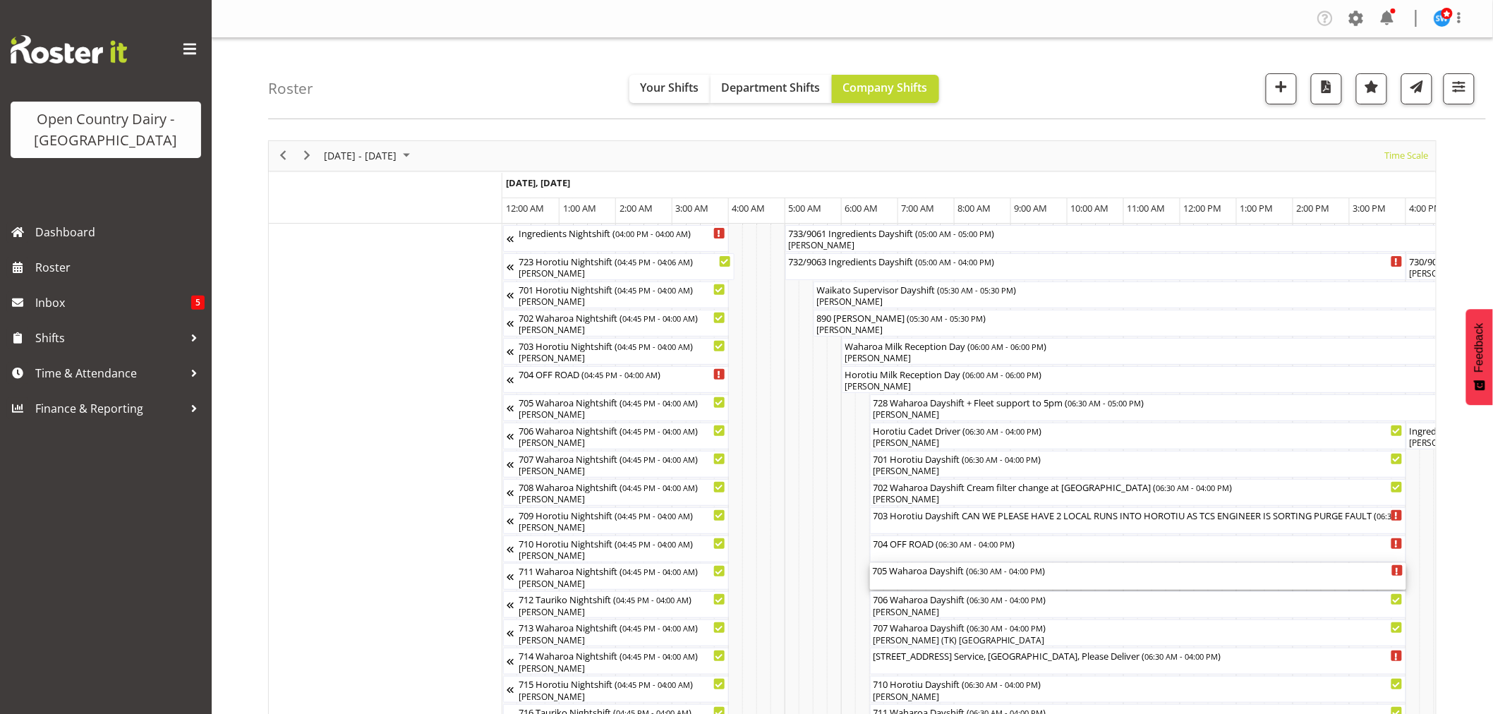
click at [957, 583] on div "705 Waharoa Dayshift ( 06:30 AM - 04:00 PM )" at bounding box center [1138, 576] width 531 height 27
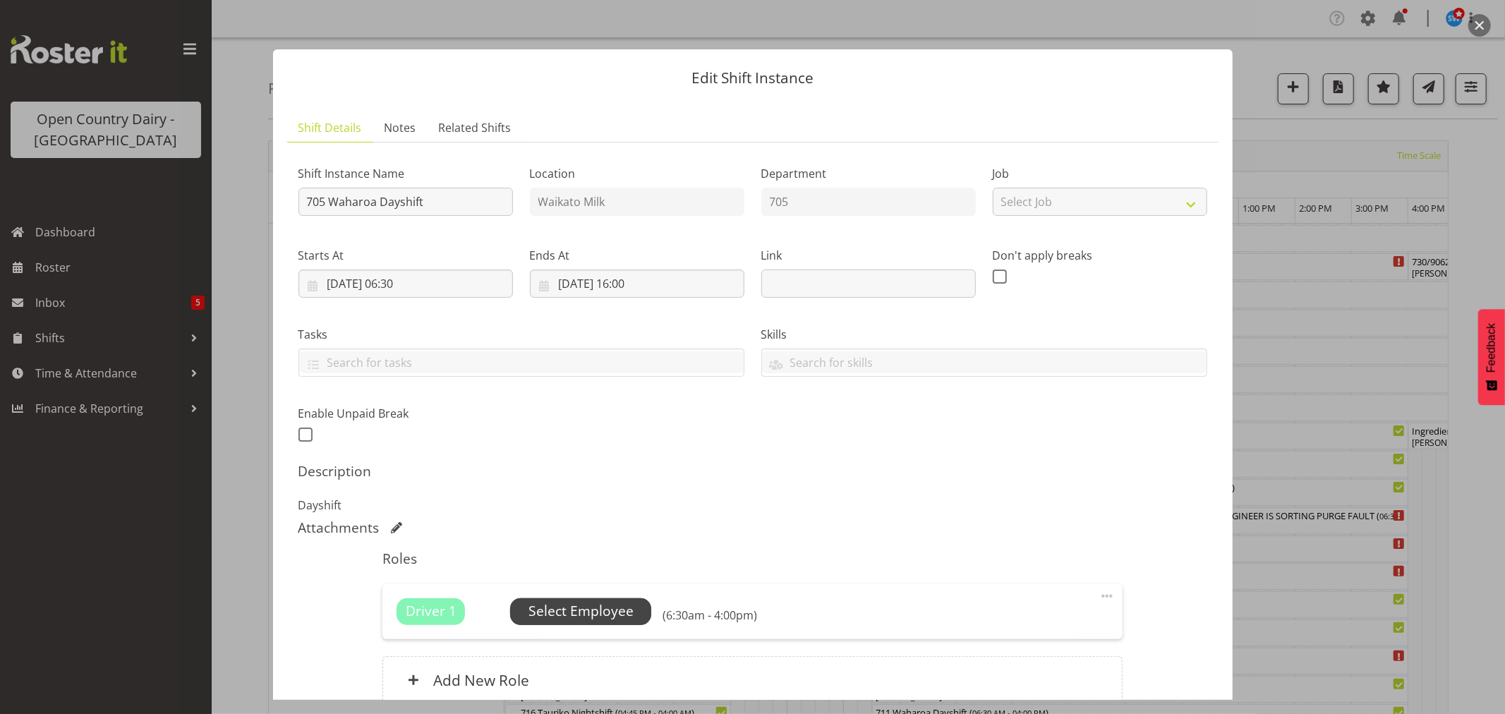
click at [584, 608] on span "Select Employee" at bounding box center [581, 611] width 105 height 20
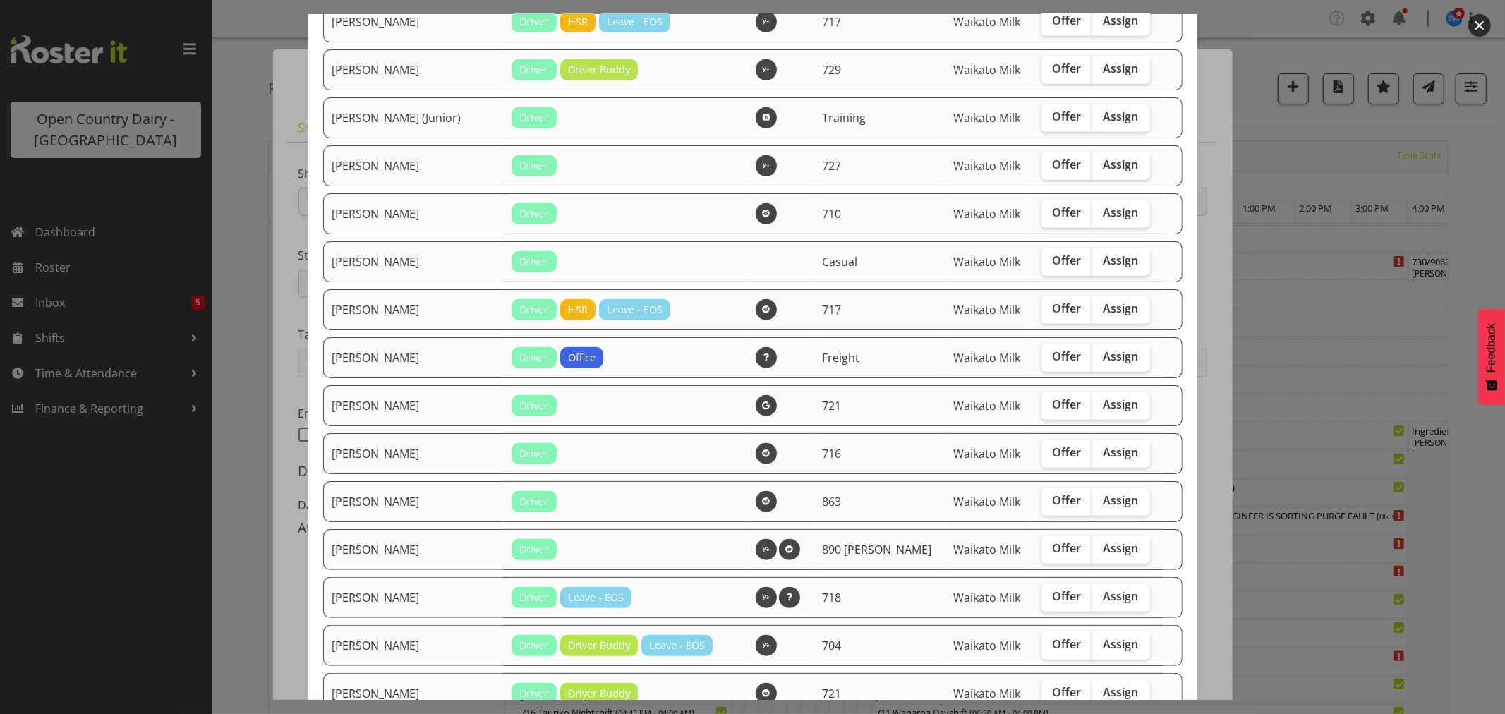
scroll to position [784, 0]
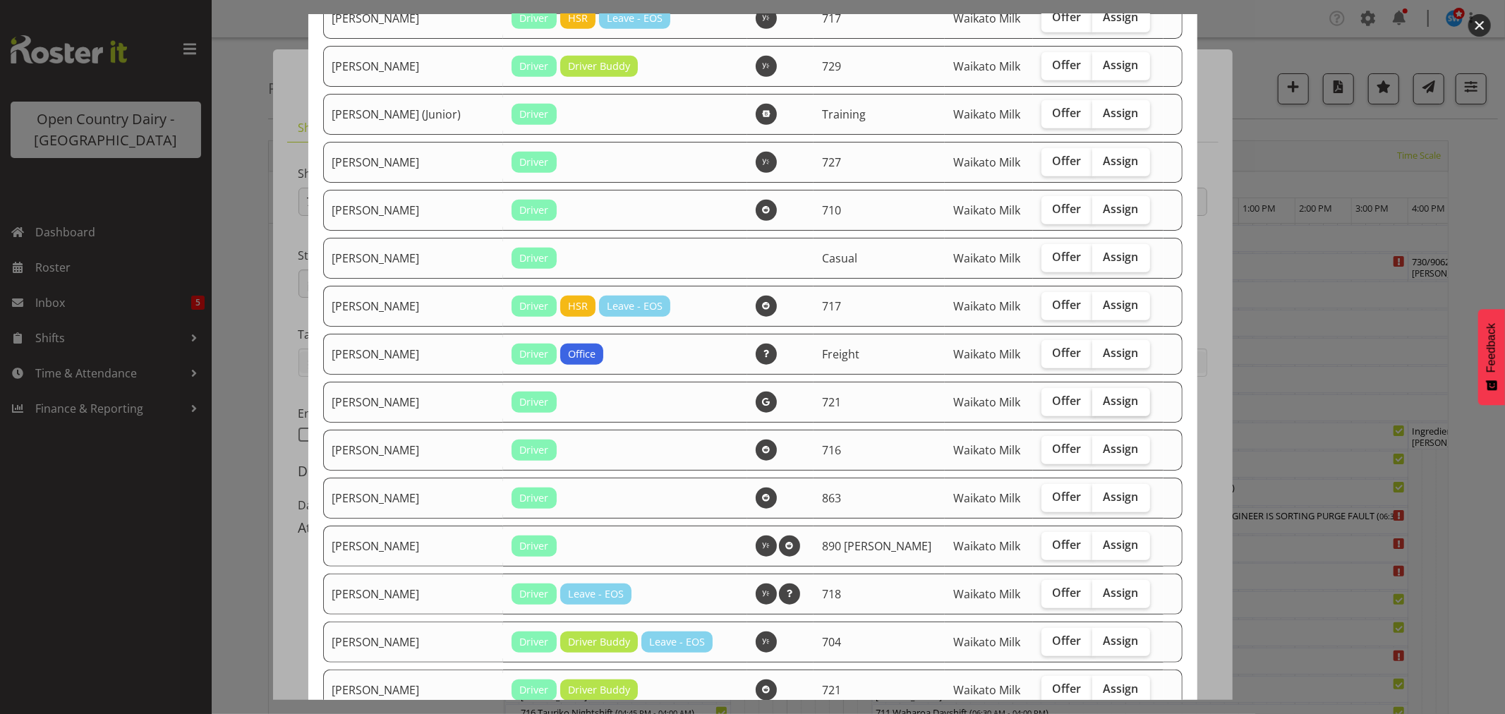
click at [1104, 399] on span "Assign" at bounding box center [1121, 401] width 35 height 14
click at [1093, 399] on input "Assign" at bounding box center [1097, 401] width 9 height 9
checkbox input "true"
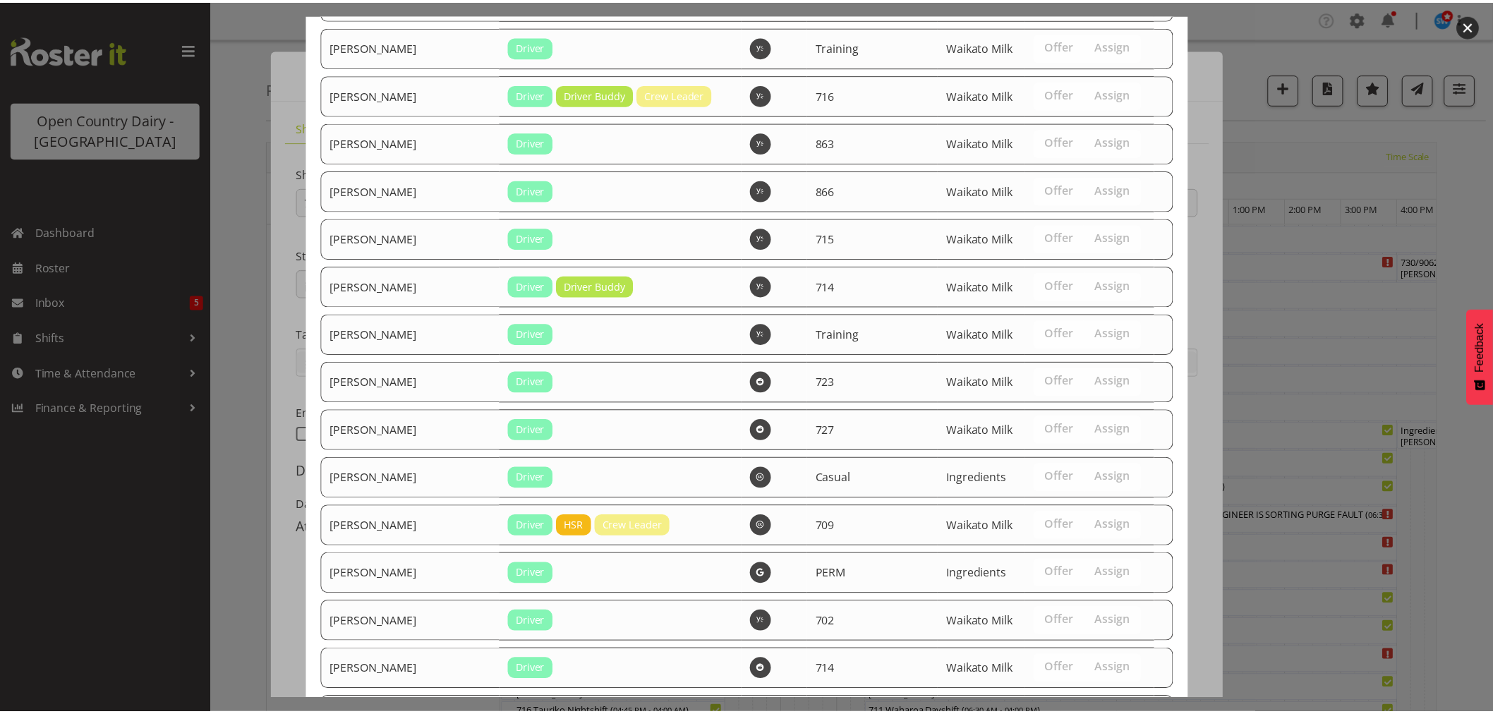
scroll to position [2571, 0]
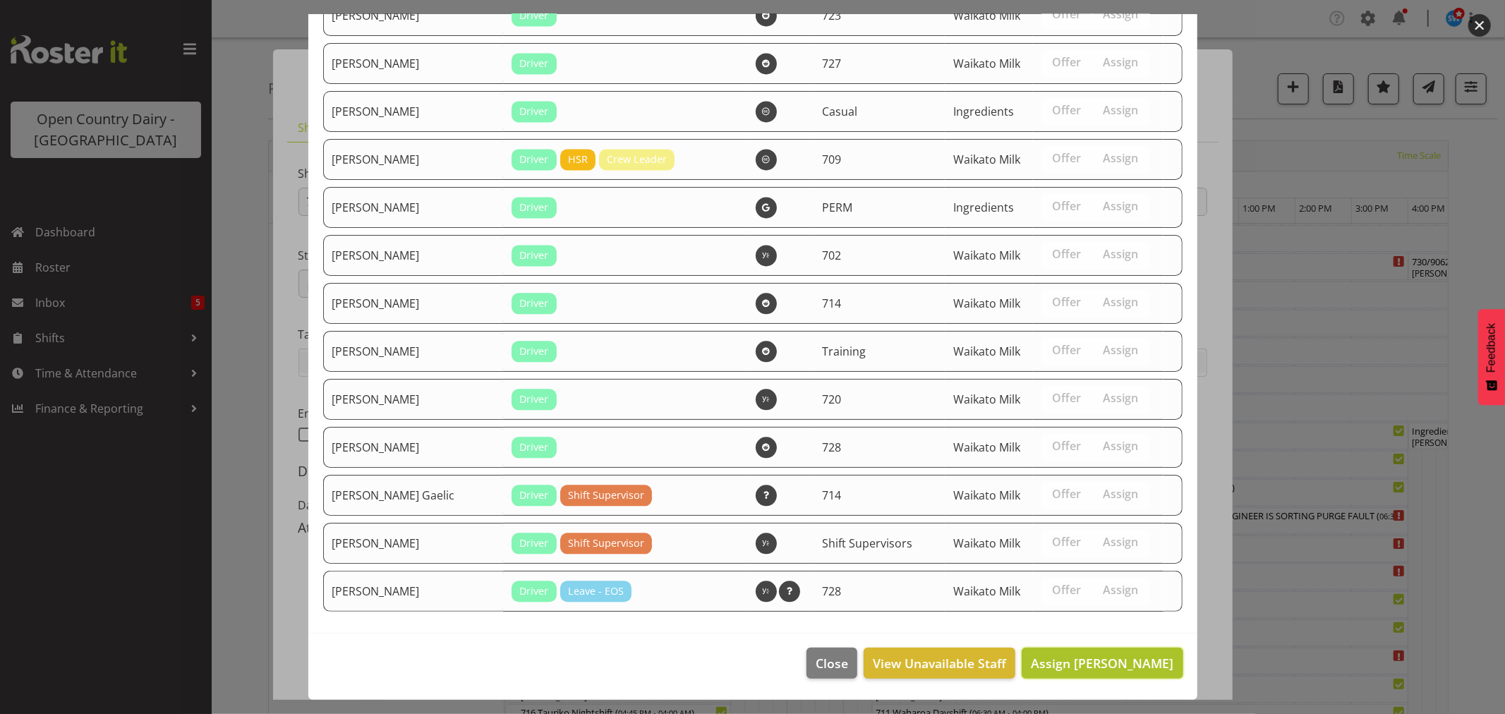
click at [1093, 659] on span "Assign George Taylor" at bounding box center [1102, 663] width 143 height 17
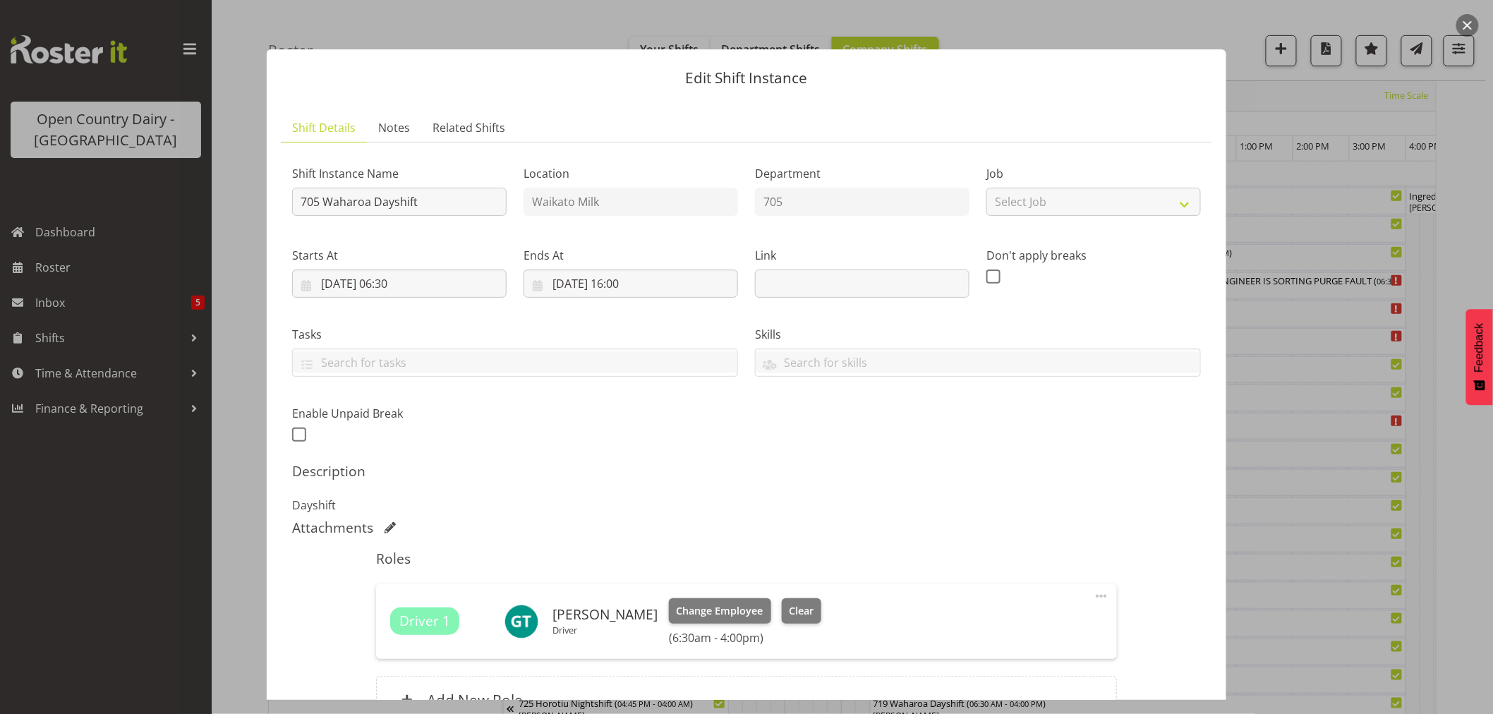
scroll to position [150, 0]
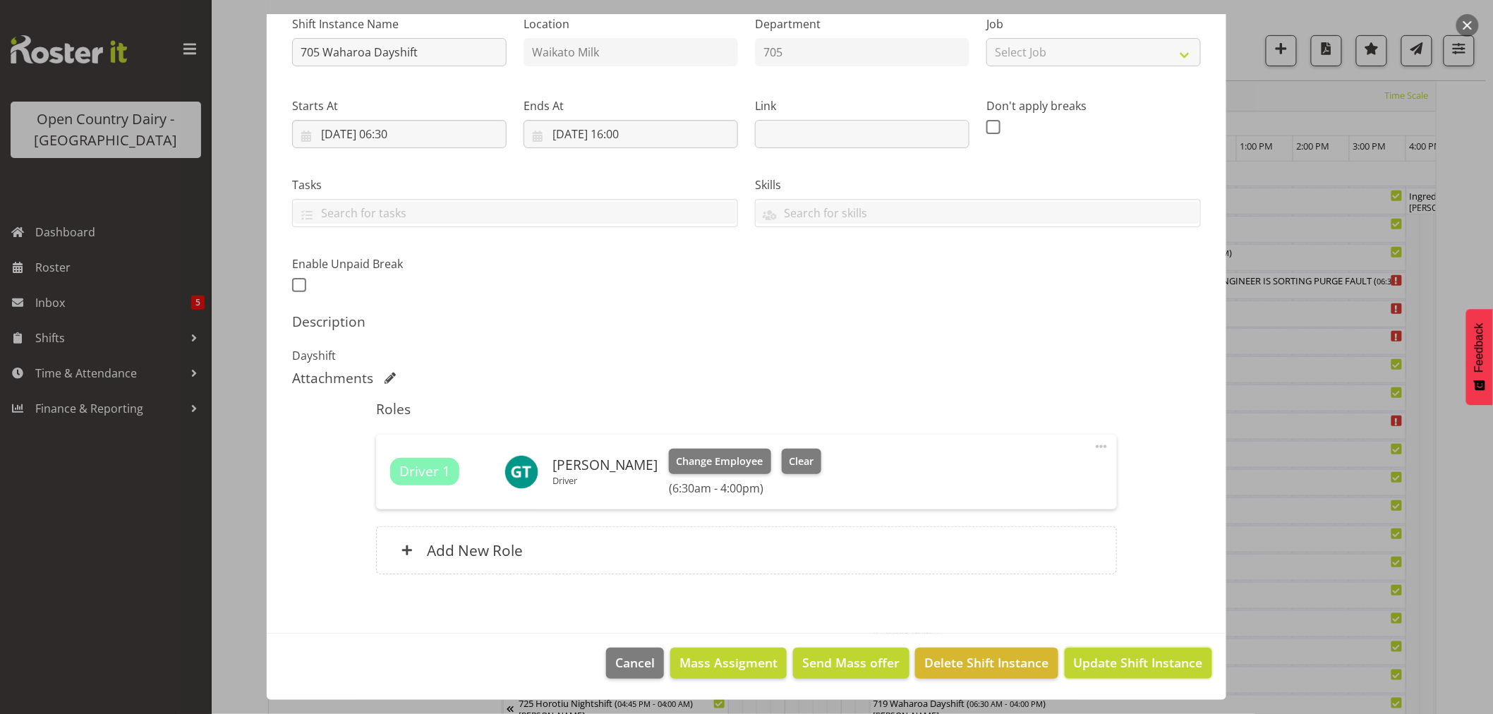
drag, startPoint x: 1148, startPoint y: 667, endPoint x: 1240, endPoint y: 620, distance: 103.8
click at [1148, 666] on span "Update Shift Instance" at bounding box center [1138, 663] width 129 height 18
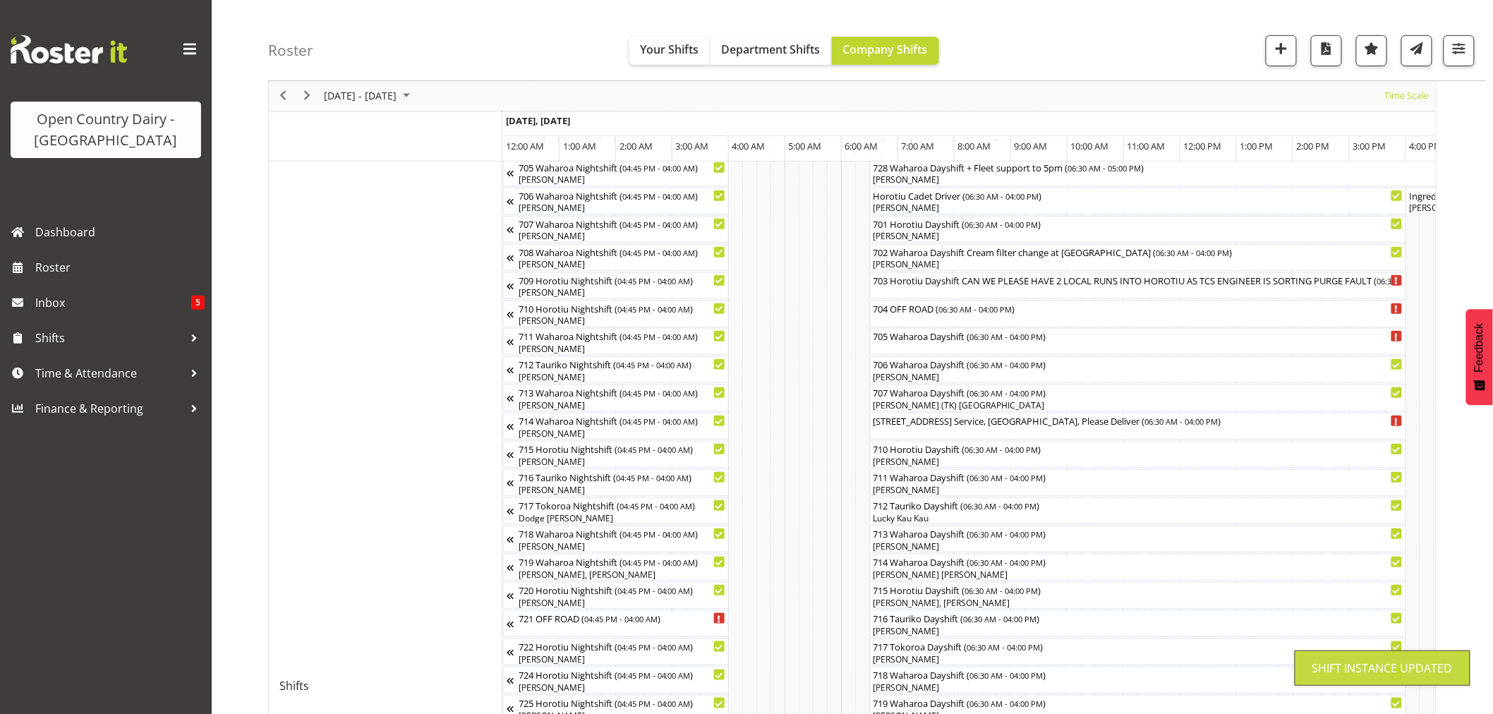
scroll to position [0, 0]
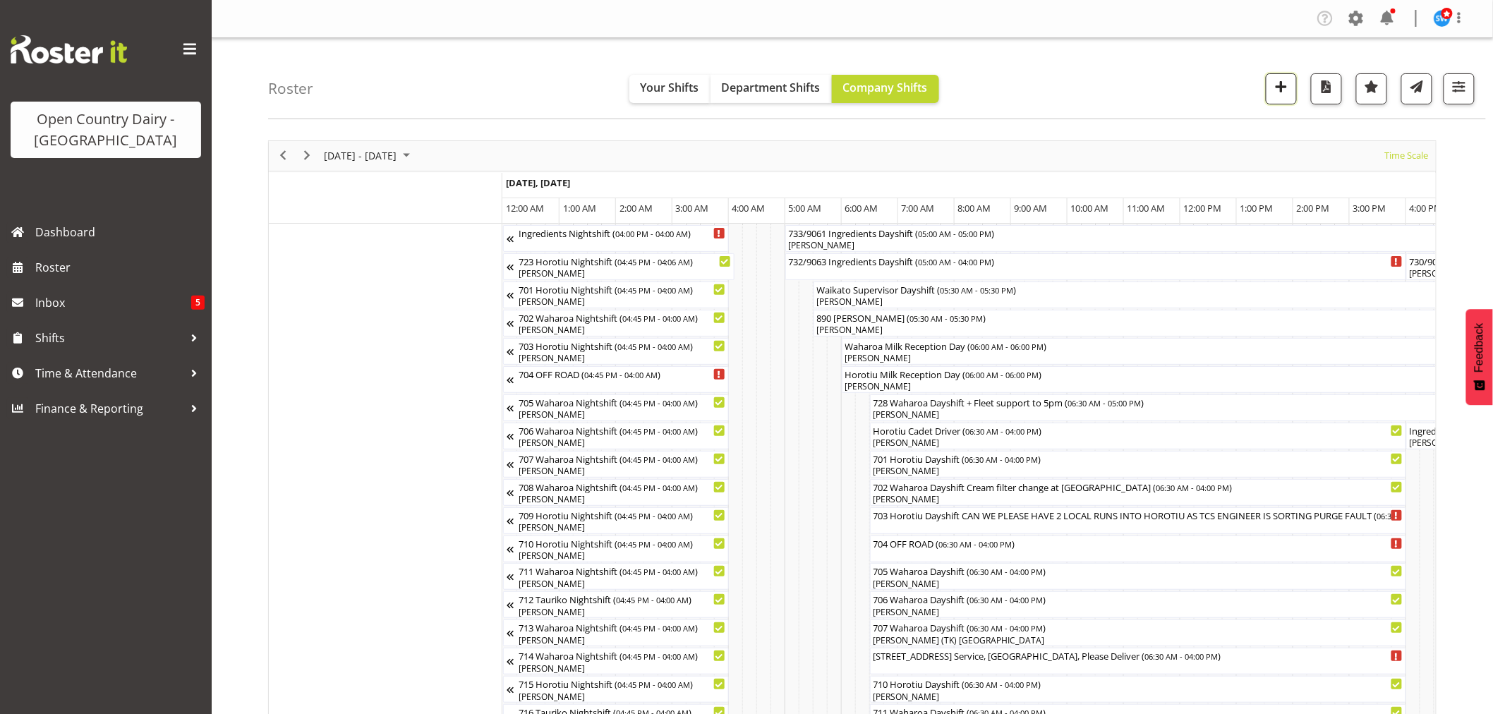
click at [1273, 93] on span "button" at bounding box center [1282, 87] width 18 height 18
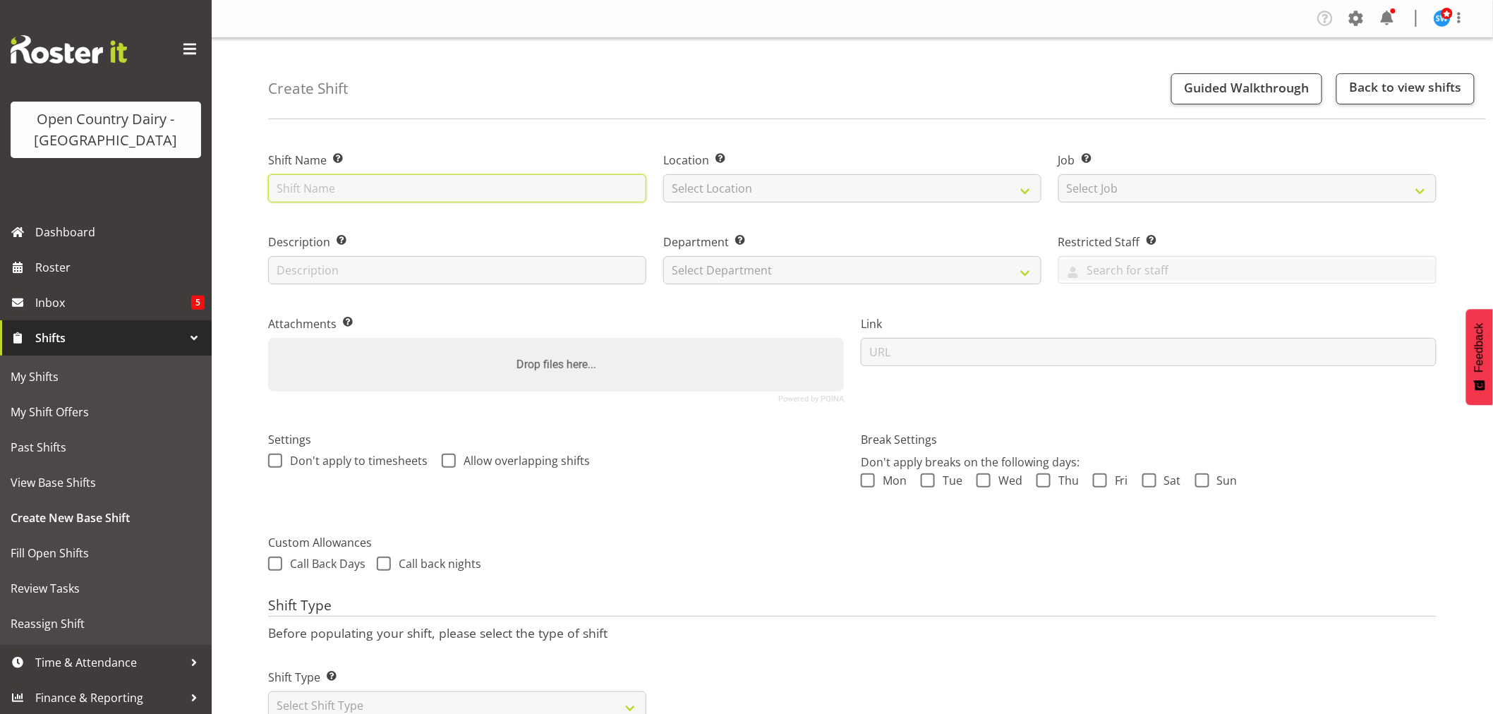
click at [455, 194] on input "text" at bounding box center [457, 188] width 378 height 28
click at [368, 192] on input "726 Horotiu Dayushift" at bounding box center [457, 188] width 378 height 28
type input "726 Horotiu Dayshift"
click at [721, 192] on select "Select Location Ingredients Waharoa Office Waikato Milk Whanganui Office" at bounding box center [852, 188] width 378 height 28
select select "1054"
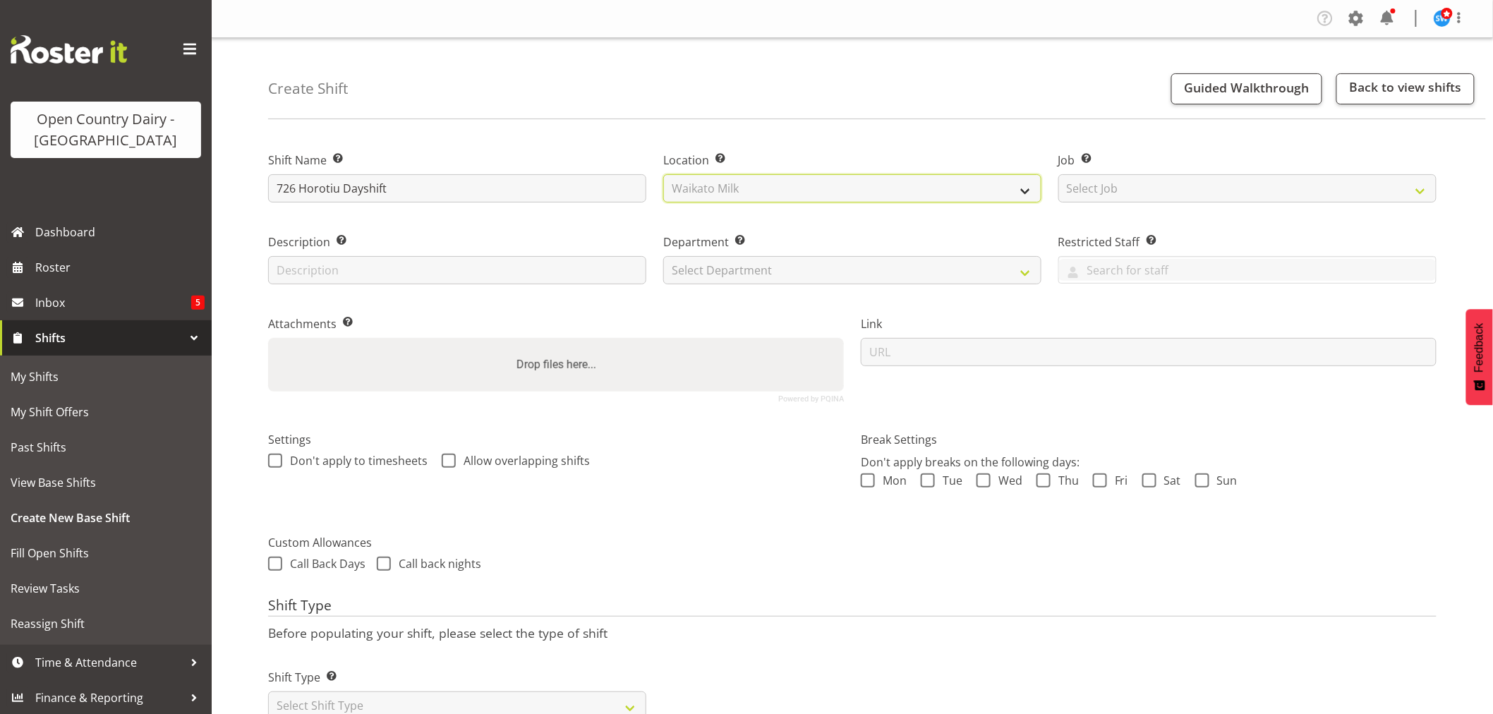
click at [663, 174] on select "Select Location Ingredients Waharoa Office Waikato Milk Whanganui Office" at bounding box center [852, 188] width 378 height 28
click at [709, 268] on select "Select Department 701 702 703 704 705 706 707 708 709 710 711 712 713 714 715 7…" at bounding box center [852, 270] width 378 height 28
select select "808"
click at [663, 256] on select "Select Department 701 702 703 704 705 706 707 708 709 710 711 712 713 714 715 7…" at bounding box center [852, 270] width 378 height 28
click at [1082, 187] on select "Select Job Create new job Driver Driver supervisor Support" at bounding box center [1248, 188] width 378 height 28
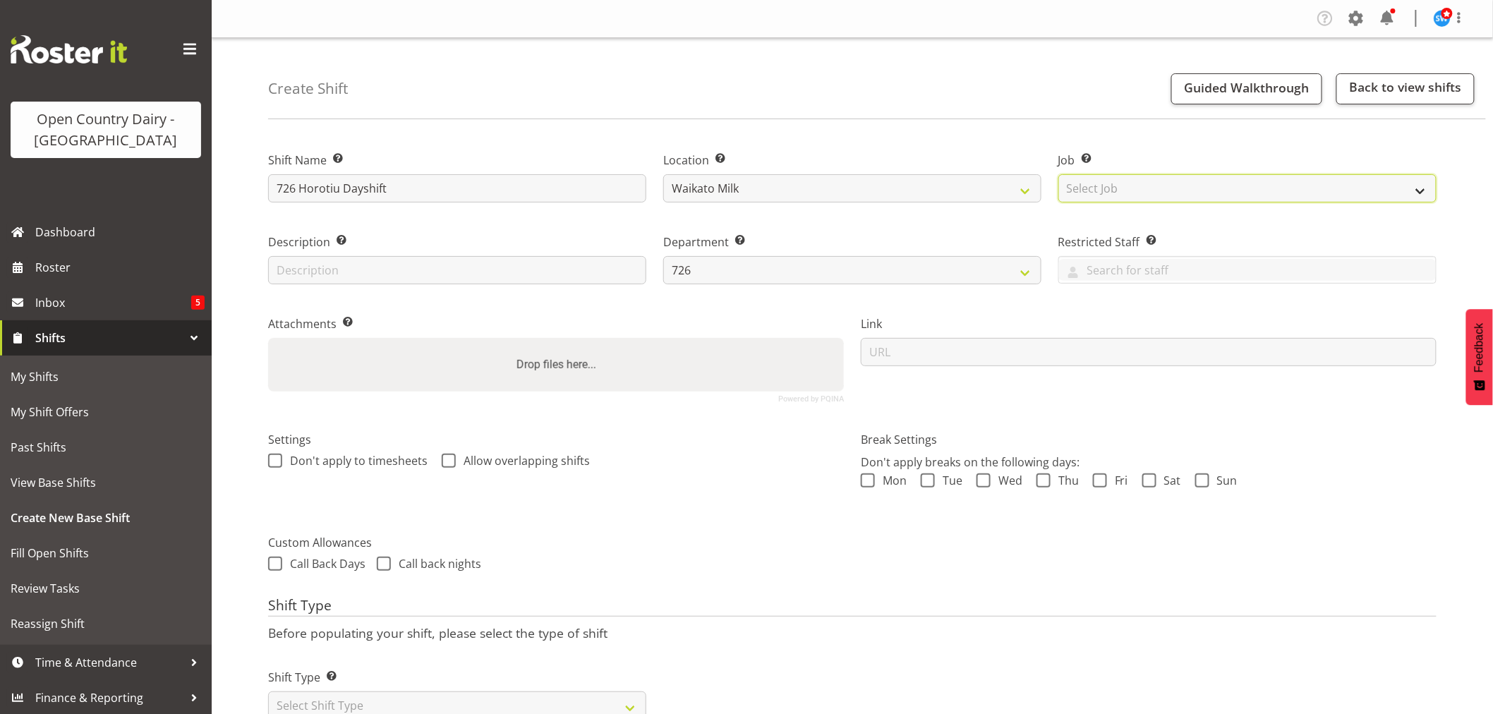
select select "9052"
click at [1059, 174] on select "Select Job Create new job Driver Driver supervisor Support" at bounding box center [1248, 188] width 378 height 28
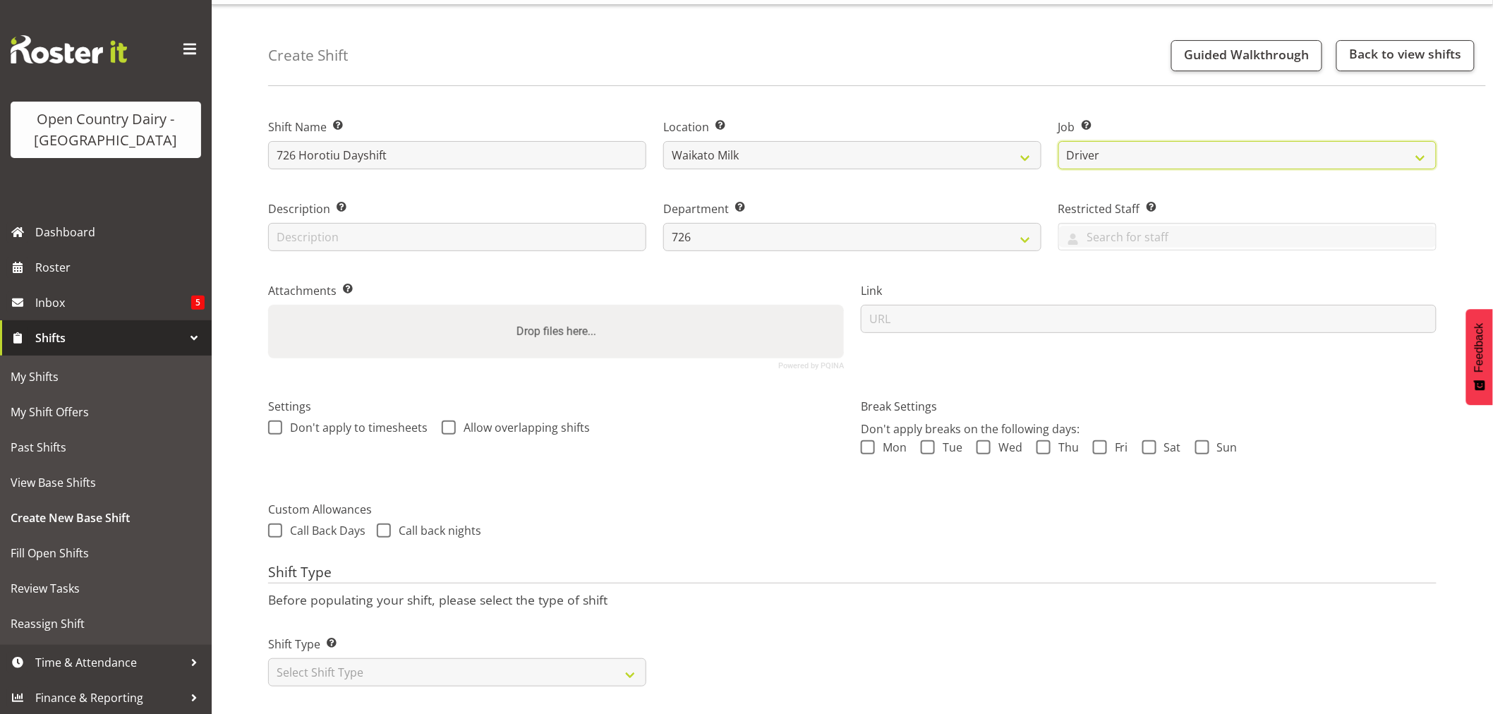
scroll to position [51, 0]
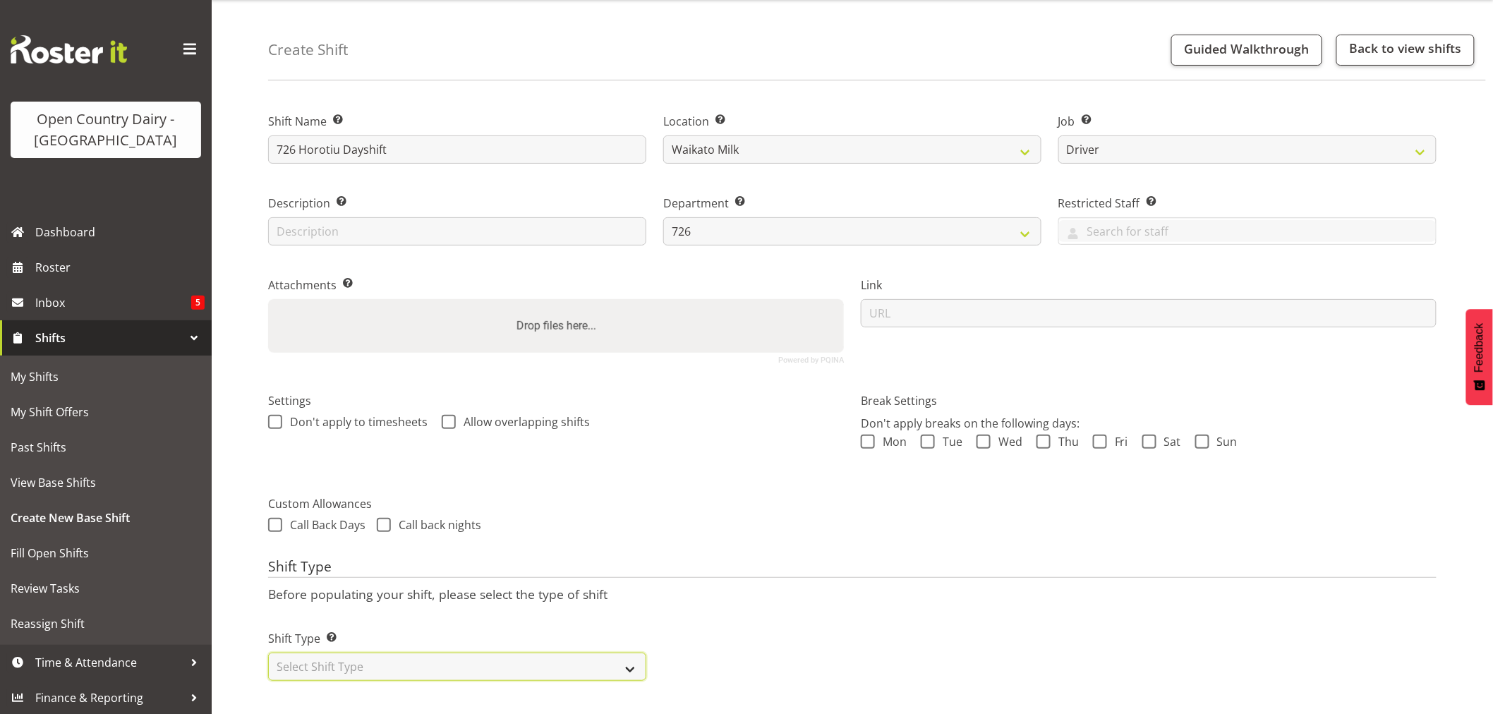
click at [418, 653] on select "Select Shift Type One Off Shift Recurring Shift Rotating Shift" at bounding box center [457, 667] width 378 height 28
select select "one_off"
click at [268, 653] on select "Select Shift Type One Off Shift Recurring Shift Rotating Shift" at bounding box center [457, 667] width 378 height 28
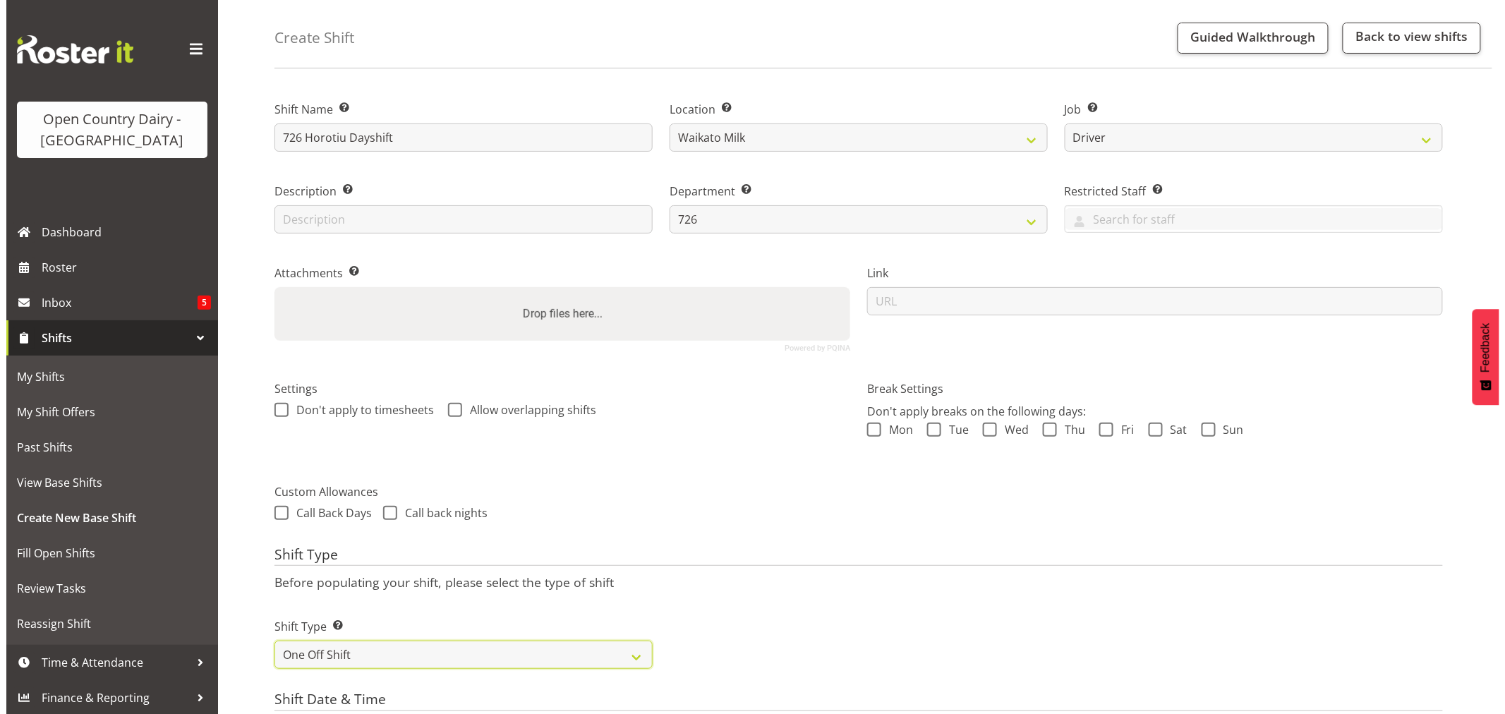
scroll to position [443, 0]
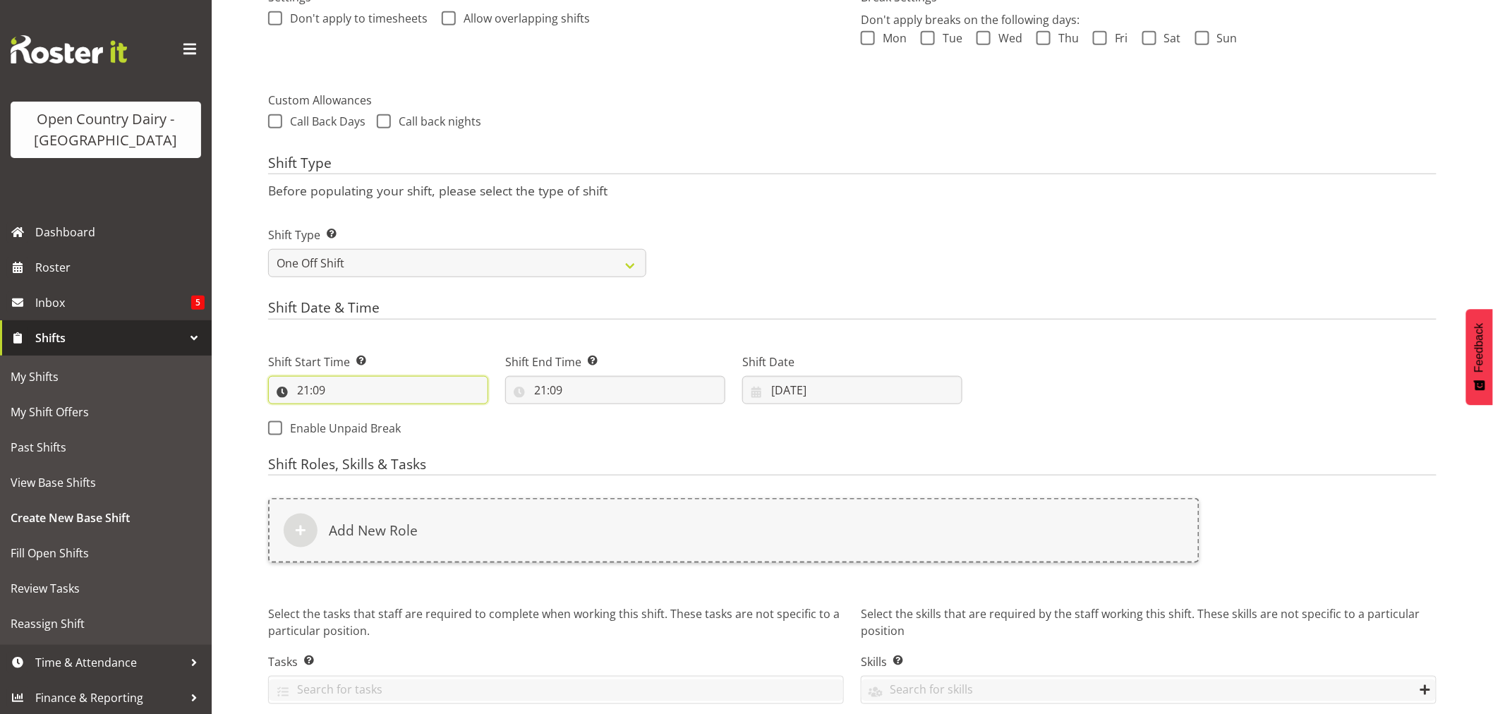
click at [367, 386] on input "21:09" at bounding box center [378, 390] width 220 height 28
click at [366, 427] on select "00 01 02 03 04 05 06 07 08 09 10 11 12 13 14 15 16 17 18 19 20 21 22 23" at bounding box center [365, 427] width 32 height 28
select select "6"
click at [349, 413] on select "00 01 02 03 04 05 06 07 08 09 10 11 12 13 14 15 16 17 18 19 20 21 22 23" at bounding box center [365, 427] width 32 height 28
type input "06:09"
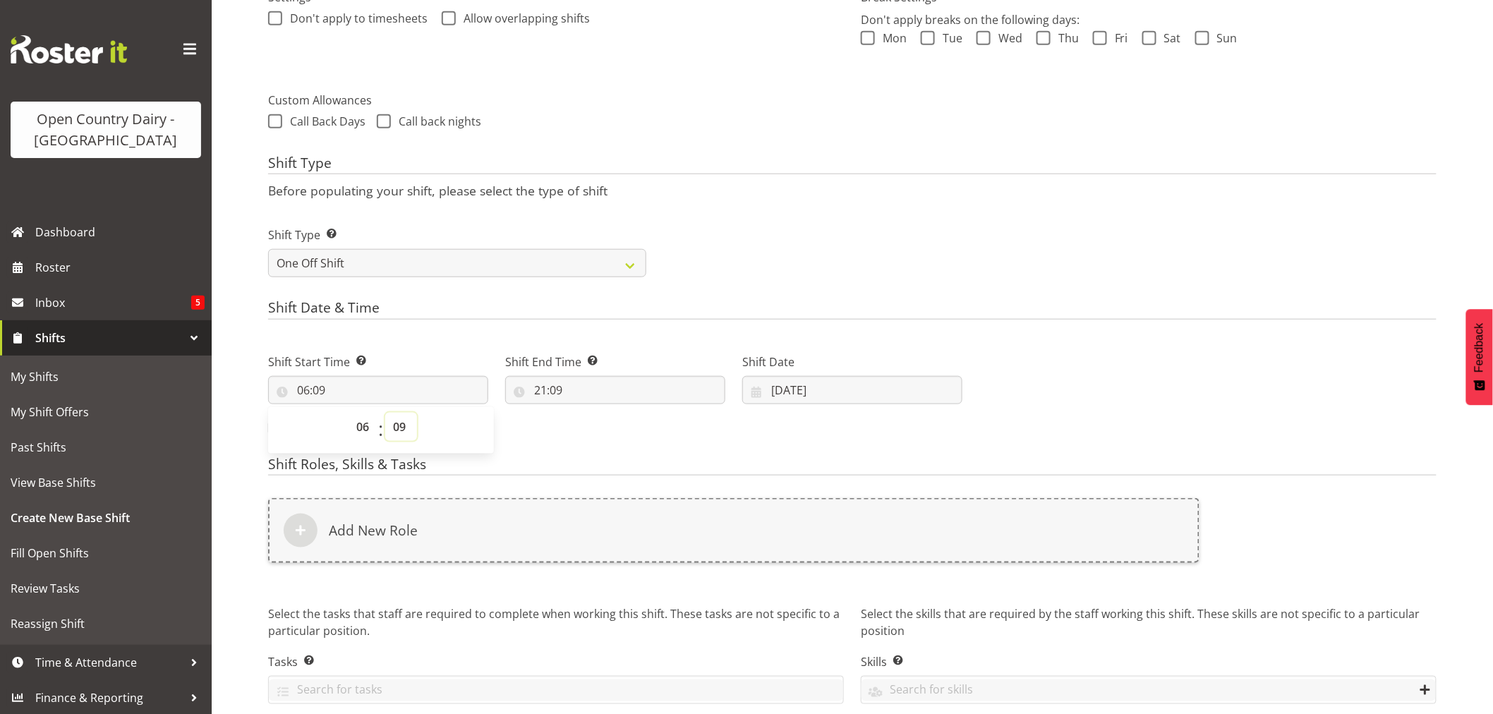
click at [397, 422] on select "00 01 02 03 04 05 06 07 08 09 10 11 12 13 14 15 16 17 18 19 20 21 22 23 24 25 2…" at bounding box center [401, 427] width 32 height 28
select select "30"
click at [385, 413] on select "00 01 02 03 04 05 06 07 08 09 10 11 12 13 14 15 16 17 18 19 20 21 22 23 24 25 2…" at bounding box center [401, 427] width 32 height 28
type input "06:30"
click at [563, 395] on input "21:09" at bounding box center [615, 390] width 220 height 28
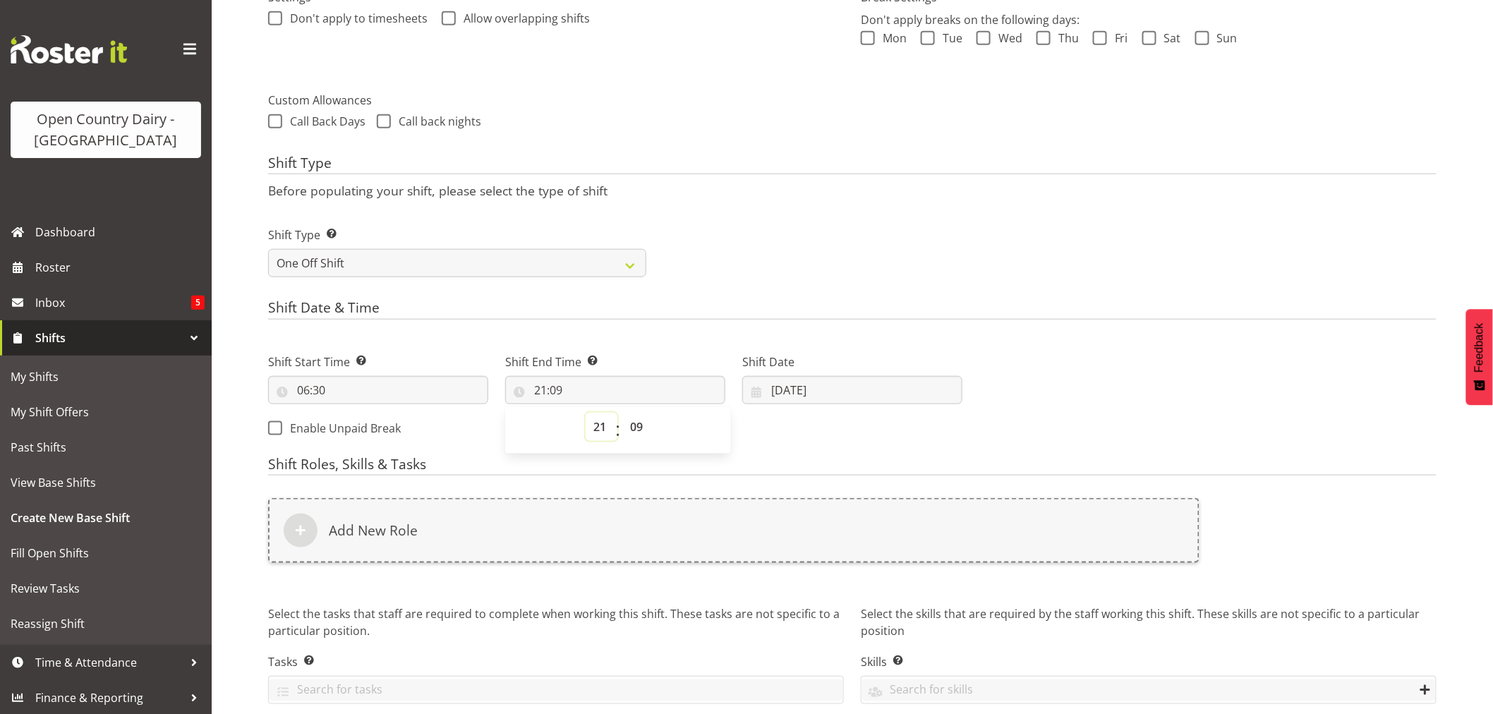
click at [598, 426] on select "00 01 02 03 04 05 06 07 08 09 10 11 12 13 14 15 16 17 18 19 20 21 22 23" at bounding box center [602, 427] width 32 height 28
select select "16"
click at [586, 413] on select "00 01 02 03 04 05 06 07 08 09 10 11 12 13 14 15 16 17 18 19 20 21 22 23" at bounding box center [602, 427] width 32 height 28
type input "16:09"
click at [634, 425] on select "00 01 02 03 04 05 06 07 08 09 10 11 12 13 14 15 16 17 18 19 20 21 22 23 24 25 2…" at bounding box center [639, 427] width 32 height 28
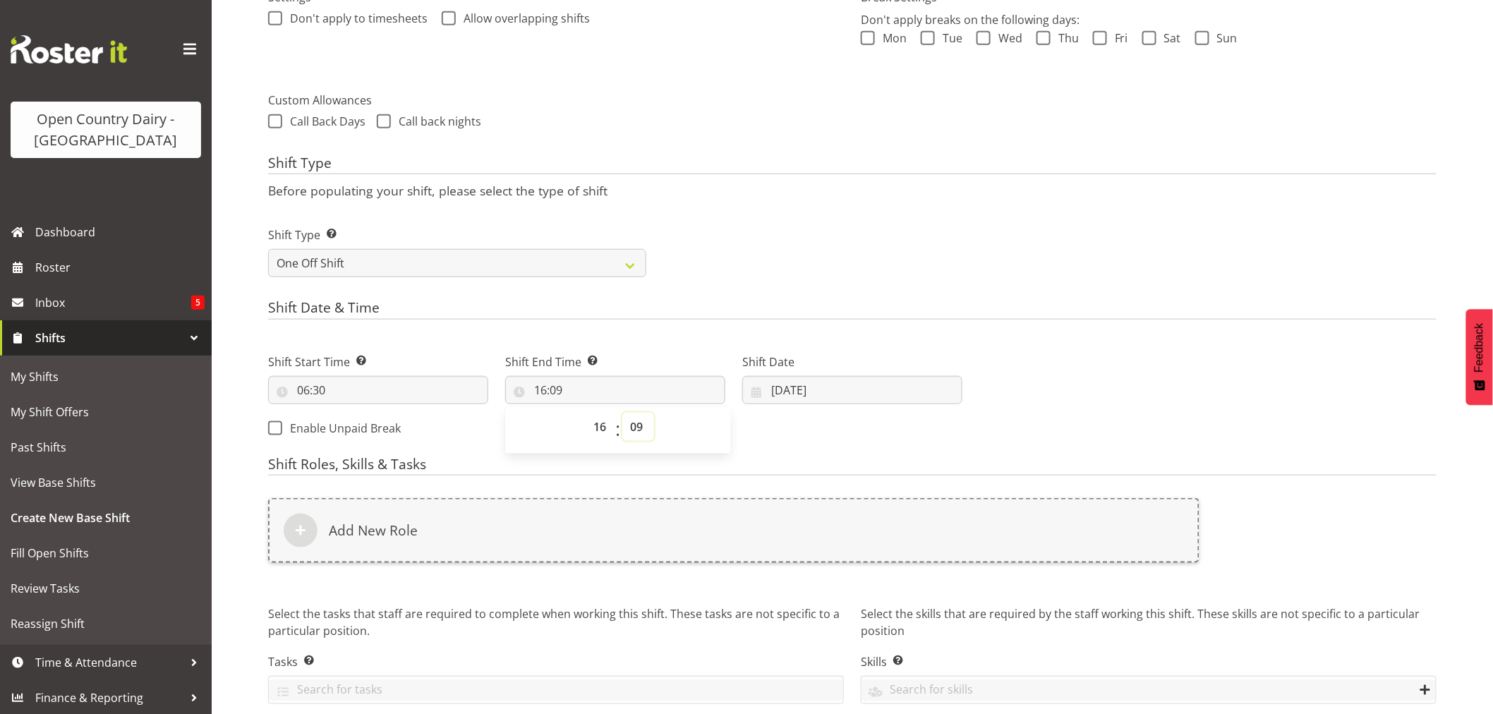
select select "0"
click at [623, 413] on select "00 01 02 03 04 05 06 07 08 09 10 11 12 13 14 15 16 17 18 19 20 21 22 23 24 25 2…" at bounding box center [639, 427] width 32 height 28
type input "16:00"
click at [795, 394] on input "21/08/2025" at bounding box center [852, 390] width 220 height 28
click at [796, 609] on span "25" at bounding box center [798, 610] width 11 height 13
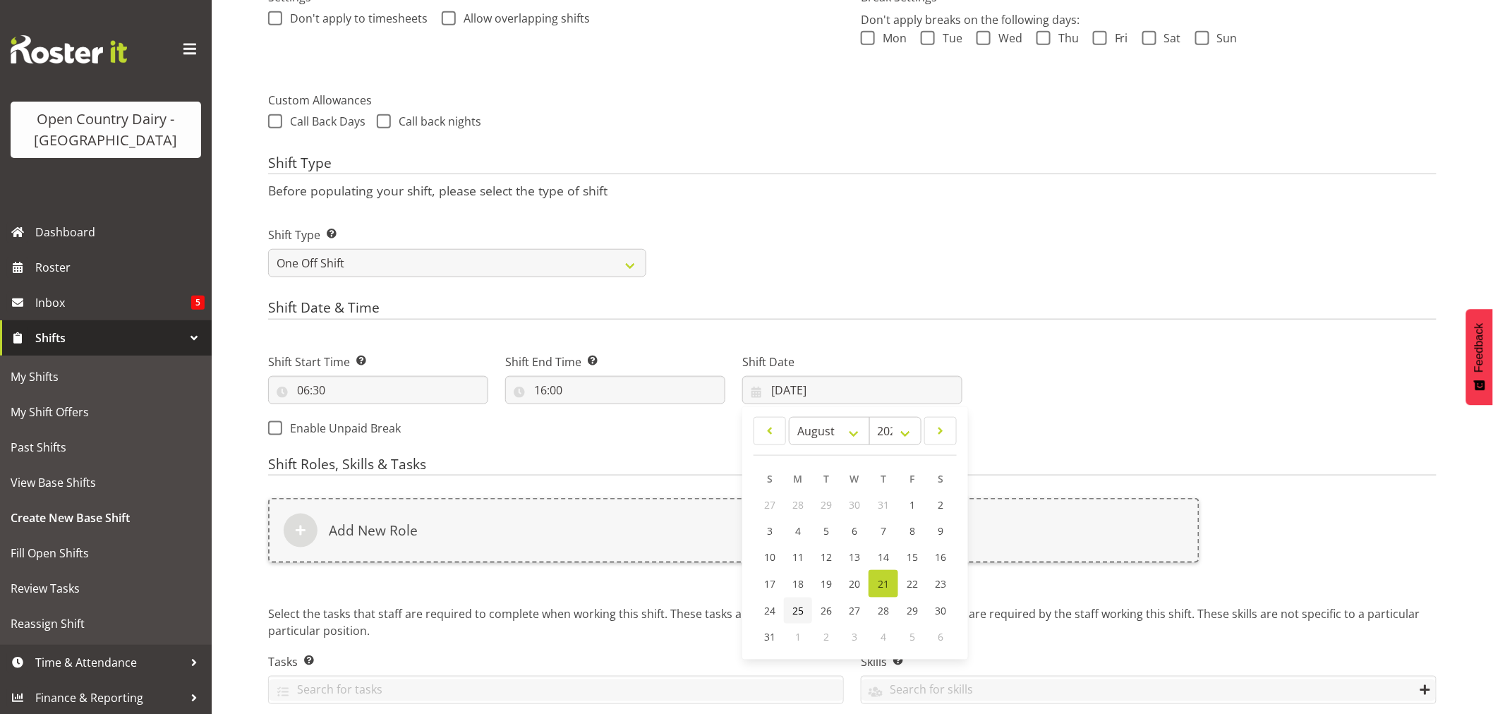
type input "25/08/2025"
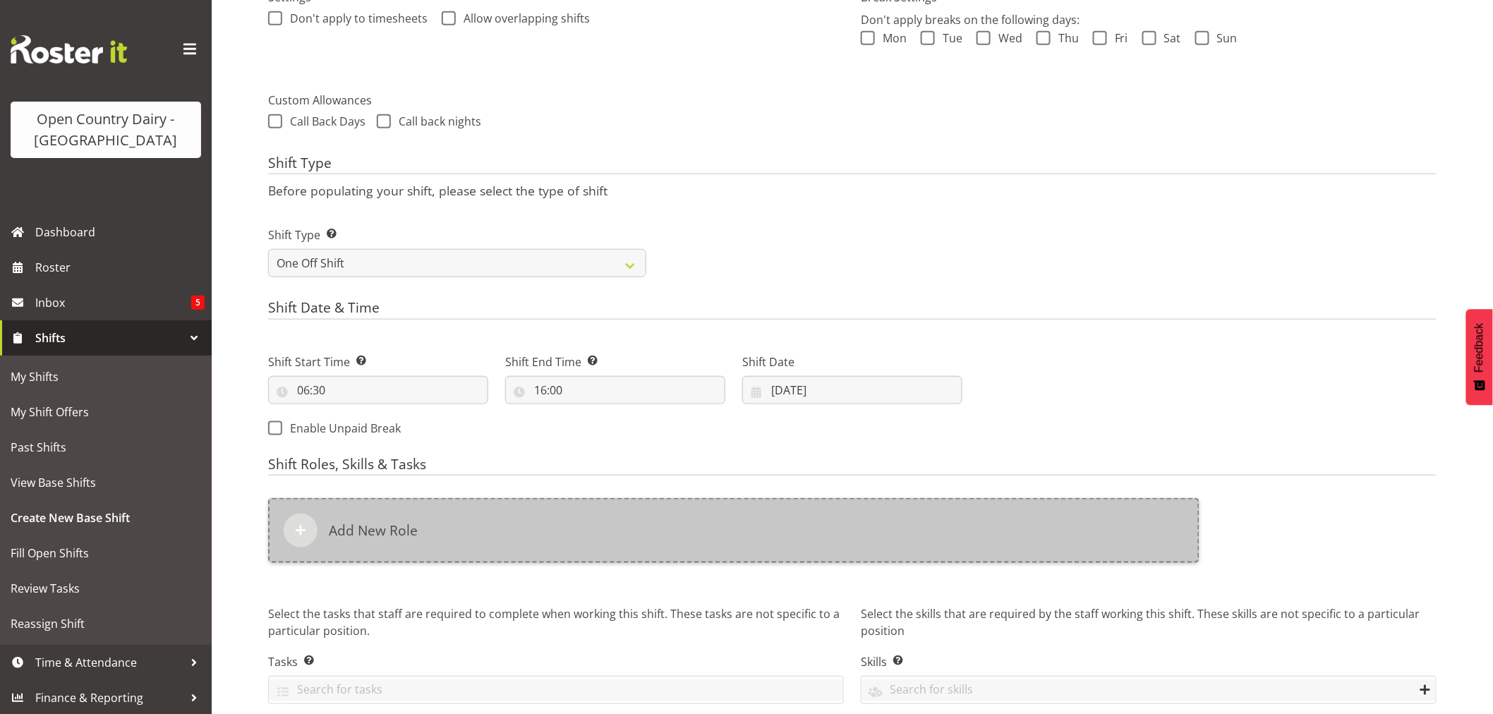
click at [432, 512] on div "Add New Role" at bounding box center [734, 530] width 932 height 65
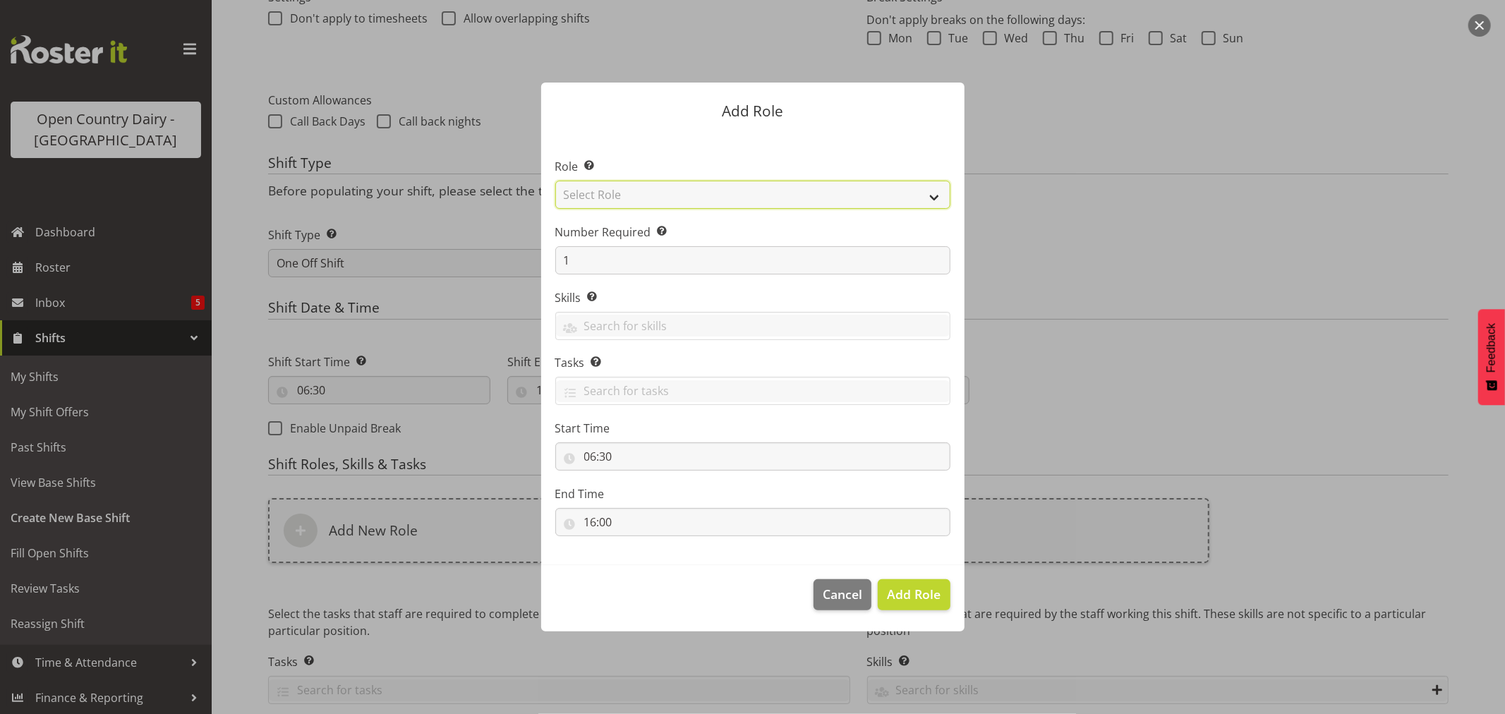
click at [618, 200] on select "Select Role Cadet Driver Crew Leader Driver Driver Buddy Driver Assessor Dayshi…" at bounding box center [752, 195] width 395 height 28
select select "1166"
click at [555, 181] on select "Select Role Cadet Driver Crew Leader Driver Driver Buddy Driver Assessor Dayshi…" at bounding box center [752, 195] width 395 height 28
click at [928, 595] on span "Add Role" at bounding box center [914, 594] width 54 height 17
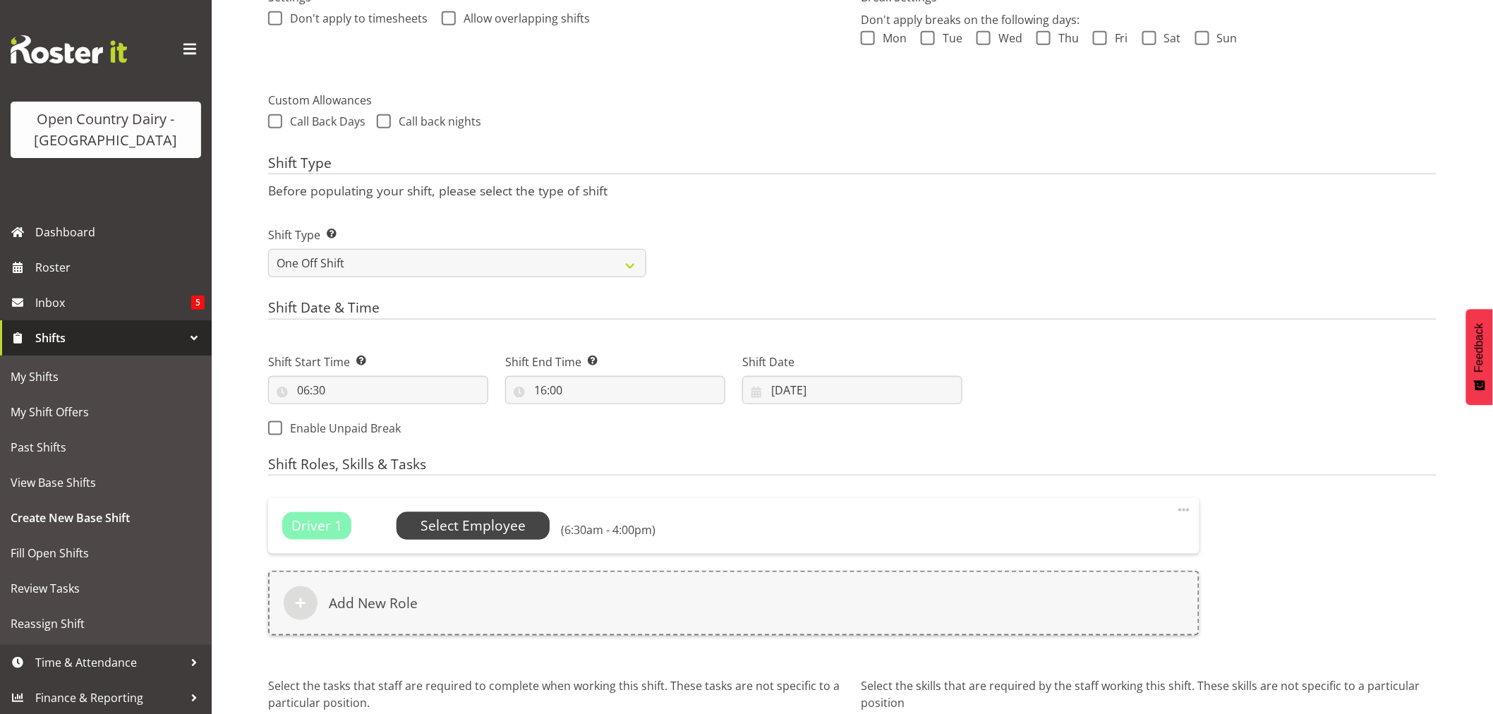
click at [443, 517] on span "Select Employee" at bounding box center [473, 526] width 105 height 20
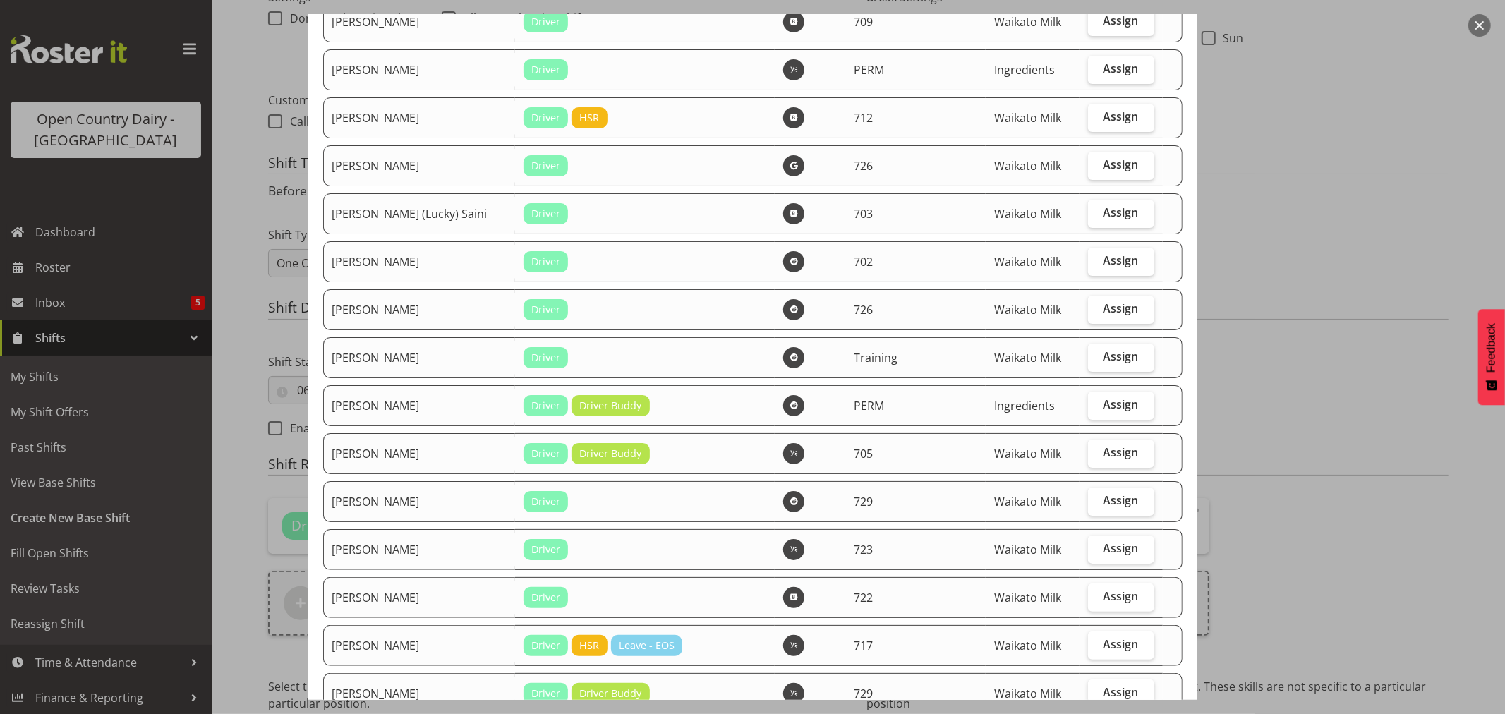
scroll to position [0, 0]
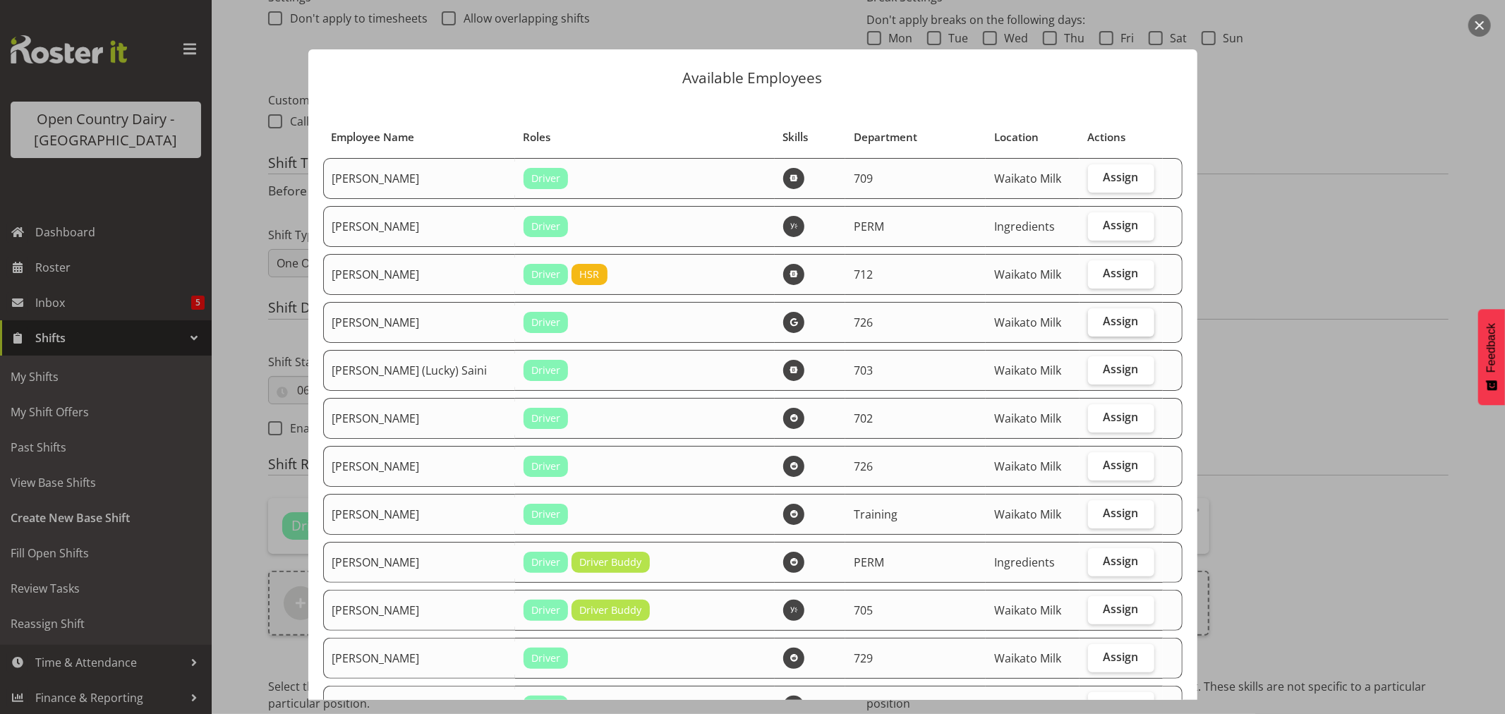
click at [1114, 318] on span "Assign" at bounding box center [1121, 321] width 35 height 14
click at [1098, 318] on input "Assign" at bounding box center [1092, 321] width 9 height 9
checkbox input "true"
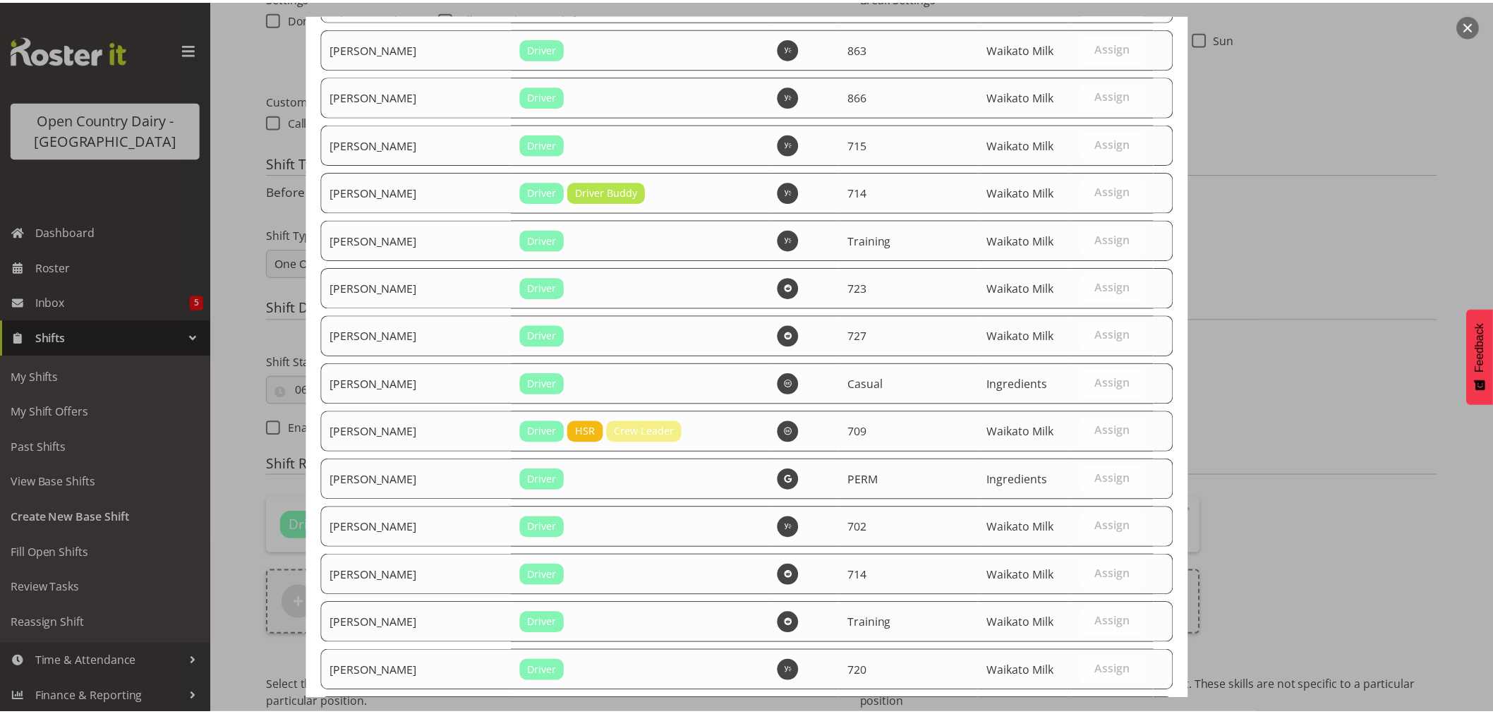
scroll to position [2523, 0]
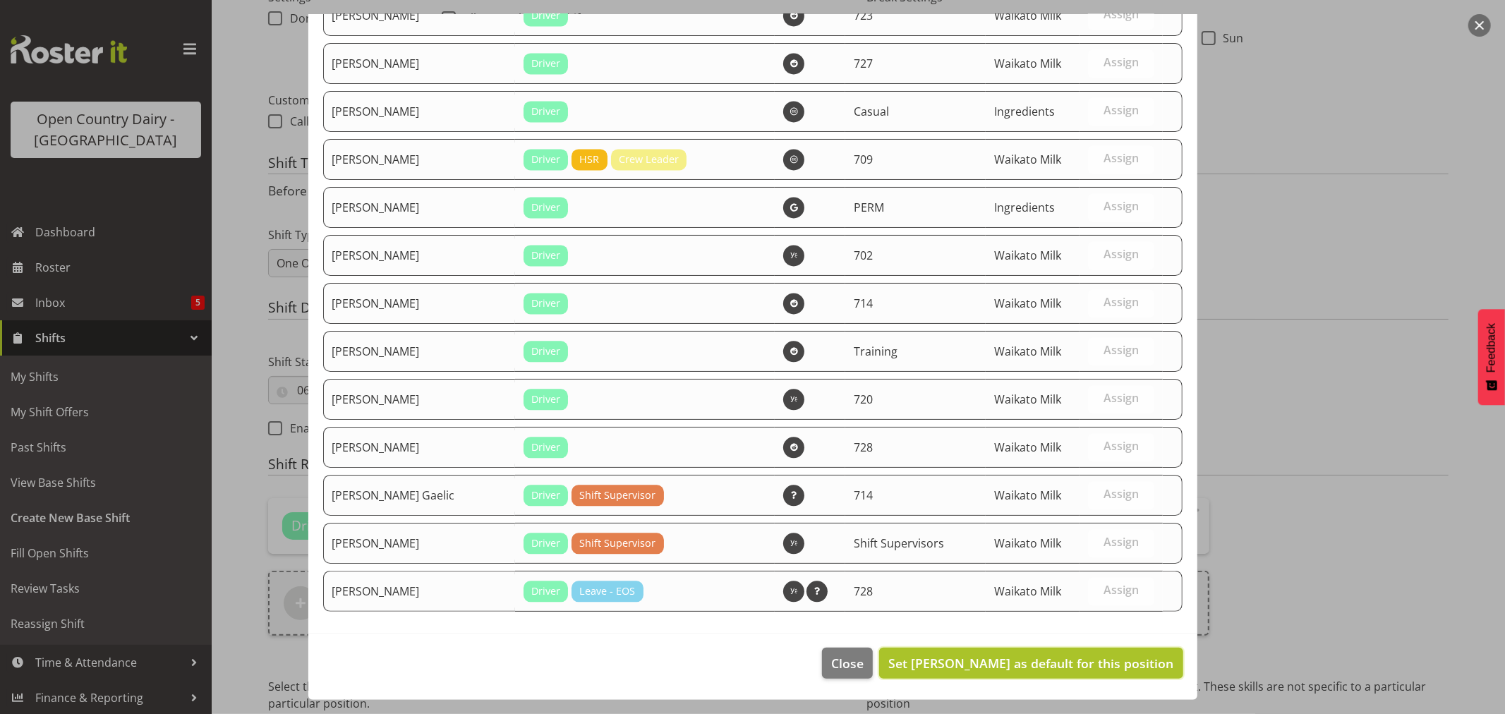
click at [1056, 659] on span "Set Angela Burrill as default for this position" at bounding box center [1031, 663] width 285 height 17
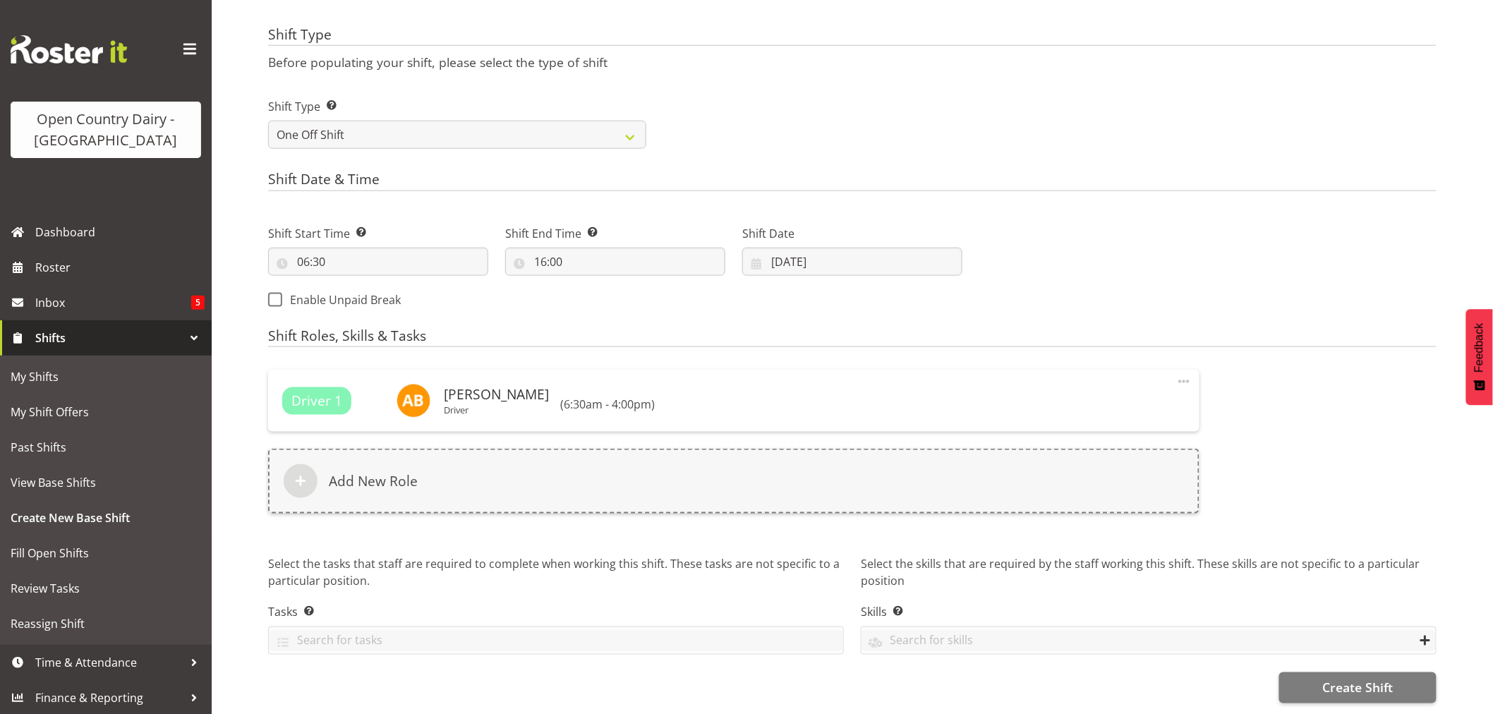
scroll to position [582, 0]
click at [1311, 673] on button "Create Shift" at bounding box center [1358, 688] width 157 height 31
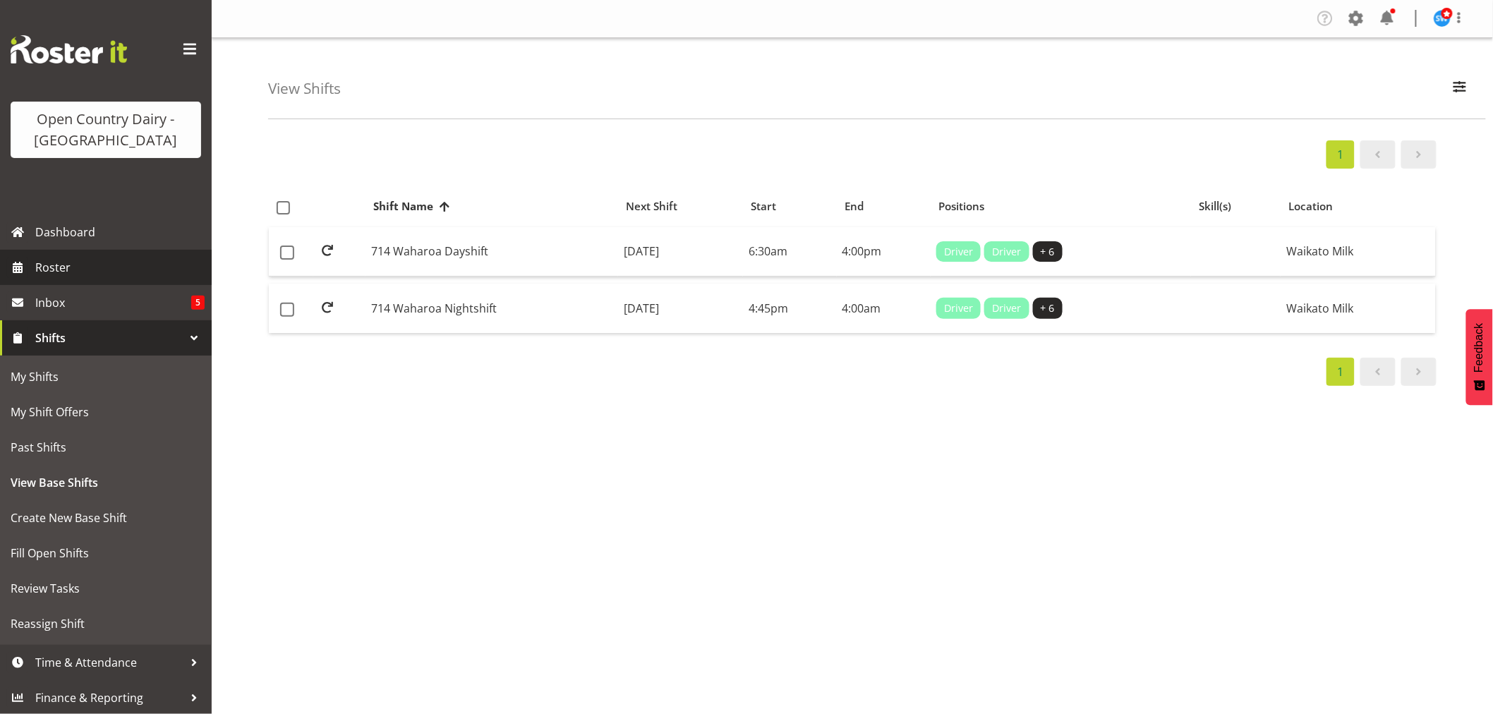
click at [65, 263] on span "Roster" at bounding box center [119, 267] width 169 height 21
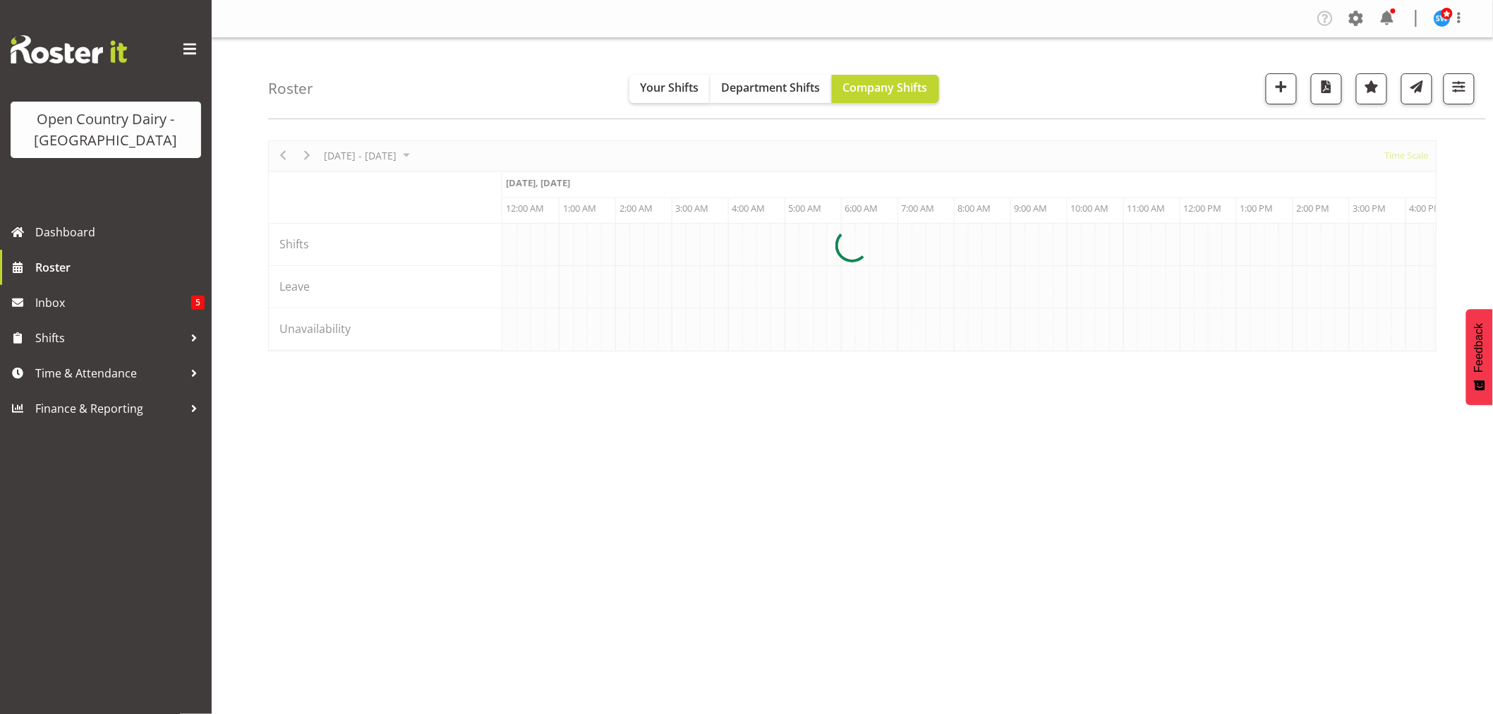
scroll to position [0, 4065]
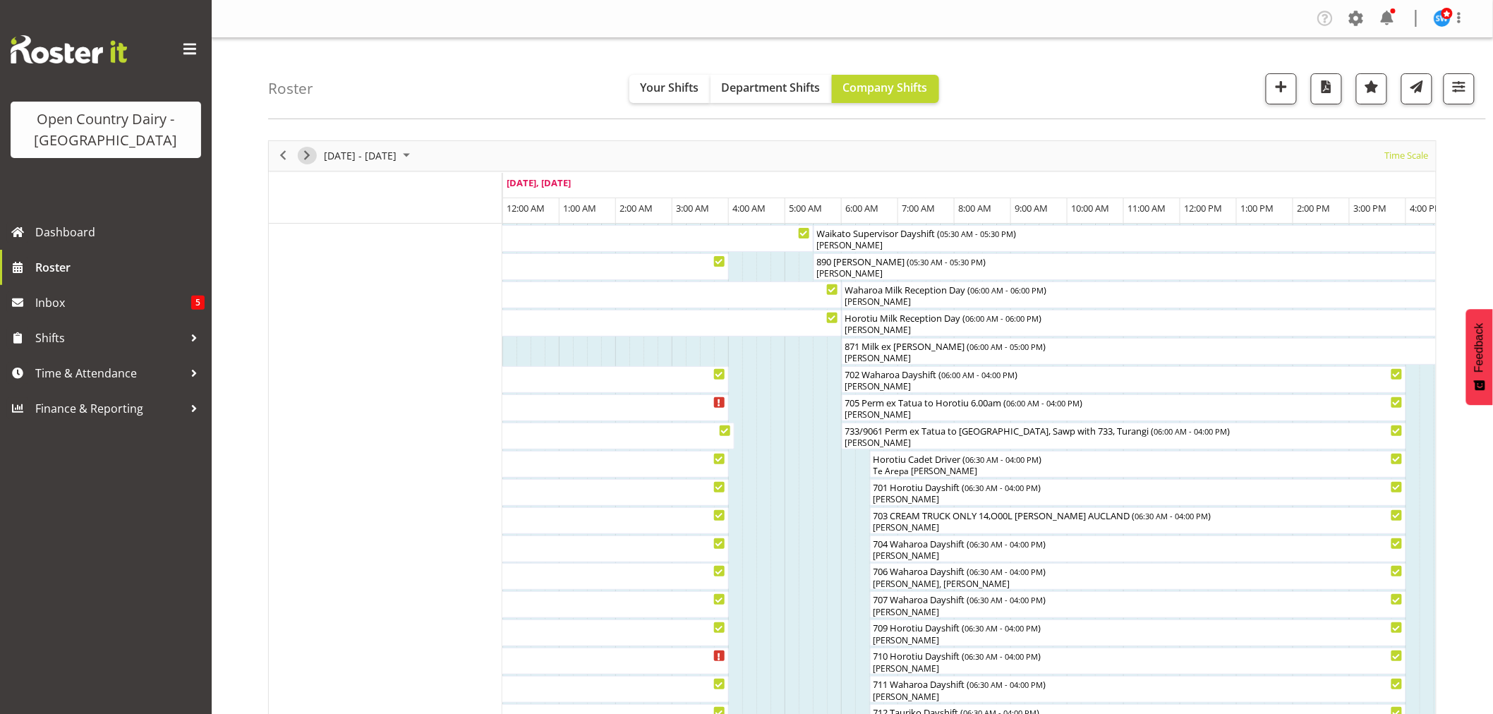
click at [299, 152] on span "Next" at bounding box center [307, 156] width 17 height 18
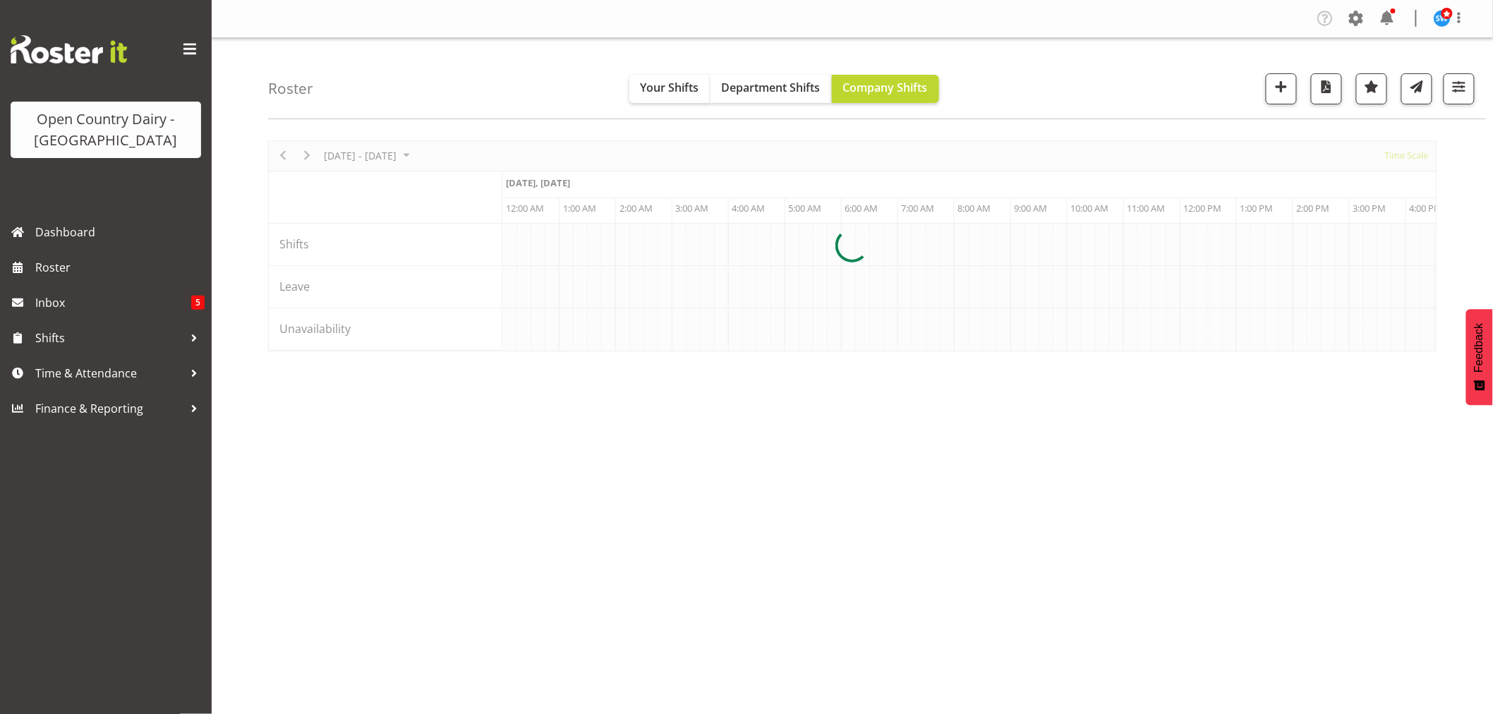
scroll to position [0, 4065]
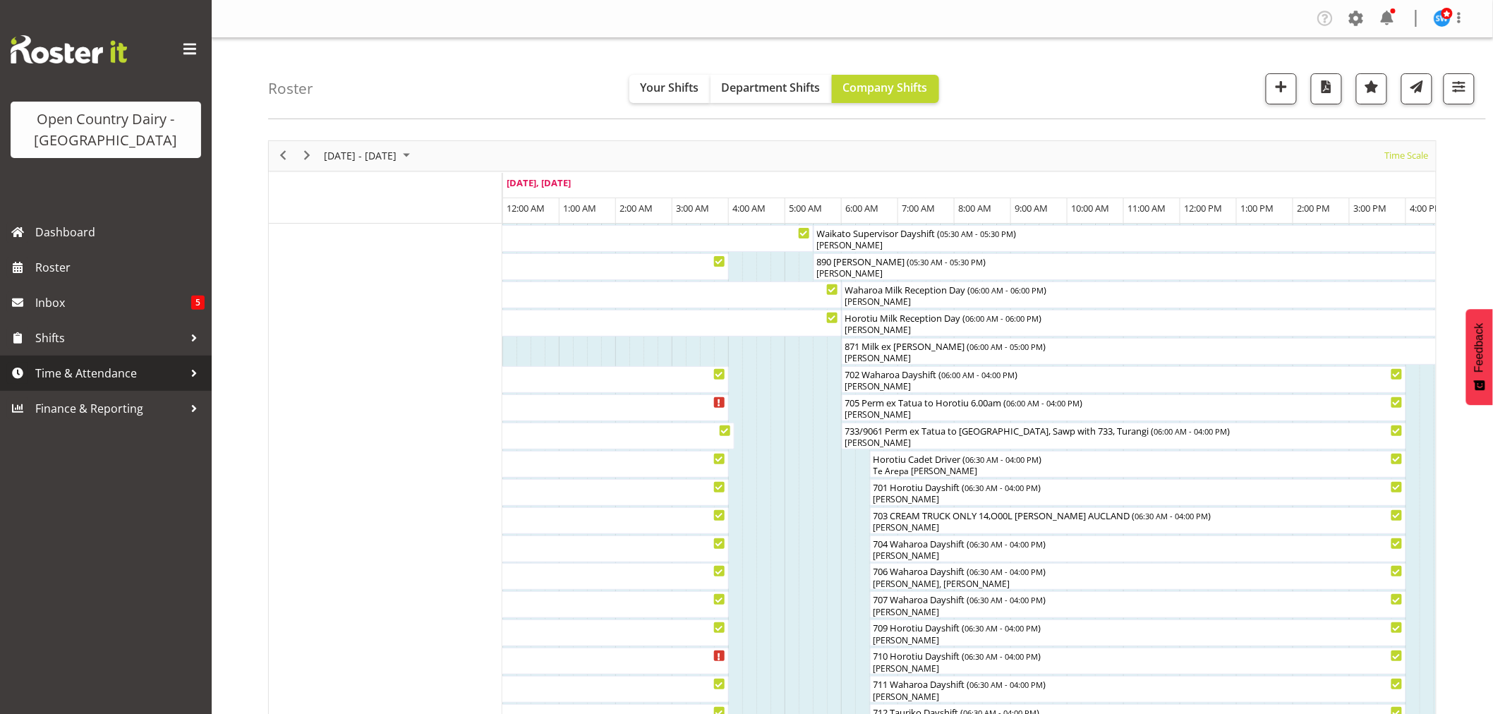
click at [55, 375] on span "Time & Attendance" at bounding box center [109, 373] width 148 height 21
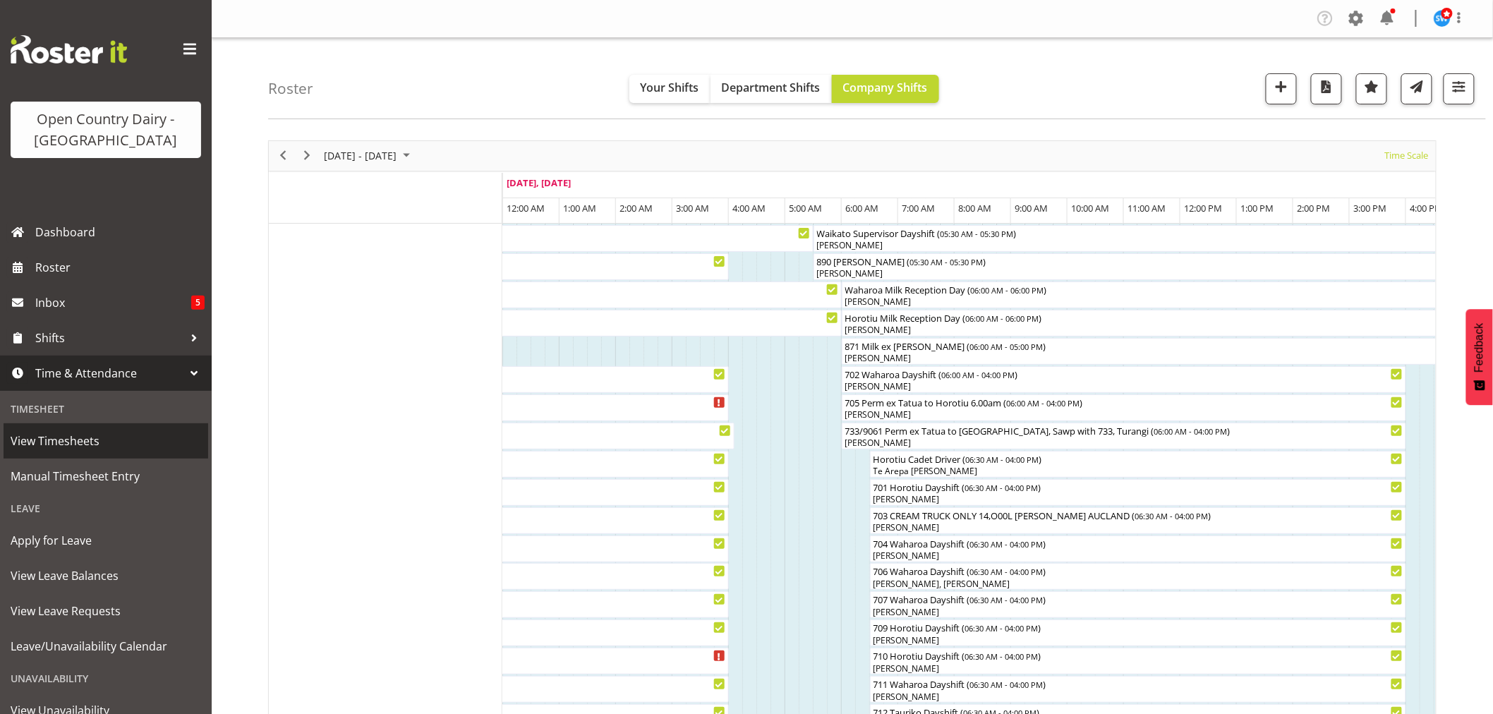
click at [54, 438] on span "View Timesheets" at bounding box center [106, 441] width 191 height 21
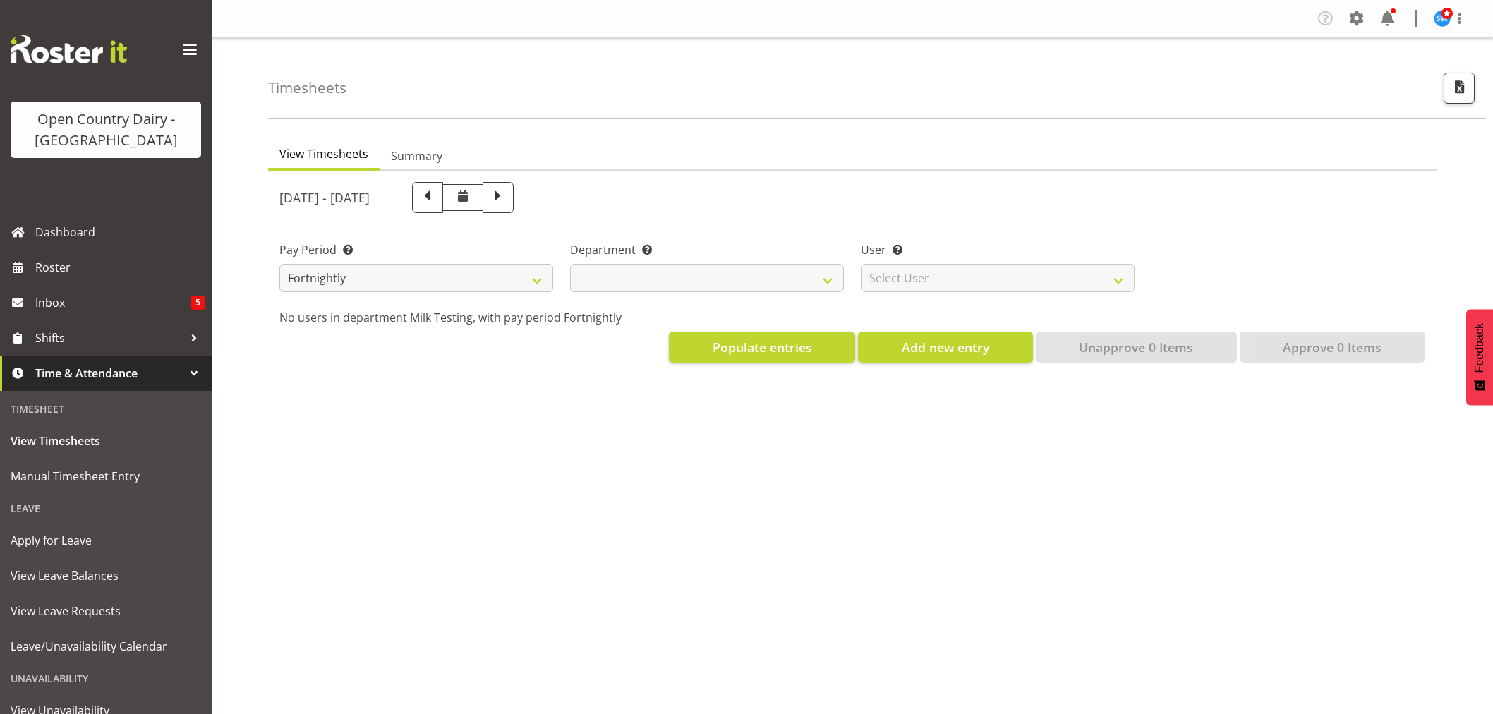
select select "733"
select select "7414"
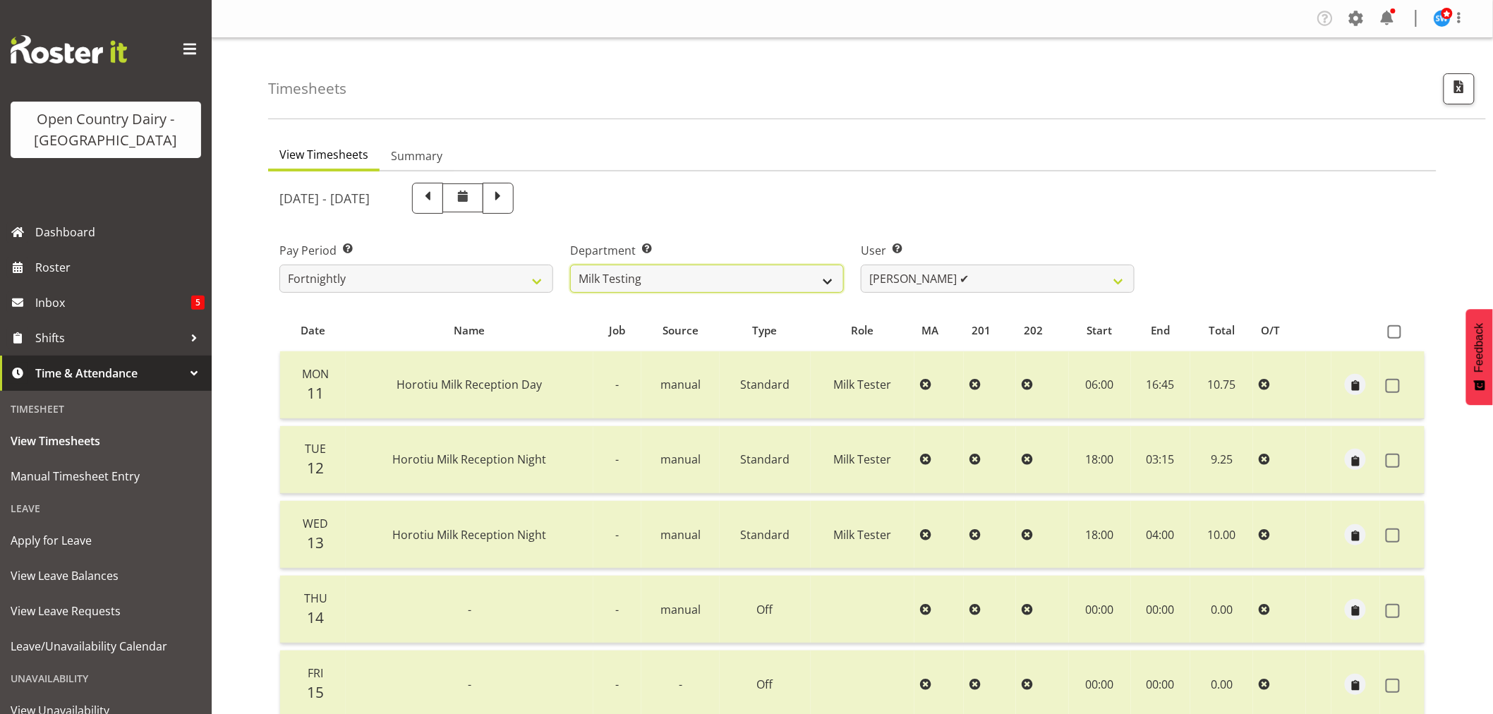
click at [611, 277] on select "701 702 703 704 705 706 707 708 709 710 711 712 713 714 715 716 717 718 719 720" at bounding box center [707, 279] width 274 height 28
select select "717"
click at [570, 265] on select "701 702 703 704 705 706 707 708 709 710 711 712 713 714 715 716 717 718 719 720" at bounding box center [707, 279] width 274 height 28
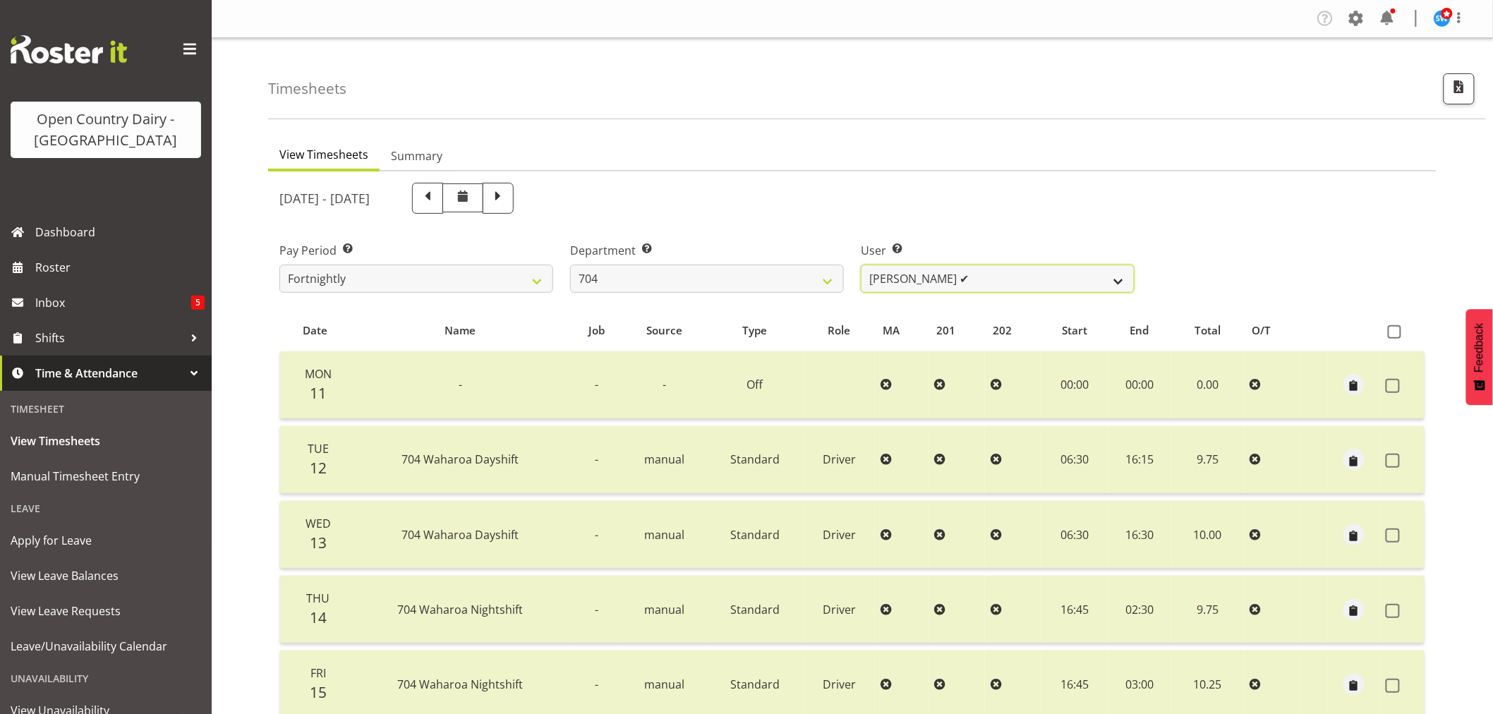
click at [1025, 284] on select "[PERSON_NAME] ✔ [PERSON_NAME] ✔ [PERSON_NAME] ✔" at bounding box center [998, 279] width 274 height 28
click at [820, 205] on div "[DATE] - [DATE]" at bounding box center [706, 198] width 855 height 31
